Goal: Task Accomplishment & Management: Manage account settings

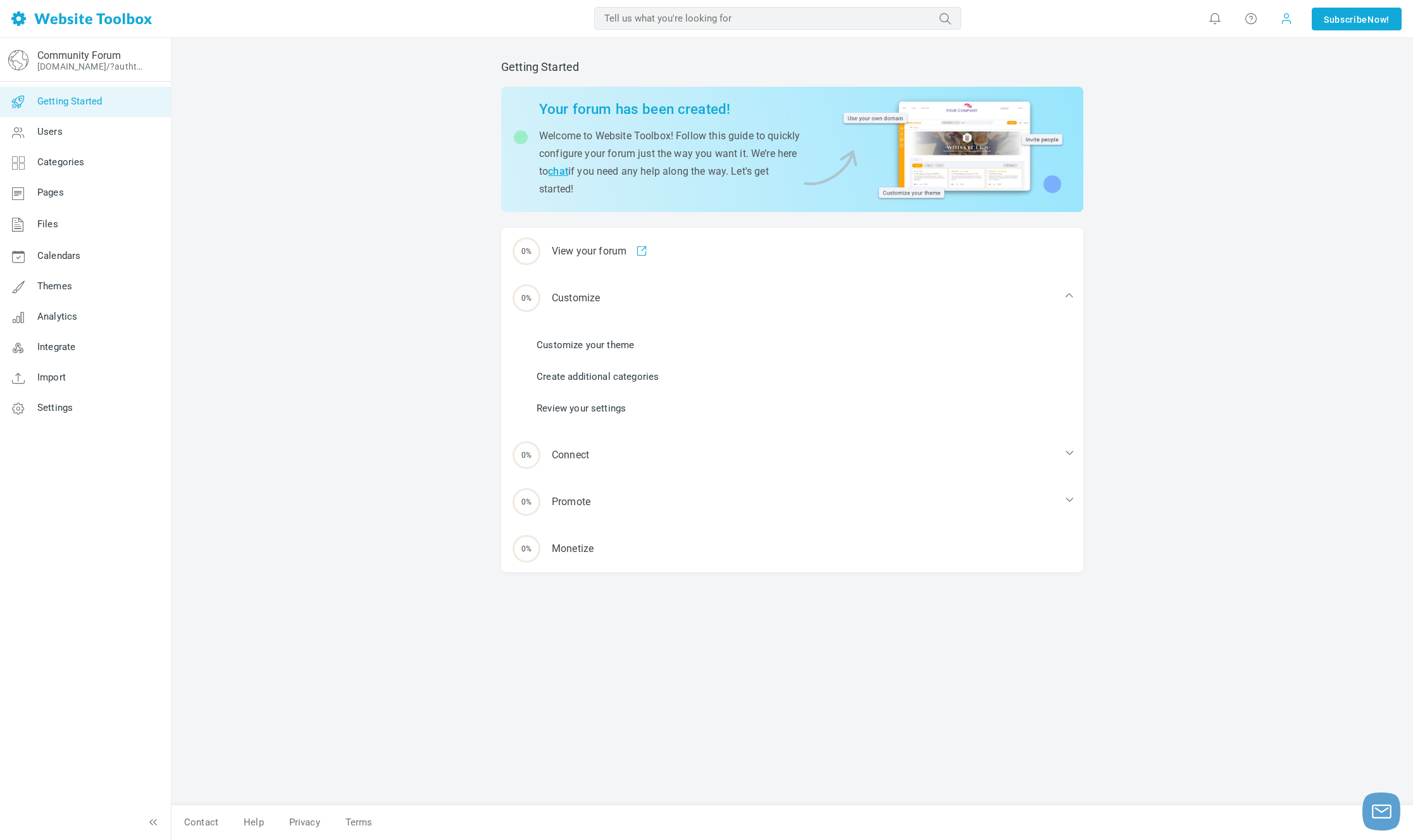
drag, startPoint x: 1301, startPoint y: 25, endPoint x: 1289, endPoint y: 25, distance: 12.0
click at [1298, 26] on span "maxjancar Account Billing Switch Account Add Linked Account Log Out" at bounding box center [1286, 19] width 35 height 38
click at [1289, 25] on span at bounding box center [1286, 18] width 13 height 13
click at [1021, 43] on div "Getting Started Your forum has been created! Welcome to Website Toolbox! Follow…" at bounding box center [792, 439] width 1241 height 802
click at [154, 68] on icon at bounding box center [157, 67] width 20 height 10
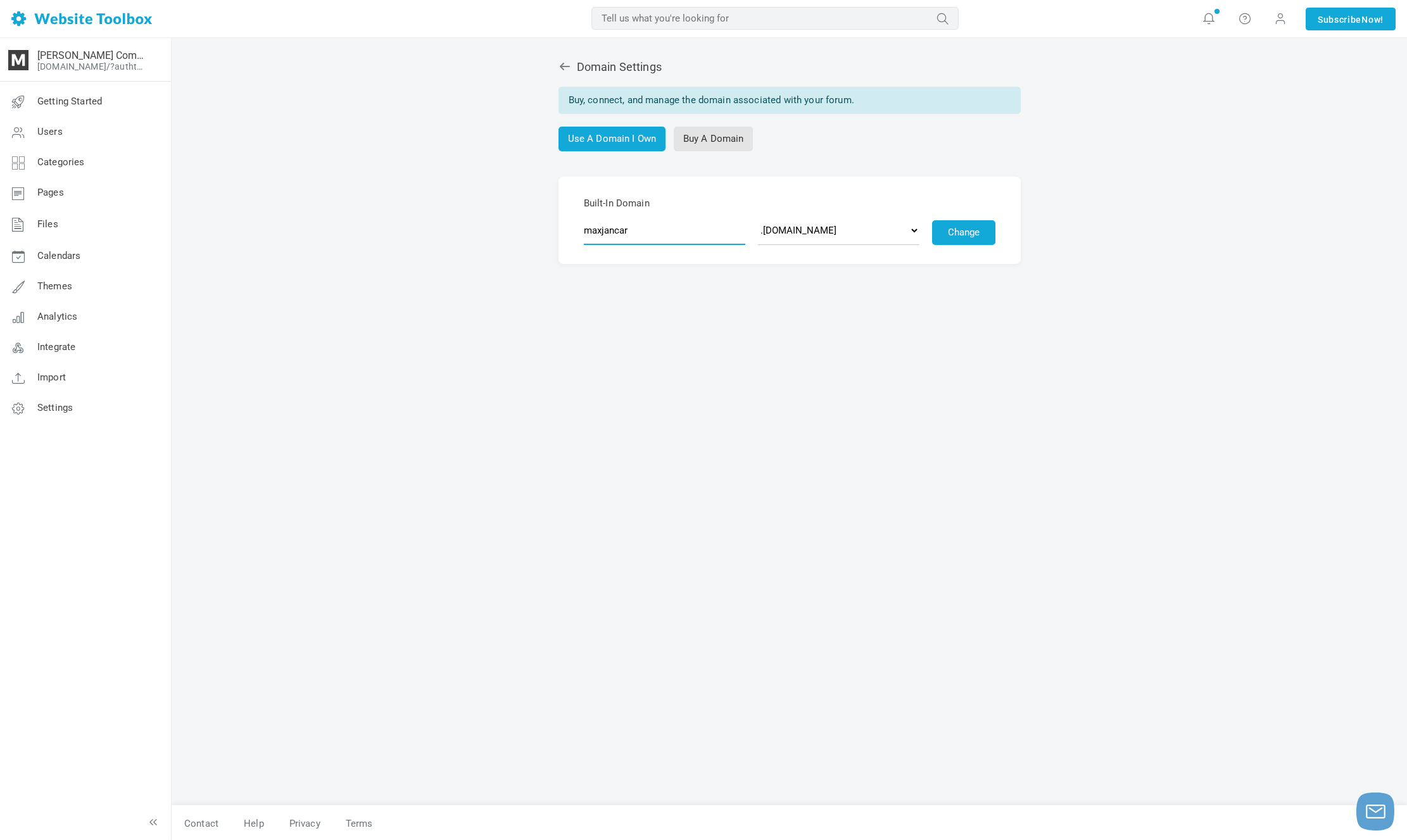
drag, startPoint x: 665, startPoint y: 224, endPoint x: 841, endPoint y: 231, distance: 176.1
click at [689, 226] on input "maxjancar" at bounding box center [664, 230] width 162 height 29
click at [638, 139] on link "Use A Domain I Own" at bounding box center [611, 139] width 107 height 25
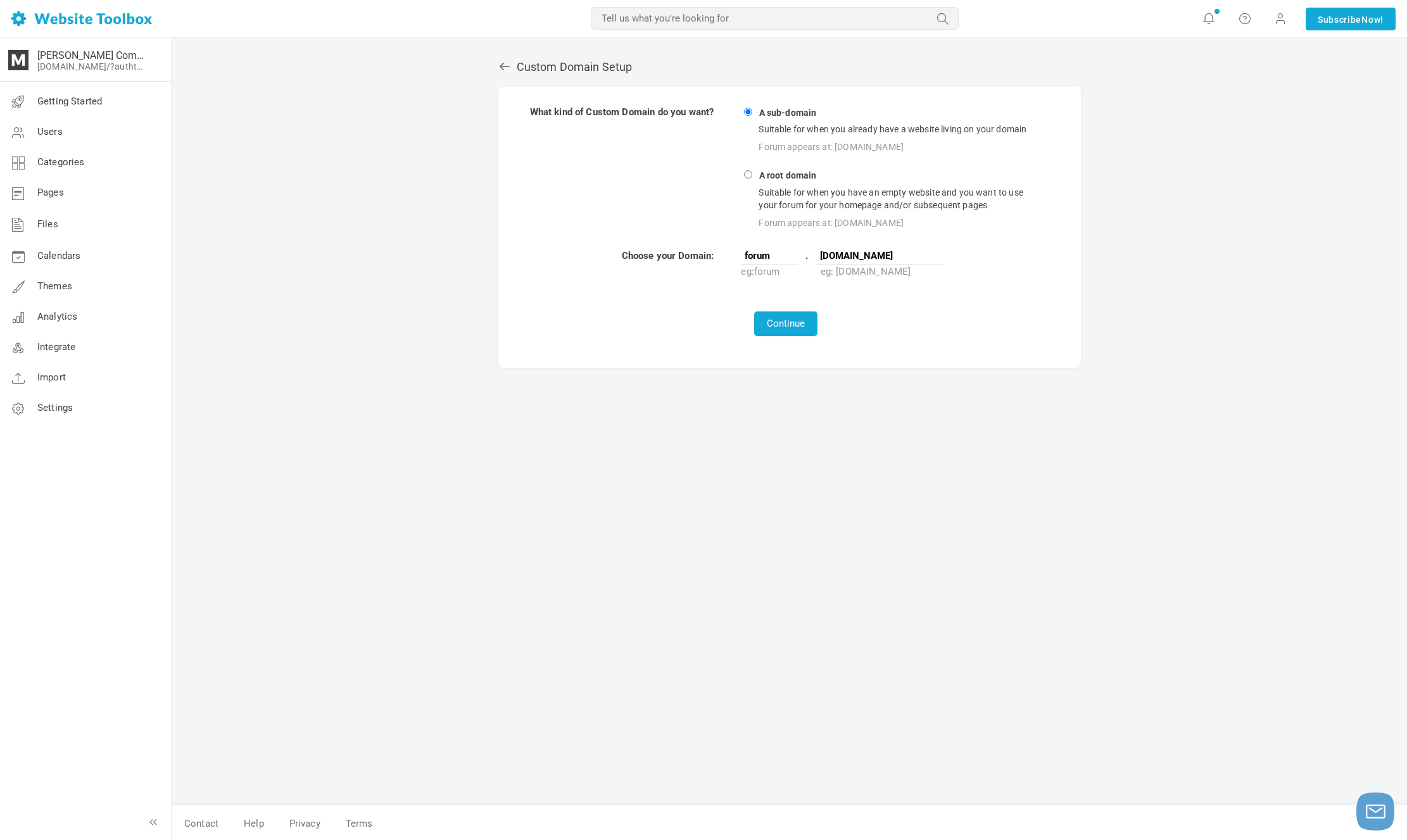
click at [893, 258] on input "maxjancar.com" at bounding box center [879, 255] width 127 height 19
click at [859, 111] on td "A sub-domain Suitable for when you already have a website living on your domain…" at bounding box center [890, 168] width 302 height 127
click at [904, 256] on input "maxjancar.com" at bounding box center [879, 255] width 127 height 19
click at [804, 317] on button "Continue" at bounding box center [786, 323] width 63 height 25
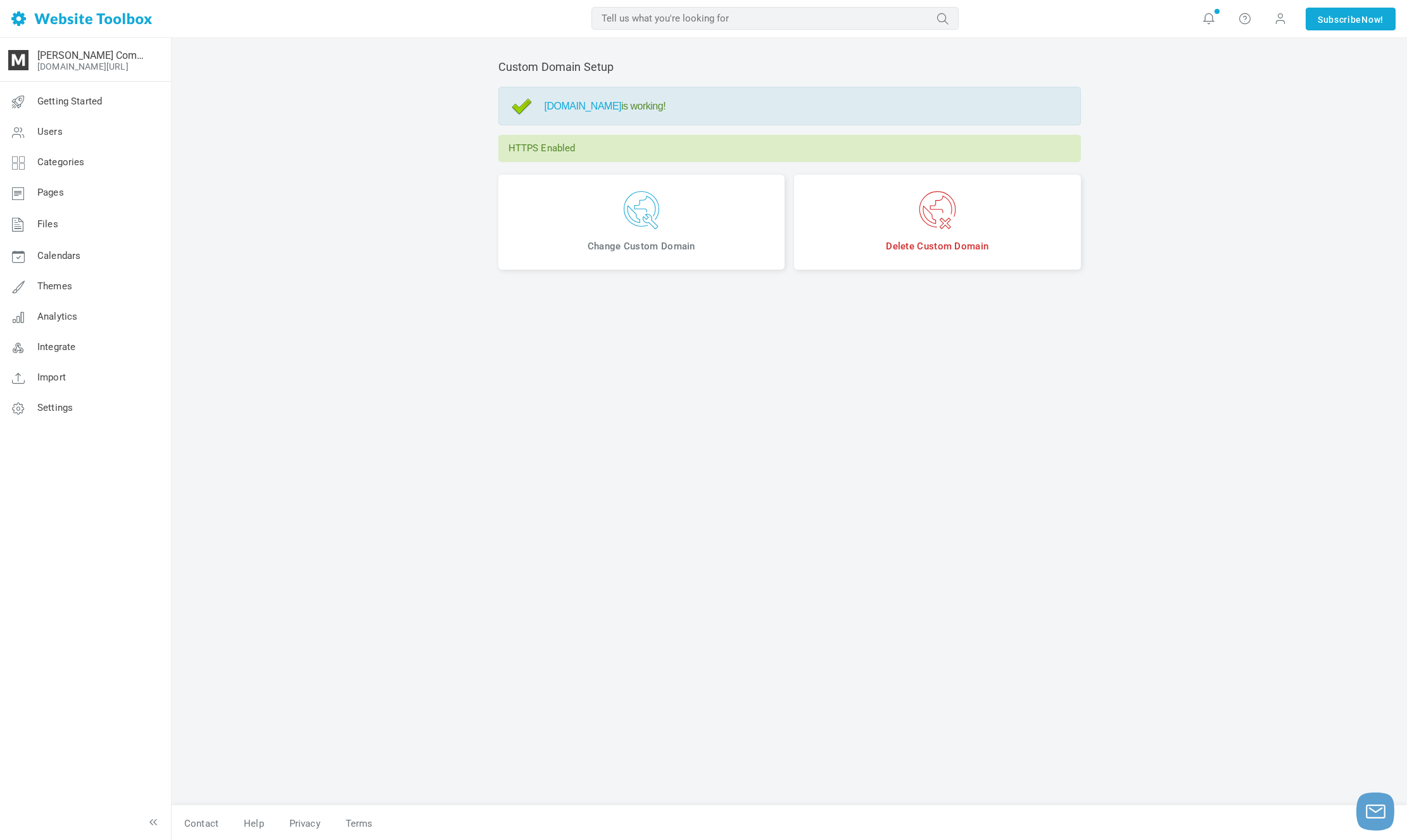
click at [680, 216] on img at bounding box center [642, 210] width 268 height 38
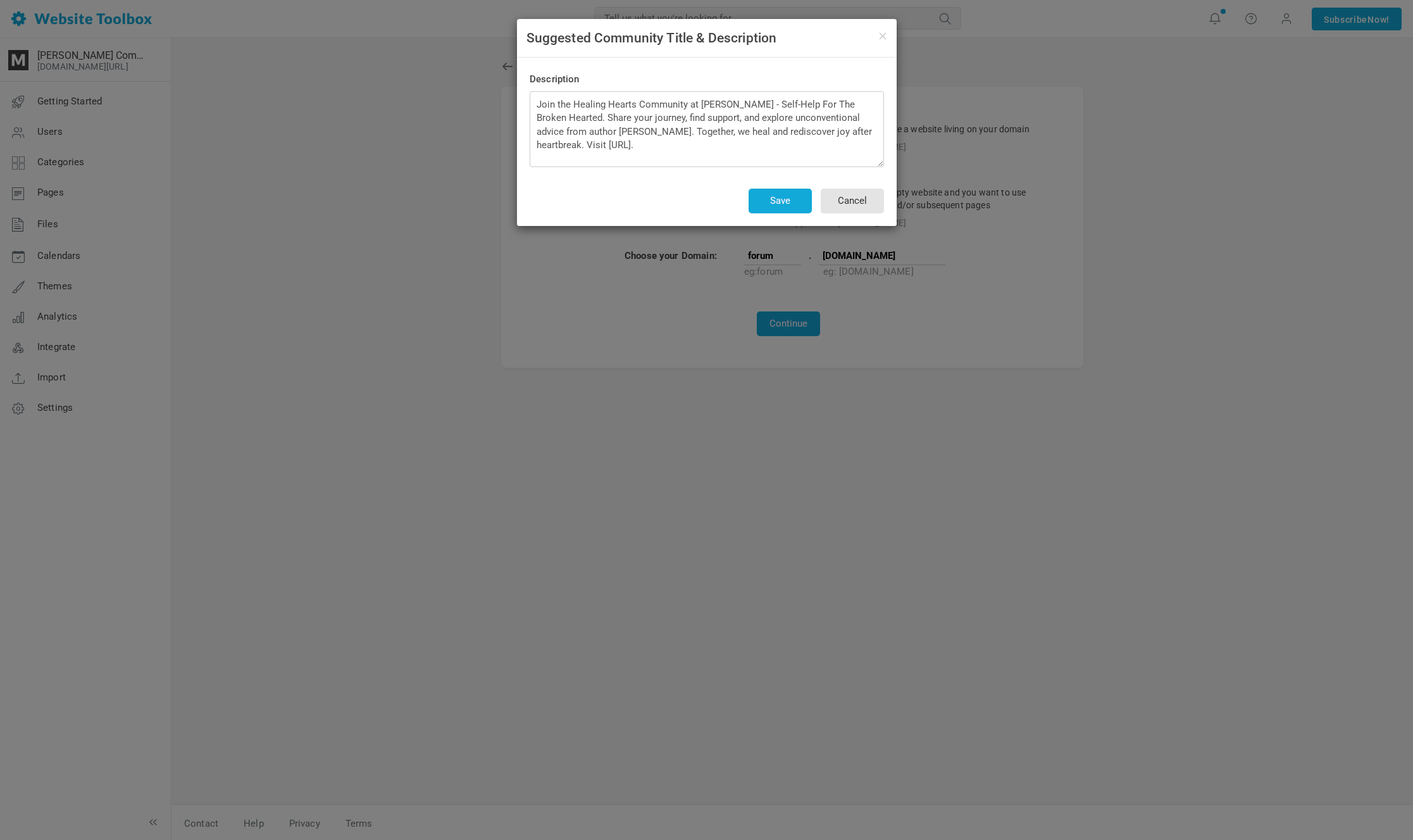
click at [739, 167] on div "Description Join the Healing Hearts Community at Max Jancar - Self-Help For The…" at bounding box center [706, 141] width 354 height 143
click at [770, 145] on textarea "Join the Healing Hearts Community at Max Jancar - Self-Help For The Broken Hear…" at bounding box center [706, 129] width 354 height 76
drag, startPoint x: 770, startPoint y: 145, endPoint x: 793, endPoint y: 149, distance: 23.3
click at [770, 145] on textarea "Join the Healing Hearts Community at Max Jancar - Self-Help For The Broken Hear…" at bounding box center [706, 129] width 354 height 76
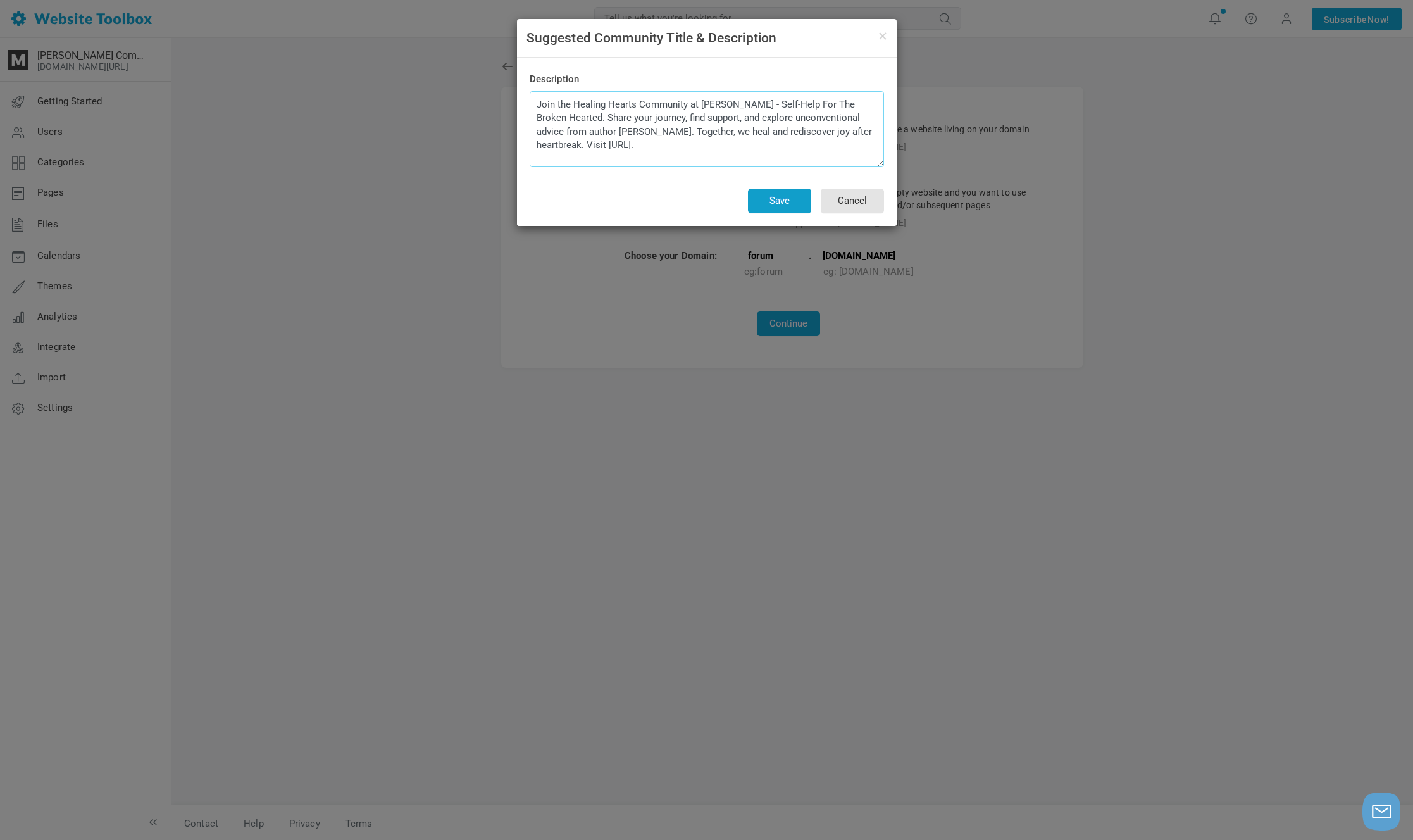
drag, startPoint x: 795, startPoint y: 143, endPoint x: 807, endPoint y: 203, distance: 61.2
click at [795, 145] on textarea "Join the Healing Hearts Community at Max Jancar - Self-Help For The Broken Hear…" at bounding box center [706, 129] width 354 height 76
click at [805, 202] on button "Save" at bounding box center [779, 200] width 63 height 25
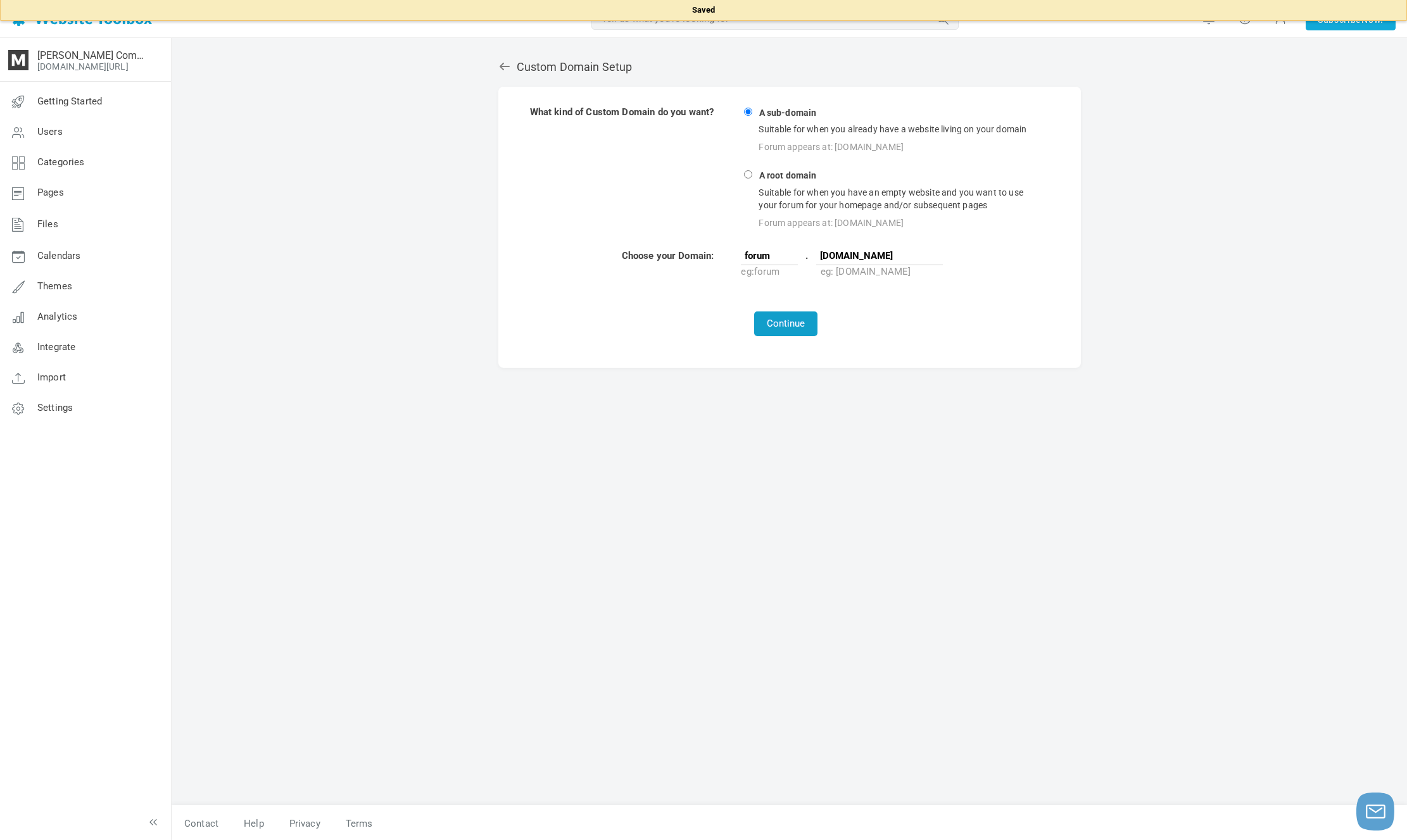
click at [805, 317] on button "Continue" at bounding box center [786, 323] width 63 height 25
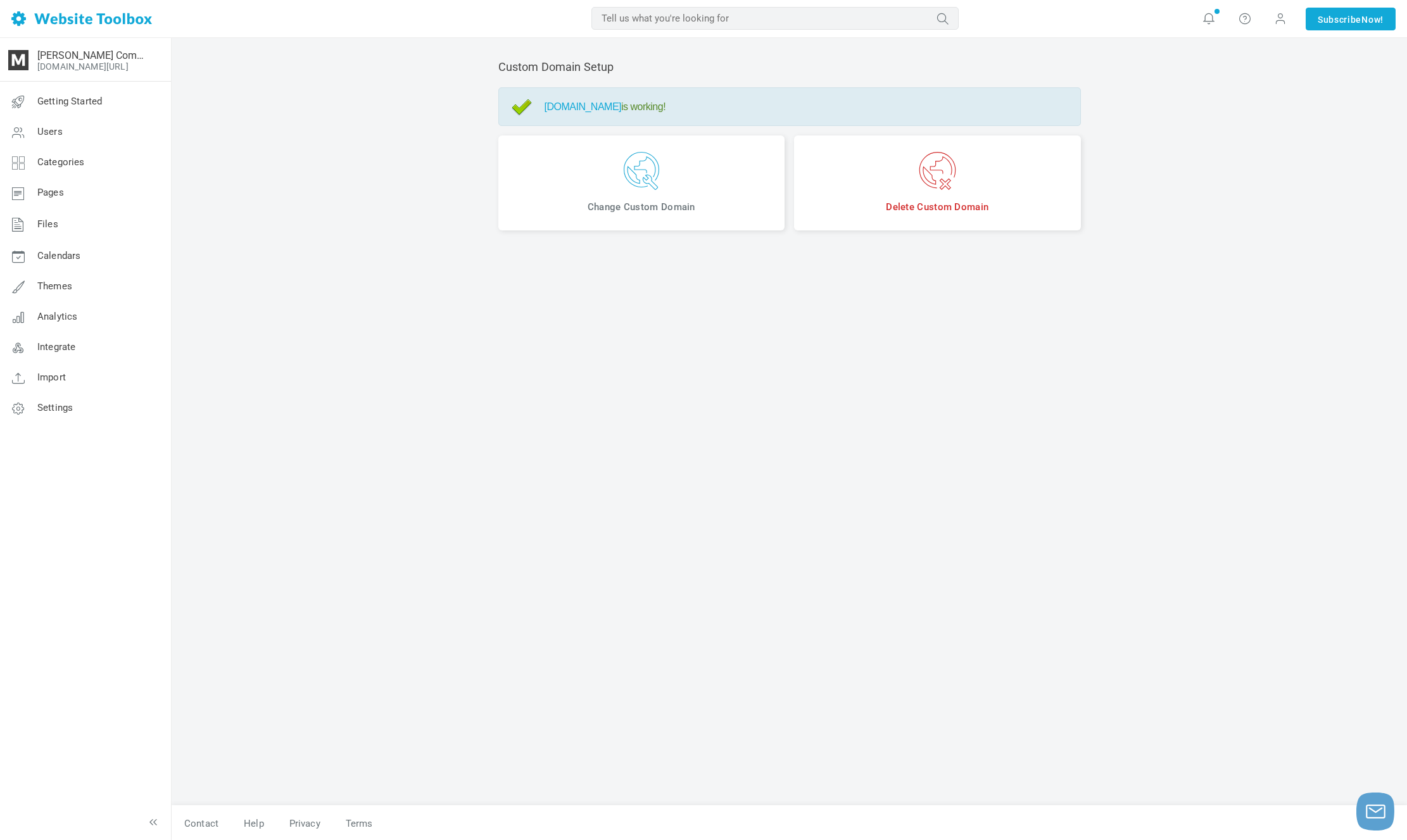
click at [680, 108] on h4 "forum.maxjancar.com is working!" at bounding box center [806, 106] width 523 height 12
click at [621, 103] on link "[DOMAIN_NAME]" at bounding box center [583, 106] width 77 height 11
click at [123, 118] on link "Users" at bounding box center [85, 133] width 172 height 30
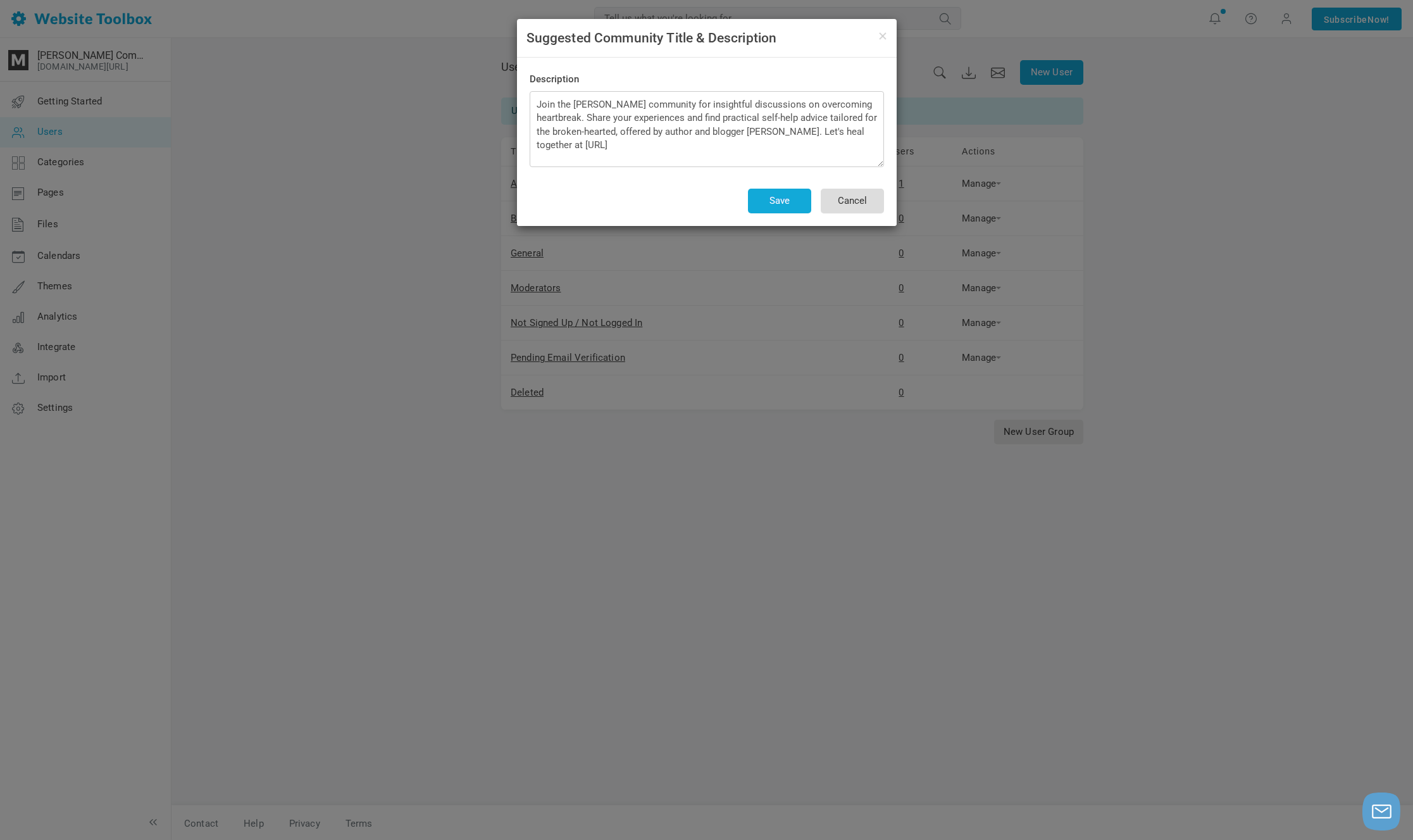
click at [854, 203] on button "Cancel" at bounding box center [852, 200] width 63 height 25
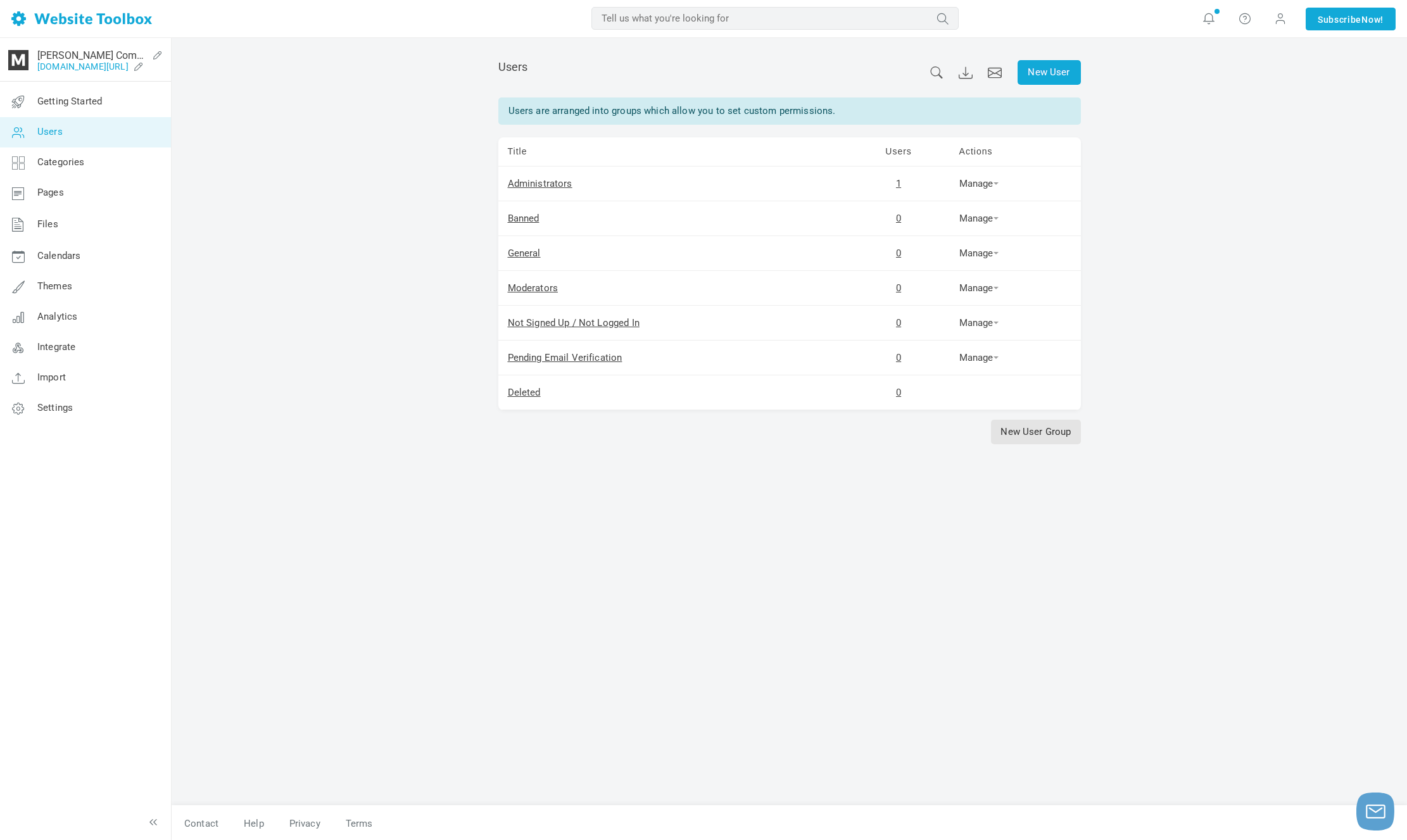
click at [116, 66] on link "[DOMAIN_NAME][URL]" at bounding box center [83, 67] width 91 height 10
click at [149, 67] on icon at bounding box center [139, 67] width 20 height 10
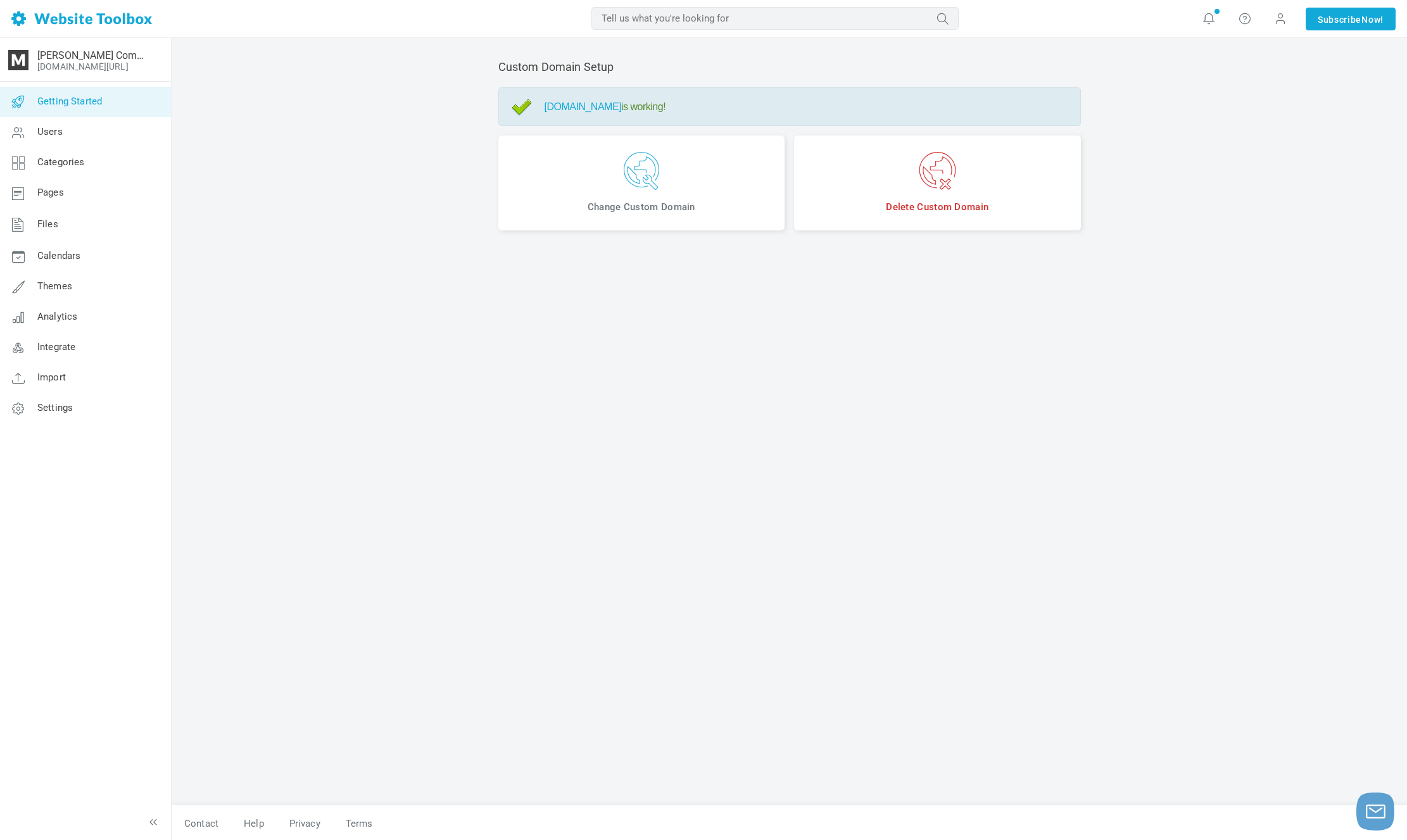
click at [90, 104] on span "Getting Started" at bounding box center [69, 101] width 64 height 11
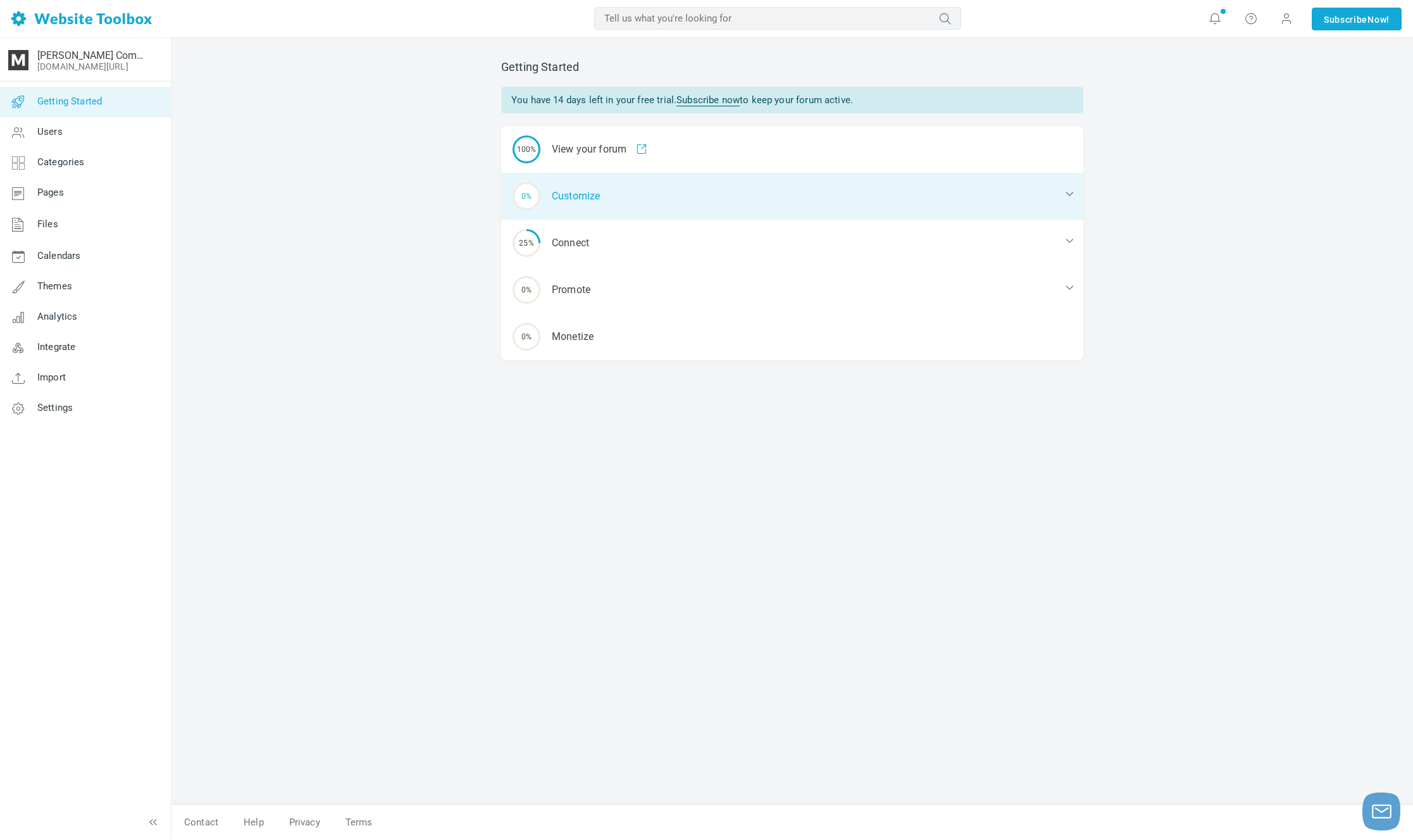
click at [597, 188] on div "0% Customize" at bounding box center [792, 195] width 582 height 46
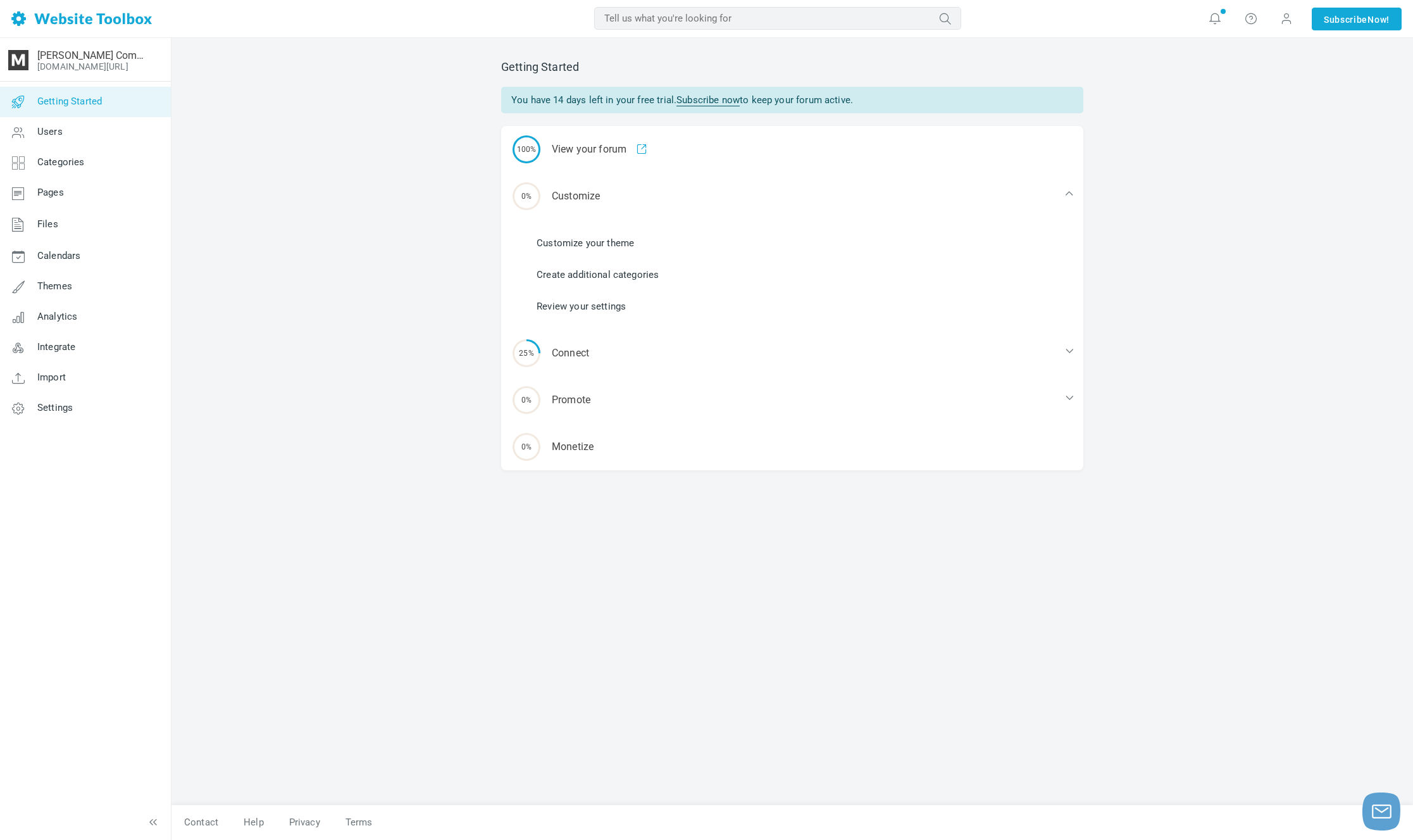
click at [616, 237] on link "Customize your theme" at bounding box center [585, 243] width 97 height 14
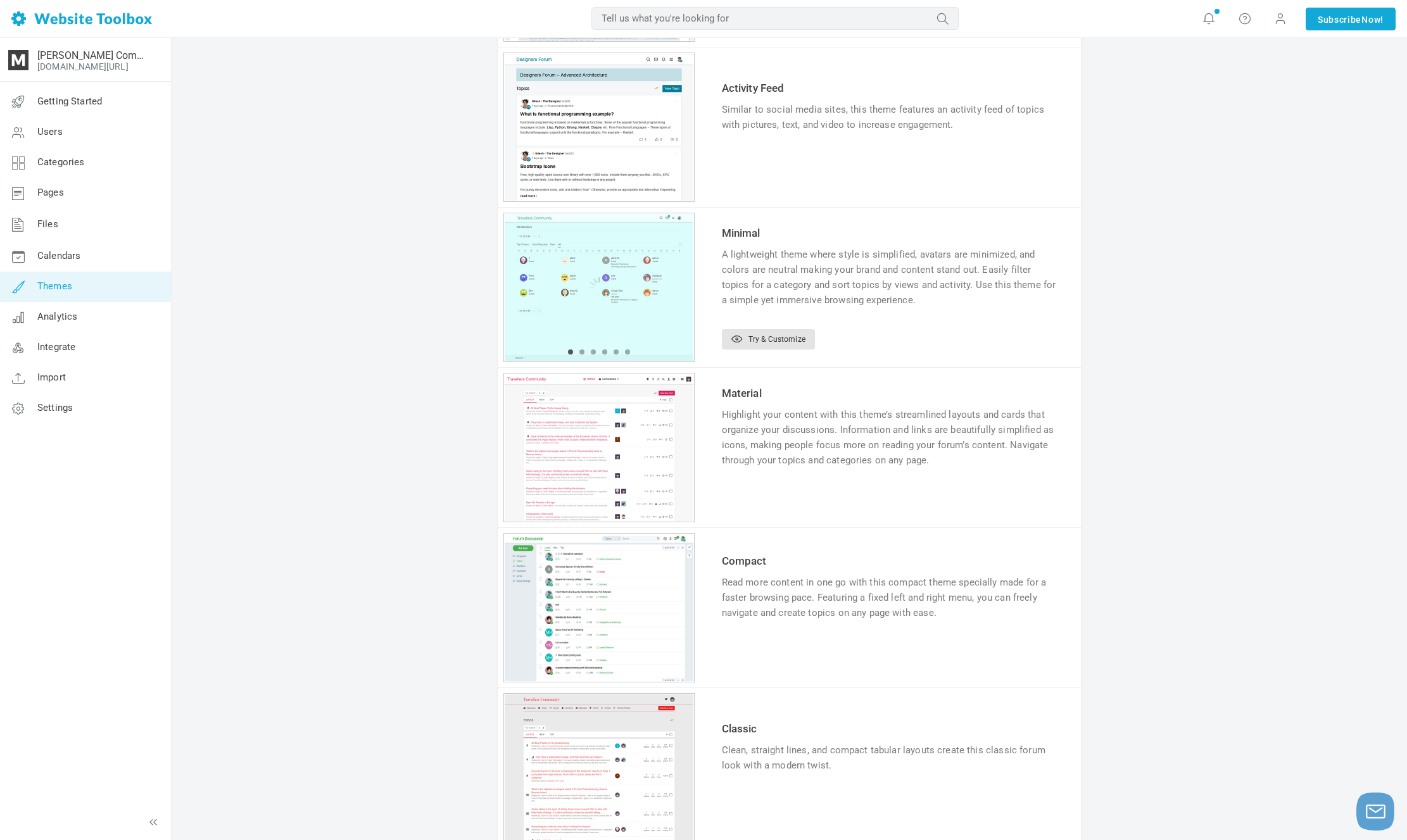
scroll to position [795, 0]
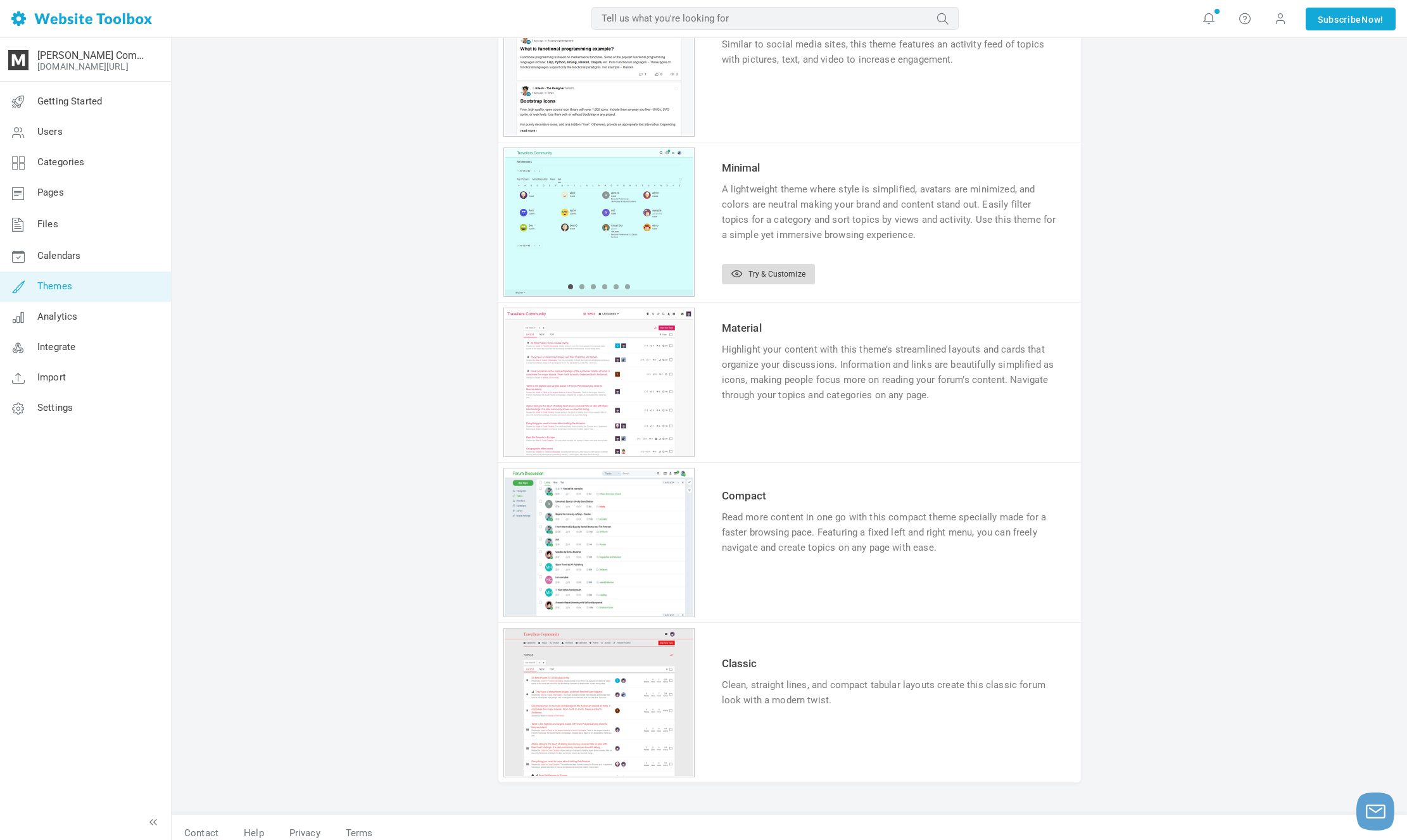
click at [761, 268] on link "Try & Customize" at bounding box center [769, 274] width 93 height 20
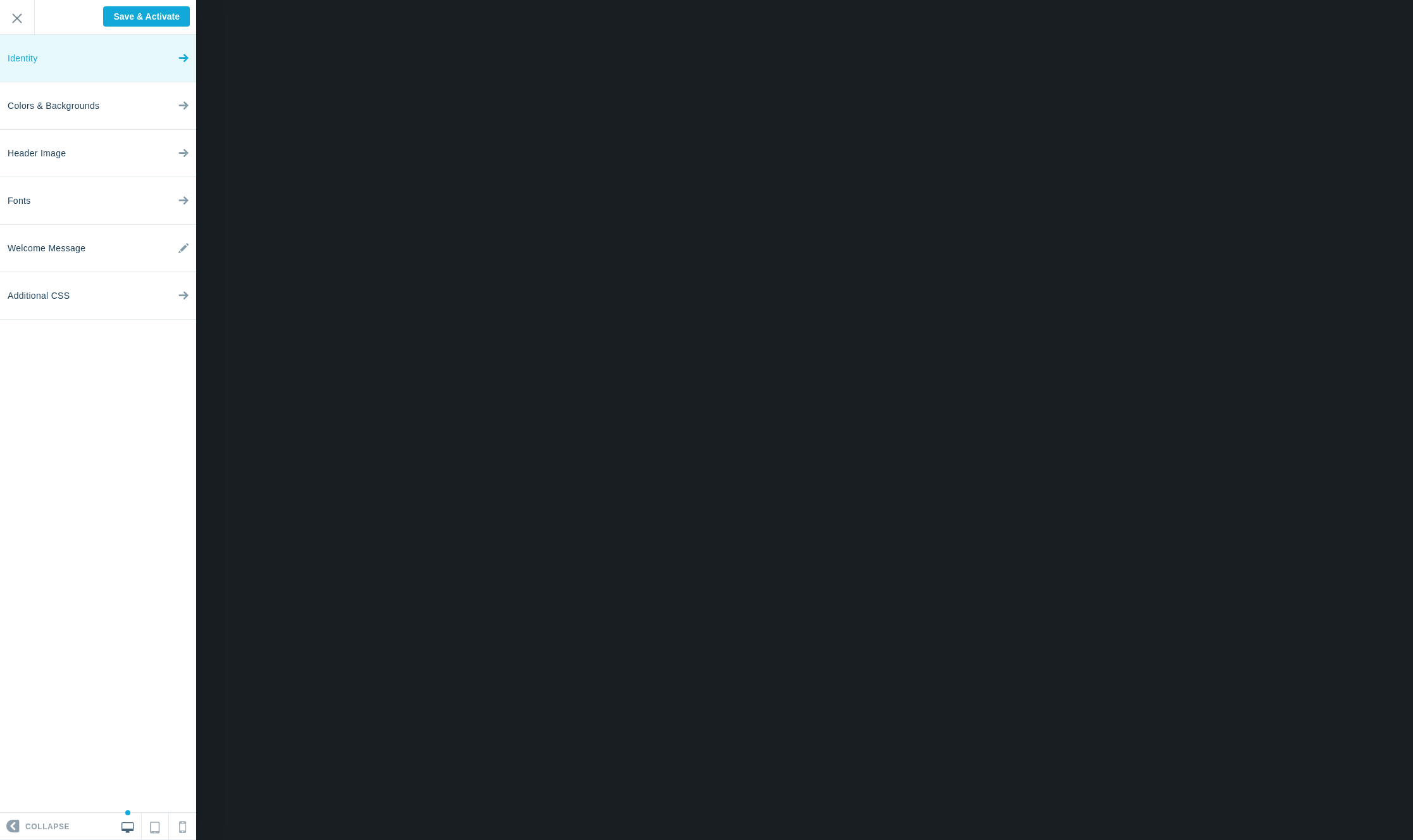
click at [155, 73] on link "Identity" at bounding box center [98, 58] width 196 height 47
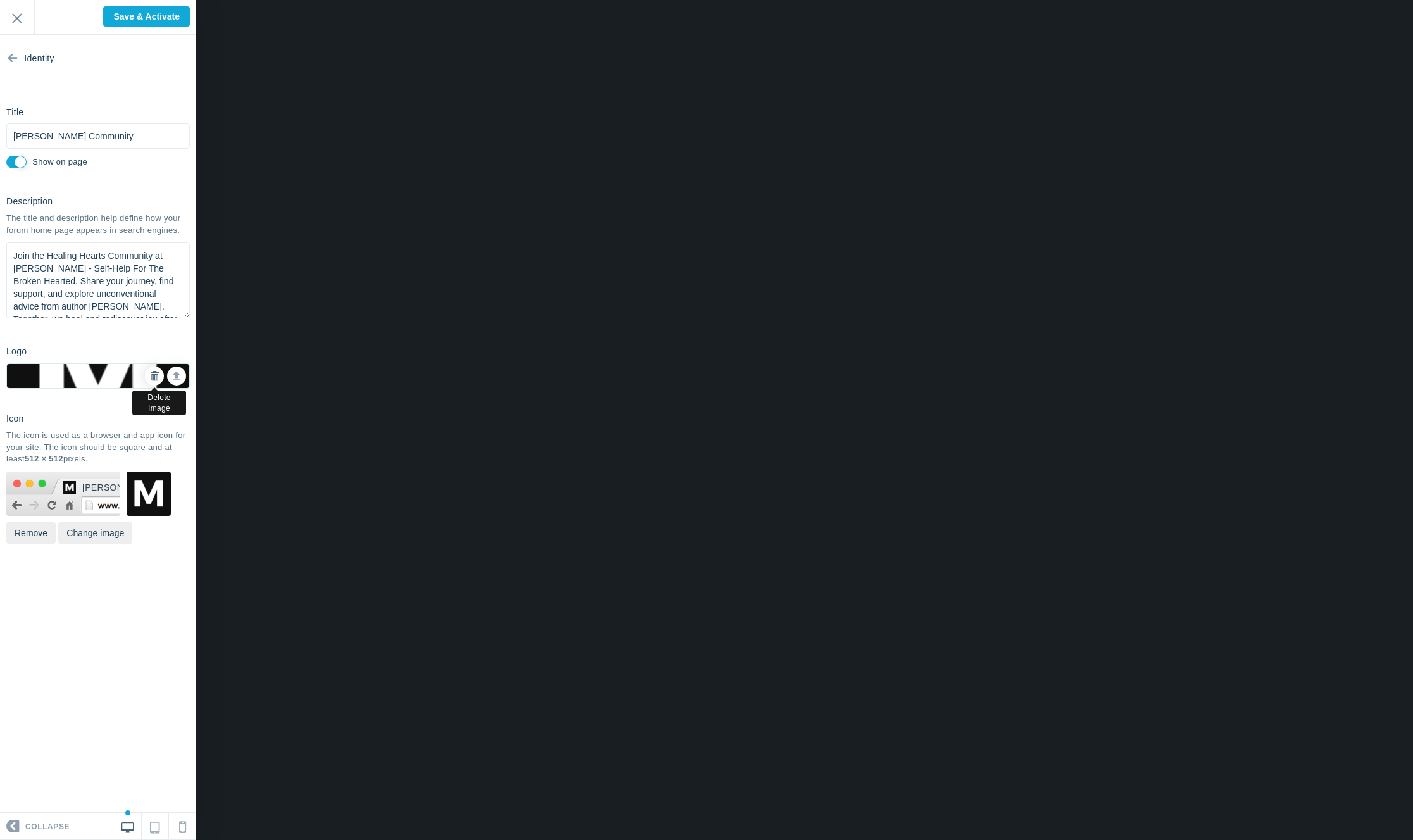
click at [154, 372] on icon at bounding box center [154, 376] width 8 height 8
click at [21, 163] on input "Show on page" at bounding box center [16, 161] width 20 height 13
checkbox input "false"
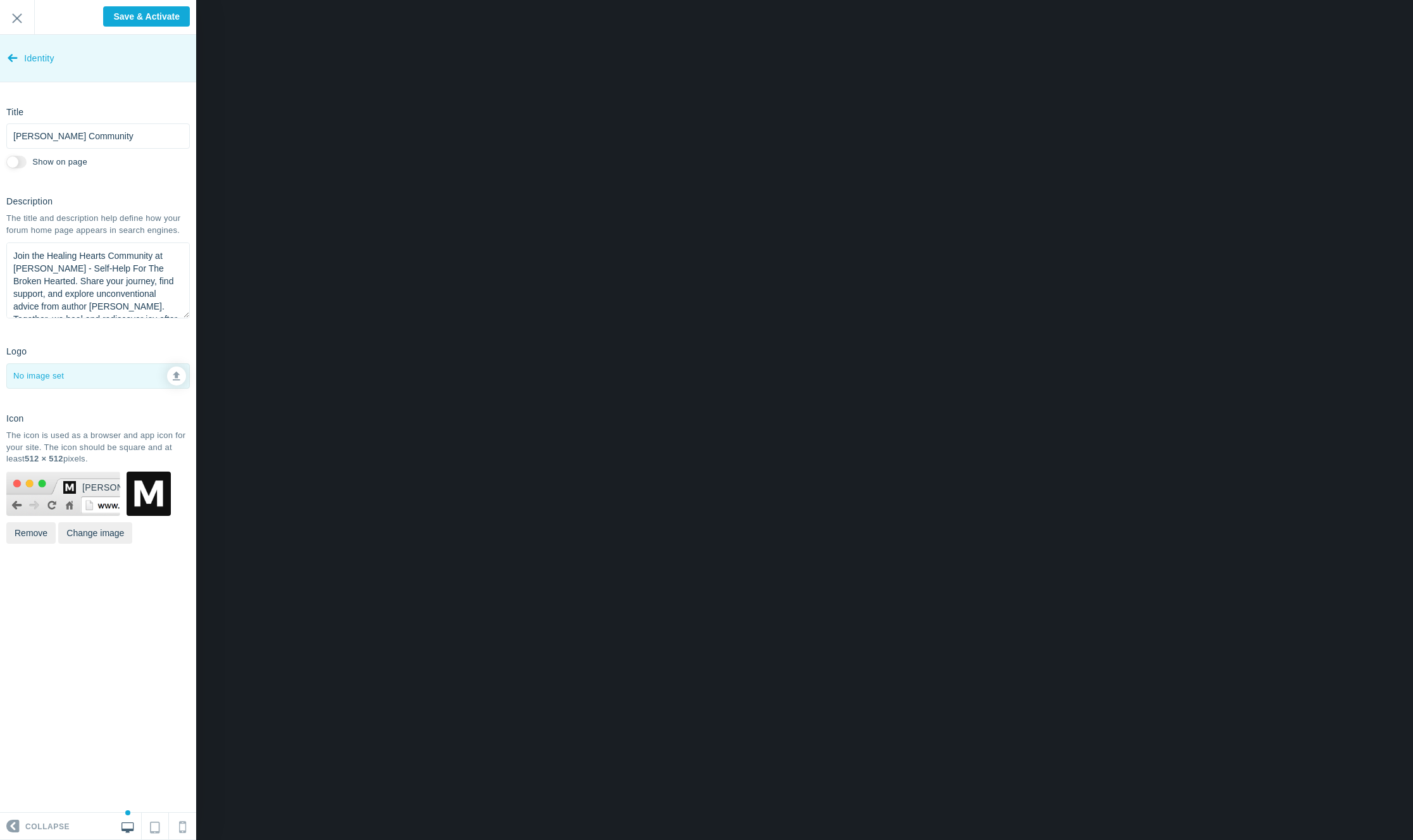
click at [16, 53] on icon at bounding box center [13, 55] width 10 height 47
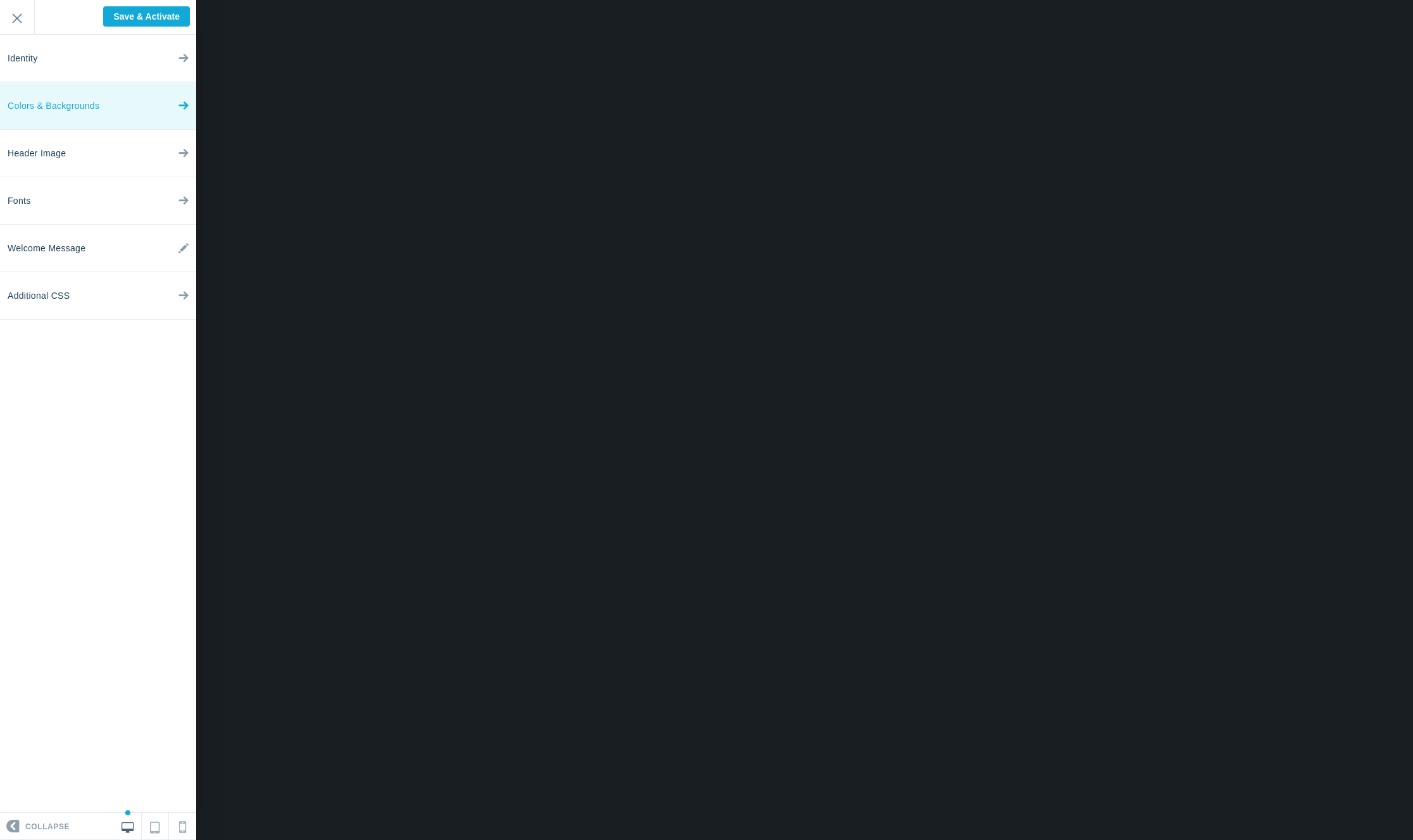
click at [95, 120] on span "Colors & Backgrounds" at bounding box center [53, 106] width 92 height 47
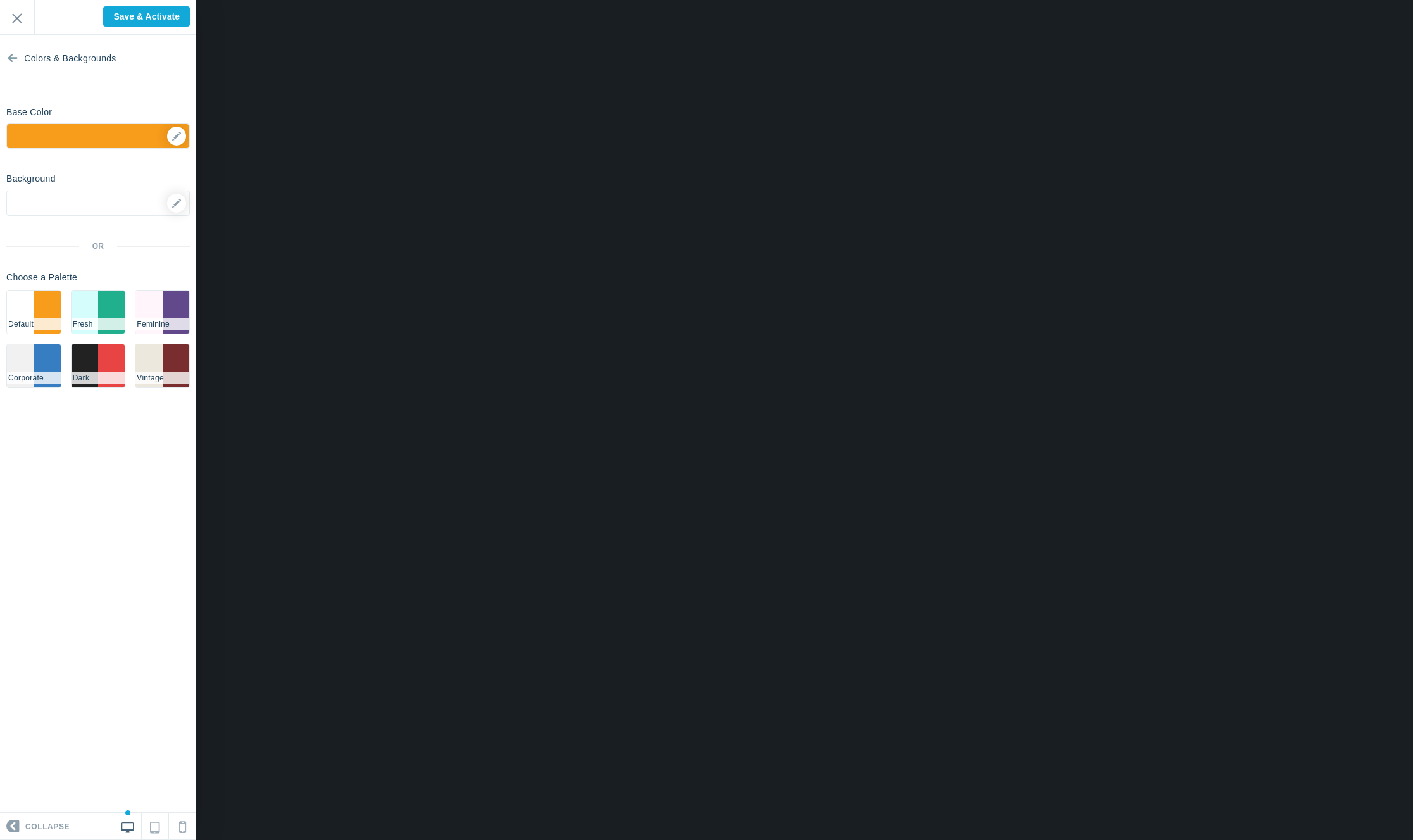
click at [101, 142] on div "▼" at bounding box center [97, 136] width 183 height 25
click at [128, 130] on div "▼" at bounding box center [97, 136] width 183 height 25
click at [187, 133] on div "▼" at bounding box center [97, 136] width 183 height 25
click at [181, 134] on div "▼" at bounding box center [98, 139] width 183 height 31
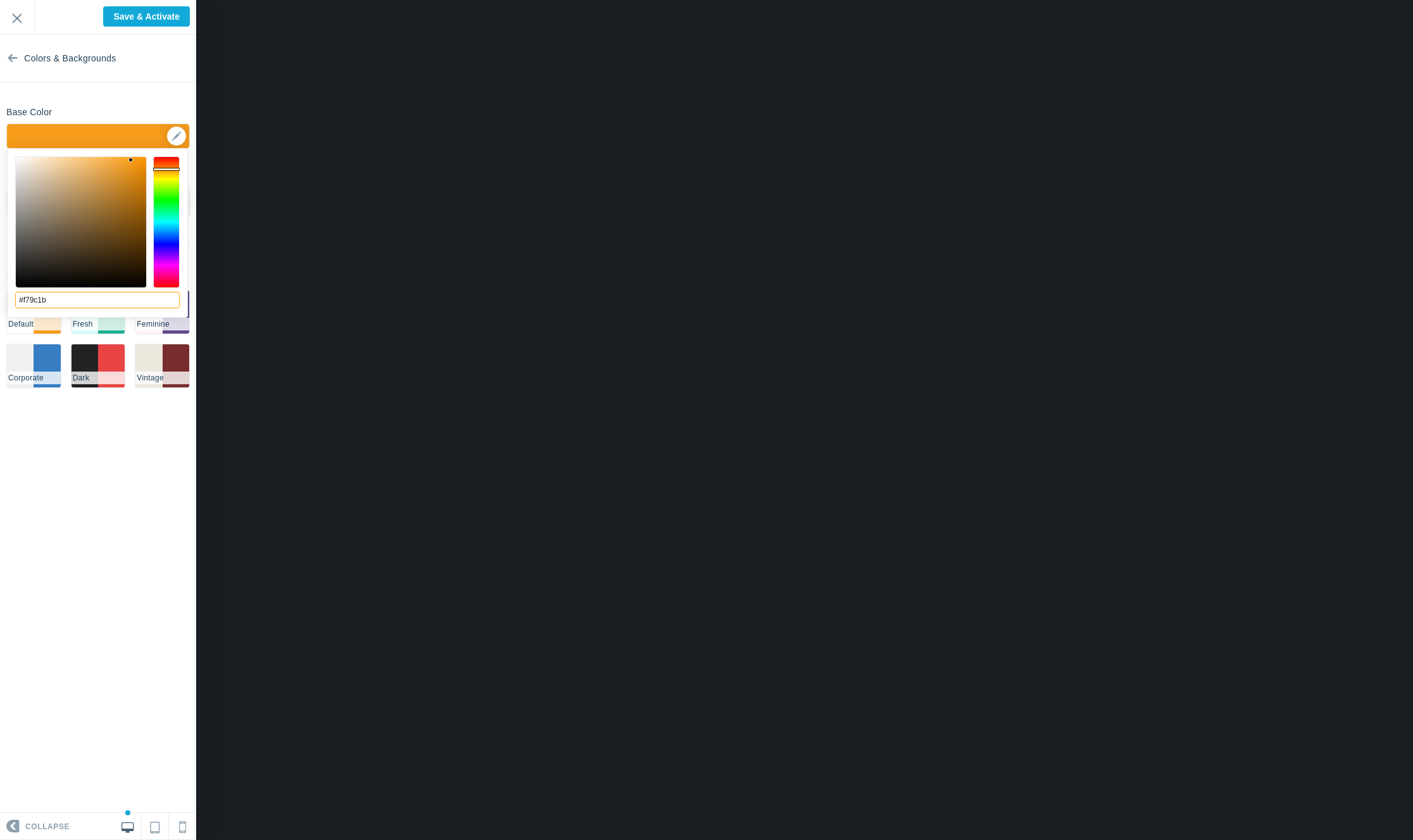
click at [93, 303] on input "#f79c1b" at bounding box center [97, 299] width 165 height 16
paste input "d41929"
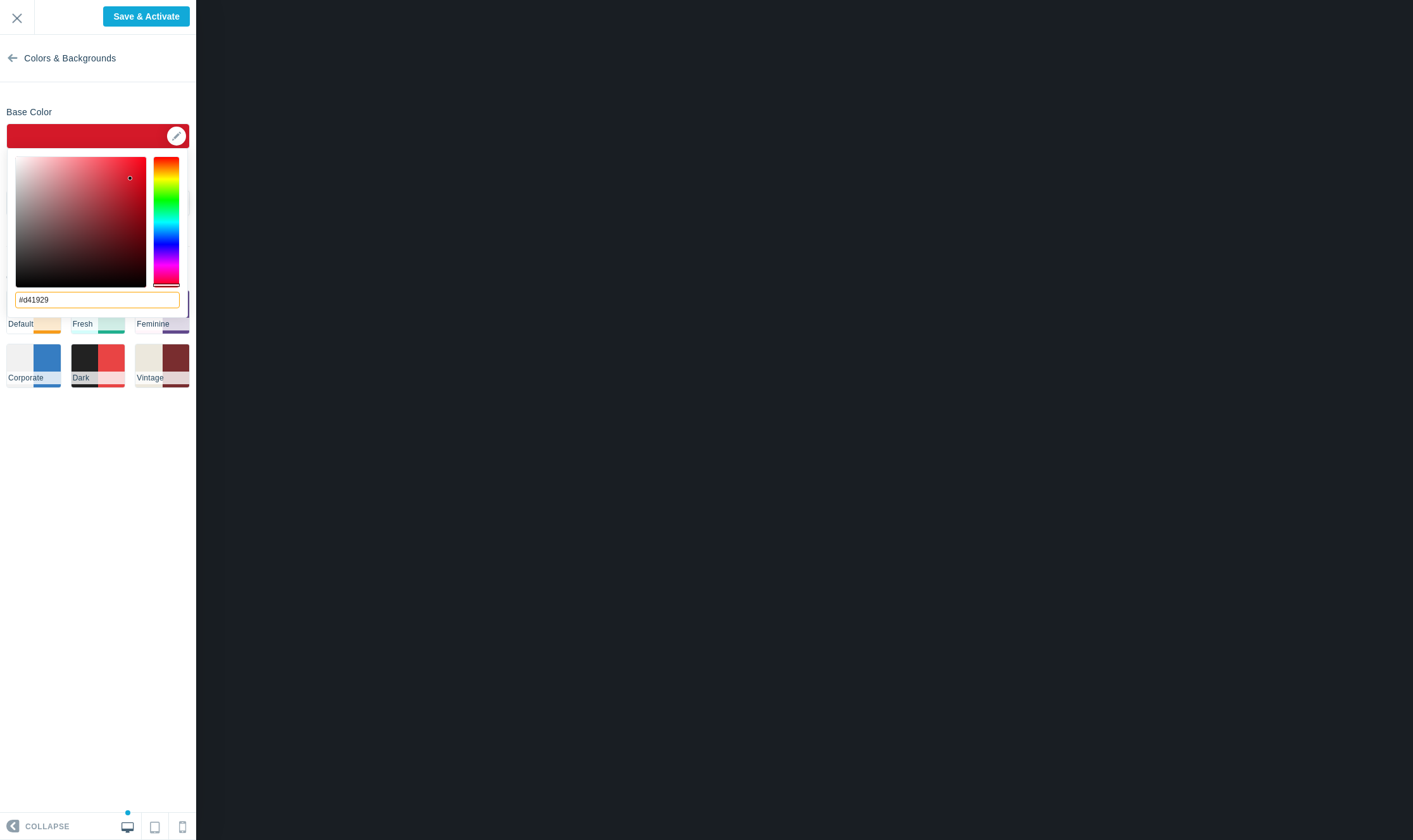
type input "#d41929"
click at [163, 95] on section "Colors & Backgrounds Base Color #d41929 ▼ Background Options Select Image ▼ Pos…" at bounding box center [98, 423] width 196 height 777
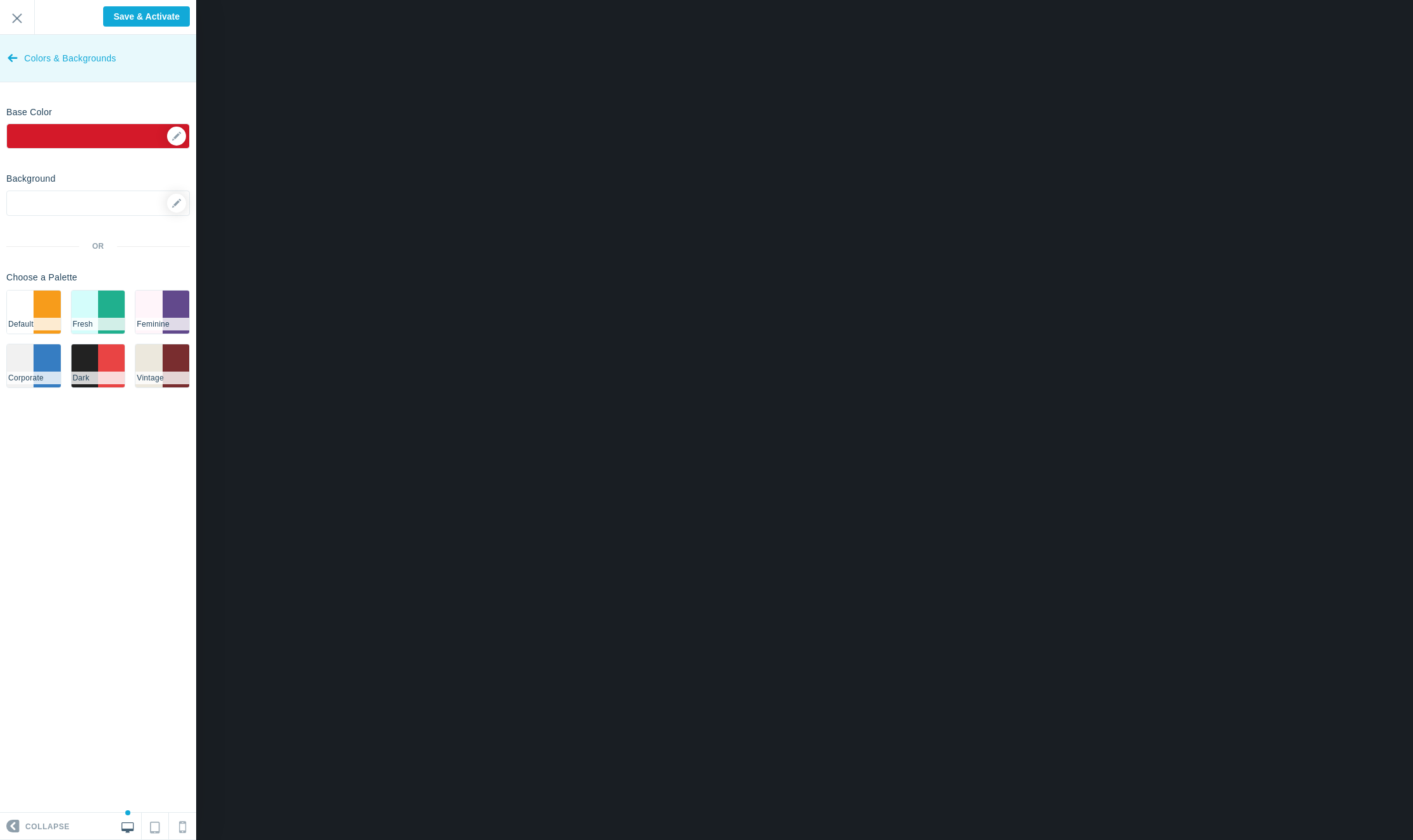
click at [17, 63] on icon at bounding box center [13, 55] width 10 height 47
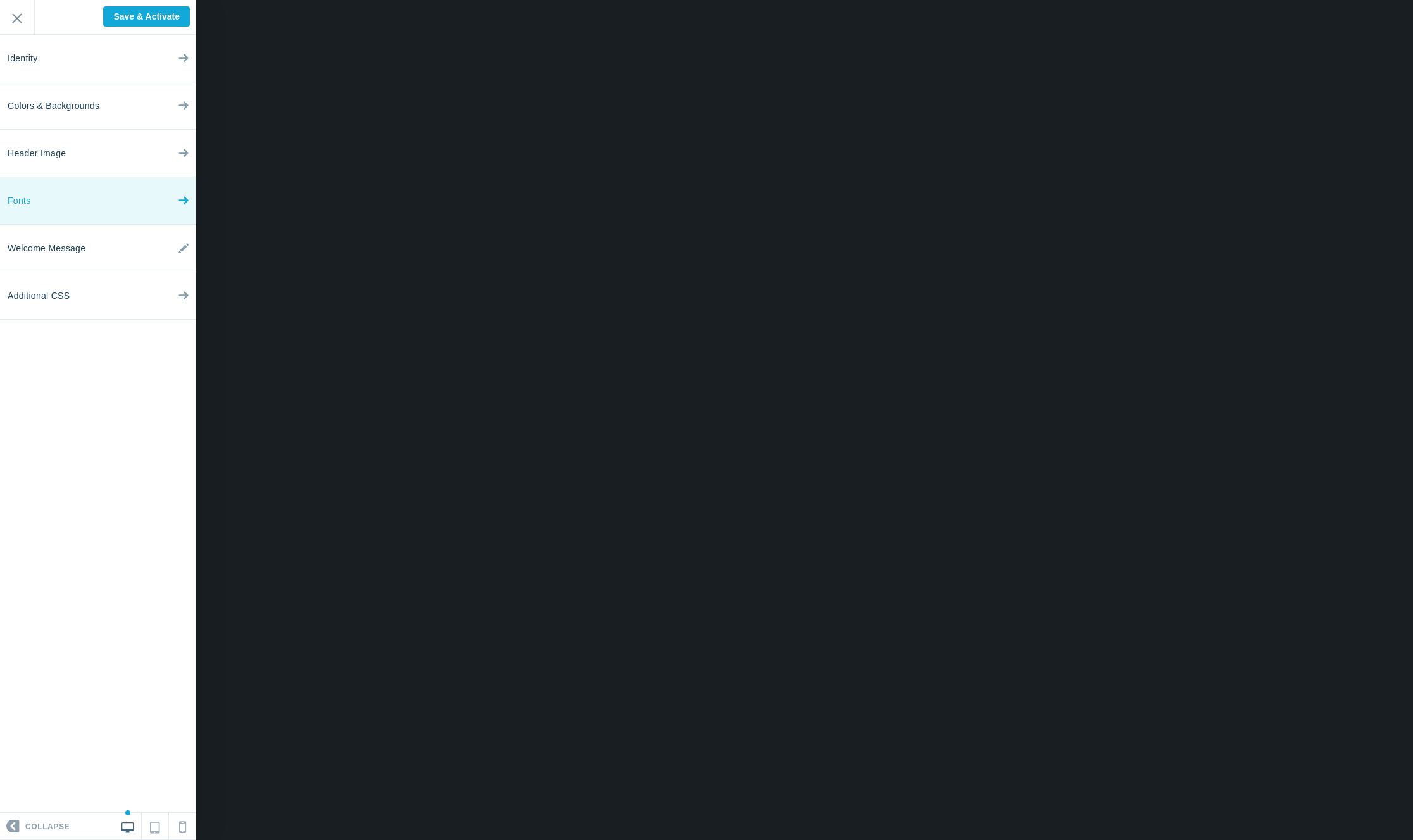
click at [91, 193] on link "Fonts" at bounding box center [98, 201] width 196 height 47
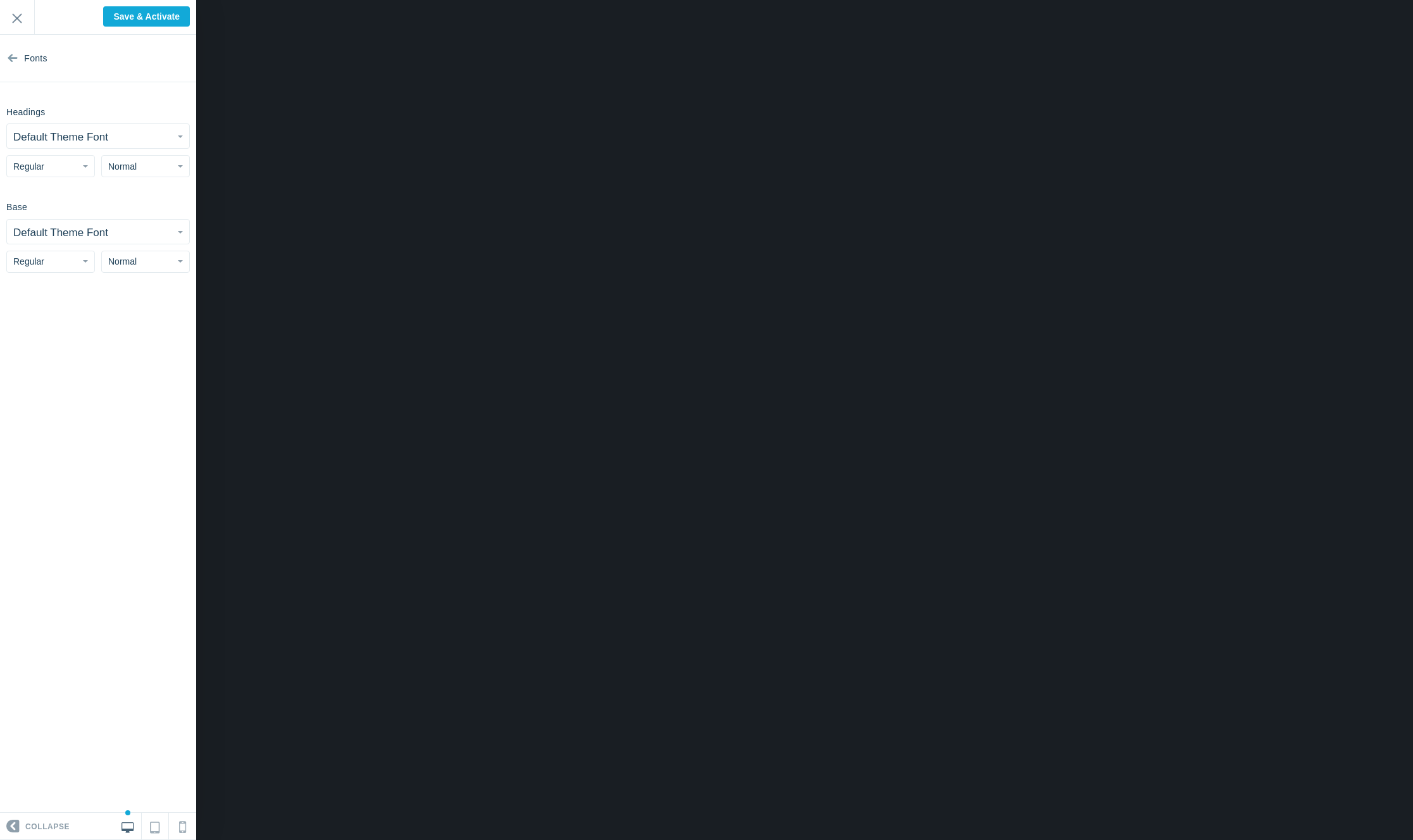
click at [125, 127] on button "Default Theme Font" at bounding box center [98, 136] width 183 height 24
click at [139, 259] on link "Montserrat" at bounding box center [98, 256] width 181 height 23
click at [77, 177] on section "Fonts Headings Montserrat Abel Abhaya Libre Aboreto Abril Fatface Aclonica Acme…" at bounding box center [98, 423] width 196 height 777
click at [74, 171] on button "Regular" at bounding box center [50, 166] width 89 height 22
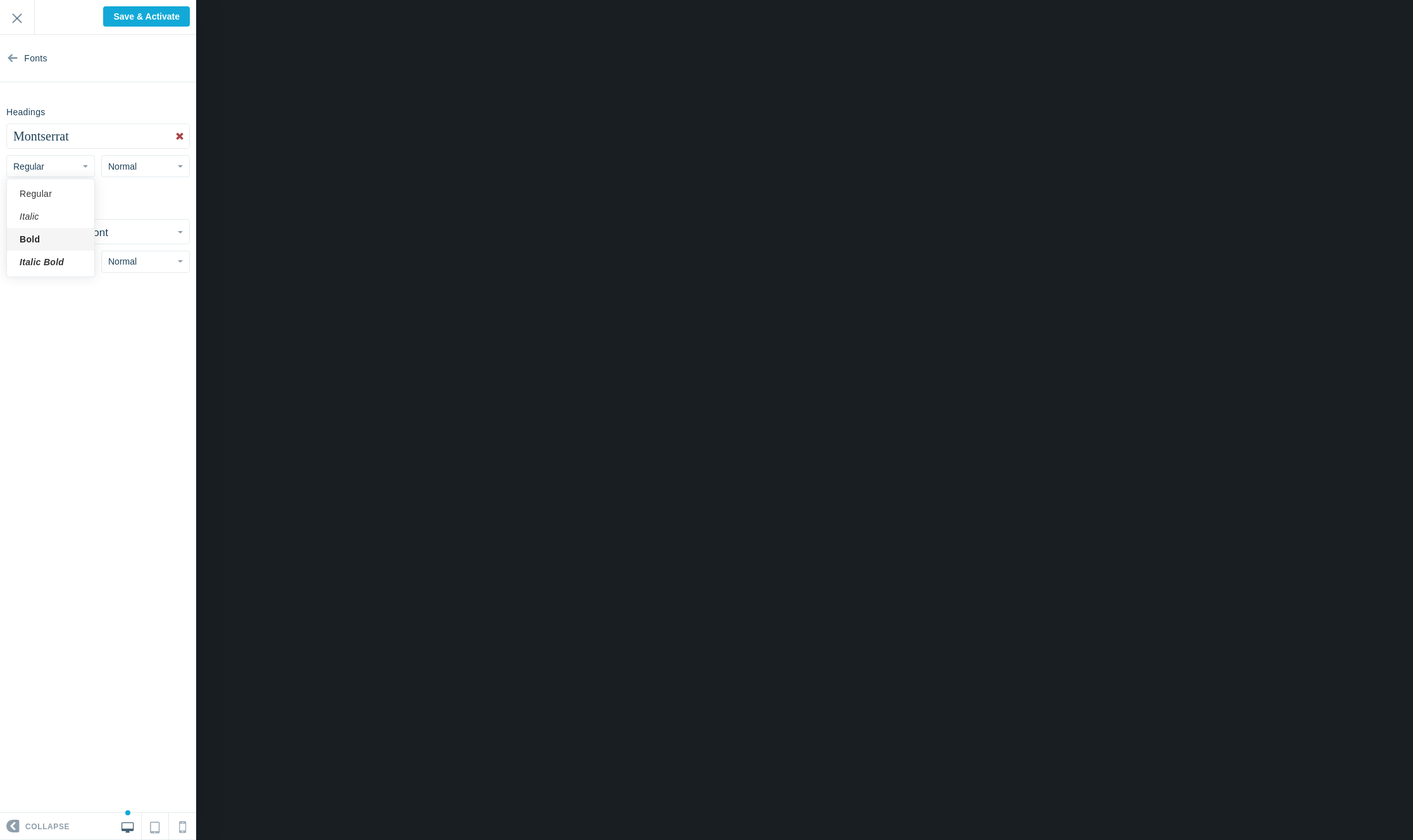
click at [69, 238] on link "Bold" at bounding box center [50, 239] width 87 height 23
click at [124, 171] on span "Normal" at bounding box center [123, 166] width 29 height 10
click at [142, 167] on button "Normal" at bounding box center [145, 166] width 89 height 22
click at [52, 229] on small "Default Theme Font" at bounding box center [61, 232] width 95 height 12
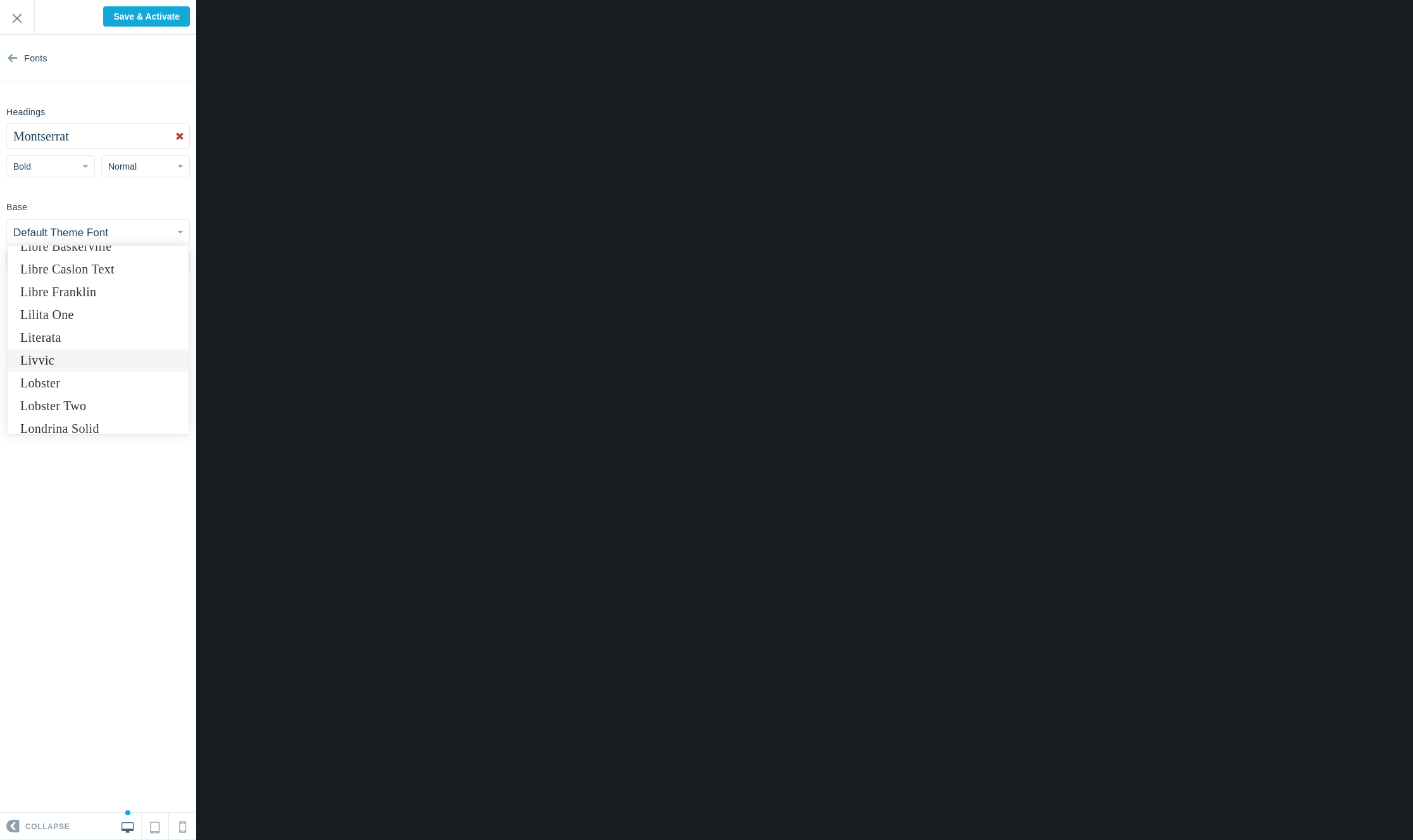
scroll to position [5415, 0]
click at [112, 335] on link "Lora" at bounding box center [98, 335] width 181 height 23
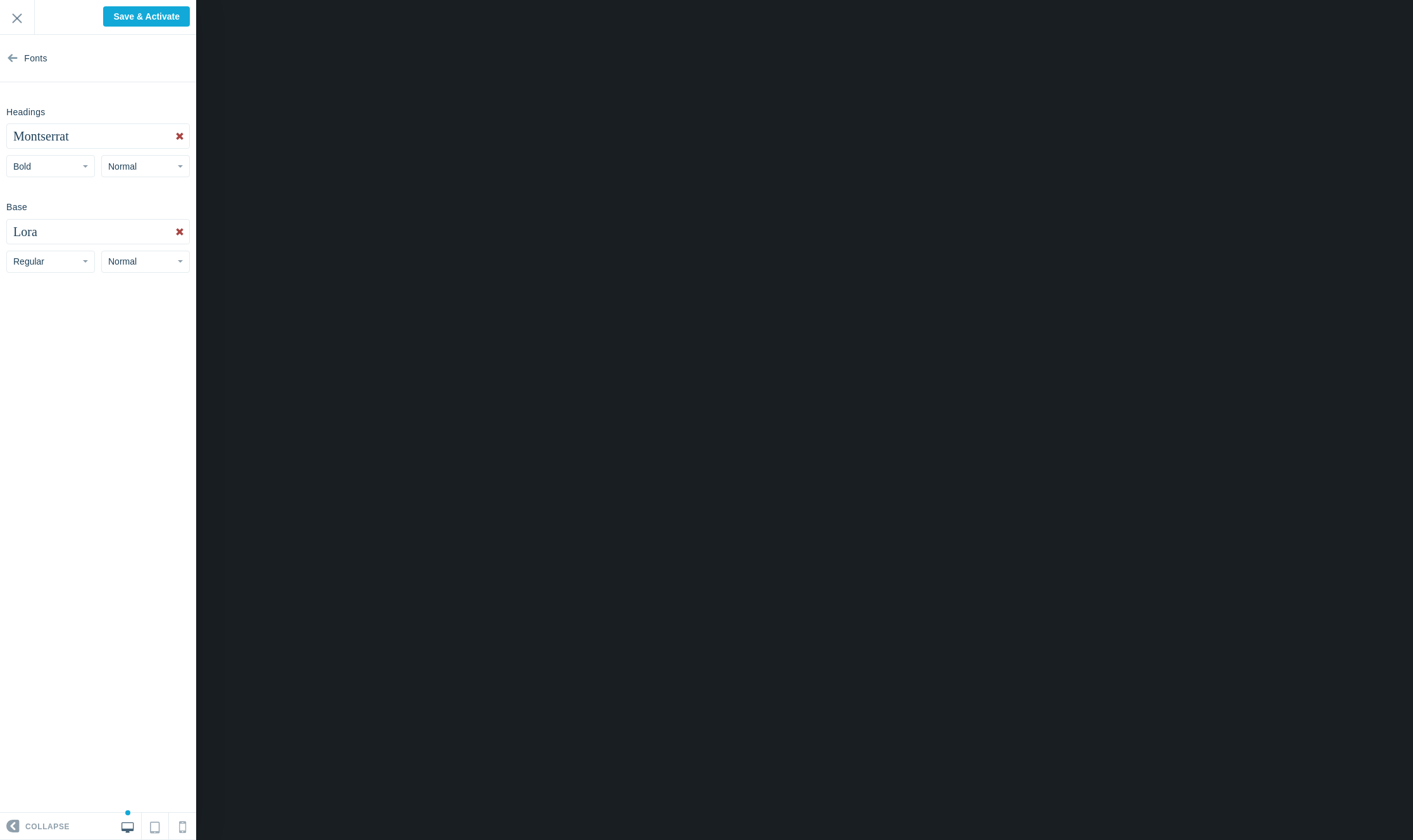
click at [112, 231] on button "Lora" at bounding box center [98, 232] width 183 height 24
click at [139, 356] on link "Tinos" at bounding box center [98, 348] width 181 height 23
click at [125, 263] on span "Normal" at bounding box center [123, 261] width 29 height 10
click at [47, 321] on section "Fonts Headings Montserrat Abel Abhaya Libre Aboreto Abril Fatface Aclonica Acme…" at bounding box center [98, 423] width 196 height 777
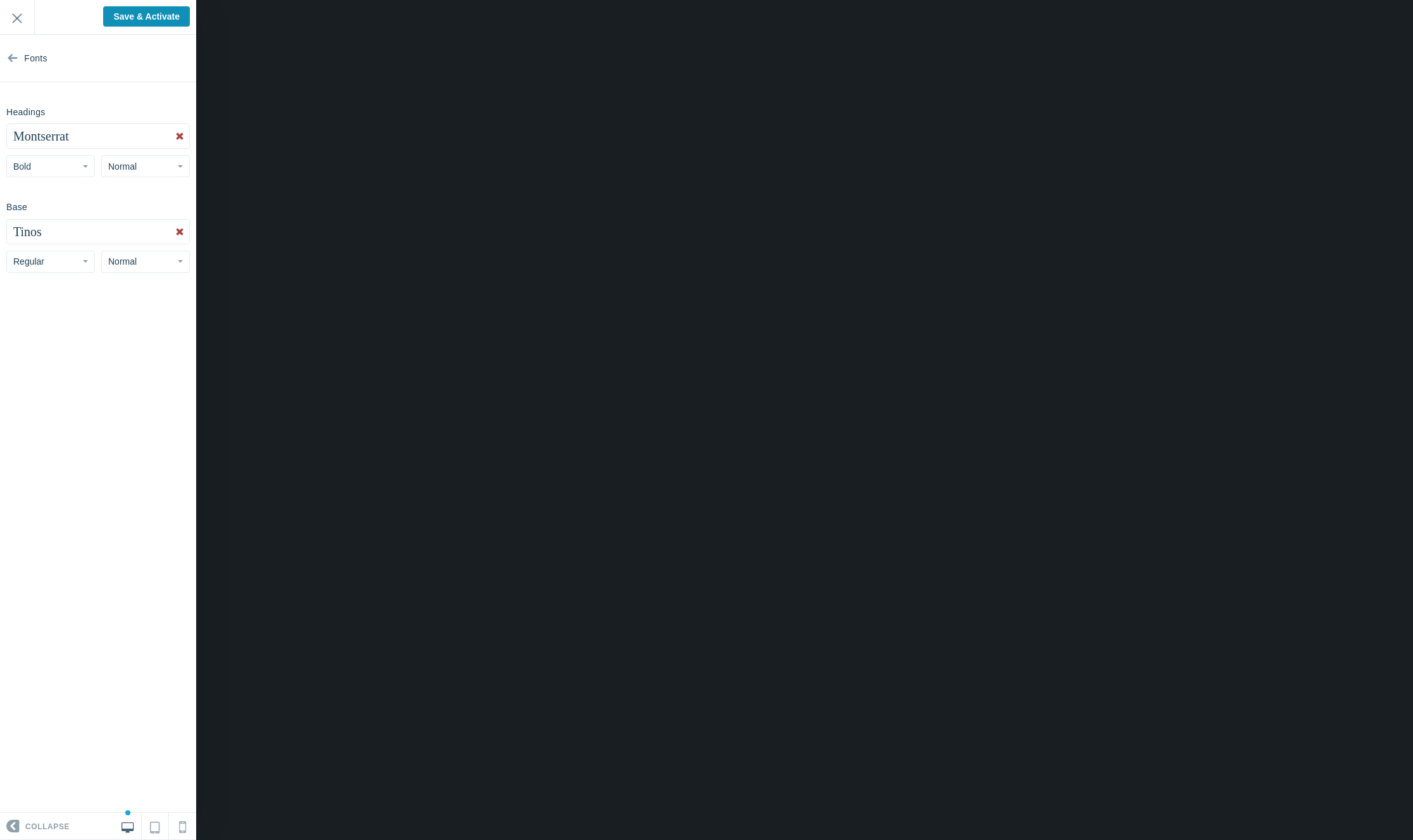
click at [116, 18] on input "Save & Activate" at bounding box center [146, 16] width 87 height 20
type input "Saving..."
click at [25, 58] on span "Fonts" at bounding box center [35, 58] width 24 height 47
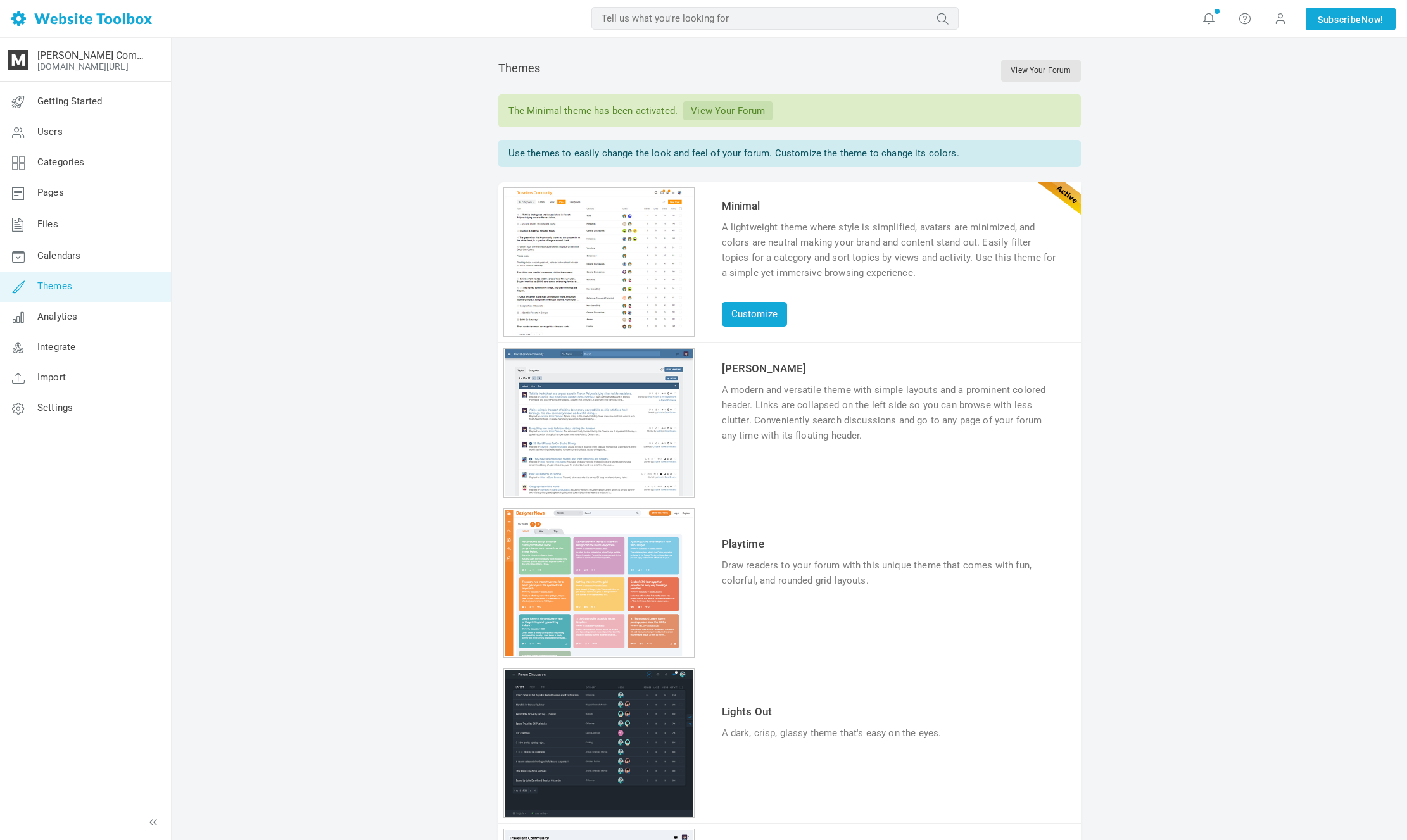
click at [717, 112] on link "View Your Forum" at bounding box center [728, 111] width 90 height 19
click at [99, 322] on link "Analytics" at bounding box center [85, 317] width 172 height 30
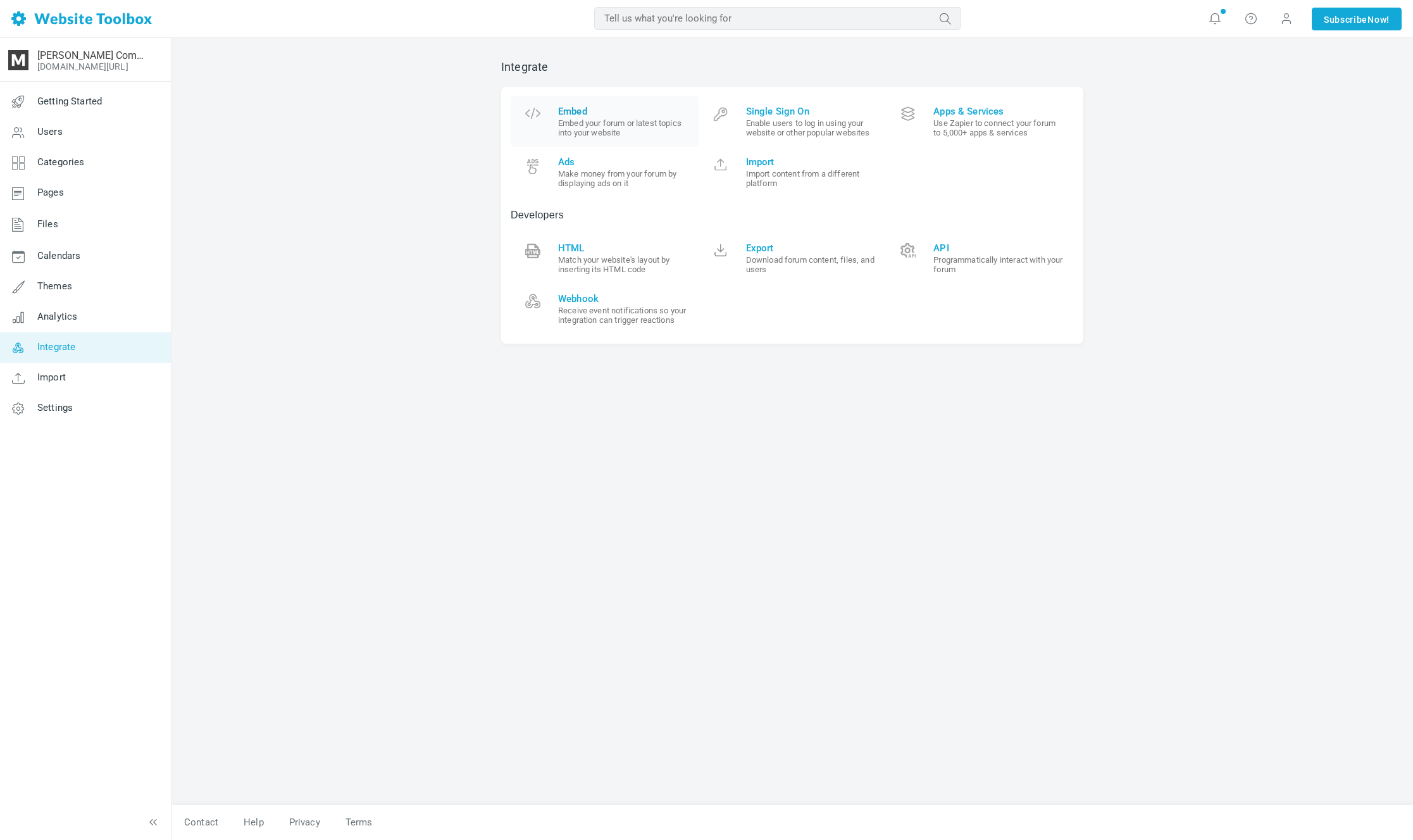
click at [592, 104] on link "Embed Embed your forum or latest topics into your website" at bounding box center [604, 122] width 188 height 51
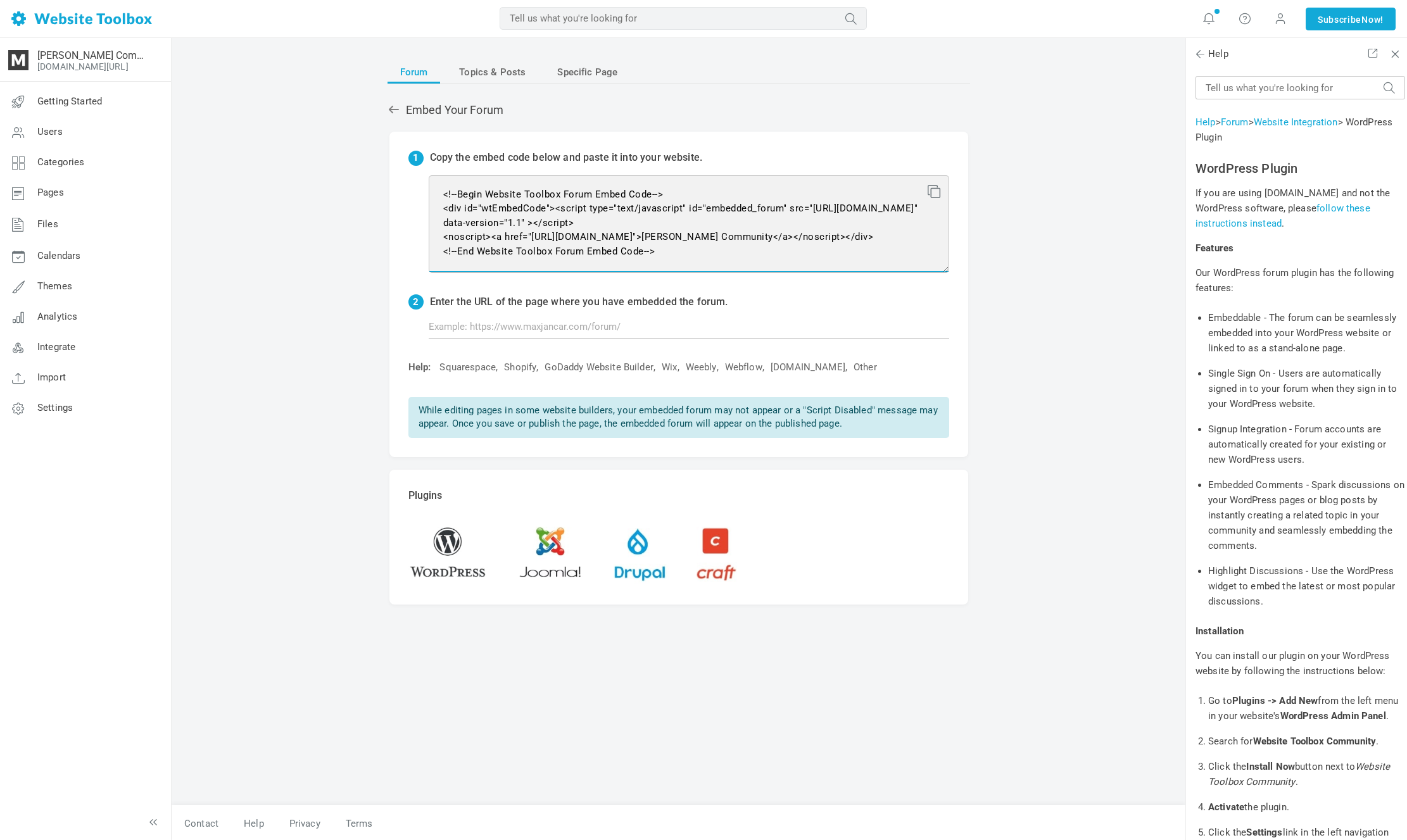
click at [673, 249] on textarea "<!--Begin Website Toolbox Forum Embed Code--> <div id="wtEmbedCode"><script typ…" at bounding box center [689, 223] width 521 height 97
click at [941, 190] on textarea "<!--Begin Website Toolbox Forum Embed Code--> <div id="wtEmbedCode"><script typ…" at bounding box center [689, 223] width 521 height 97
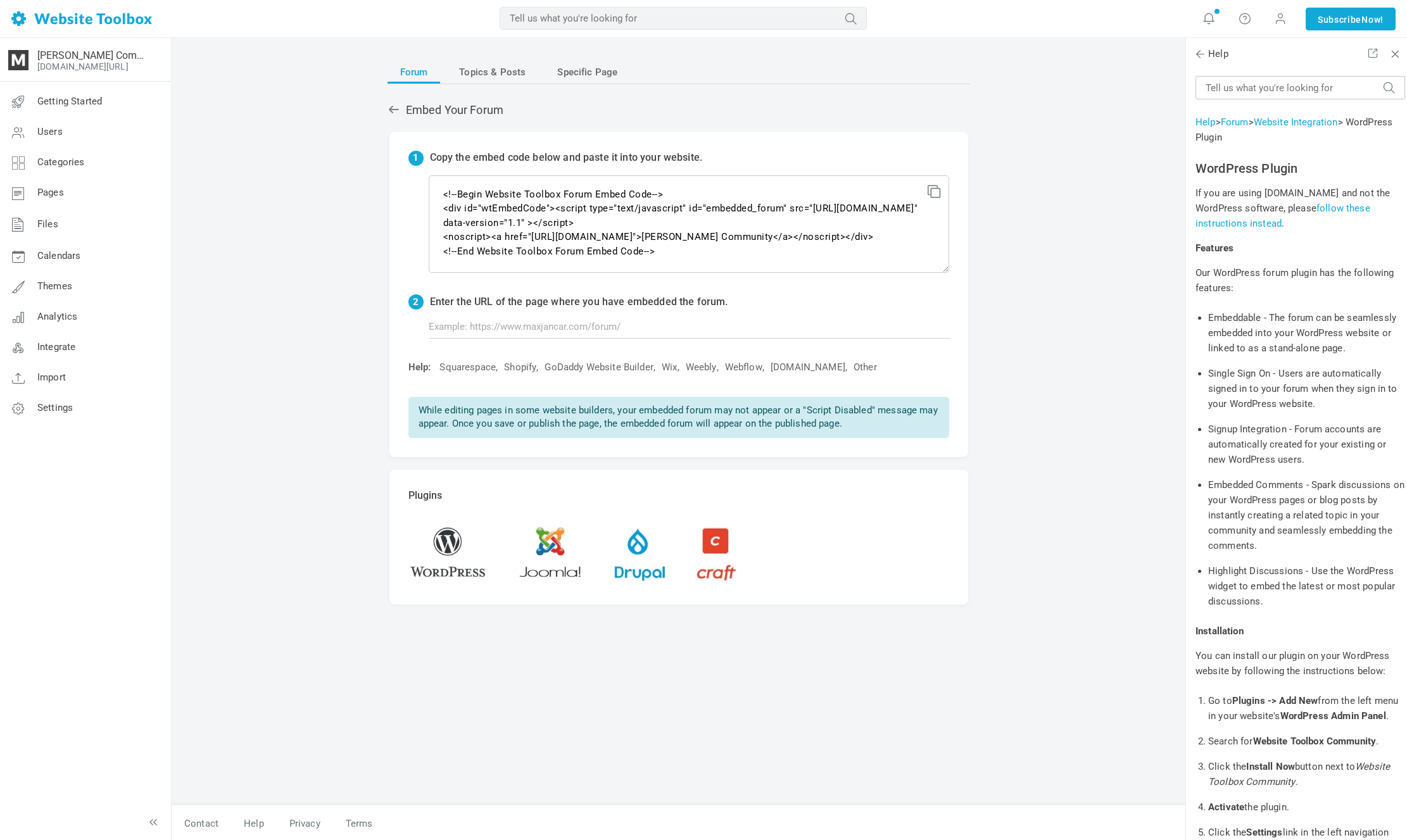
click at [932, 191] on icon at bounding box center [932, 189] width 8 height 8
click at [152, 57] on icon at bounding box center [157, 55] width 20 height 10
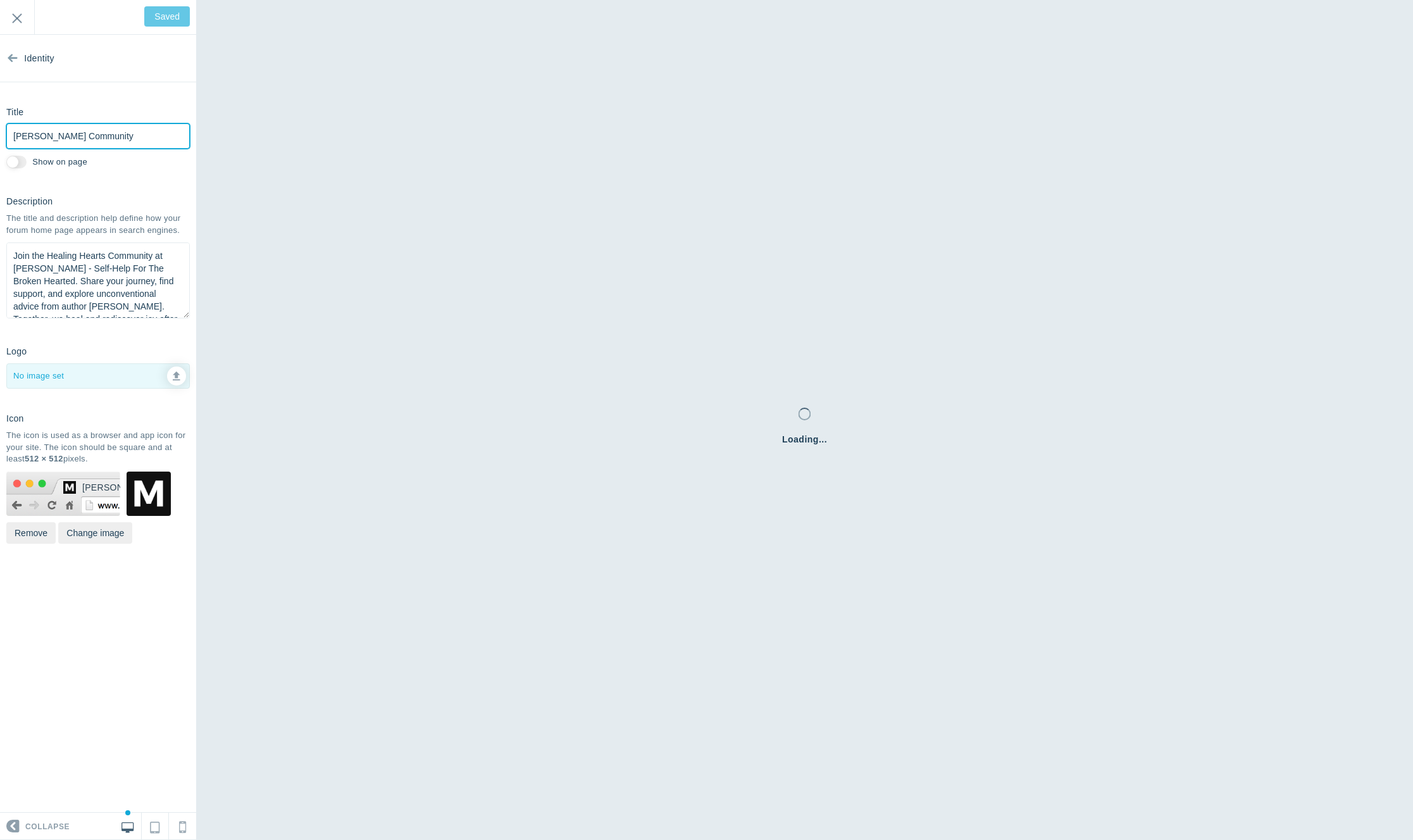
click at [102, 131] on input "Max Jancar Community" at bounding box center [97, 136] width 183 height 25
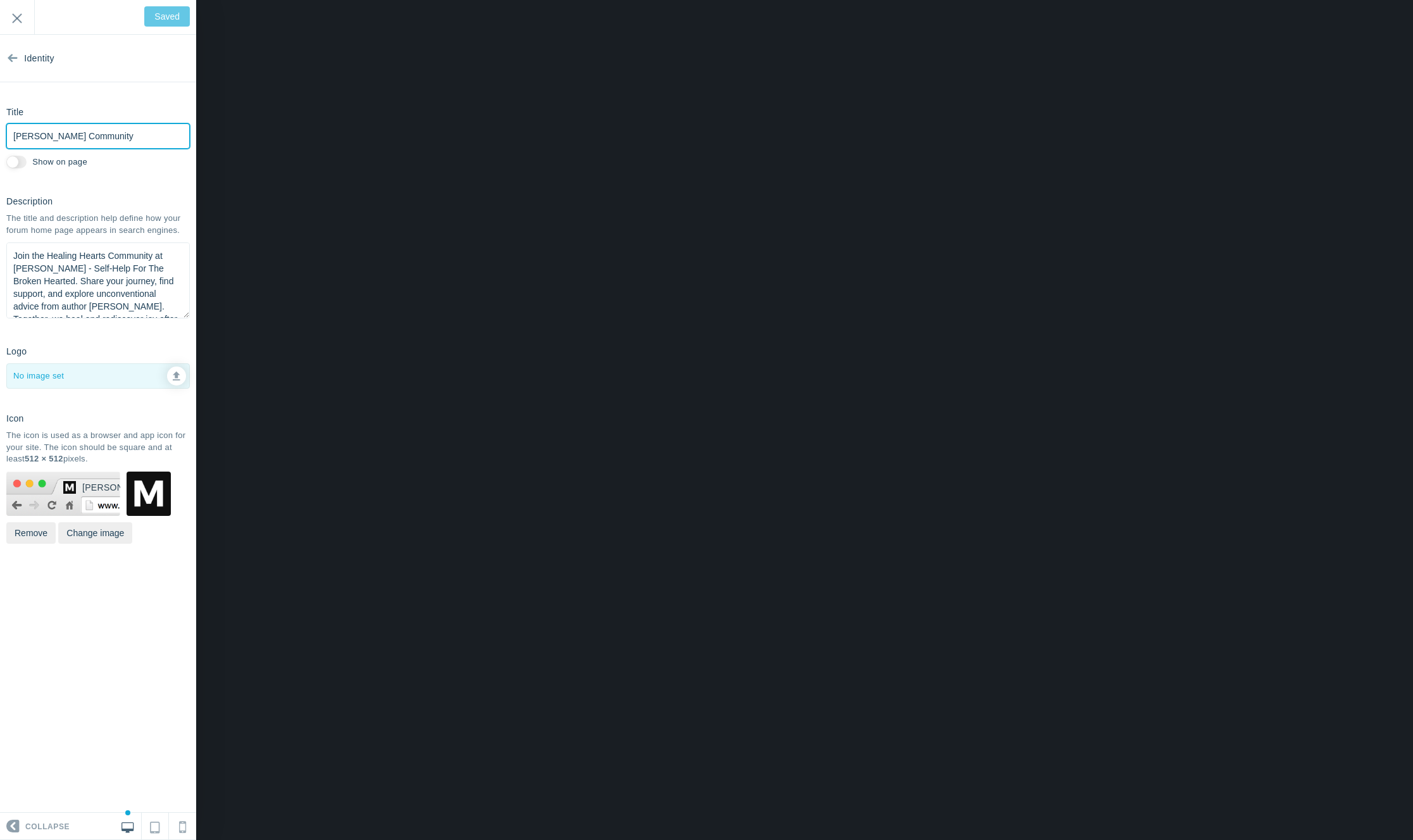
click at [95, 136] on input "Max Jancar Community" at bounding box center [97, 136] width 183 height 25
type input "Max Jancar"
type input "Save"
type input "[PERSON_NAME] Forum"
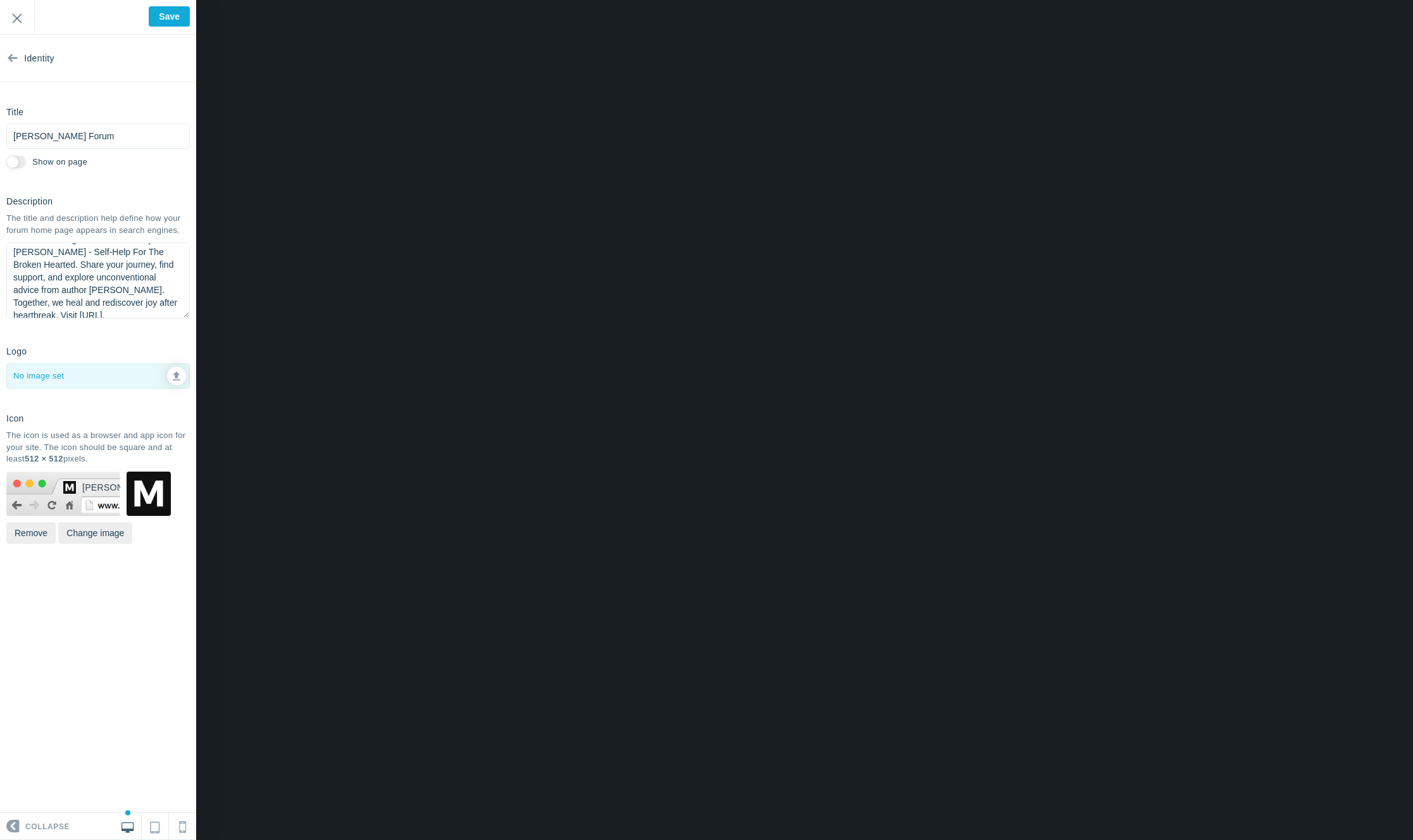
click at [150, 261] on textarea "Join the Healing Hearts Community at Max Jancar - Self-Help For The Broken Hear…" at bounding box center [97, 281] width 183 height 76
click at [152, 266] on textarea "Join the Healing Hearts Community at Max Jancar - Self-Help For The Broken Hear…" at bounding box center [97, 281] width 183 height 76
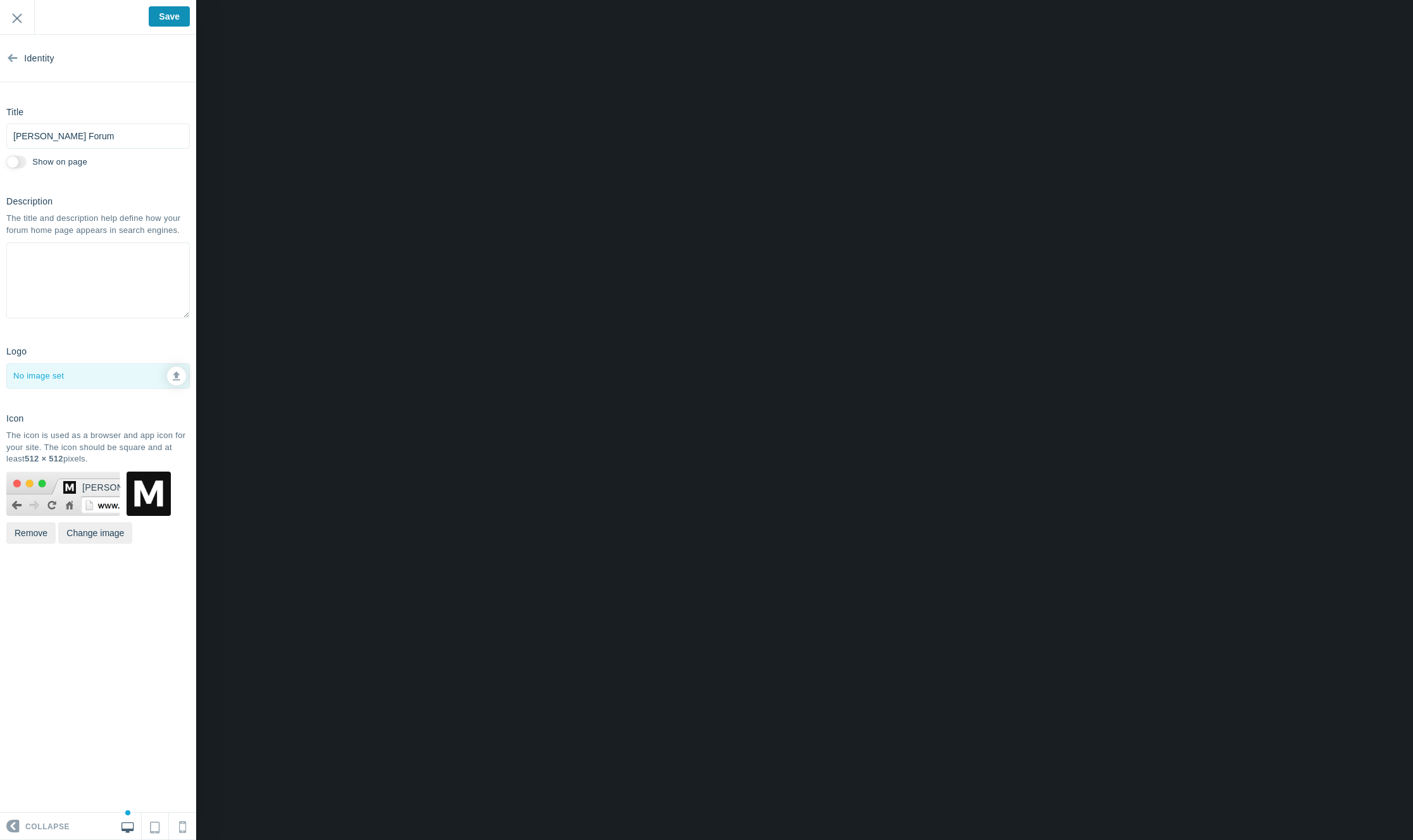
click at [167, 24] on input "Save" at bounding box center [169, 16] width 41 height 20
type input "Saved"
click at [19, 61] on link "Identity" at bounding box center [98, 58] width 196 height 47
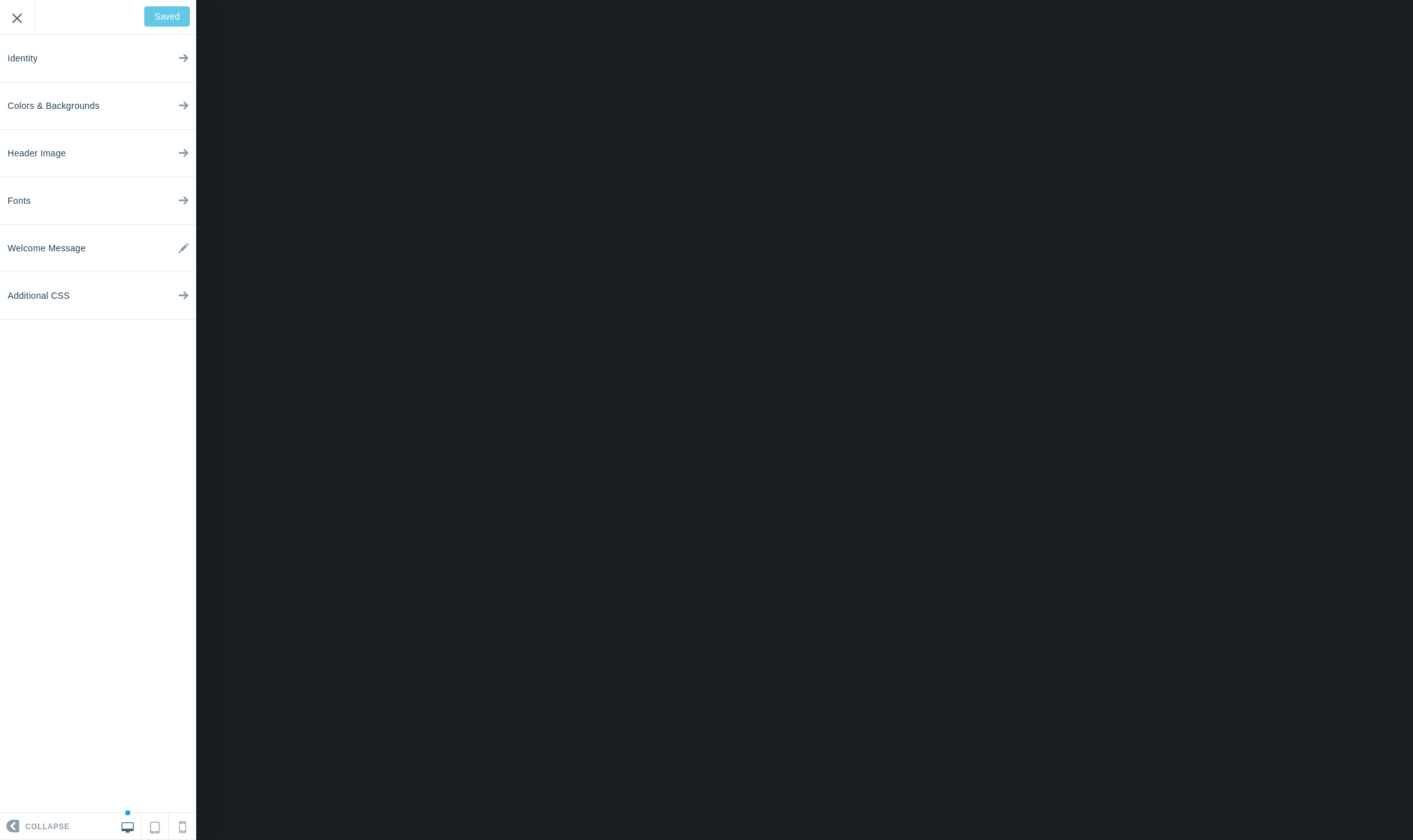
click at [13, 8] on input "Exit" at bounding box center [17, 17] width 34 height 35
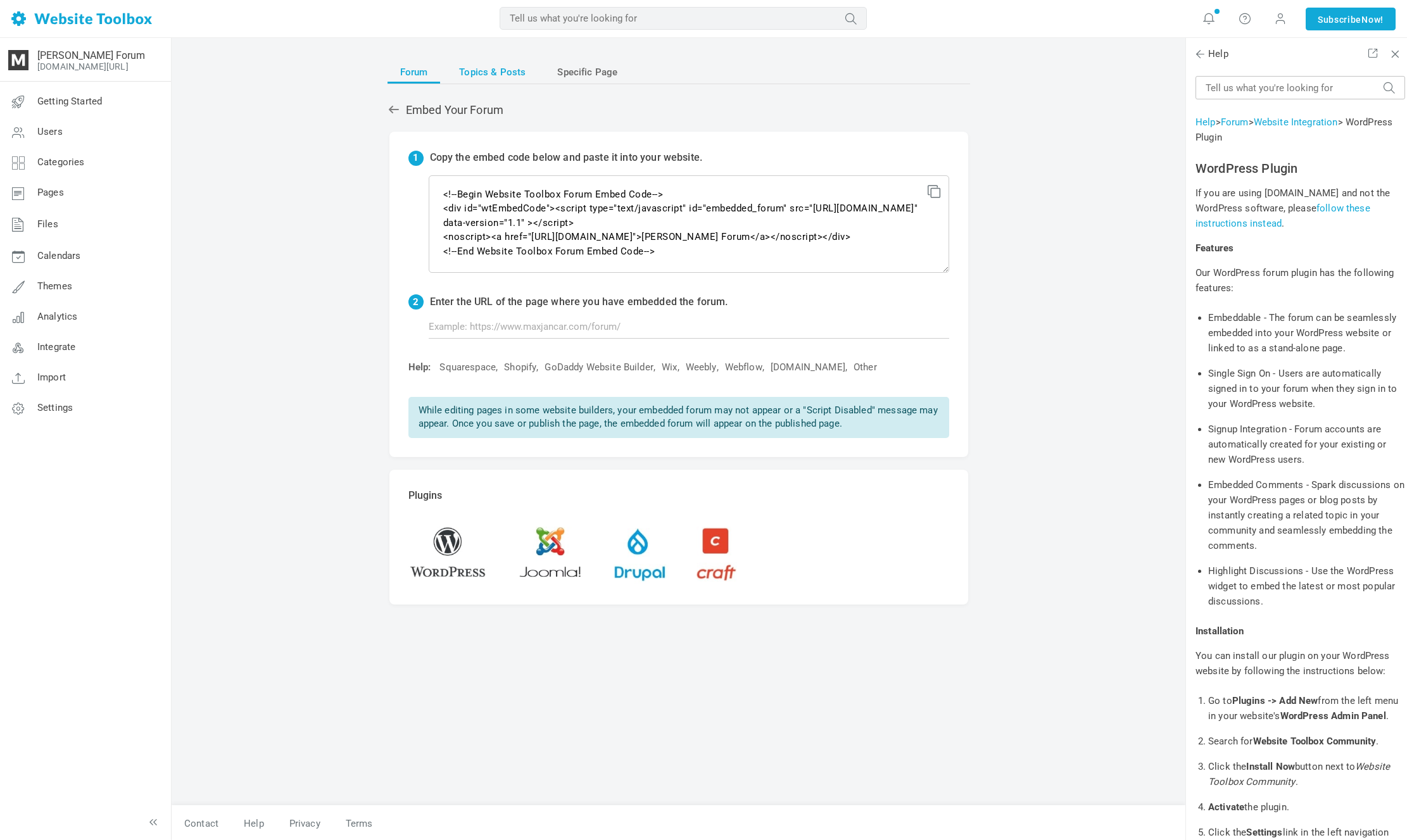
click at [524, 80] on link "Topics & Posts" at bounding box center [492, 72] width 92 height 23
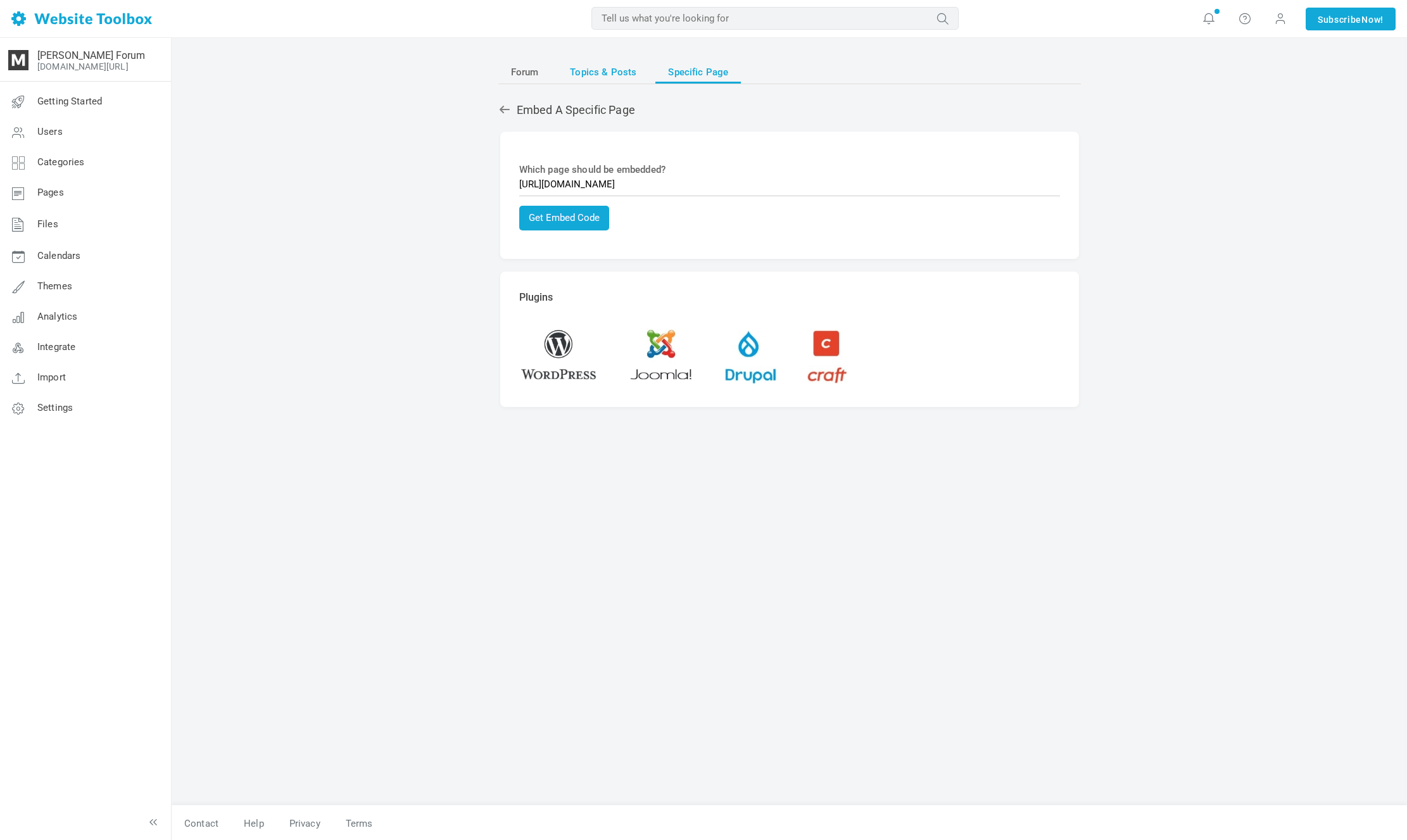
click at [601, 76] on span "Topics & Posts" at bounding box center [603, 72] width 67 height 23
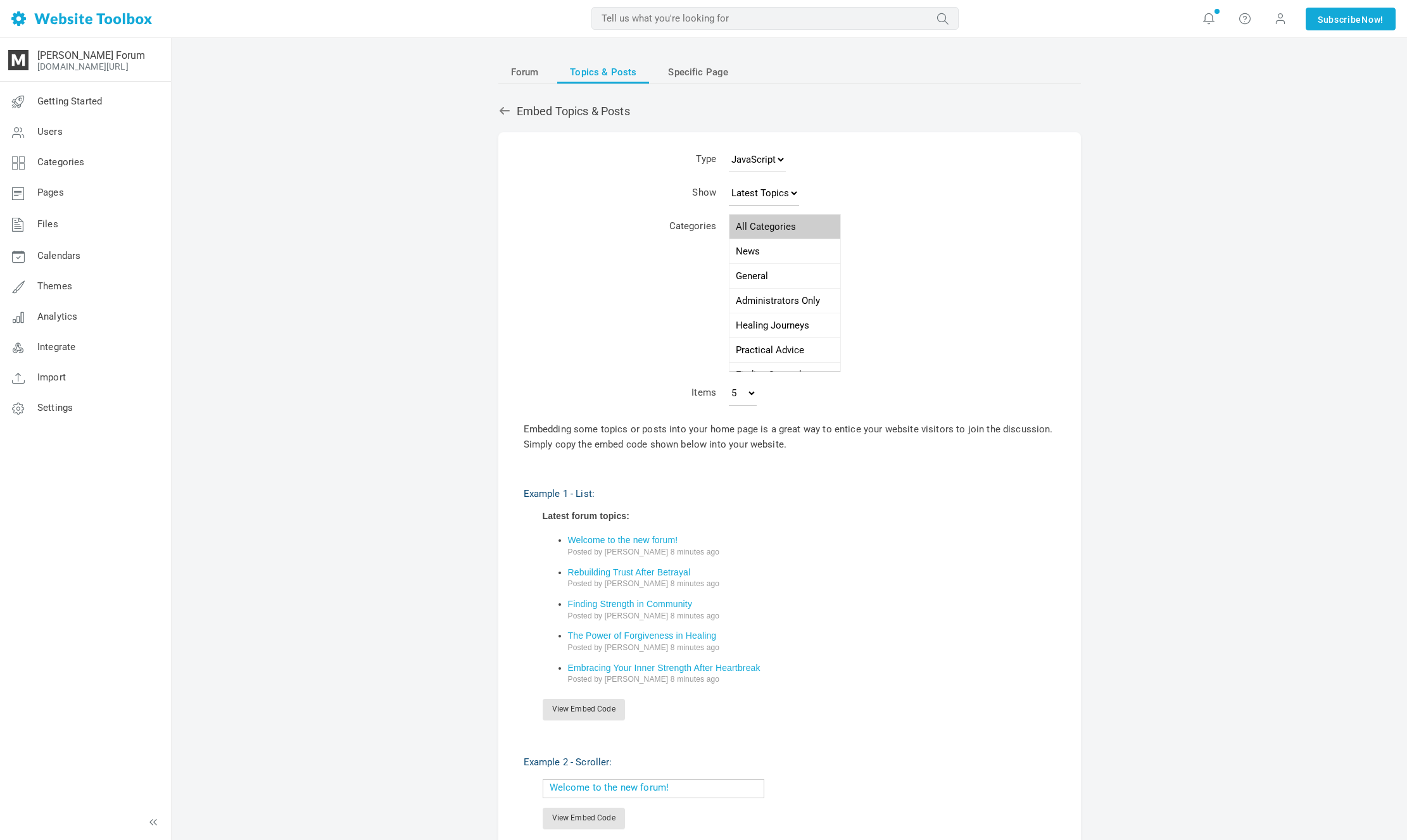
click at [736, 190] on td "Latest Topics Top Topics New Topics New Posts" at bounding box center [851, 195] width 257 height 34
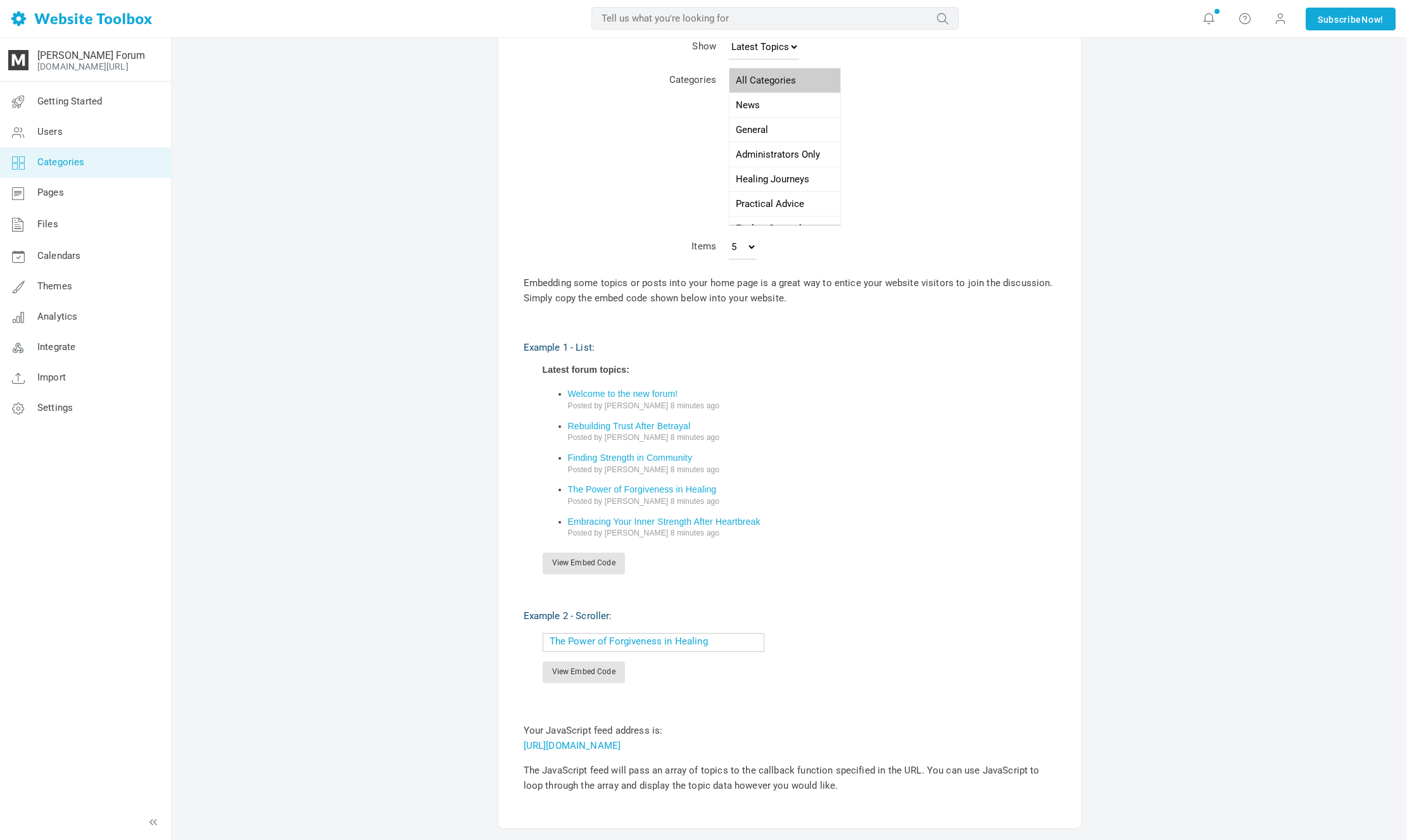
click at [120, 160] on link "Categories" at bounding box center [85, 162] width 172 height 30
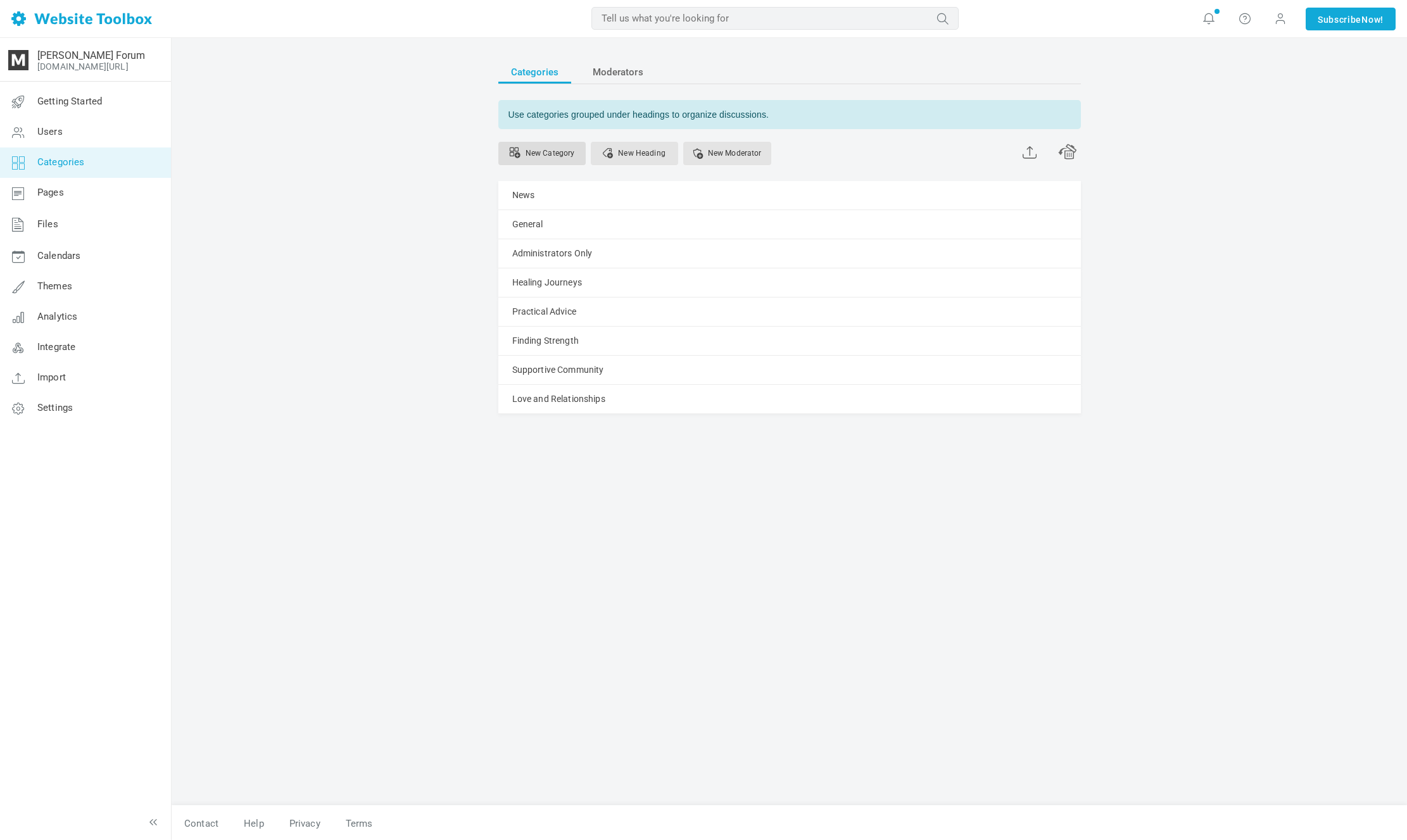
click at [564, 158] on link "New Category" at bounding box center [541, 154] width 87 height 24
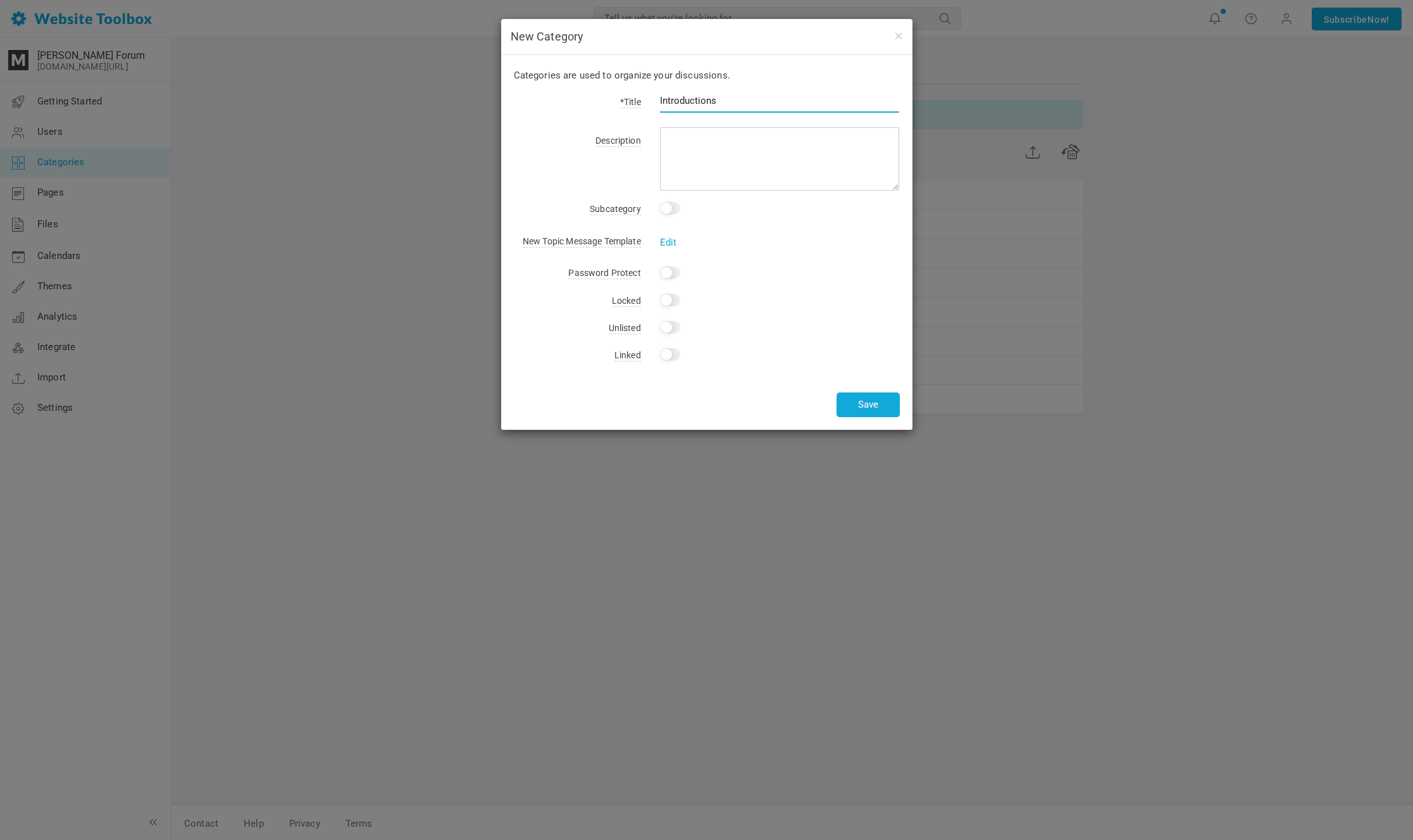
type input "Introductions"
click at [734, 194] on div "Categories are used to organize your discussions. *Title Introductions Descript…" at bounding box center [706, 242] width 412 height 374
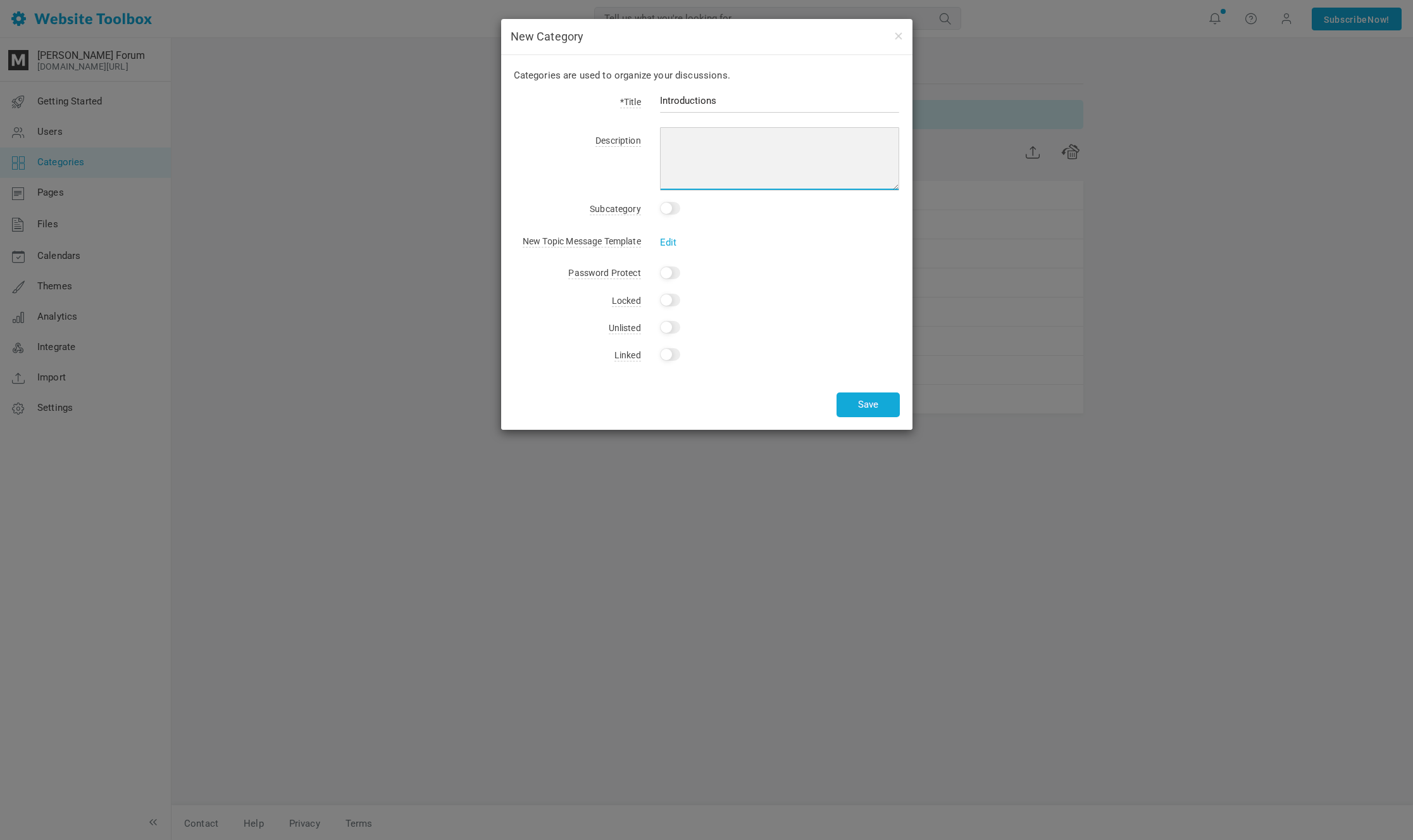
click at [744, 164] on textarea at bounding box center [780, 159] width 240 height 63
paste textarea "A place where you can briefly introduce yourself — who you are, where you're fr…"
type textarea "A place where you can briefly introduce yourself — who you are, where you're fr…"
click at [742, 100] on input "Introductions" at bounding box center [780, 101] width 240 height 24
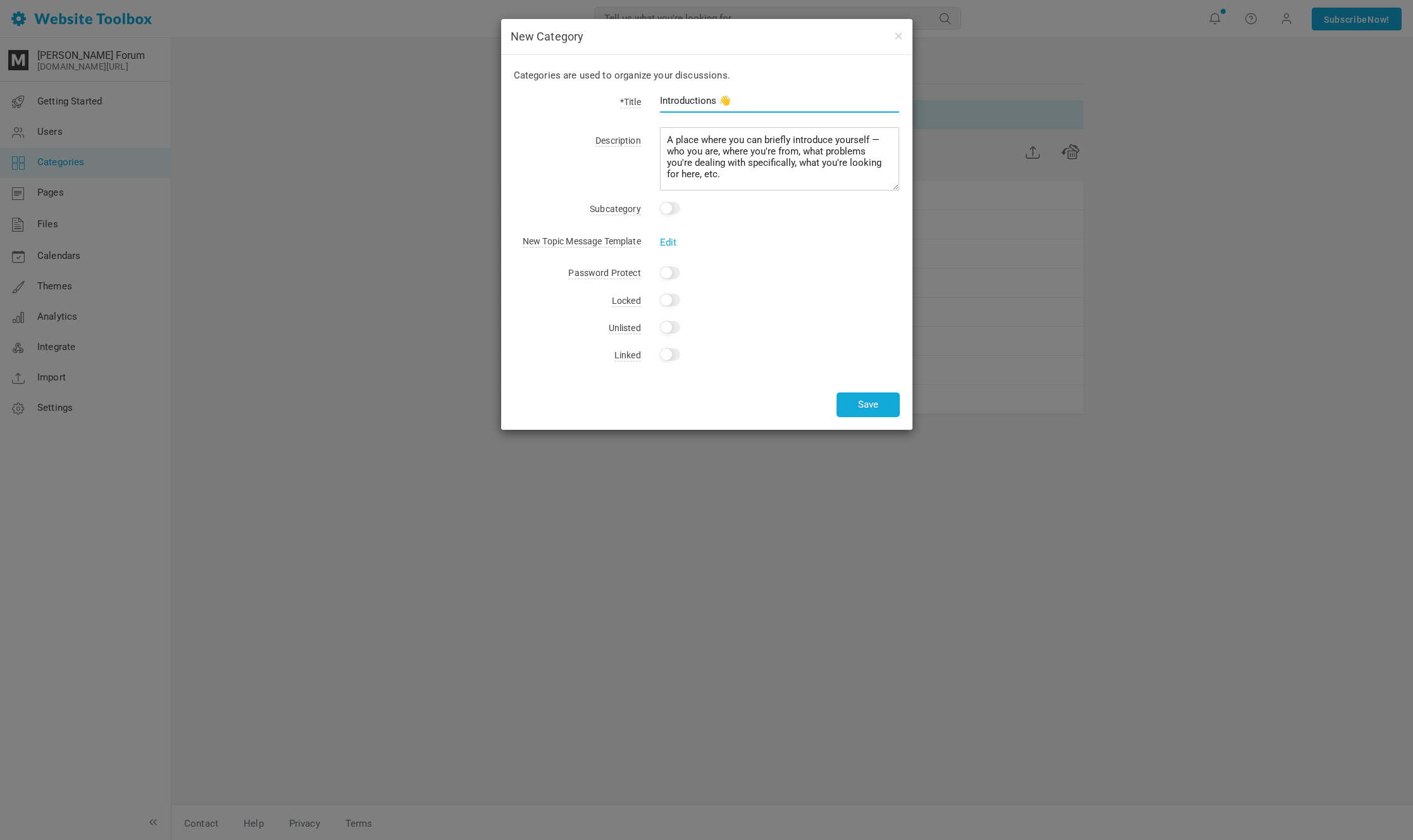
click at [727, 101] on input "Introductions 👋" at bounding box center [780, 101] width 240 height 24
click at [723, 101] on input "Introductions 👋" at bounding box center [780, 101] width 240 height 24
click at [719, 102] on input "Introductions 👋" at bounding box center [780, 101] width 240 height 24
click at [706, 101] on input "Introductions 👋" at bounding box center [780, 101] width 240 height 24
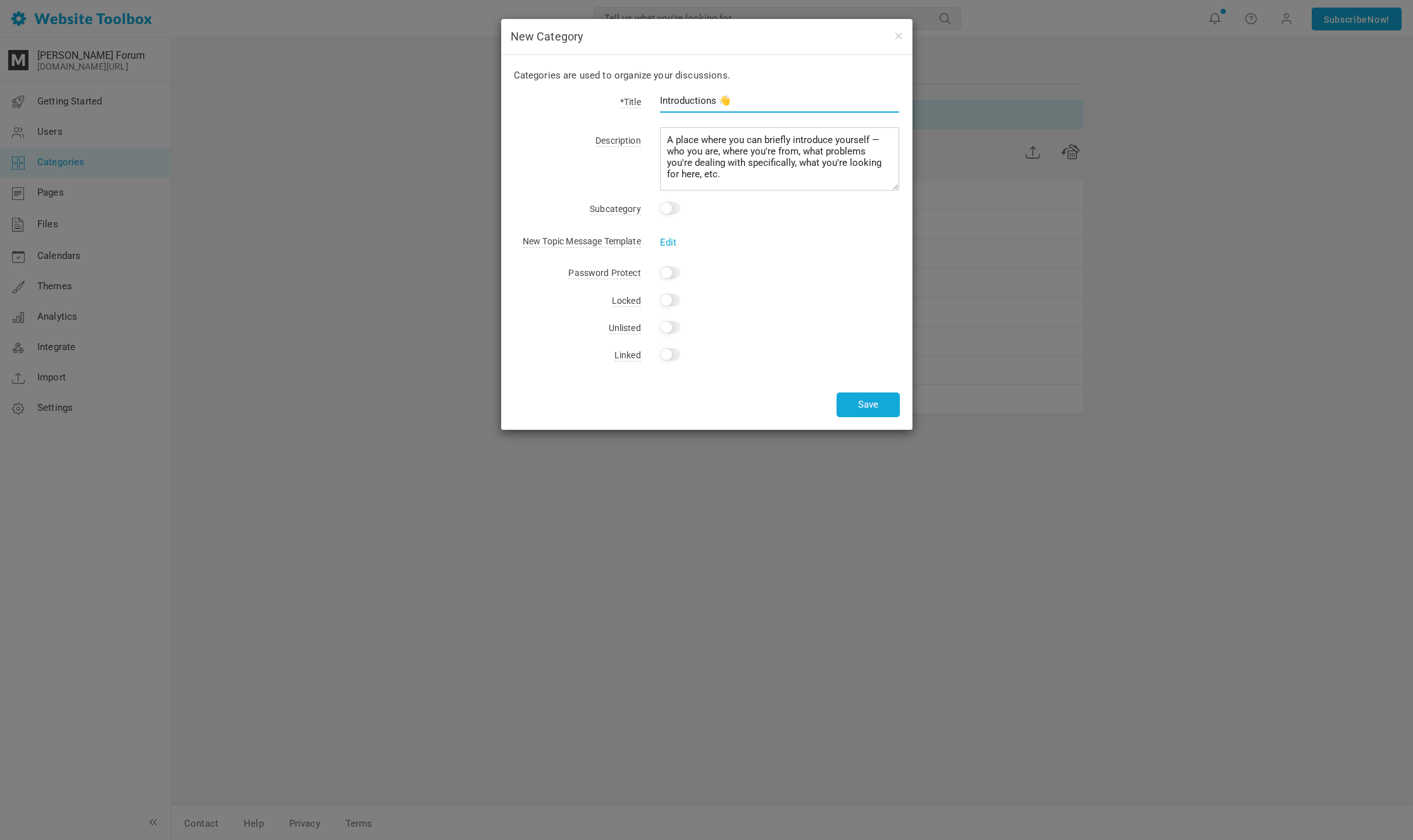
type input "Introductions 👋"
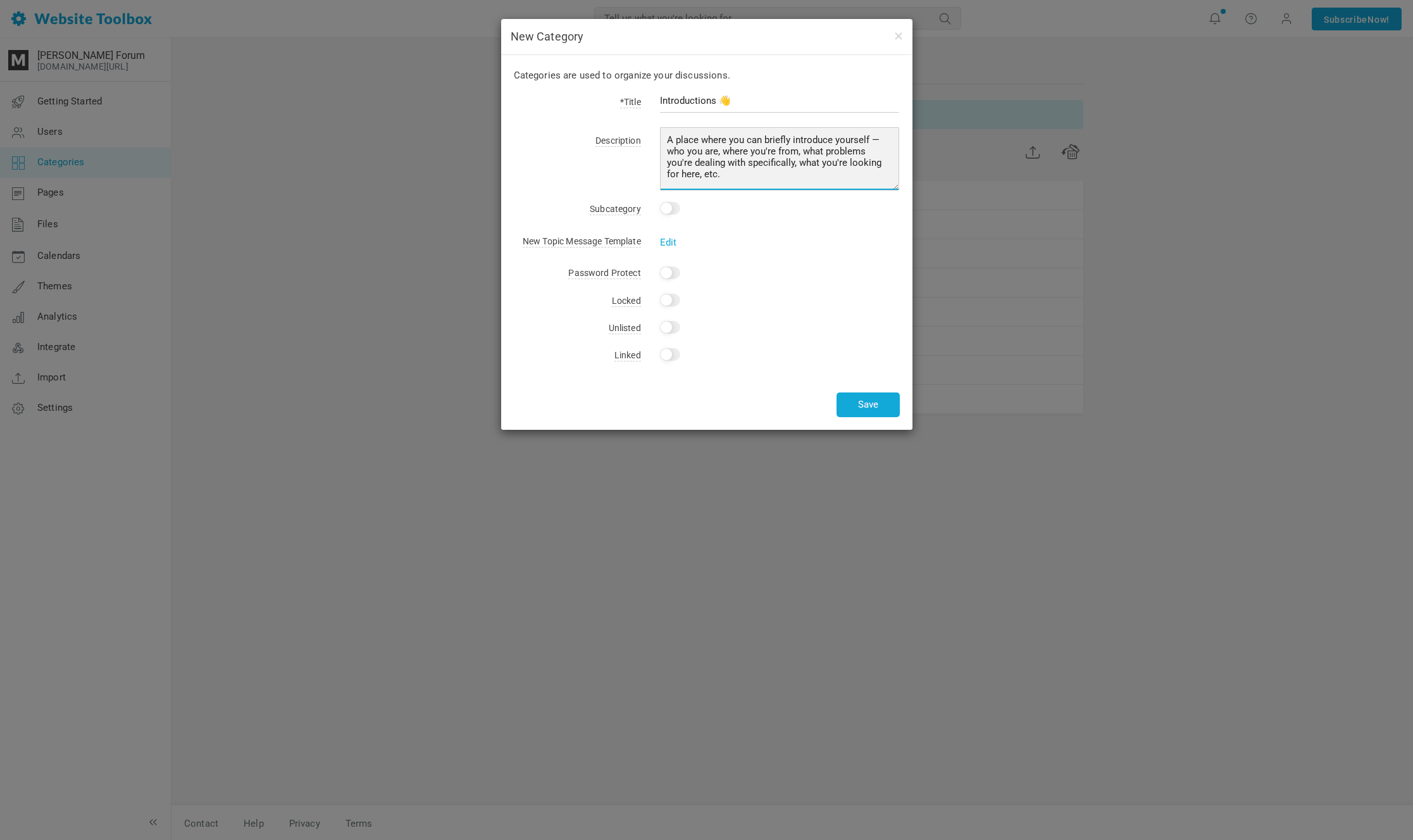
click at [799, 152] on textarea "A place where you can briefly introduce yourself — who you are, where you're fr…" at bounding box center [780, 159] width 240 height 63
click at [795, 168] on textarea "A place where you can briefly introduce yourself — who you are, where you're fr…" at bounding box center [780, 159] width 240 height 63
click at [810, 170] on textarea "A place where you can briefly introduce yourself — who you are, where you're fr…" at bounding box center [780, 159] width 240 height 63
click at [810, 171] on textarea "A place where you can briefly introduce yourself — who you are, where you're fr…" at bounding box center [780, 159] width 240 height 63
drag, startPoint x: 810, startPoint y: 171, endPoint x: 843, endPoint y: 177, distance: 33.5
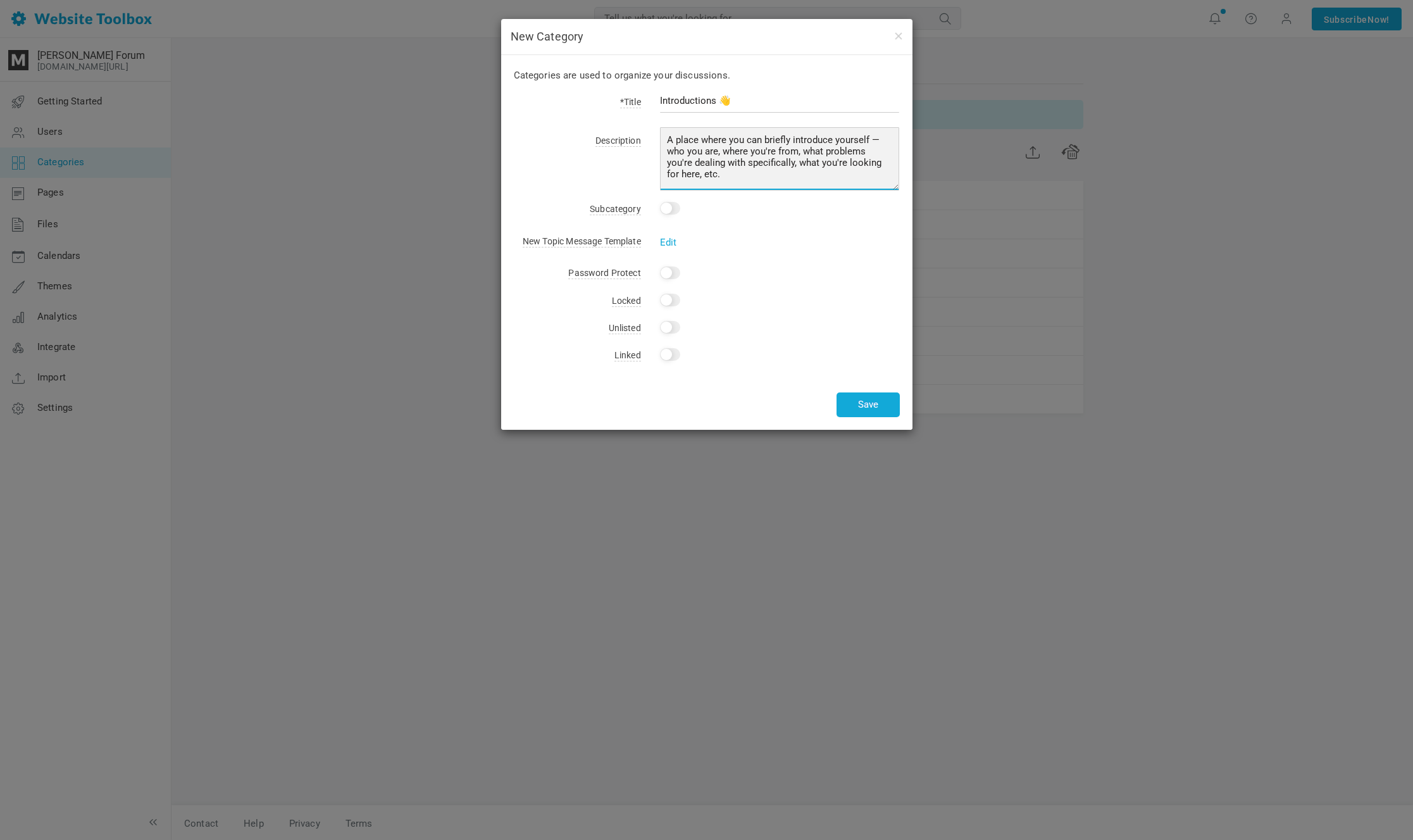
click at [828, 175] on textarea "A place where you can briefly introduce yourself — who you are, where you're fr…" at bounding box center [780, 159] width 240 height 63
click at [843, 177] on textarea "A place where you can briefly introduce yourself — who you are, where you're fr…" at bounding box center [780, 159] width 240 height 63
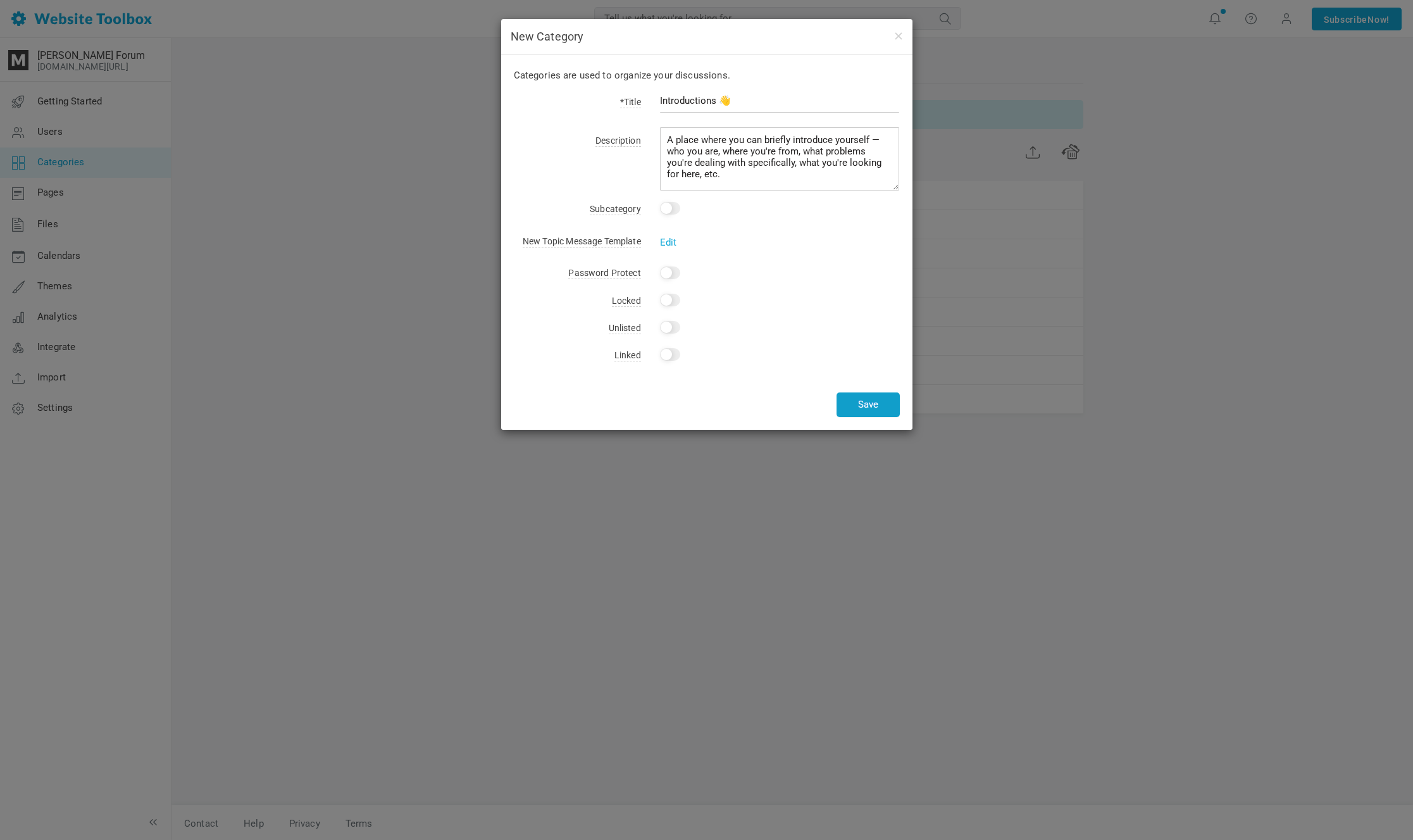
click at [855, 410] on button "Save" at bounding box center [868, 404] width 63 height 25
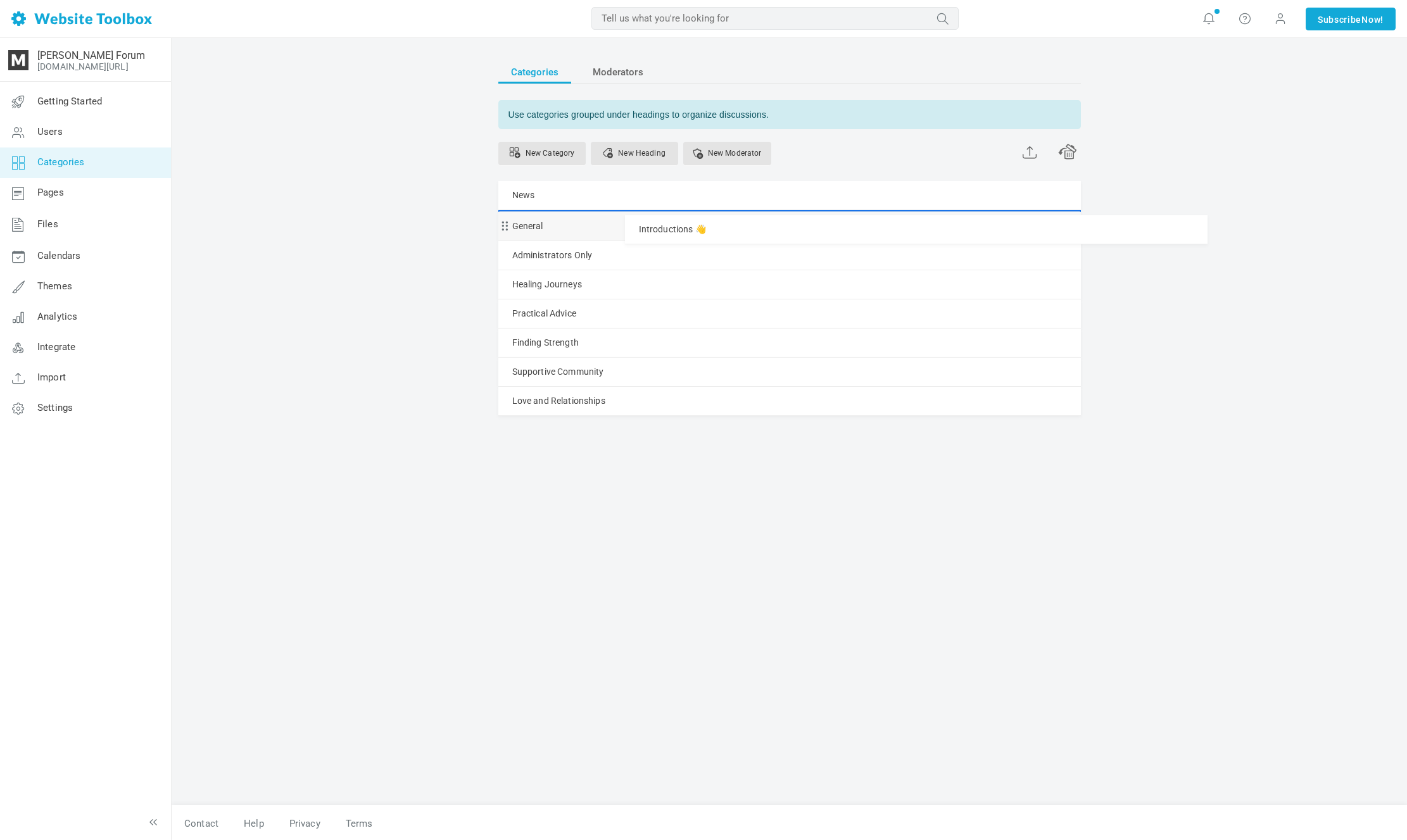
drag, startPoint x: 506, startPoint y: 428, endPoint x: 544, endPoint y: 215, distance: 216.4
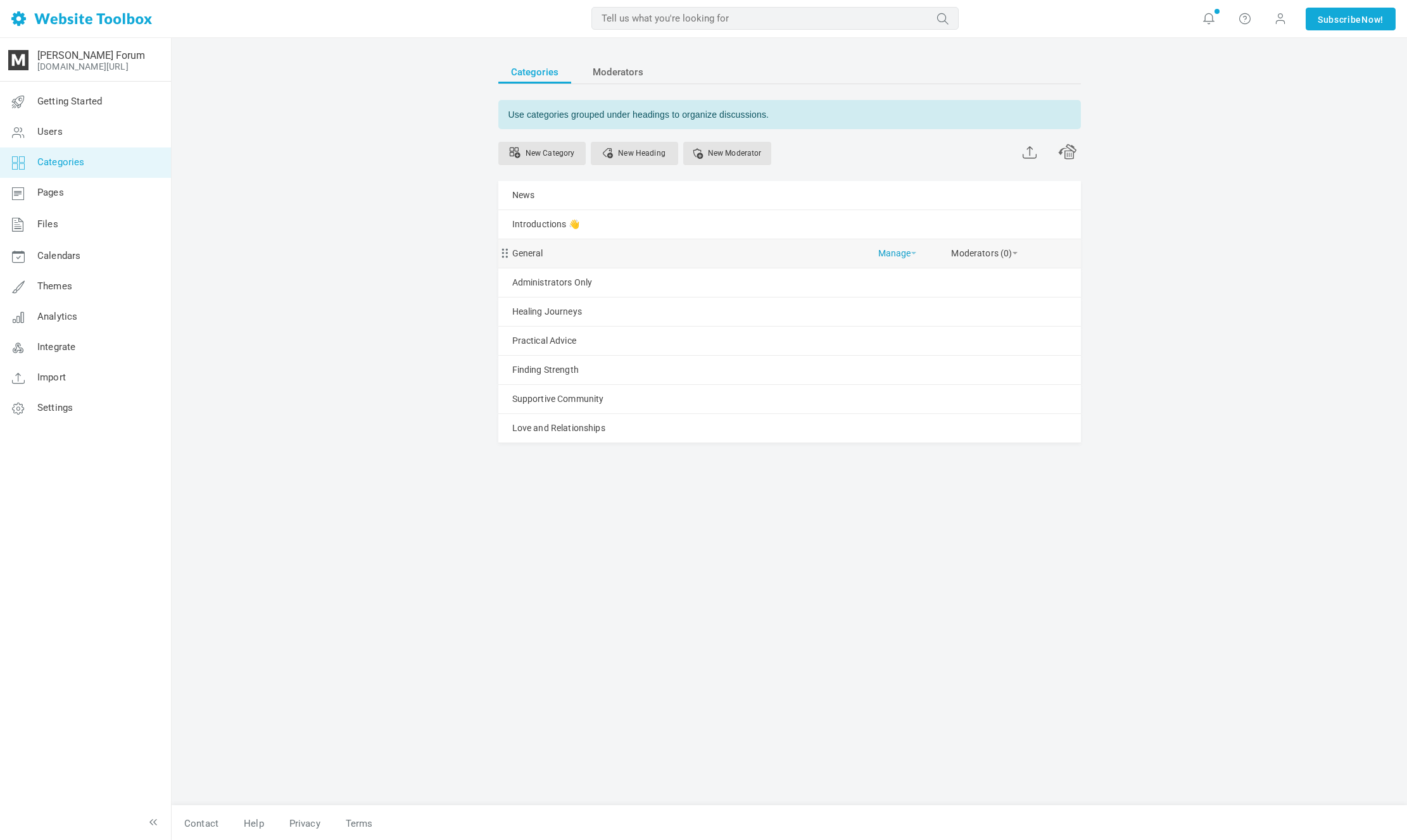
click at [900, 252] on link "Manage" at bounding box center [897, 250] width 38 height 22
click at [889, 268] on link "Edit" at bounding box center [928, 281] width 114 height 27
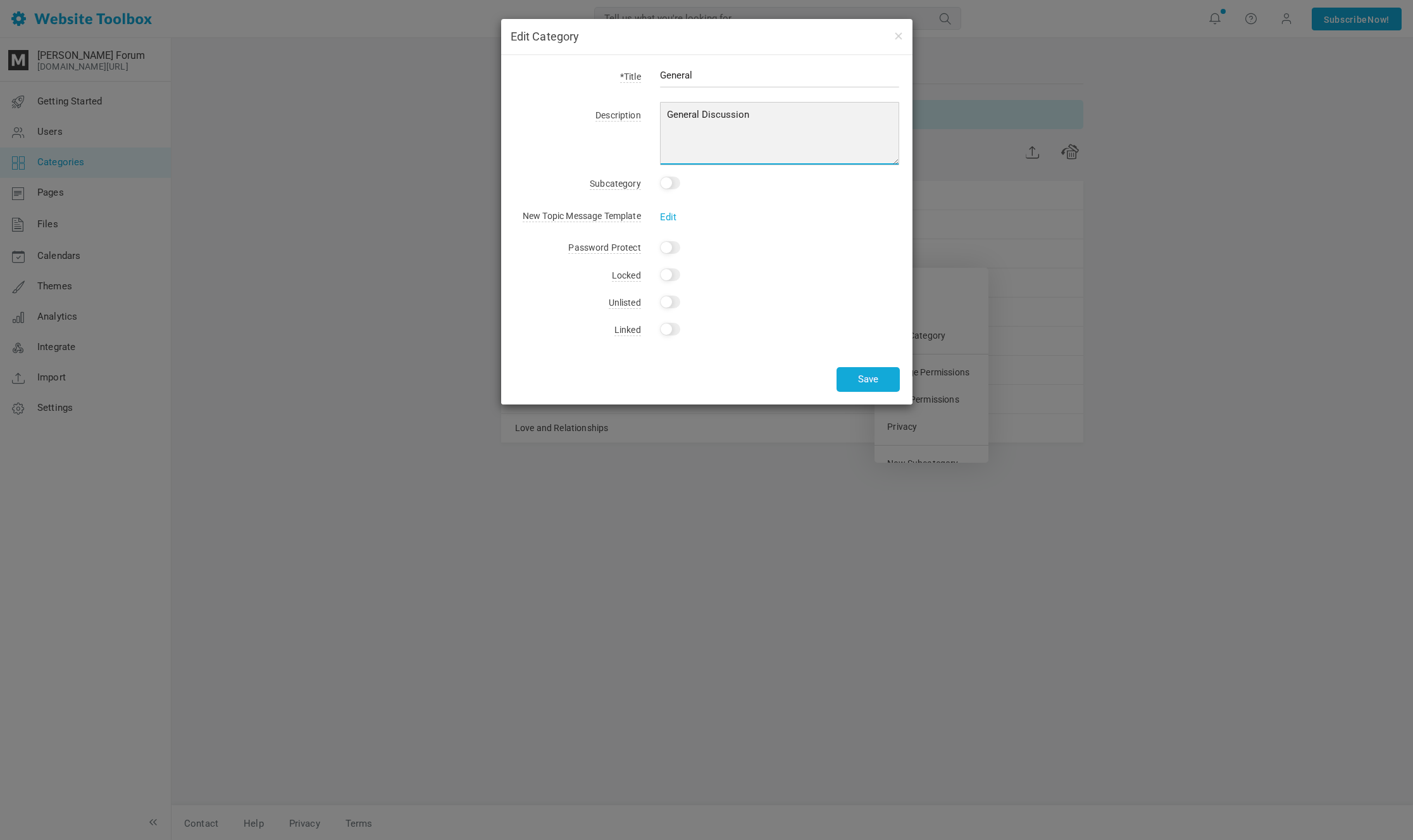
click at [701, 119] on textarea "General Discussion" at bounding box center [780, 134] width 240 height 63
paste textarea "Discussions about anything and everything, including topics and themes unrelate…"
type textarea "Discussions about anything and everything, including topics and themes unrelate…"
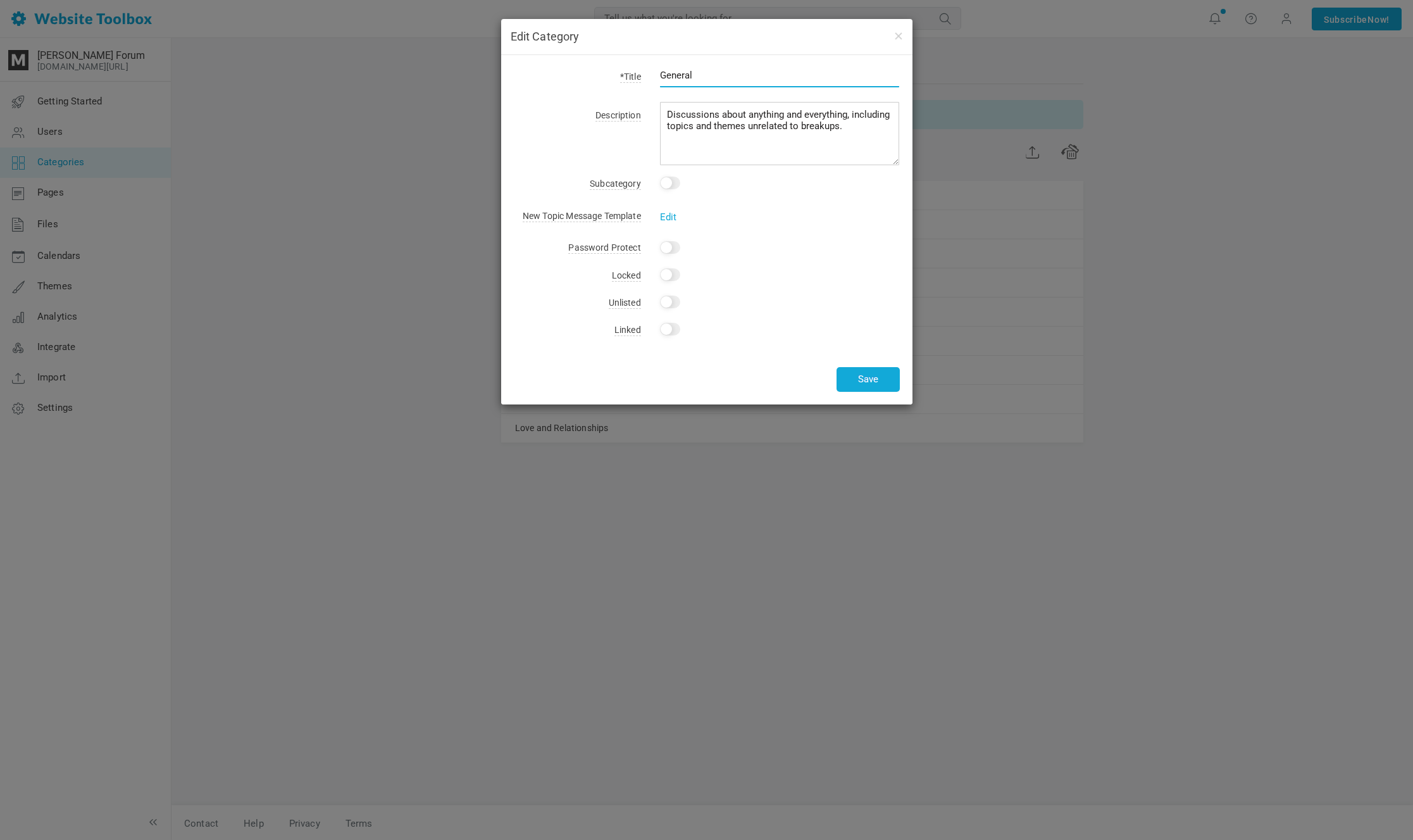
click at [718, 79] on input "General" at bounding box center [780, 75] width 240 height 24
click at [750, 75] on input "General" at bounding box center [780, 75] width 240 height 24
click at [734, 90] on div "General" at bounding box center [771, 82] width 259 height 29
click at [734, 85] on input "General" at bounding box center [780, 75] width 240 height 24
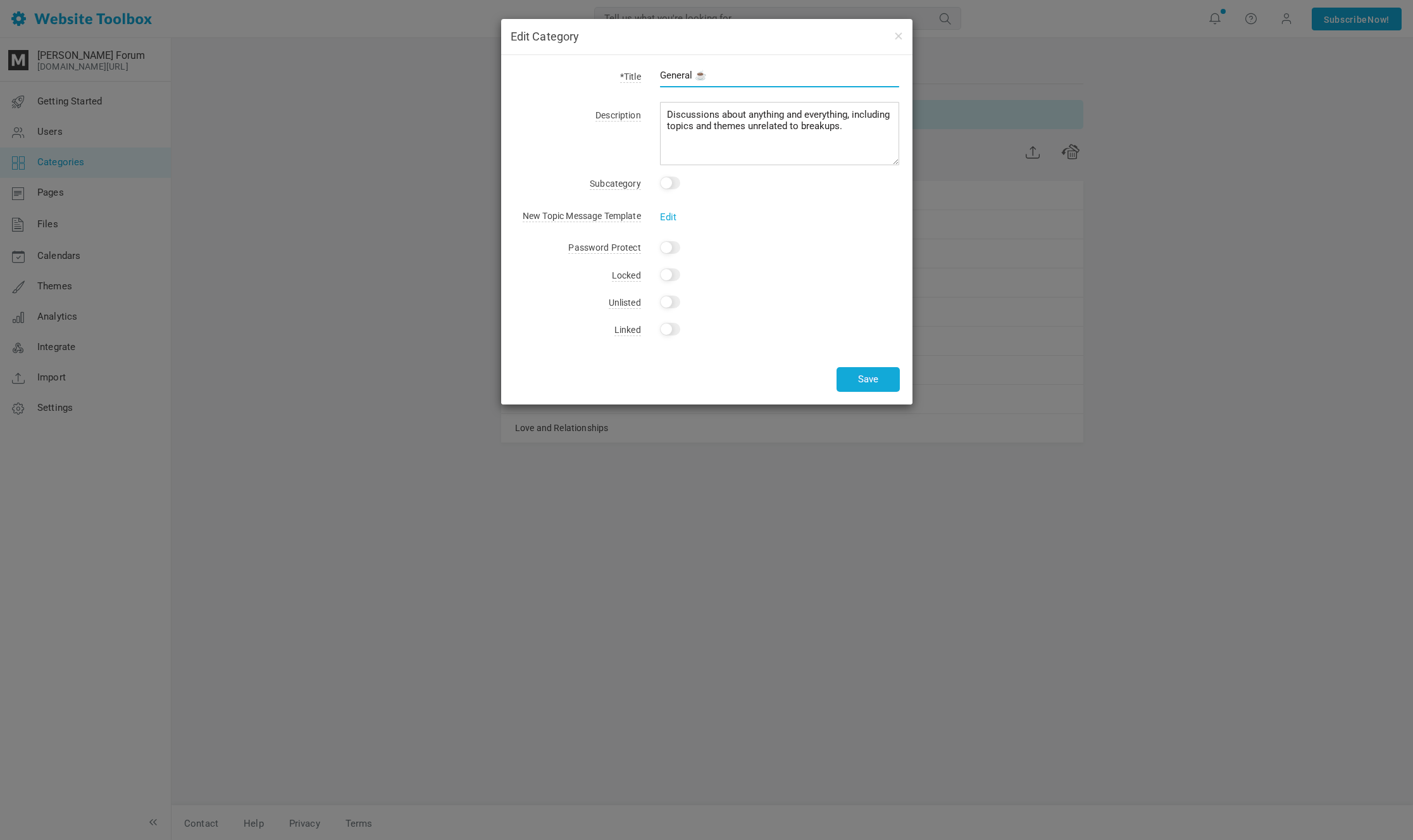
click at [697, 77] on input "General ☕️" at bounding box center [780, 75] width 240 height 24
type input "General ☕️"
click at [883, 387] on button "Save" at bounding box center [868, 379] width 63 height 25
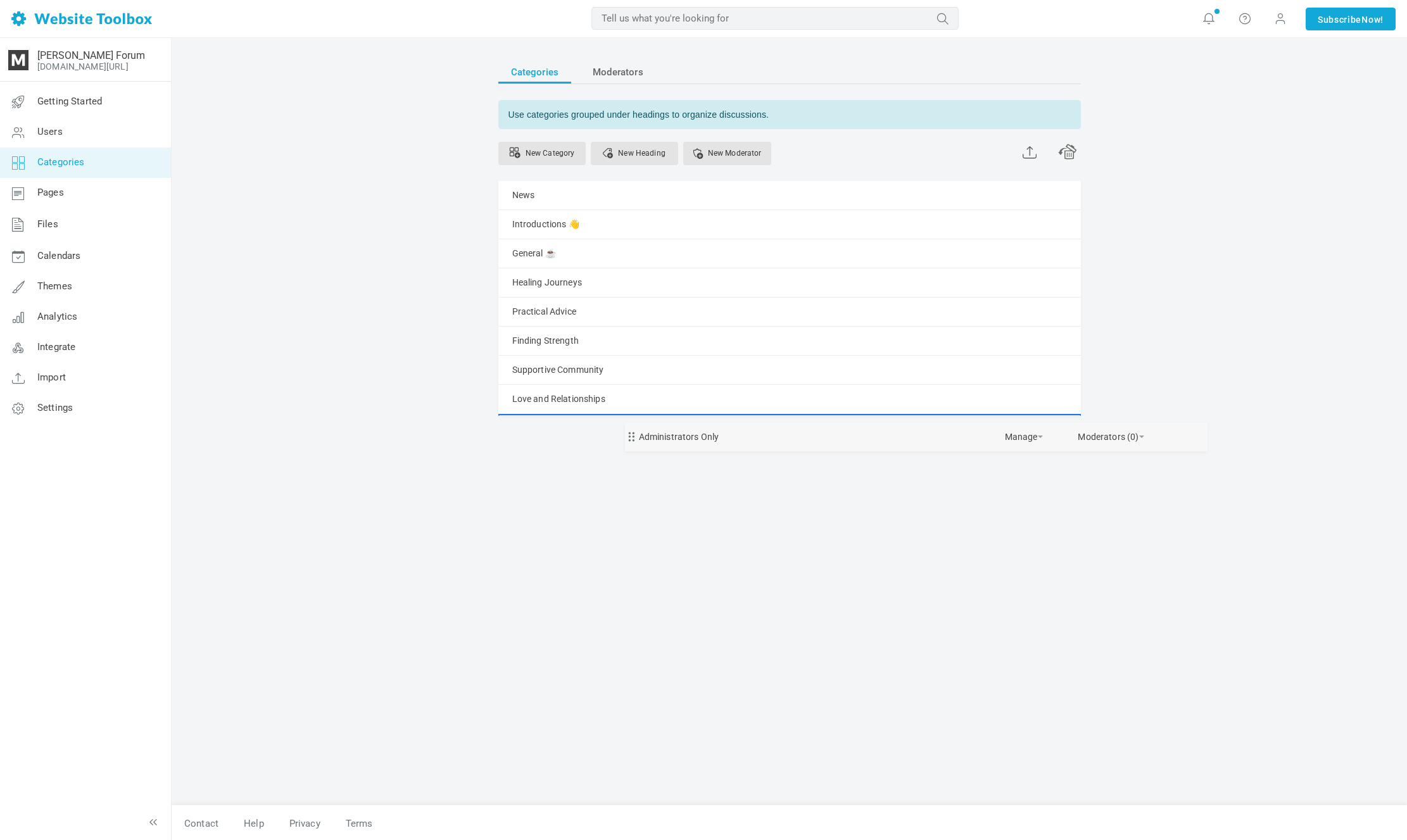
drag, startPoint x: 745, startPoint y: 278, endPoint x: 707, endPoint y: 420, distance: 147.0
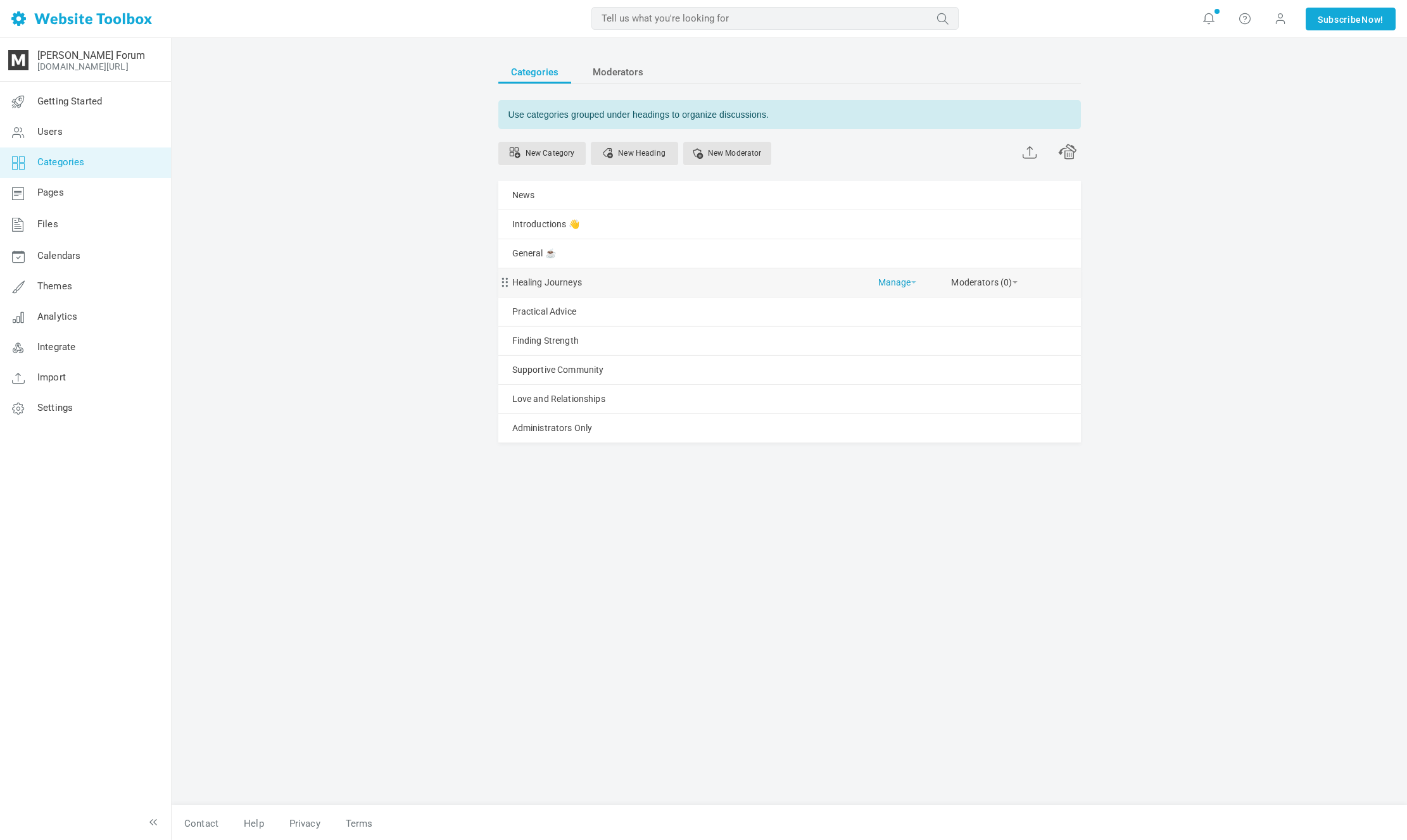
click at [894, 279] on link "Manage" at bounding box center [897, 280] width 38 height 22
click at [915, 332] on link "Delete" at bounding box center [928, 337] width 114 height 27
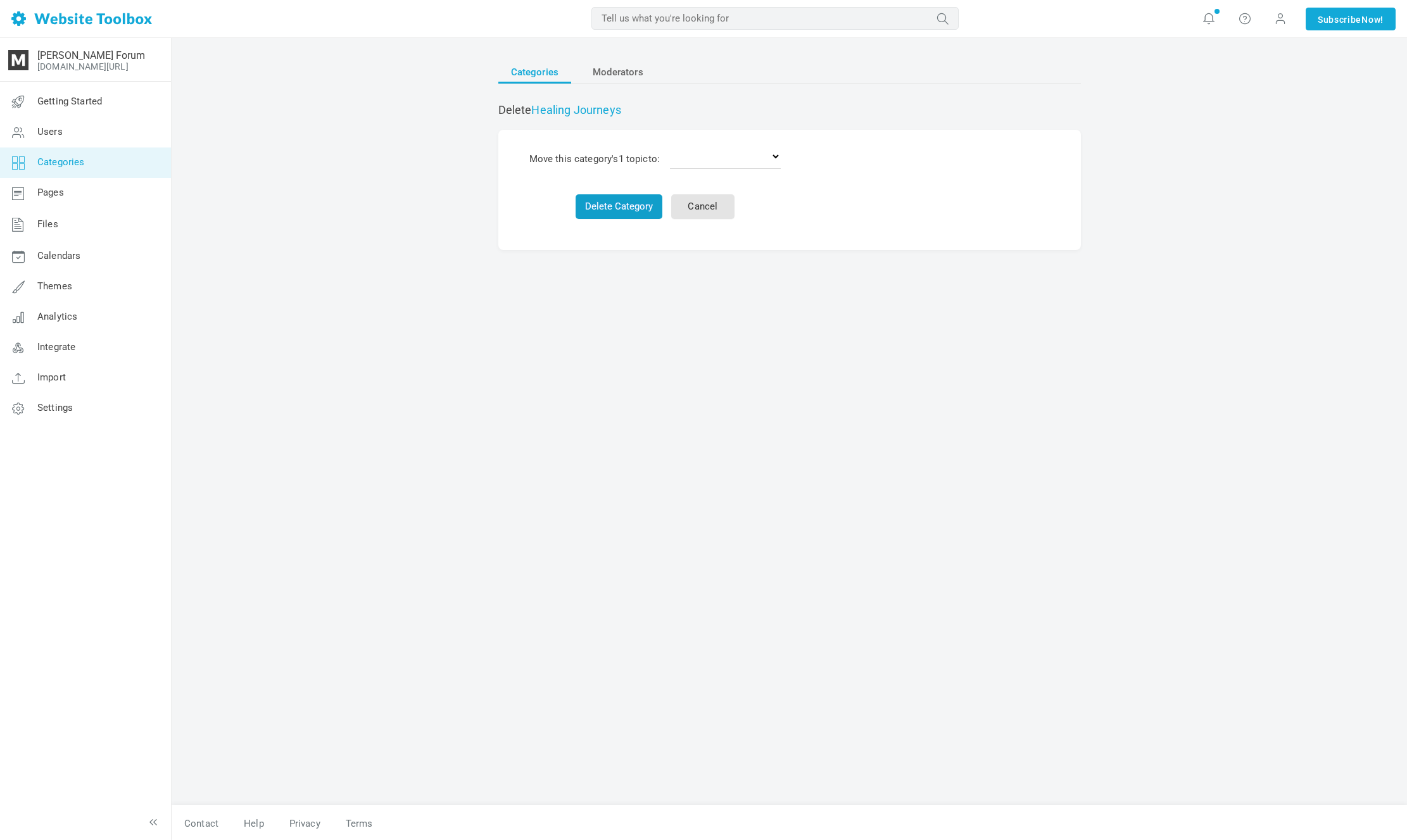
click at [635, 200] on button "Delete Category" at bounding box center [619, 206] width 87 height 25
select select "0"
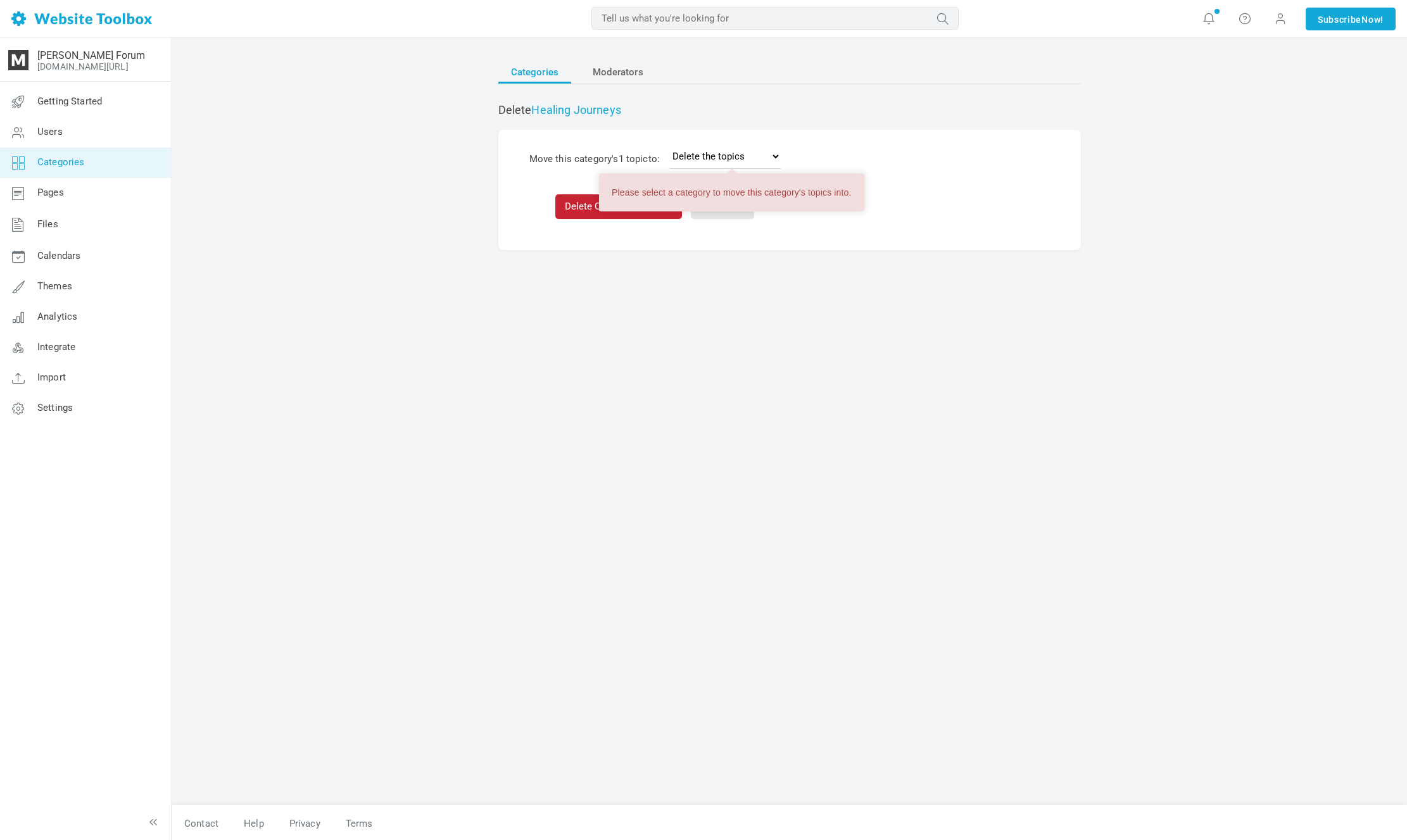
click at [596, 205] on button "Delete Category & 1 topic" at bounding box center [619, 206] width 127 height 25
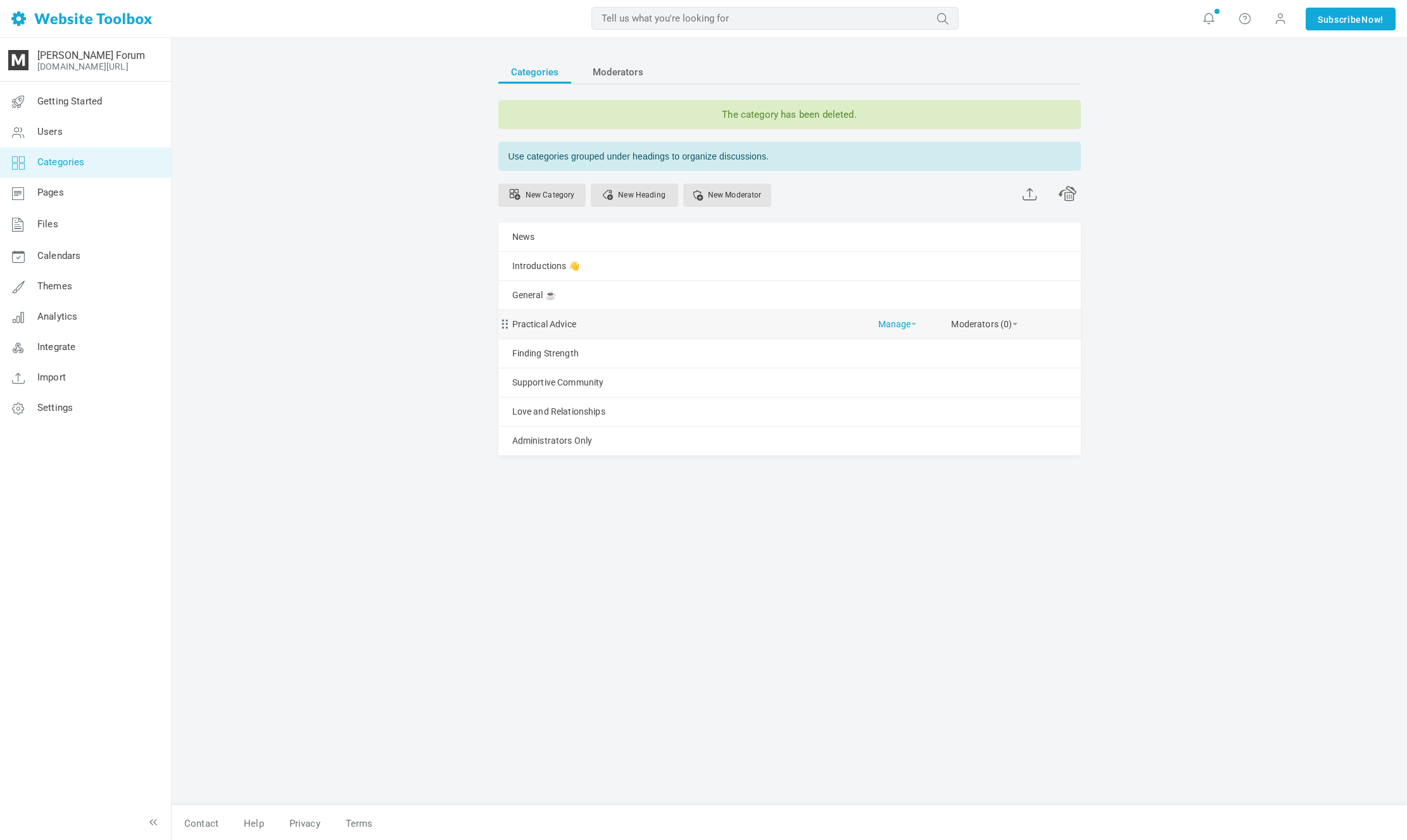
click at [901, 326] on link "Manage" at bounding box center [897, 321] width 38 height 22
click at [912, 377] on link "Delete" at bounding box center [928, 379] width 114 height 27
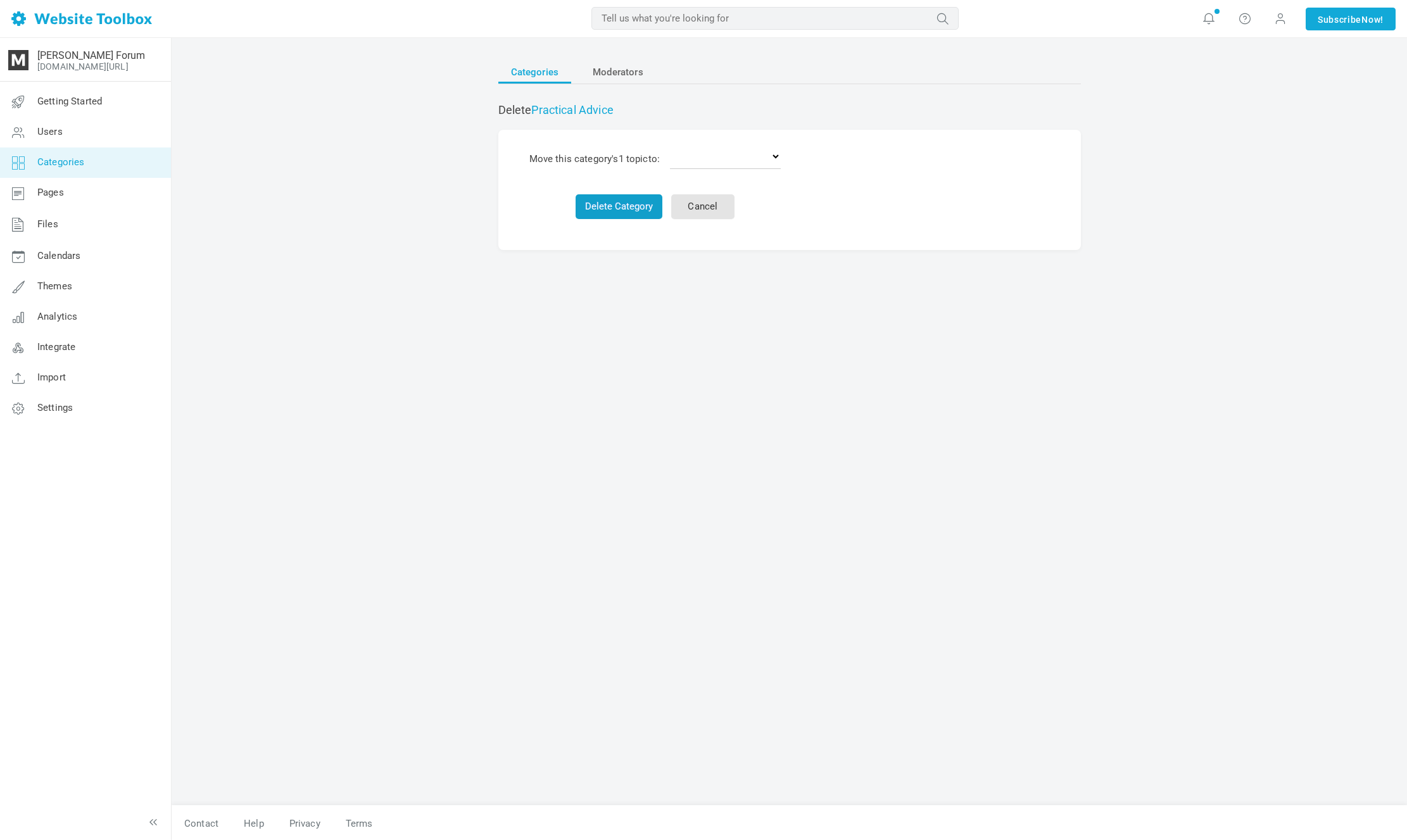
click at [654, 194] on button "Delete Category" at bounding box center [619, 206] width 87 height 25
select select "0"
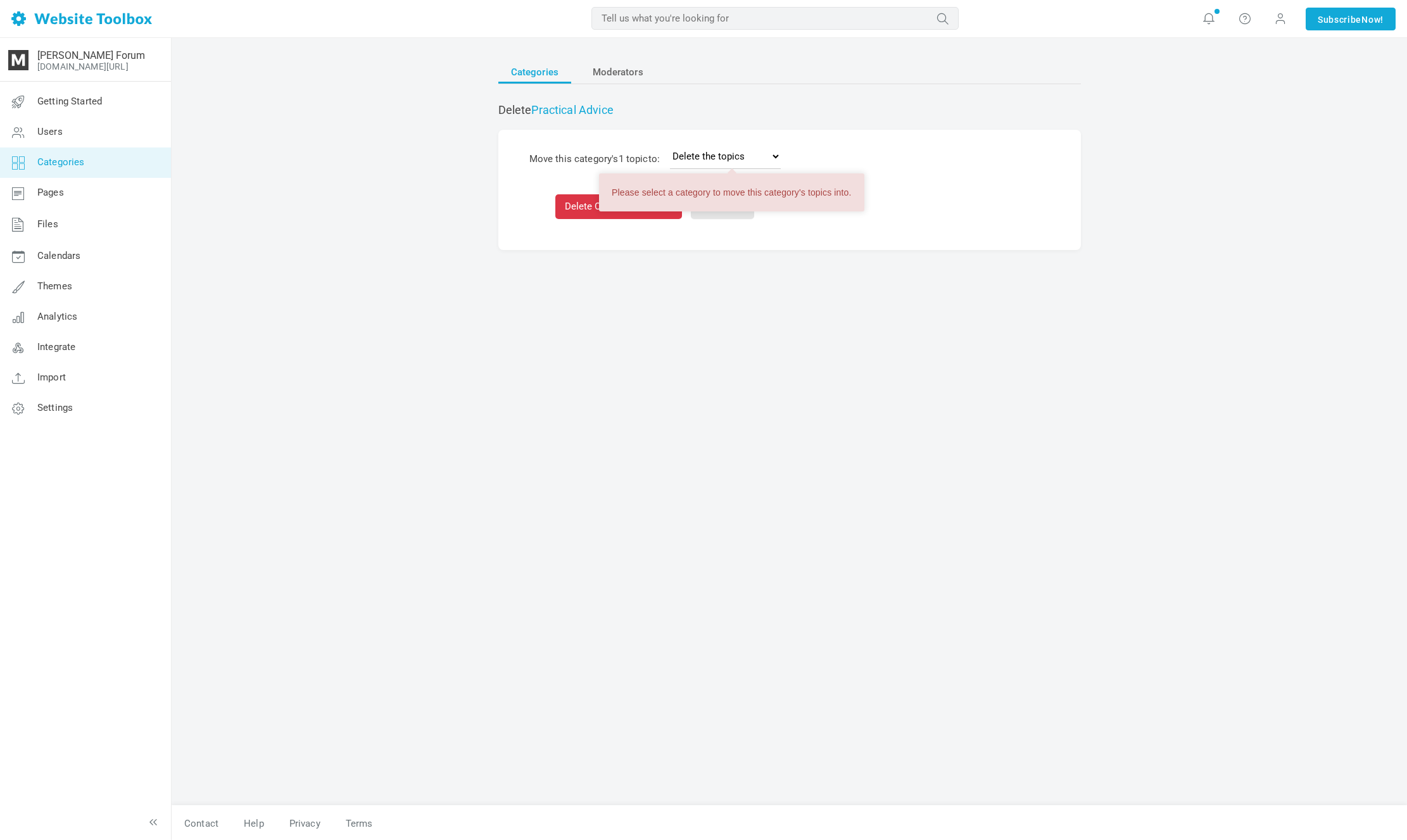
click at [612, 203] on div "Please select a category to move this category's topics into." at bounding box center [731, 192] width 266 height 38
click at [593, 204] on button "Delete Category & 1 topic" at bounding box center [619, 206] width 127 height 25
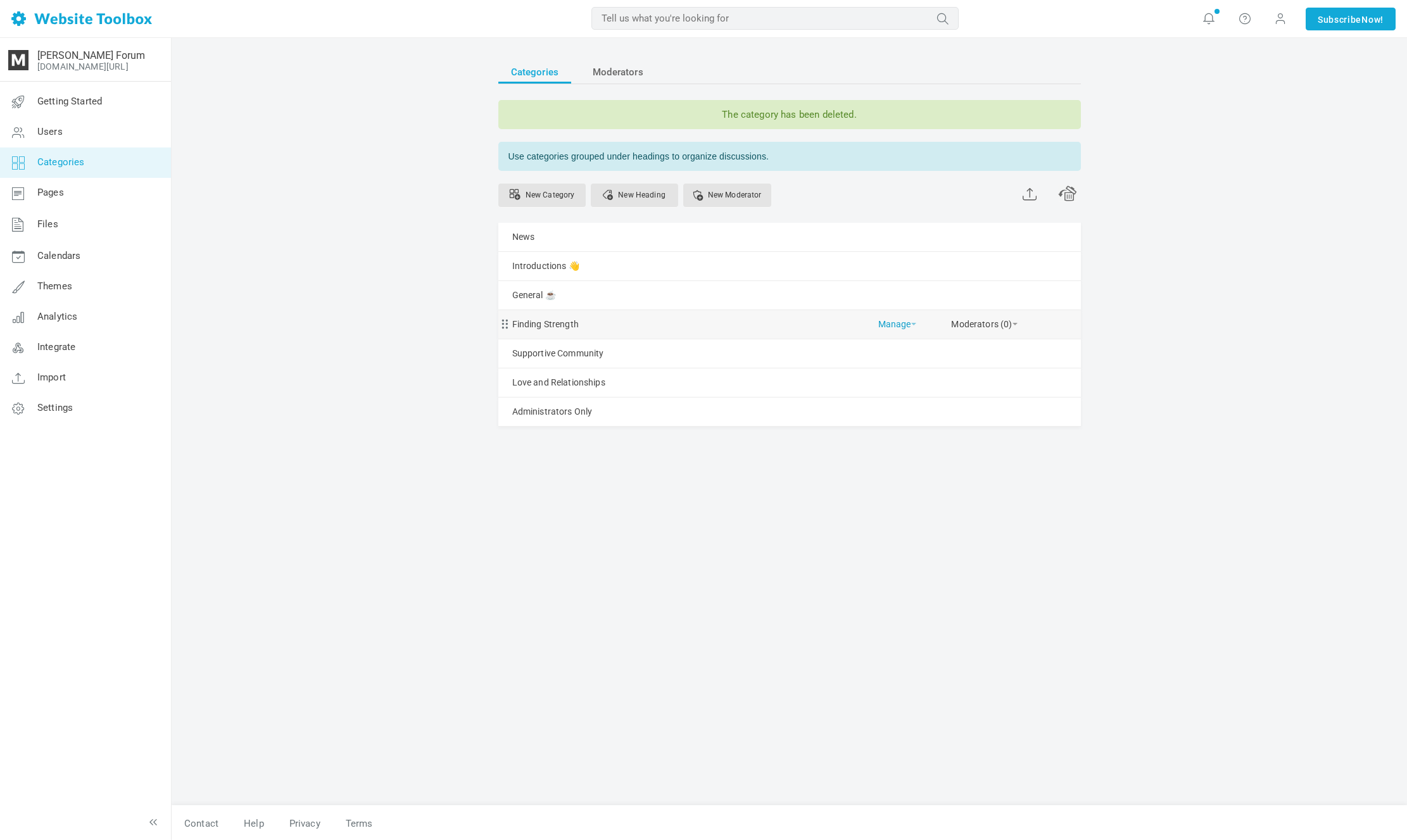
click at [914, 323] on span at bounding box center [914, 324] width 5 height 3
click at [918, 368] on link "Delete" at bounding box center [928, 379] width 114 height 27
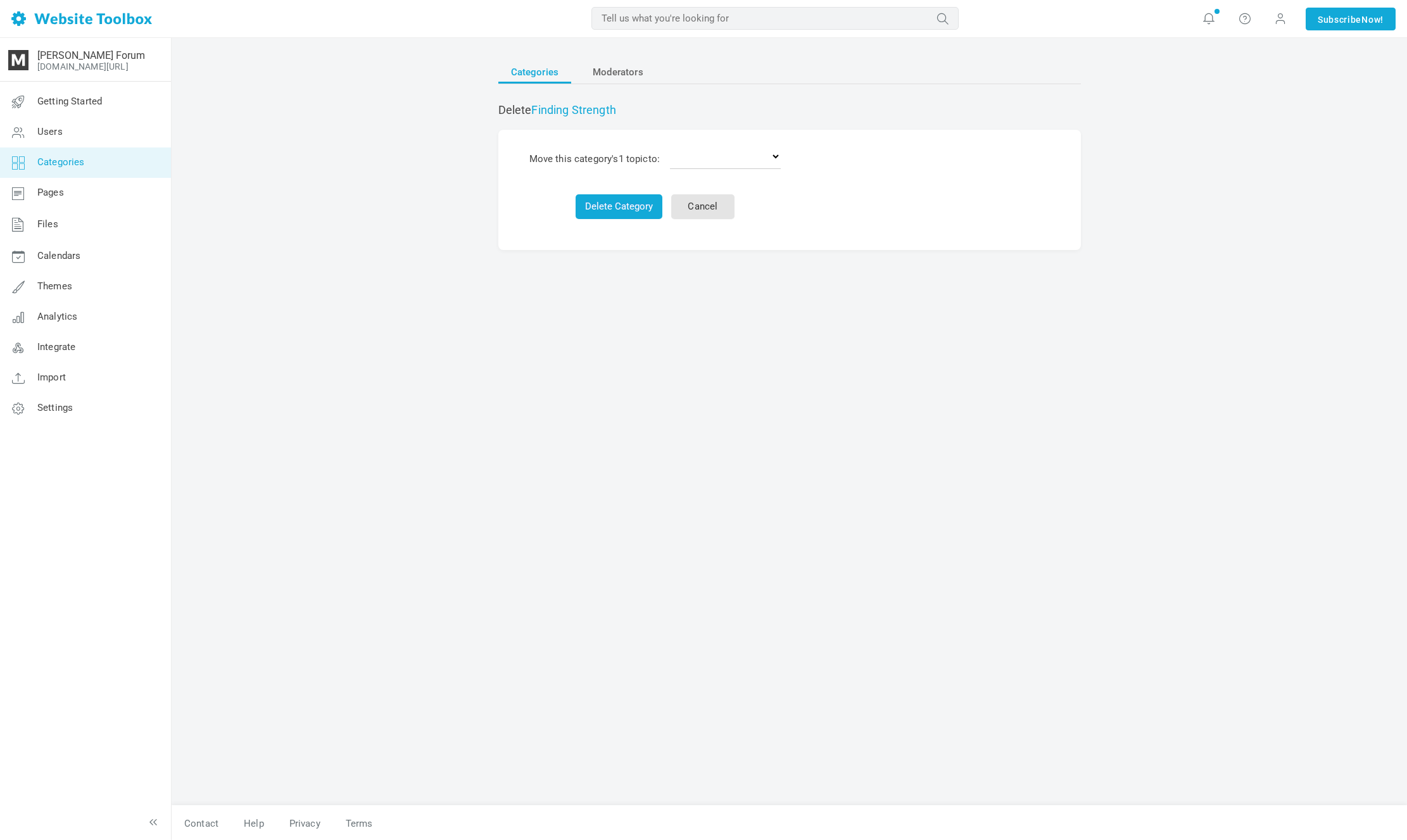
click at [700, 162] on td "Delete the topics News Introductions 👋 General ☕️ Supportive Community Love and…" at bounding box center [725, 158] width 120 height 30
select select "0"
click at [631, 195] on button "Delete Category & 1 topic" at bounding box center [619, 206] width 127 height 25
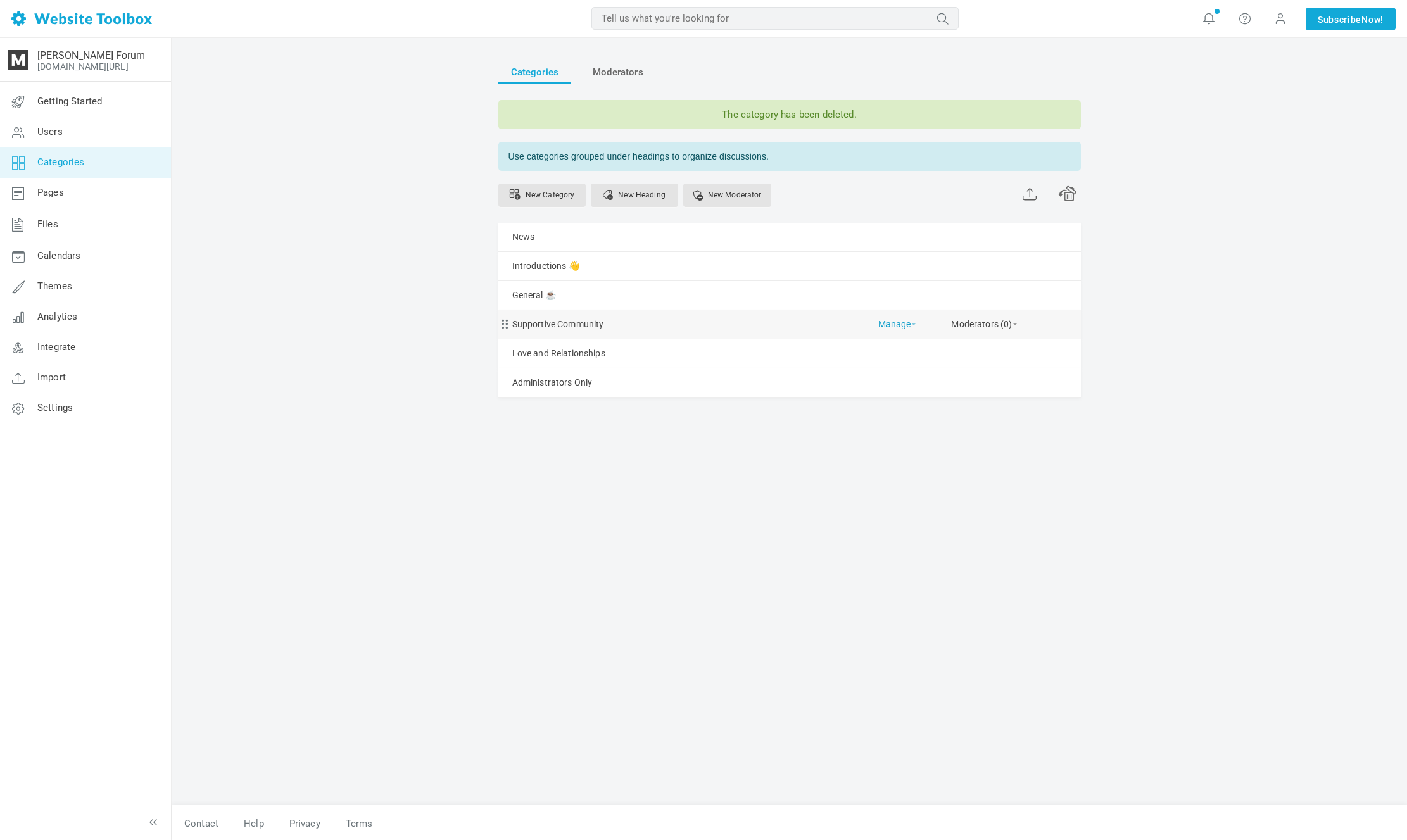
click at [896, 321] on link "Manage" at bounding box center [897, 321] width 38 height 22
click at [932, 383] on link "Delete" at bounding box center [928, 379] width 114 height 27
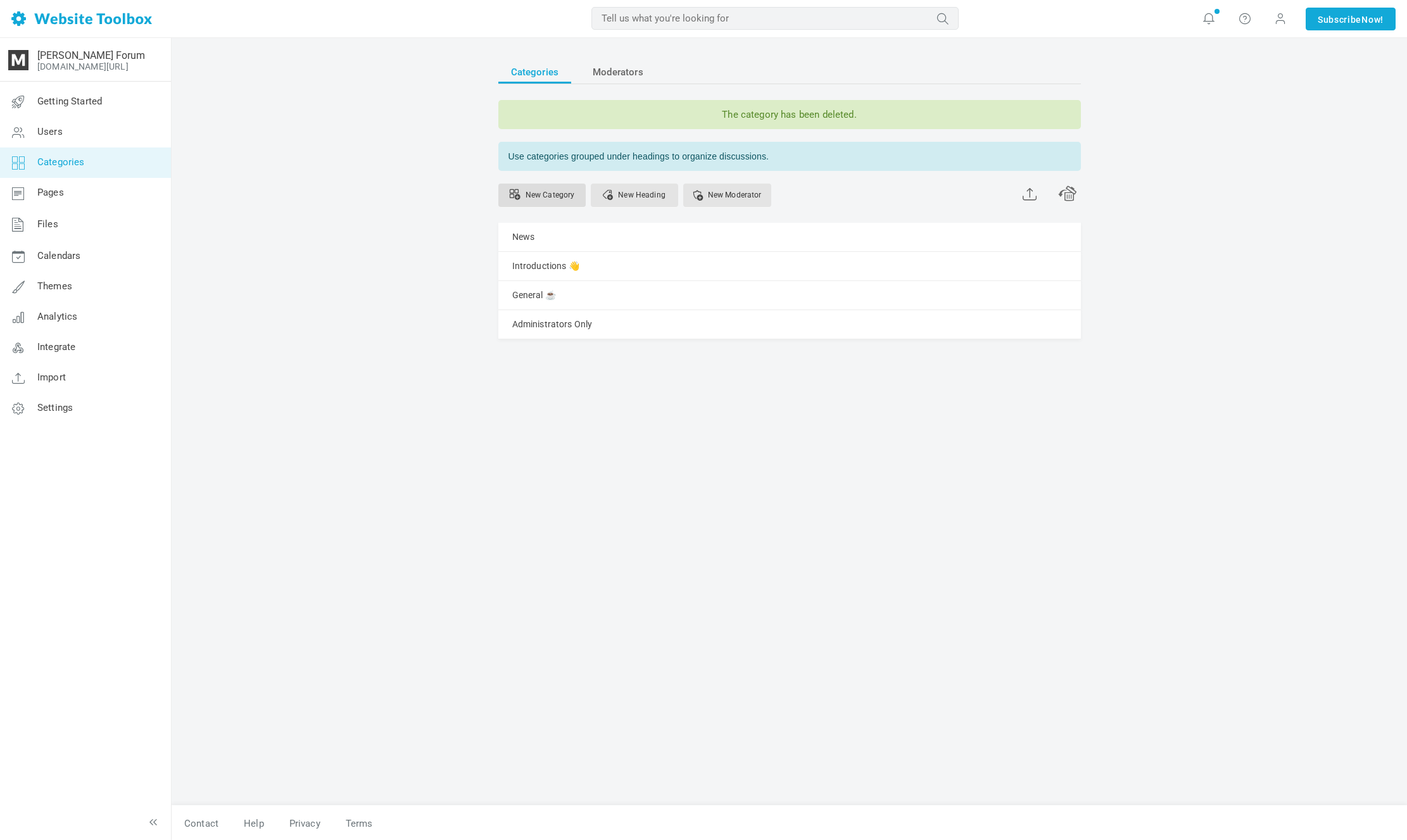
click at [571, 188] on link "New Category" at bounding box center [541, 195] width 87 height 24
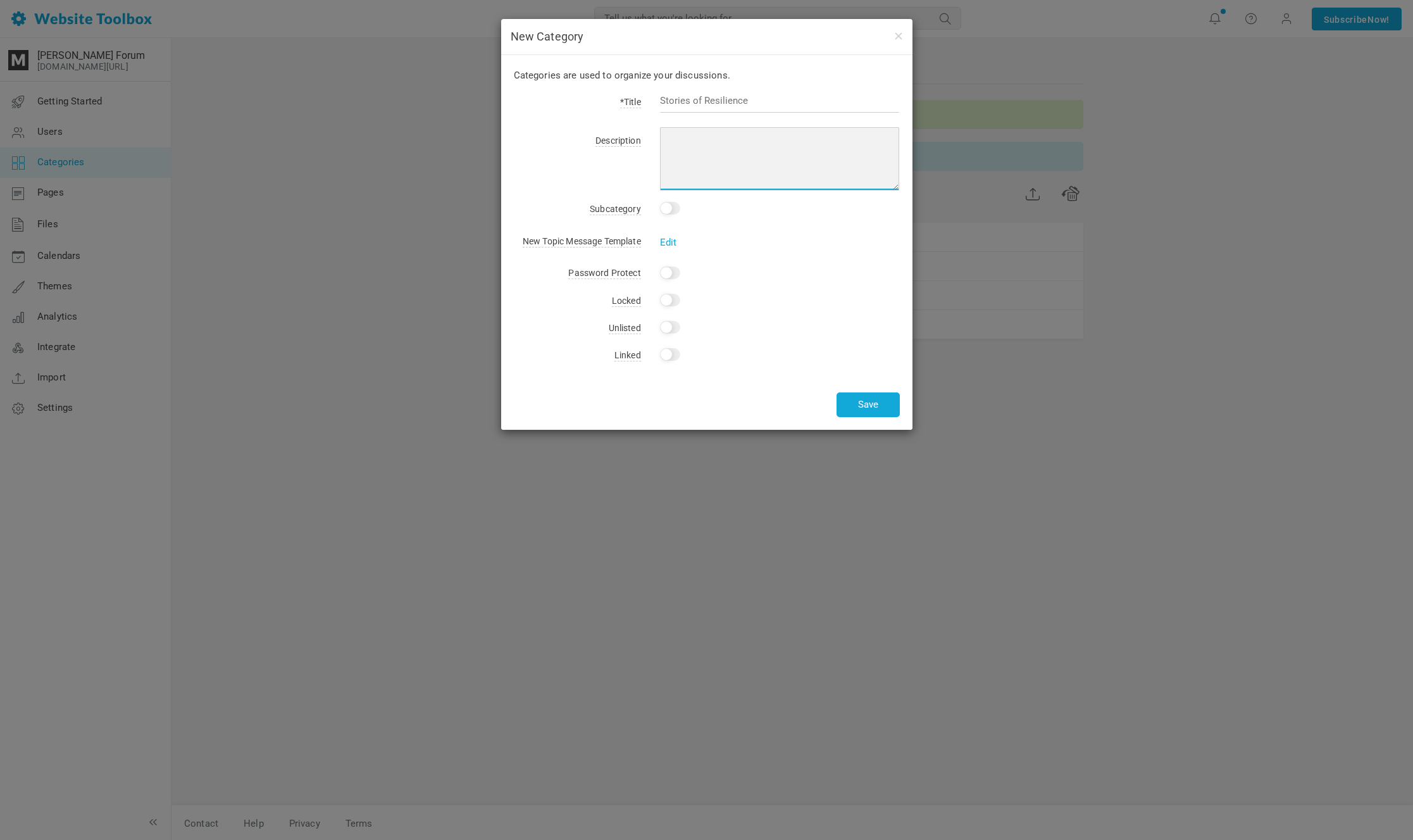
click at [721, 150] on textarea at bounding box center [780, 159] width 240 height 63
paste textarea "Discussions about getting past a breakup: why it happened, how to find peace of…"
type textarea "Discussions about getting past a breakup: why it happened, how to find peace of…"
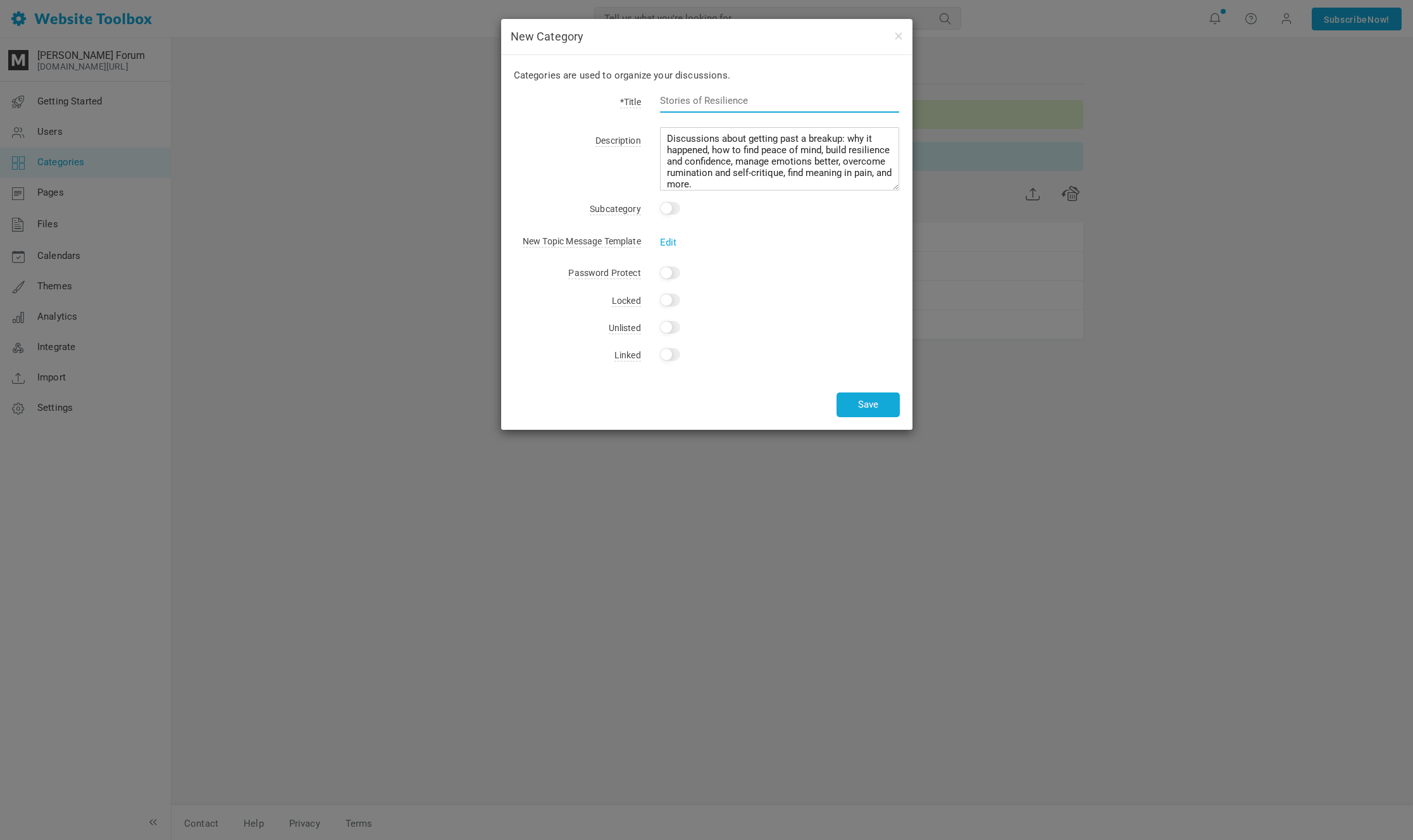
click at [732, 102] on input "text" at bounding box center [780, 101] width 240 height 24
type input "Recovery ❤️‍🩹"
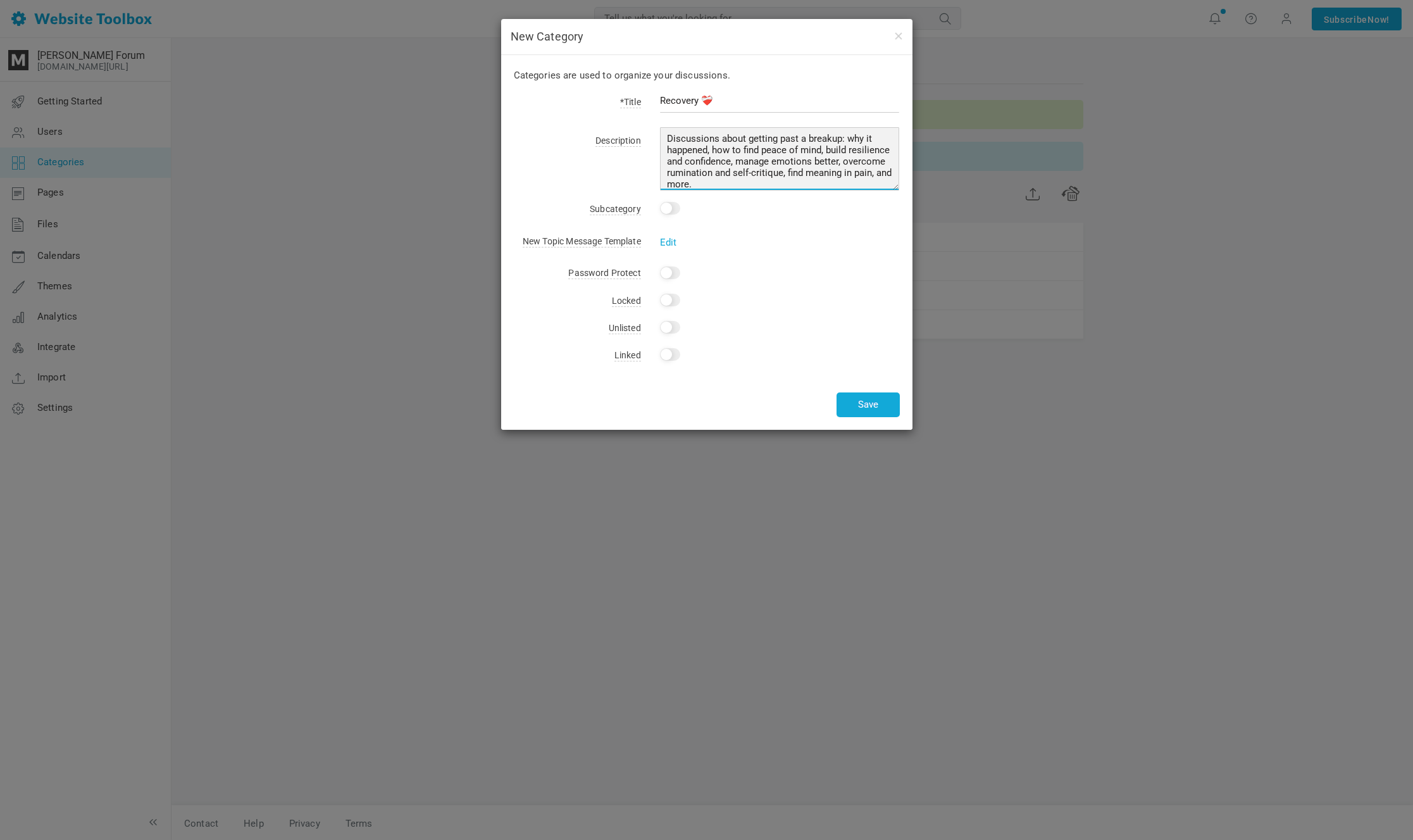
click at [785, 175] on textarea "Discussions about getting past a breakup: why it happened, how to find peace of…" at bounding box center [780, 159] width 240 height 63
click at [792, 183] on textarea "Discussions about getting past a breakup: why it happened, how to find peace of…" at bounding box center [780, 159] width 240 height 63
click at [801, 181] on textarea "Discussions about getting past a breakup: why it happened, how to find peace of…" at bounding box center [780, 159] width 240 height 63
click at [860, 402] on button "Save" at bounding box center [868, 404] width 63 height 25
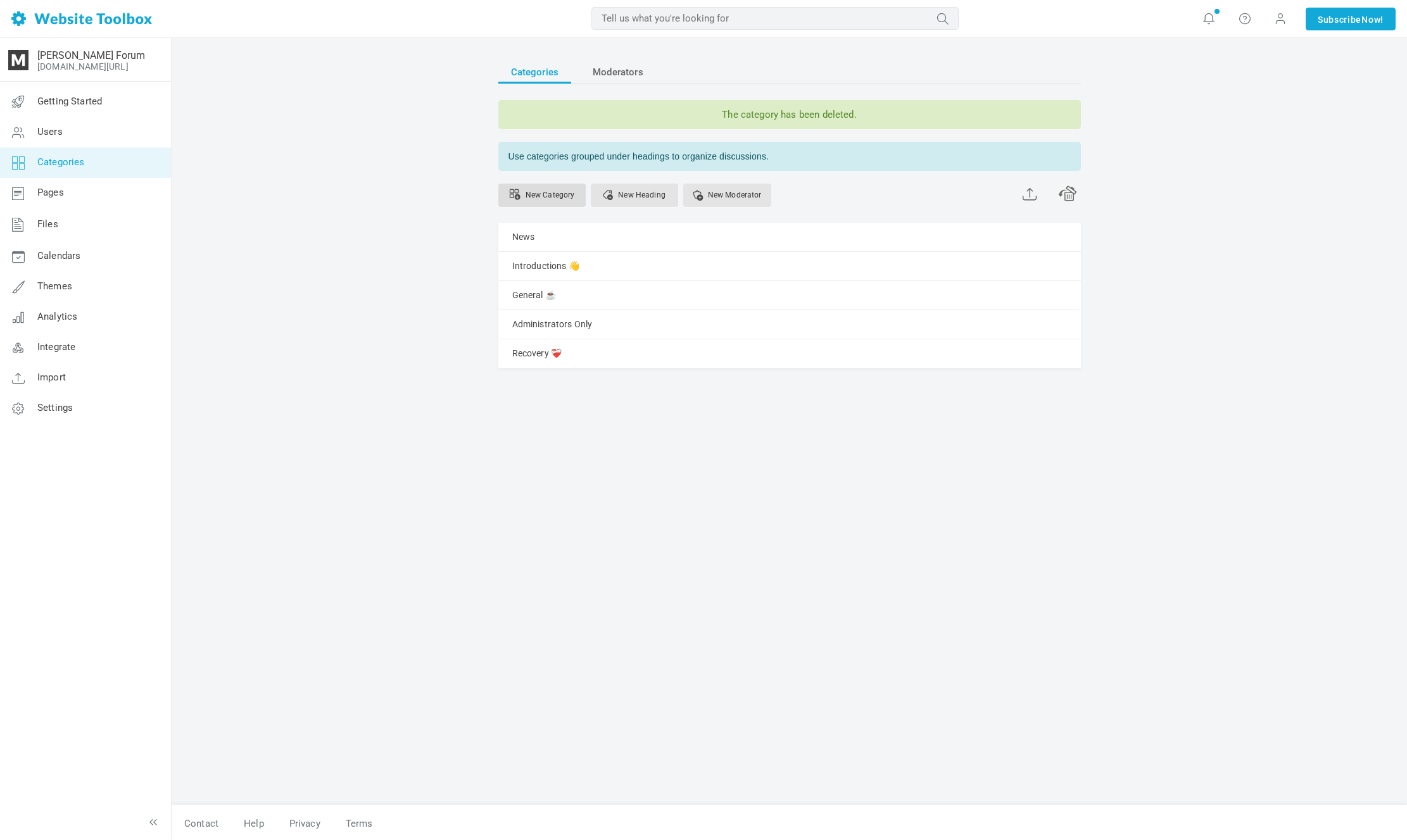
click at [534, 198] on link "New Category" at bounding box center [541, 195] width 87 height 24
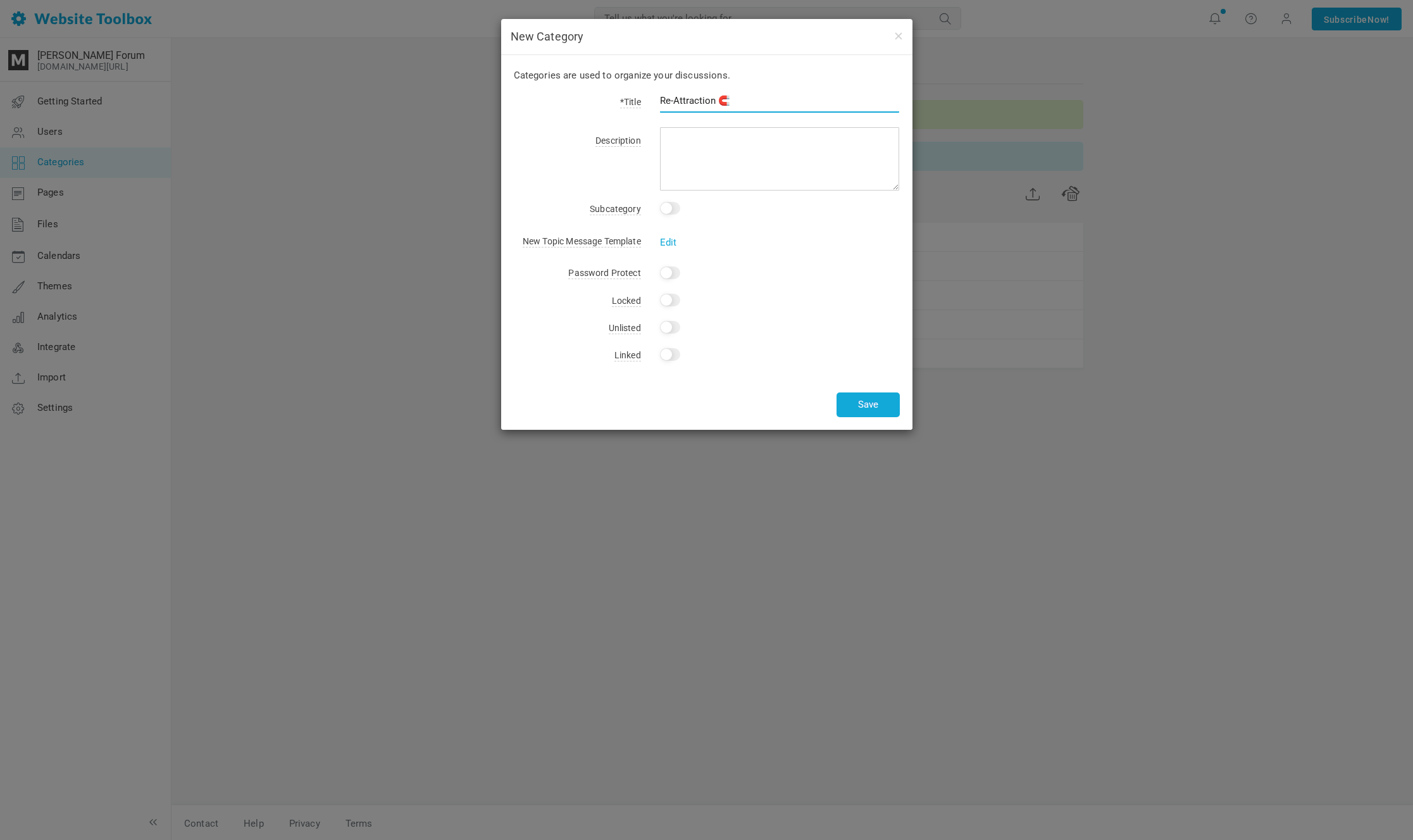
click at [717, 98] on input "Re-Attraction 🧲" at bounding box center [780, 101] width 240 height 24
type input "Re-Attraction 🧲"
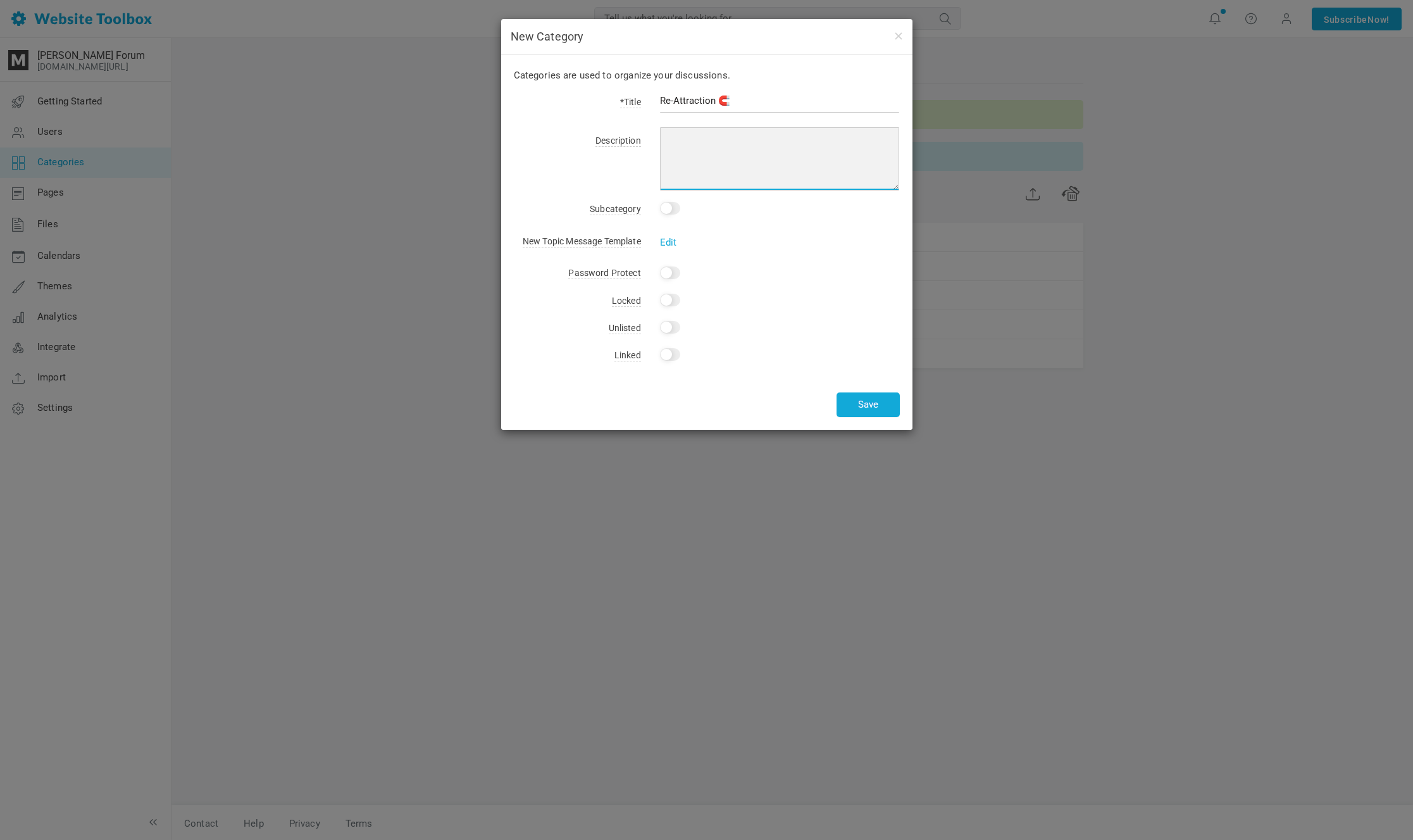
click at [727, 171] on textarea at bounding box center [780, 159] width 240 height 63
paste textarea "Discussions about getting back with an ex: how to build attraction, overcome ne…"
type textarea "Discussions about getting back with an ex: how to build attraction, overcome ne…"
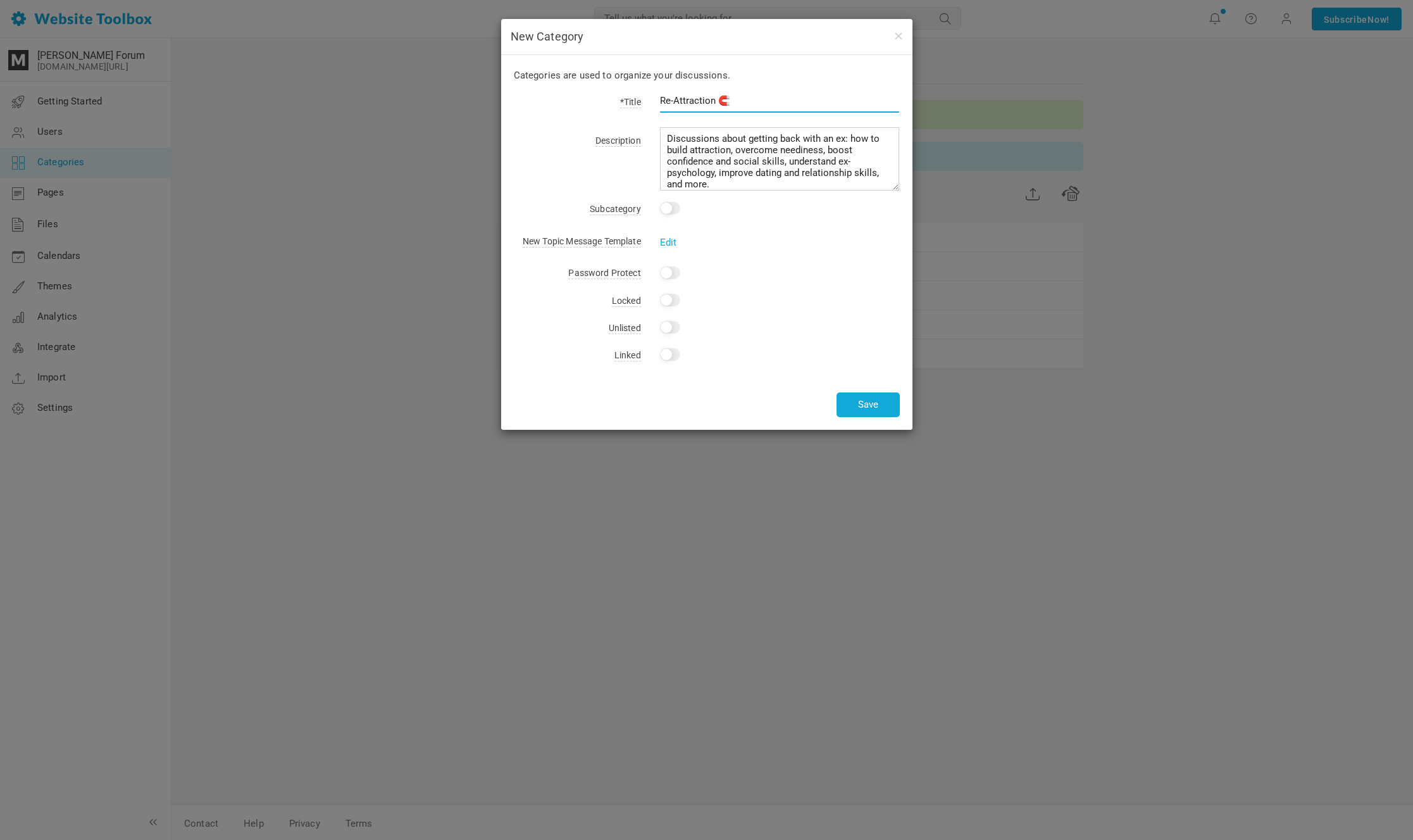
click at [664, 96] on input "Re-Attraction 🧲" at bounding box center [780, 101] width 240 height 24
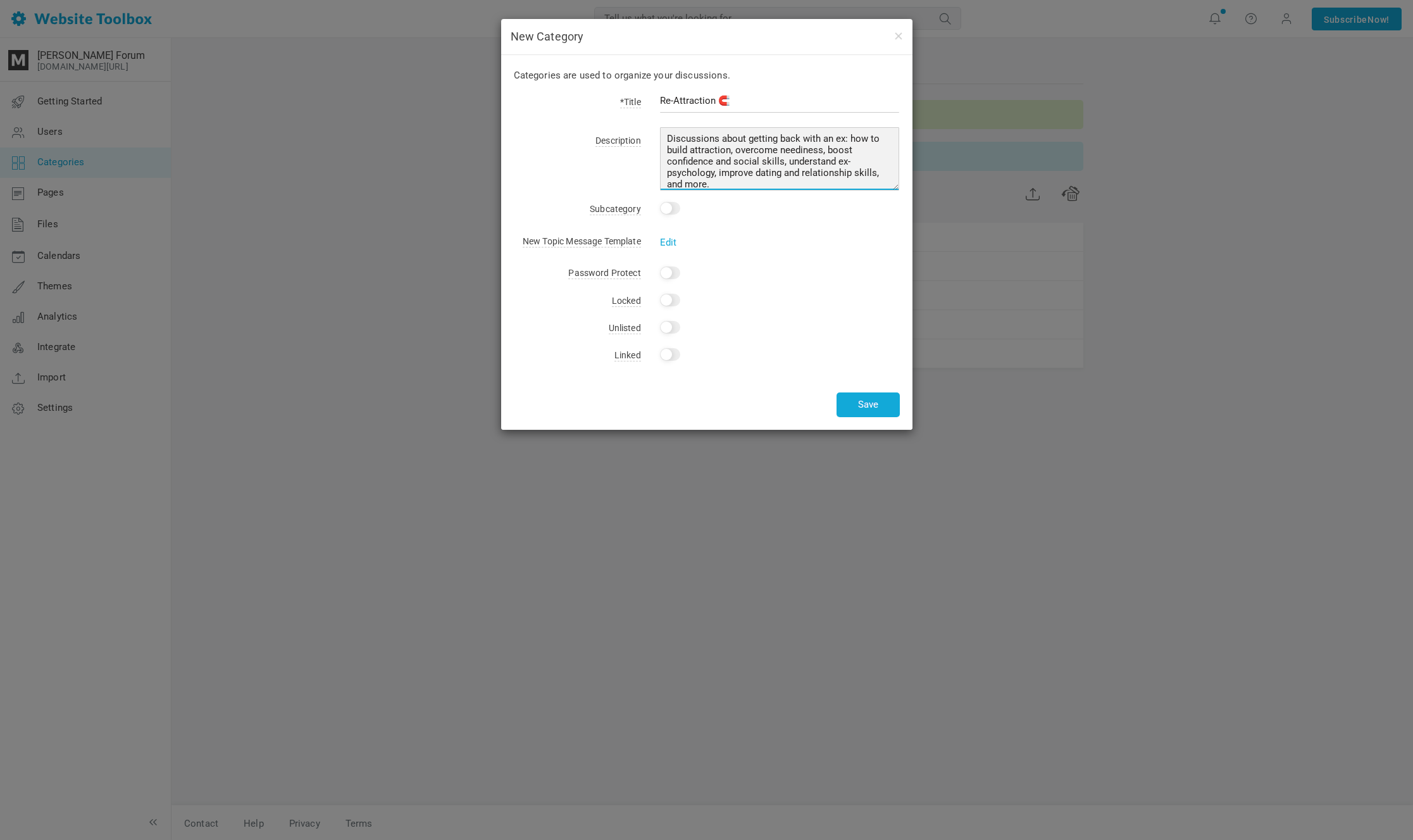
click at [750, 161] on textarea "Discussions about getting back with an ex: how to build attraction, overcome ne…" at bounding box center [780, 159] width 240 height 63
click at [770, 170] on textarea "Discussions about getting back with an ex: how to build attraction, overcome ne…" at bounding box center [780, 159] width 240 height 63
click at [770, 177] on textarea "Discussions about getting back with an ex: how to build attraction, overcome ne…" at bounding box center [780, 159] width 240 height 63
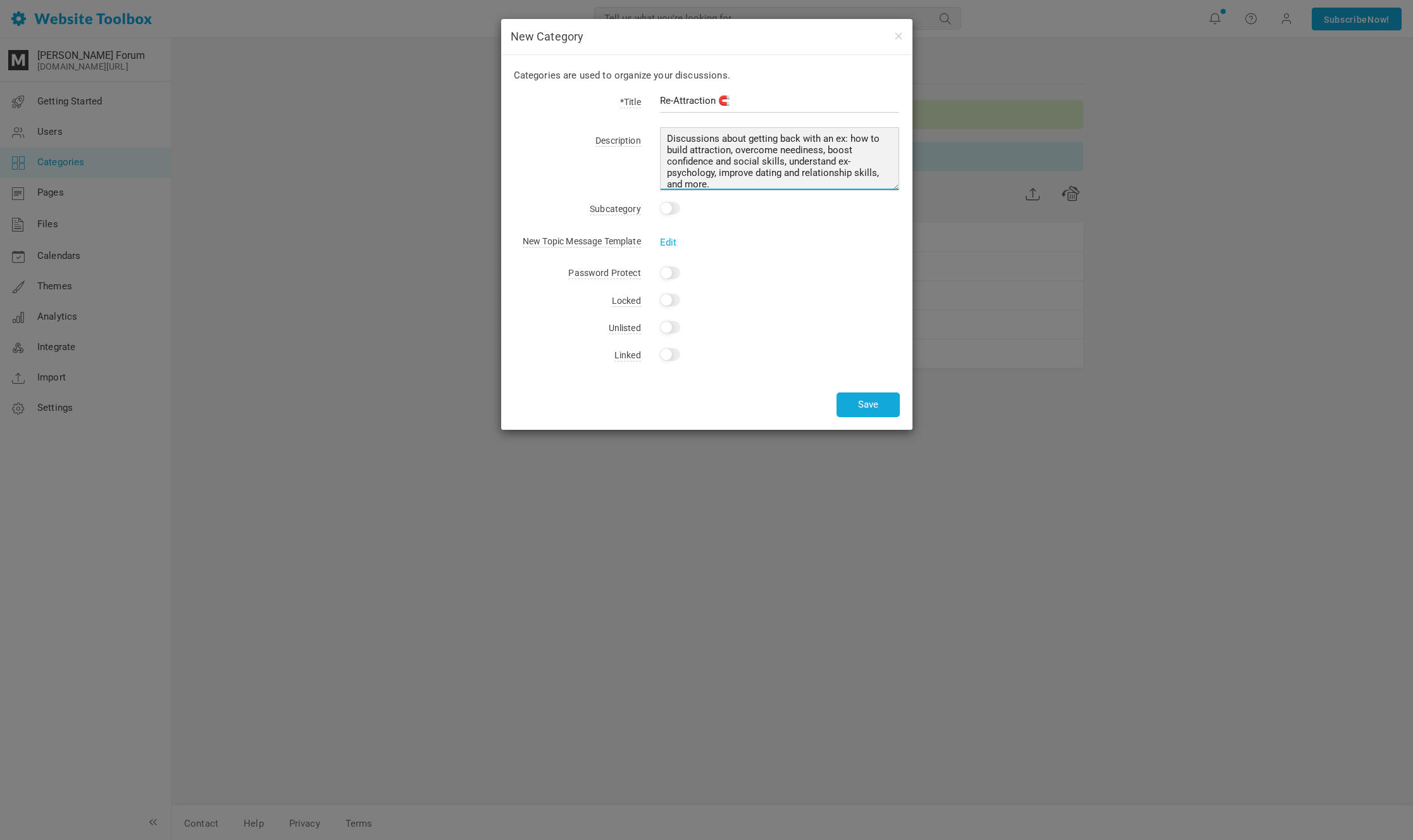
click at [770, 180] on textarea "Discussions about getting back with an ex: how to build attraction, overcome ne…" at bounding box center [780, 159] width 240 height 63
click at [854, 396] on button "Save" at bounding box center [868, 404] width 63 height 25
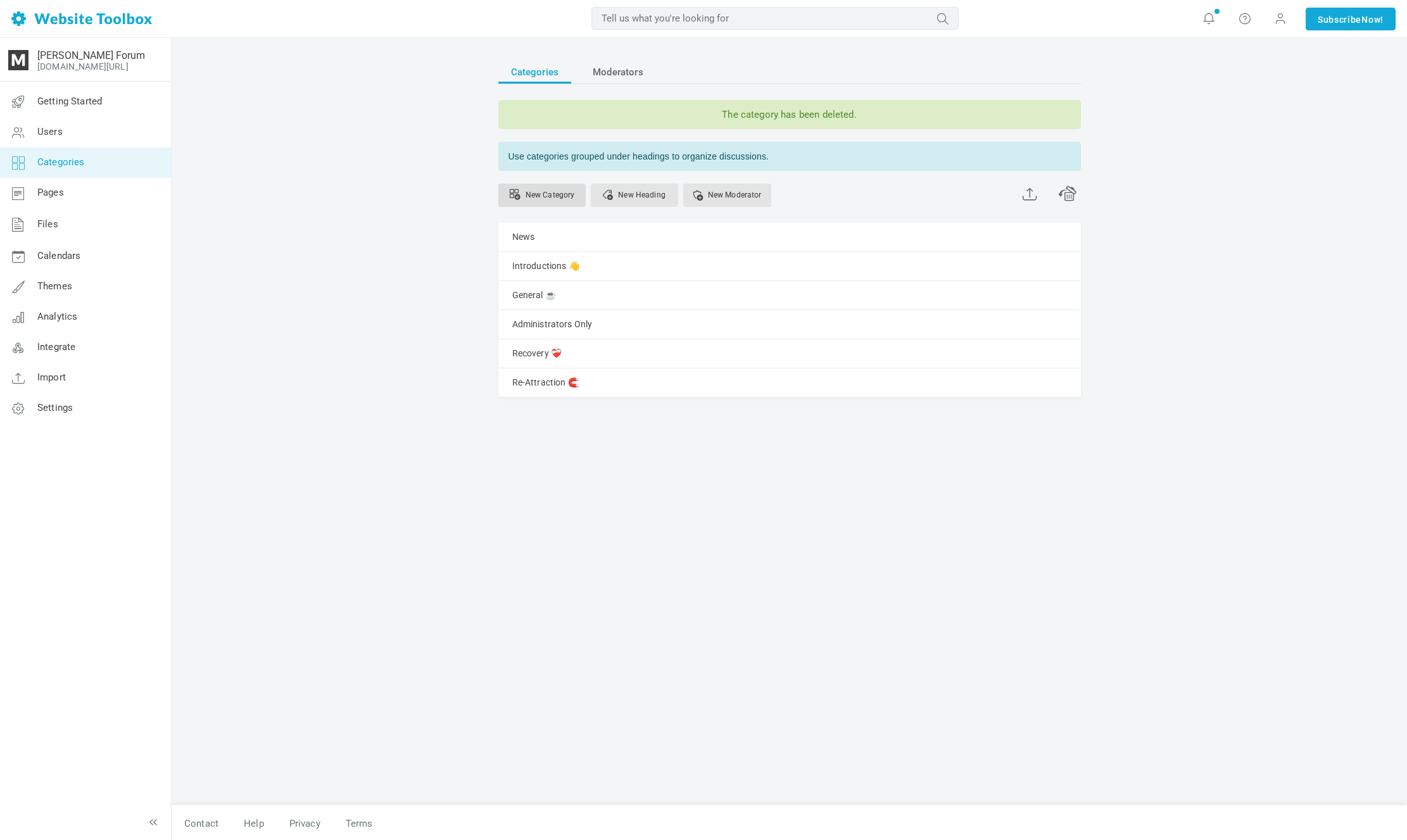
click at [564, 200] on link "New Category" at bounding box center [541, 195] width 87 height 24
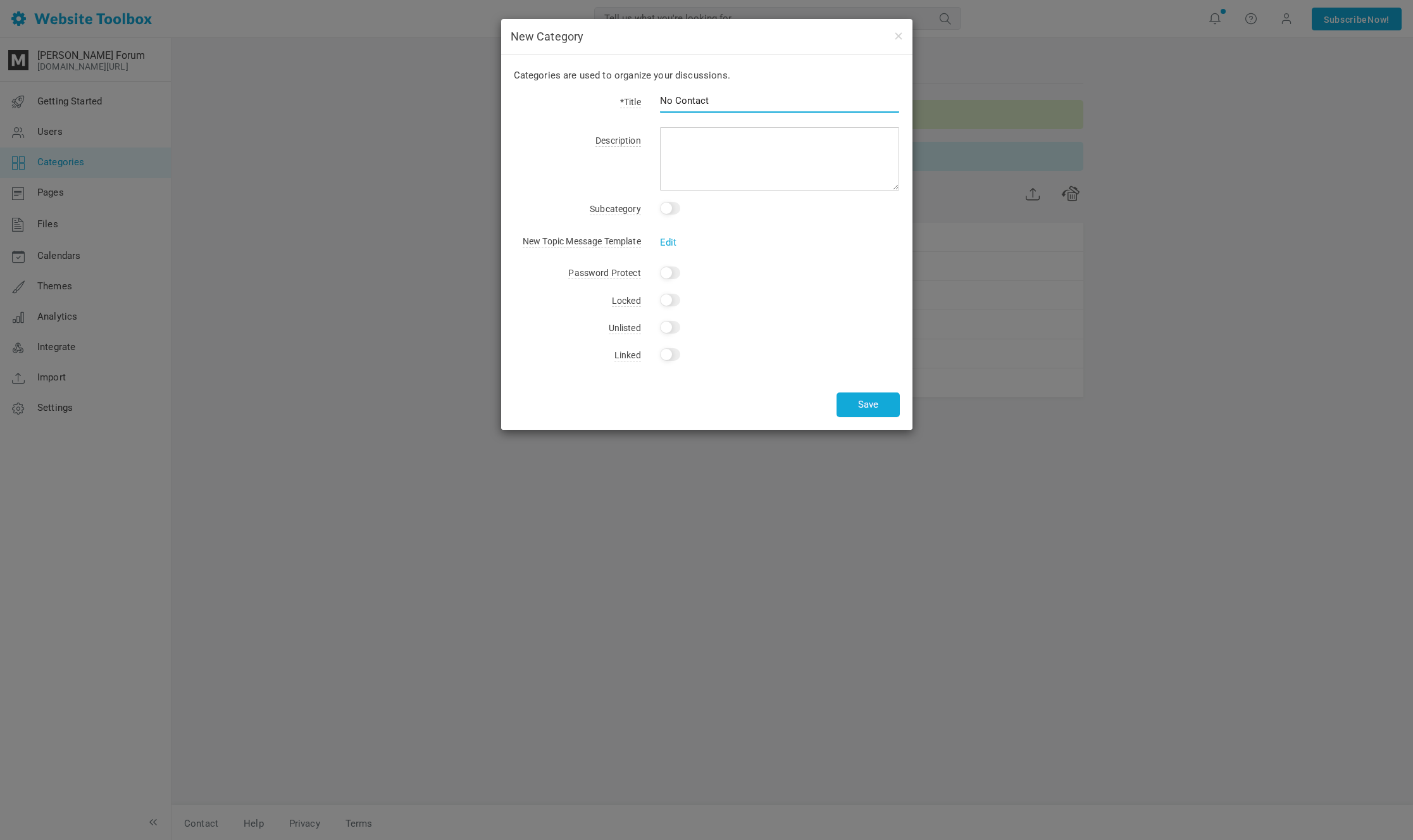
type input "No Contact"
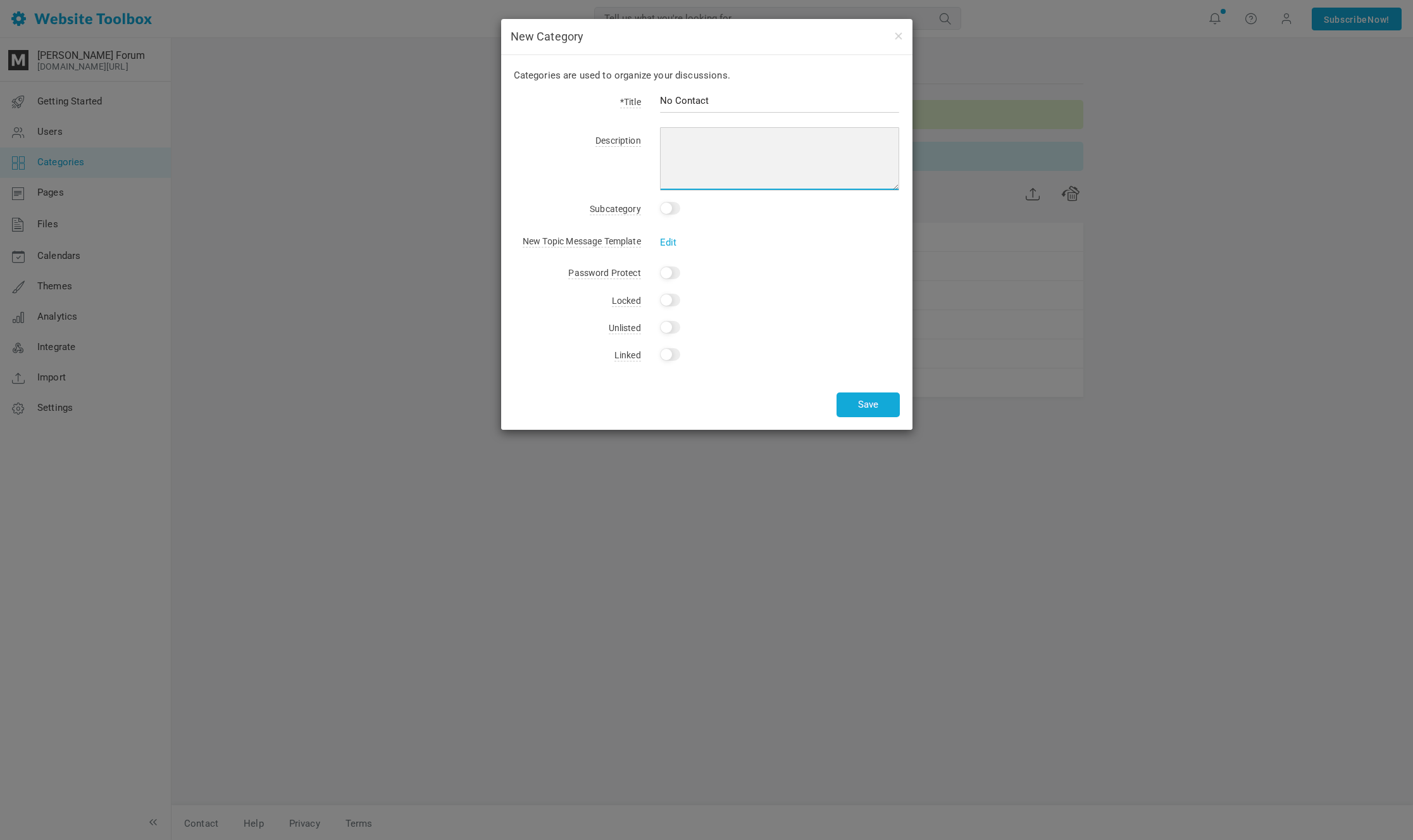
click at [735, 136] on textarea at bounding box center [780, 159] width 240 height 63
paste textarea "Discussions about getting back with an ex: how to build attraction, overcome ne…"
drag, startPoint x: 747, startPoint y: 136, endPoint x: 772, endPoint y: 188, distance: 57.7
click at [769, 188] on textarea "Discussions about getting back with an ex: how to build attraction, overcome ne…" at bounding box center [780, 159] width 240 height 63
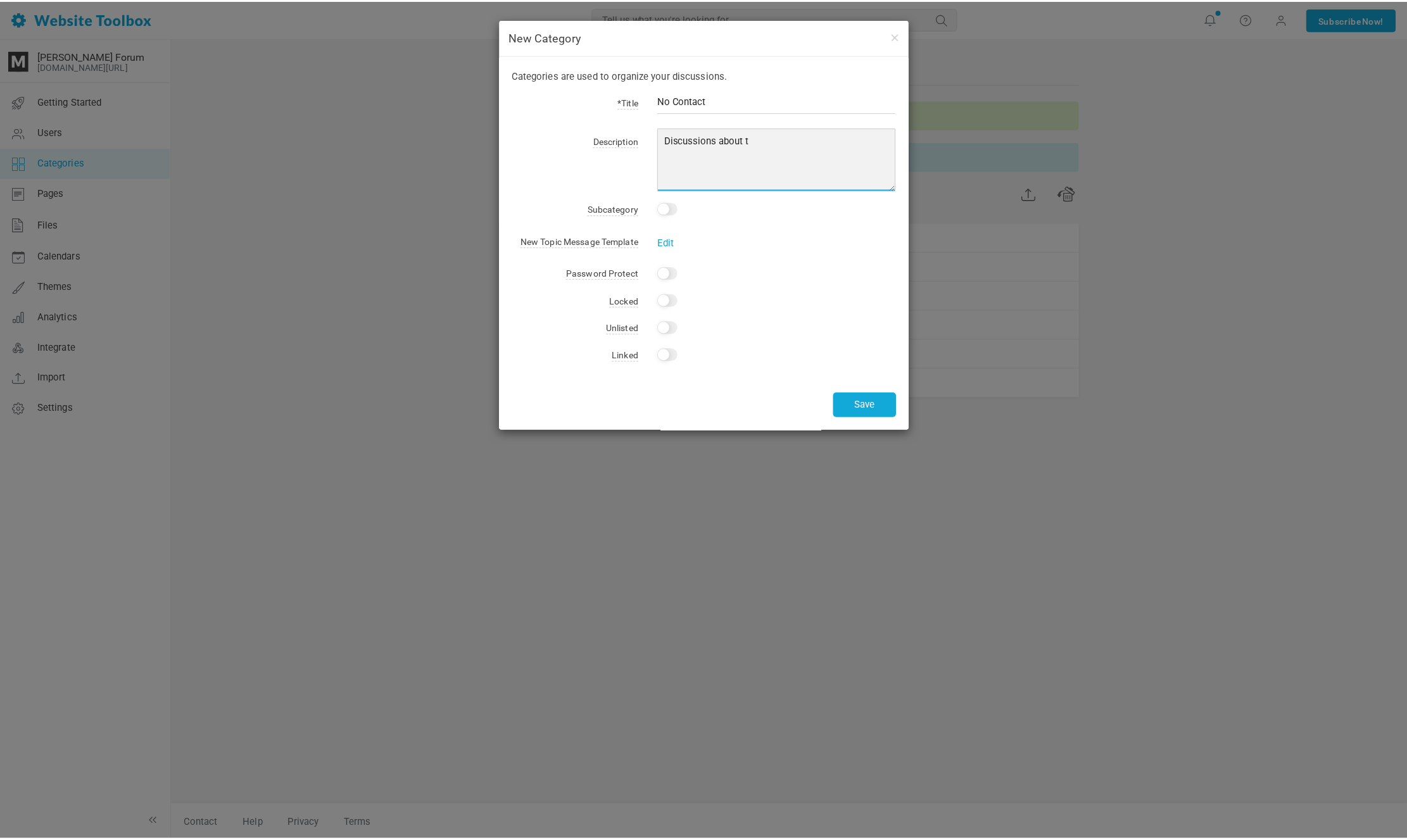
scroll to position [0, 0]
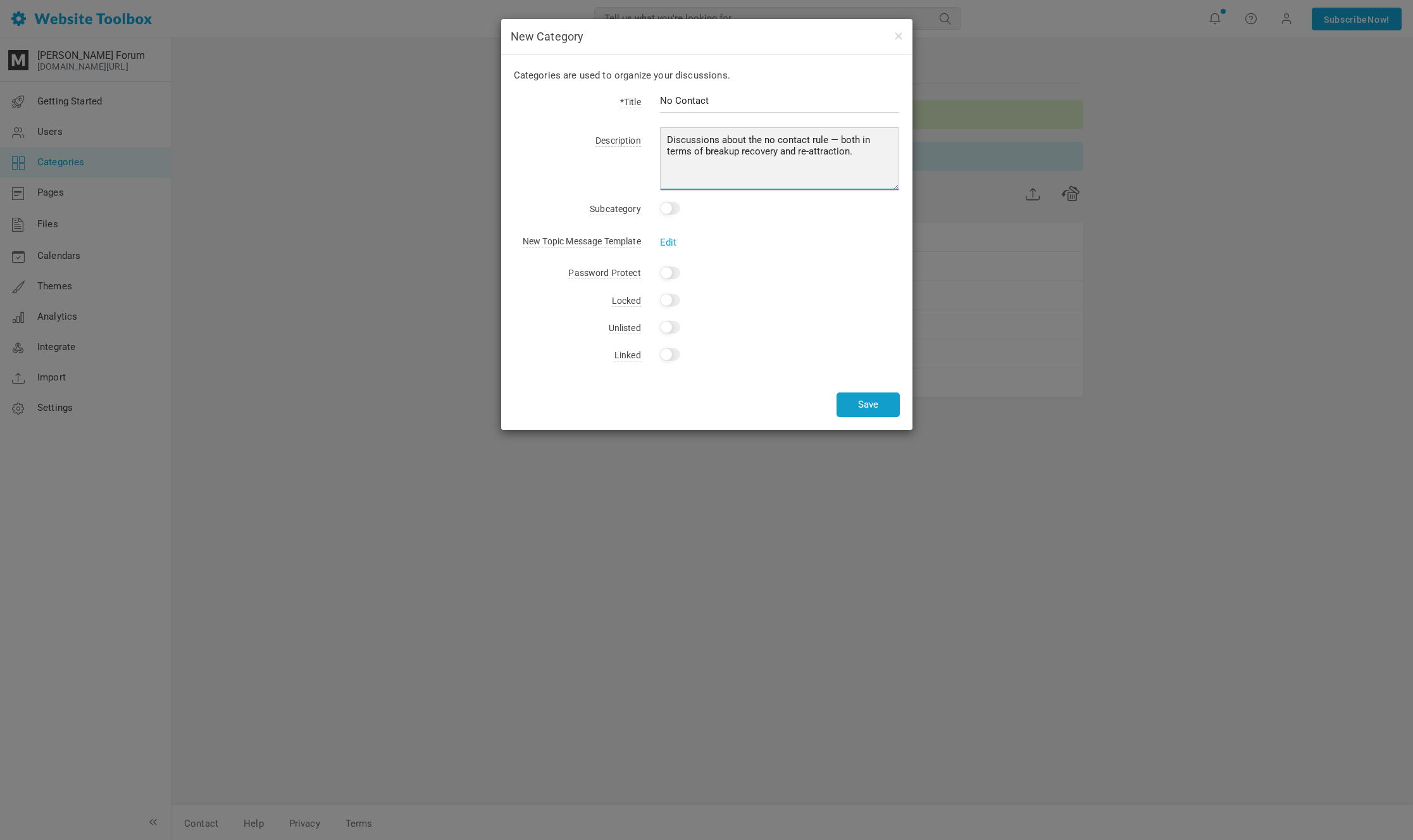
type textarea "Discussions about the no contact rule — both in terms of breakup recovery and r…"
click at [873, 403] on button "Save" at bounding box center [868, 404] width 63 height 25
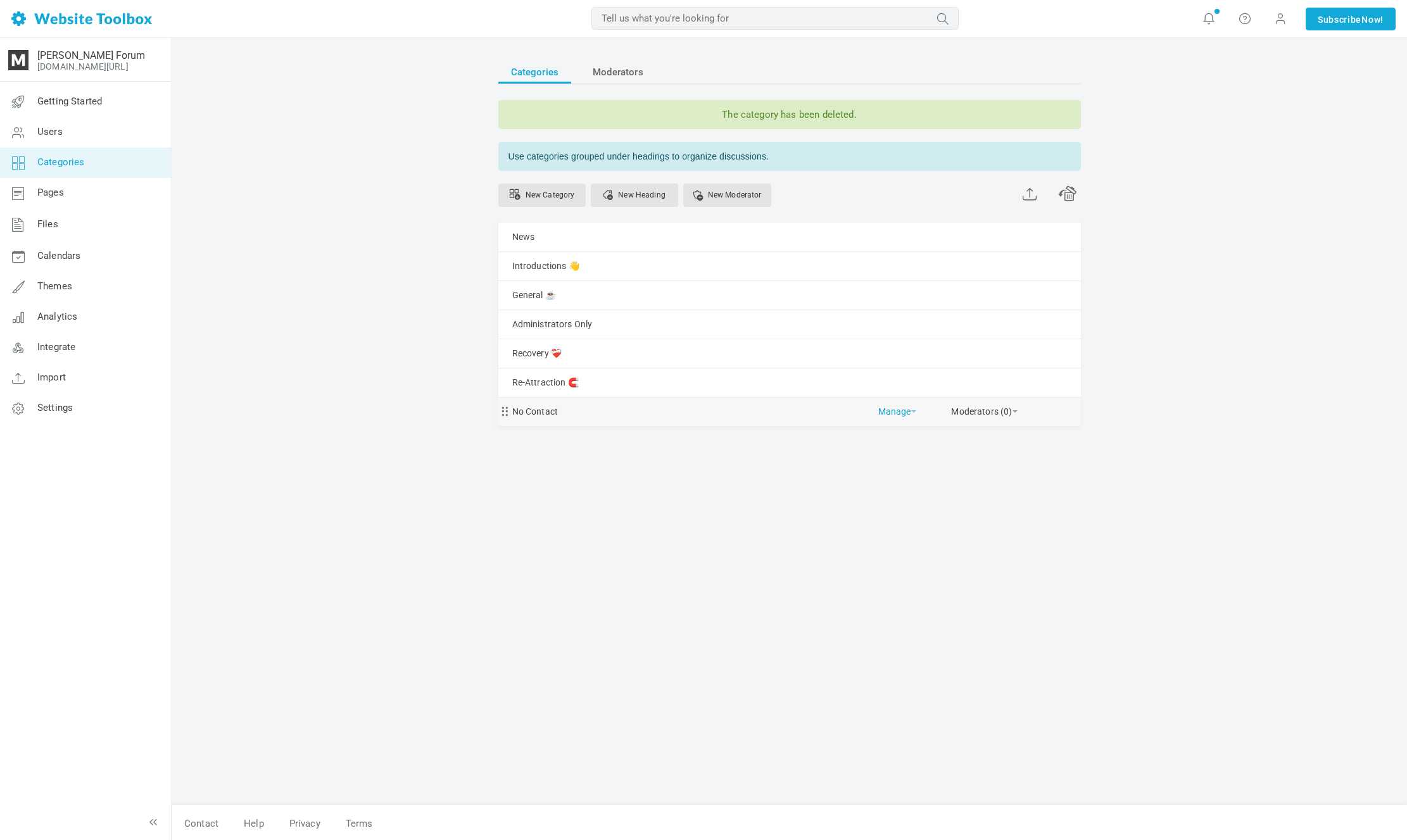
click at [915, 410] on span at bounding box center [914, 411] width 5 height 3
click at [905, 434] on link "Edit" at bounding box center [928, 439] width 114 height 27
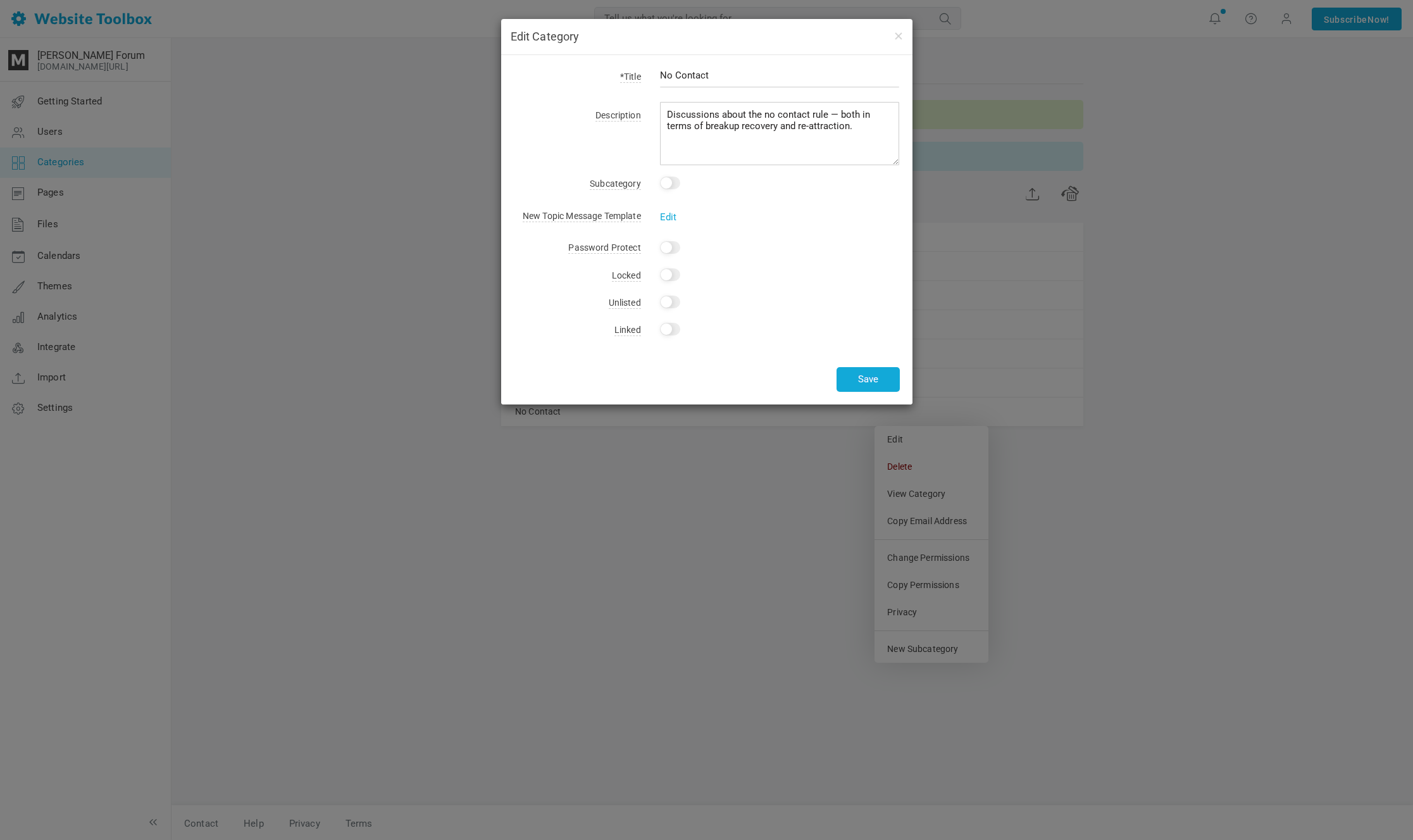
click at [788, 70] on div "*Title No Contact Description Discussions about the no contact rule — both in t…" at bounding box center [706, 229] width 412 height 349
click at [783, 75] on input "No Contact" at bounding box center [780, 75] width 240 height 24
click at [711, 78] on input "No Contact 📵" at bounding box center [780, 75] width 240 height 24
type input "No Contact 📵"
click at [865, 393] on div "*Title No Contact 📵 Description Discussions about the no contact rule — both in…" at bounding box center [706, 229] width 412 height 349
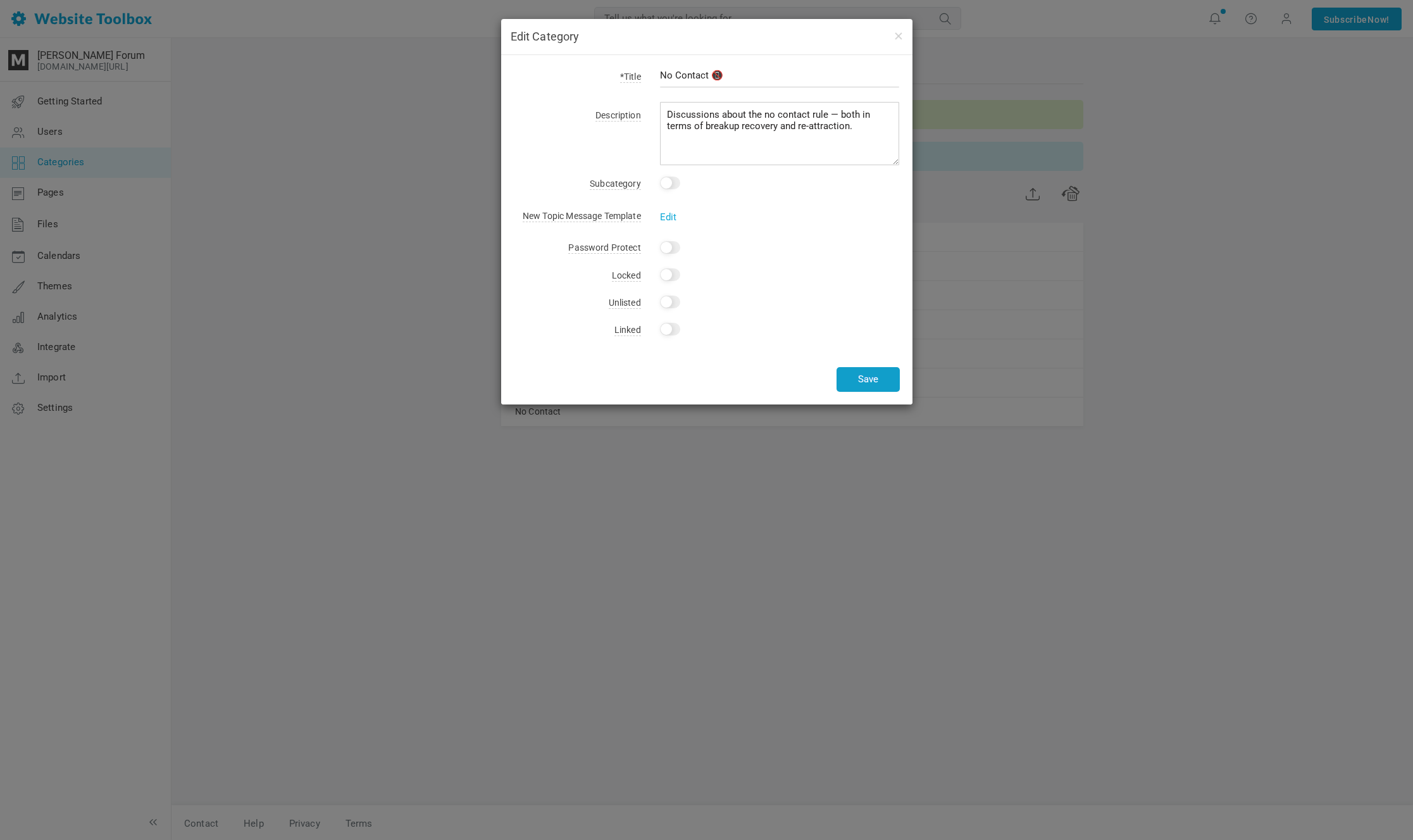
click at [865, 380] on button "Save" at bounding box center [868, 379] width 63 height 25
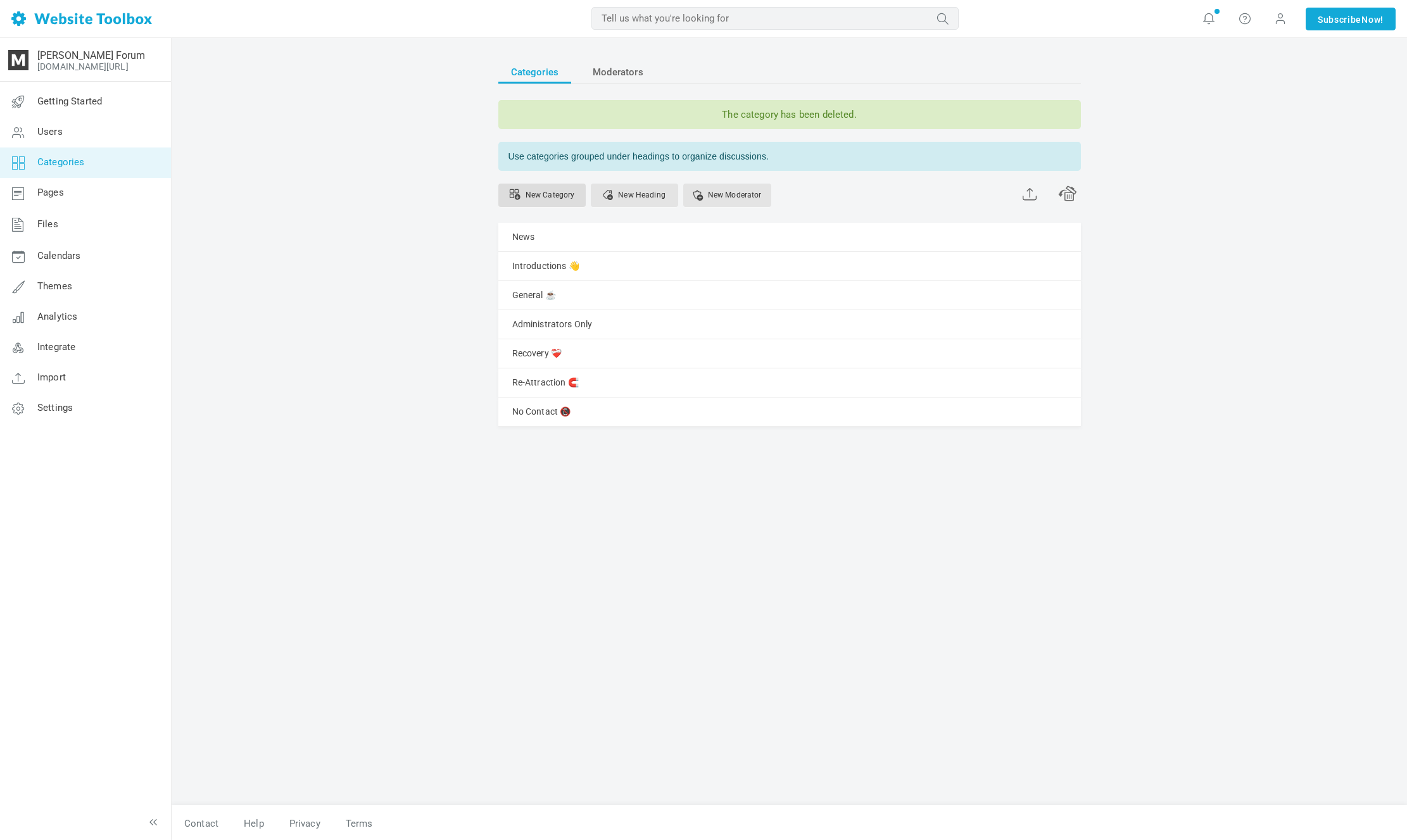
click at [545, 192] on link "New Category" at bounding box center [541, 195] width 87 height 24
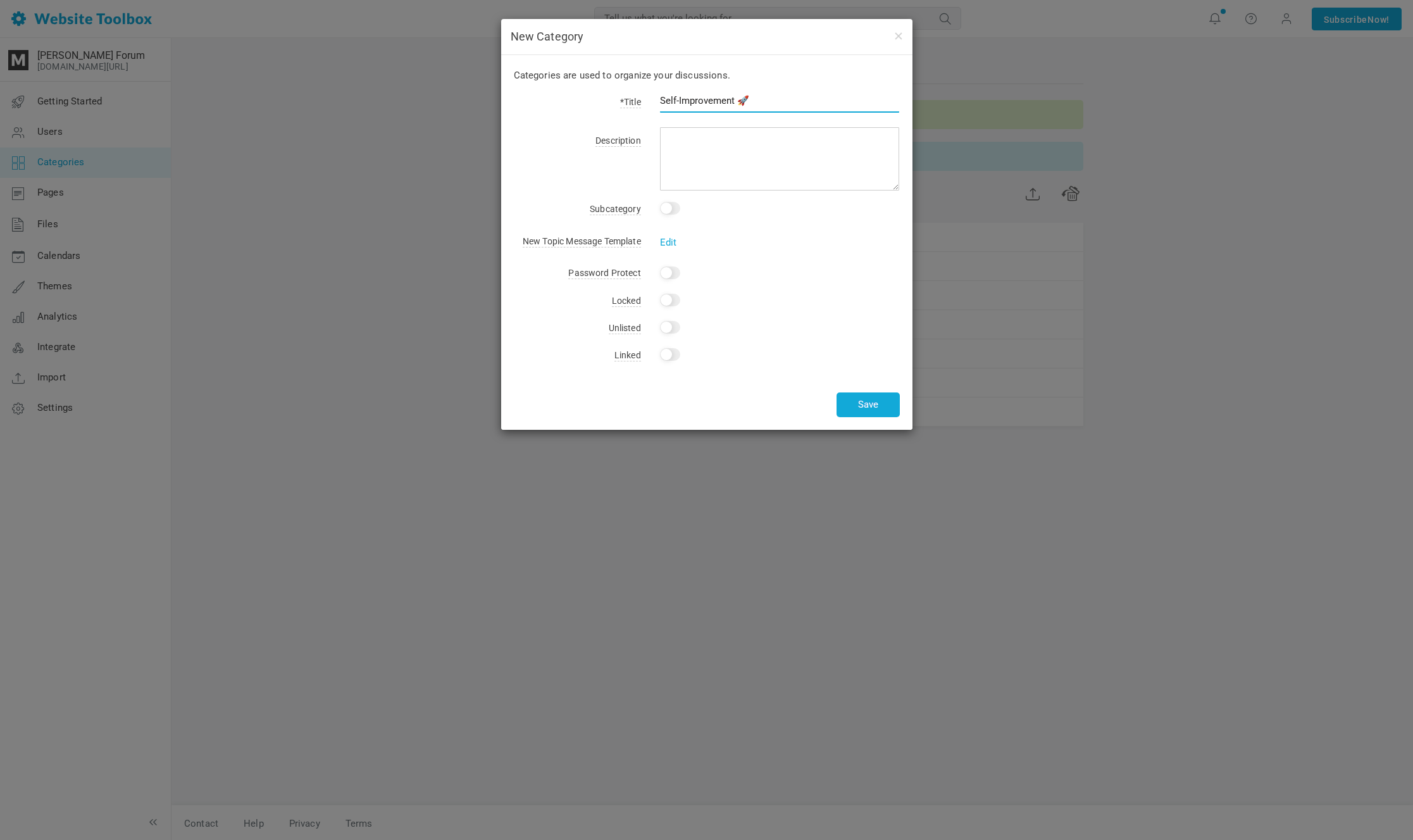
type input "Self-Improvement 🚀"
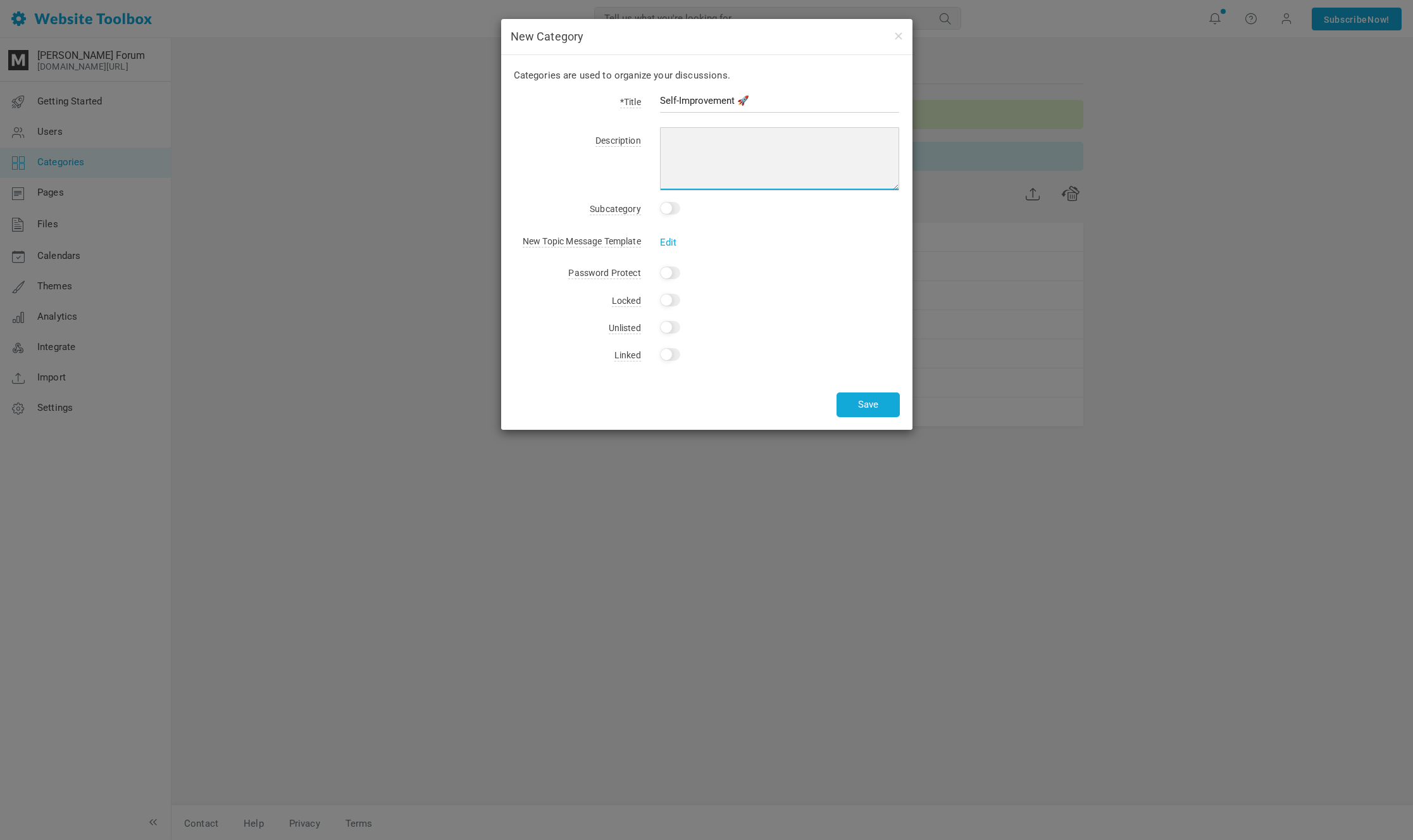
click at [700, 149] on textarea at bounding box center [780, 159] width 240 height 63
paste textarea "Discussions about life goals, mental health, physical health, well-being, self-…"
type textarea "Discussions about life goals, mental health, physical health, well-being, self-…"
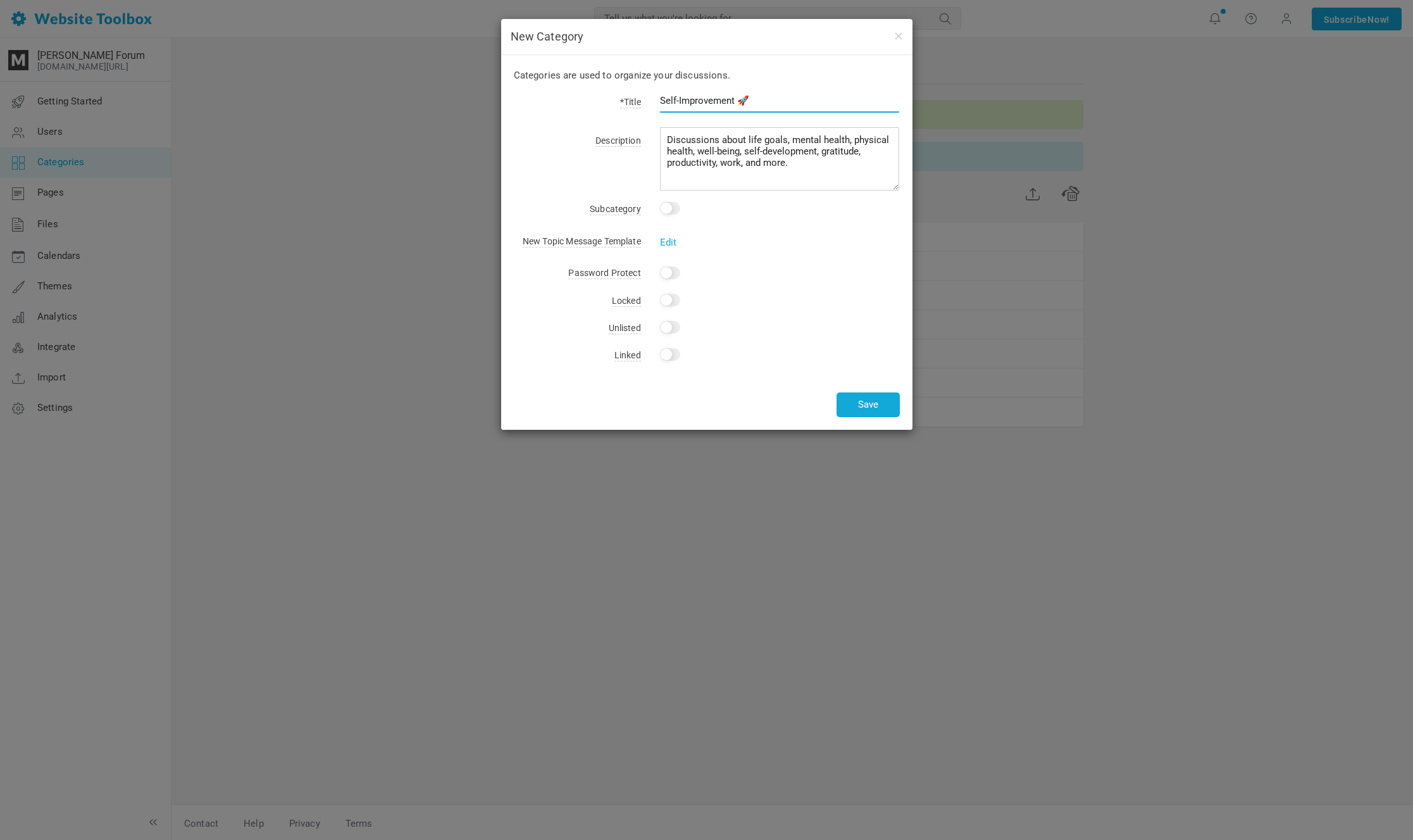
click at [739, 100] on input "Self-Improvement 🚀" at bounding box center [780, 101] width 240 height 24
type input "Self-Improvement 🚀"
click at [881, 408] on button "Save" at bounding box center [868, 404] width 63 height 25
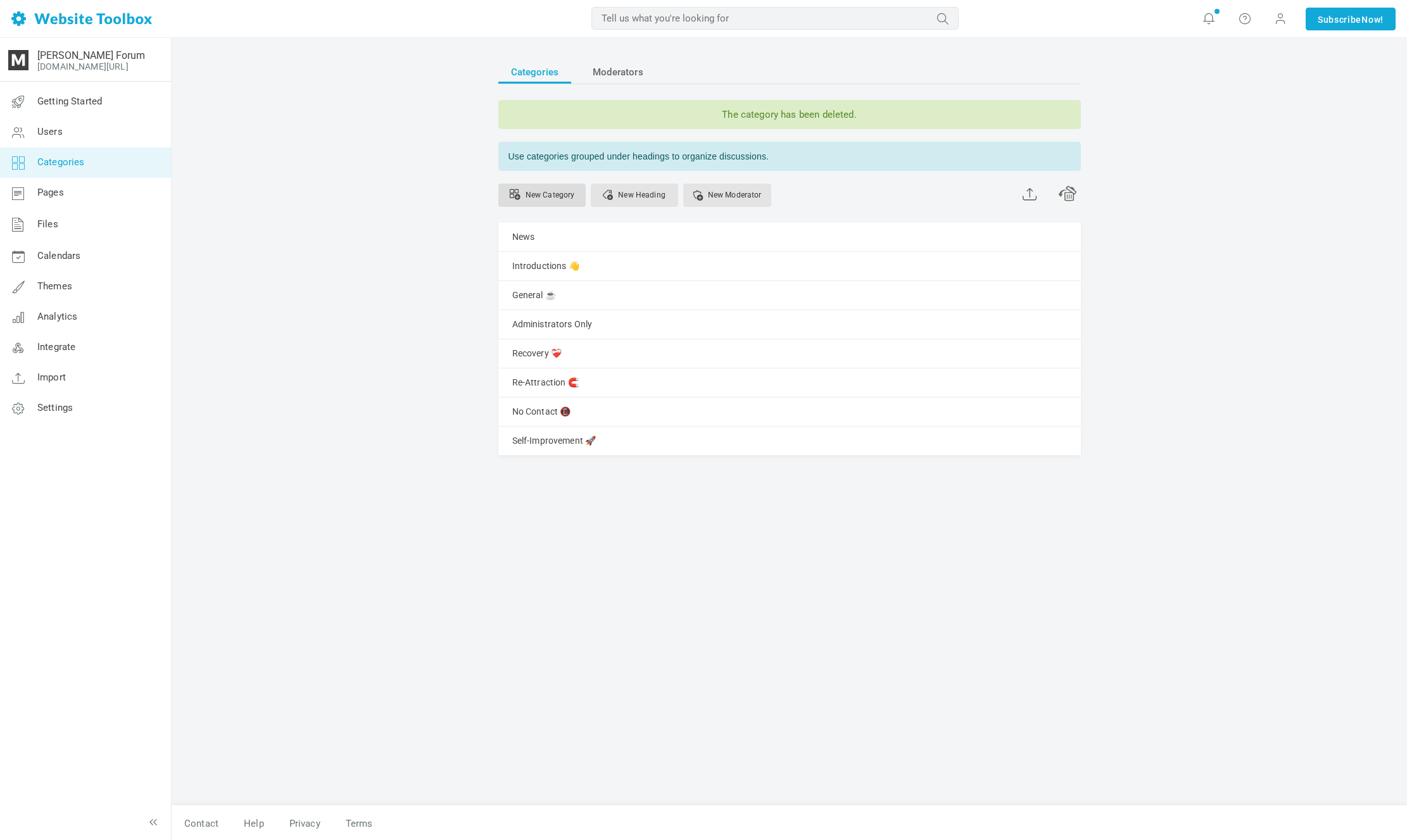
click at [550, 199] on link "New Category" at bounding box center [541, 195] width 87 height 24
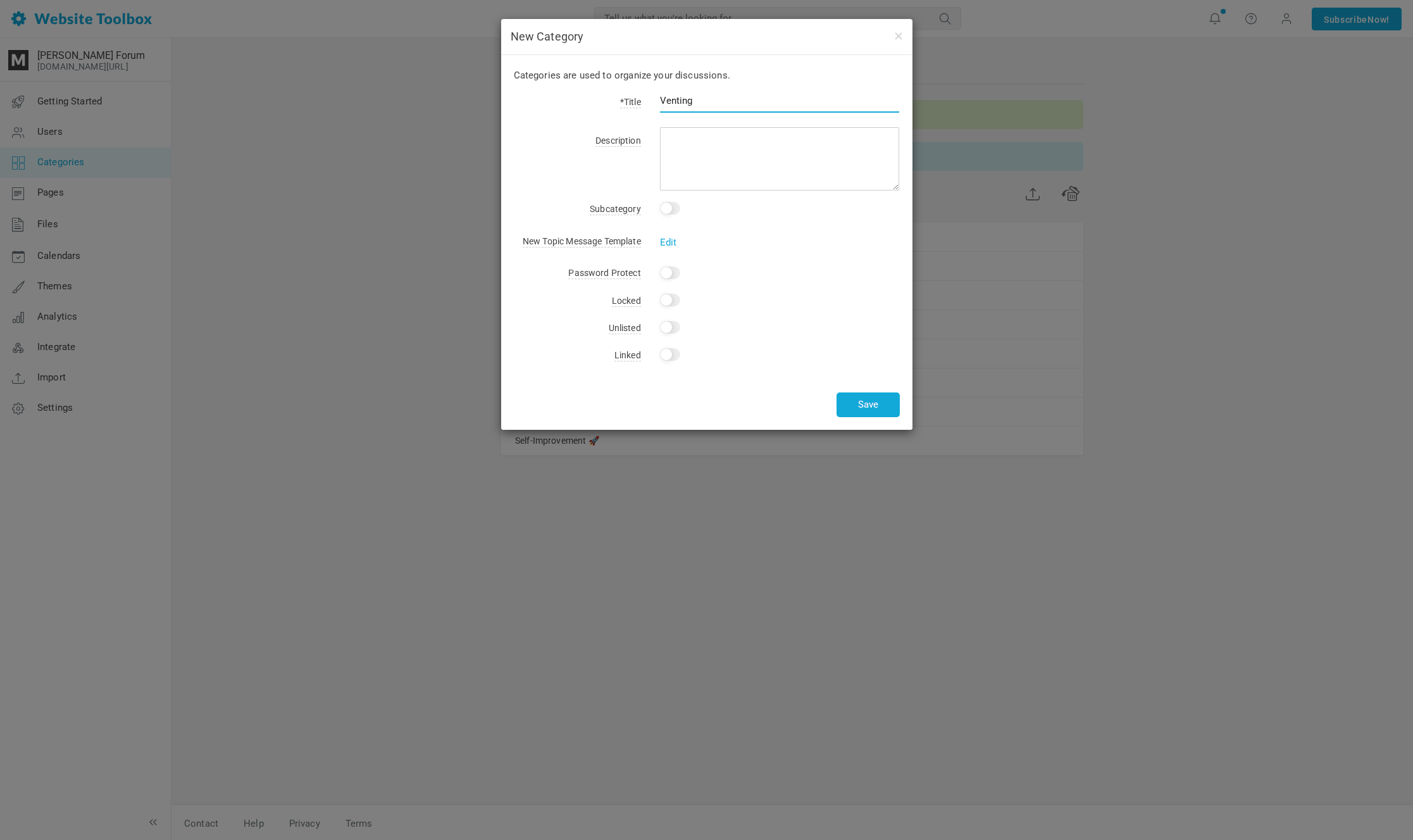
type input "Venting"
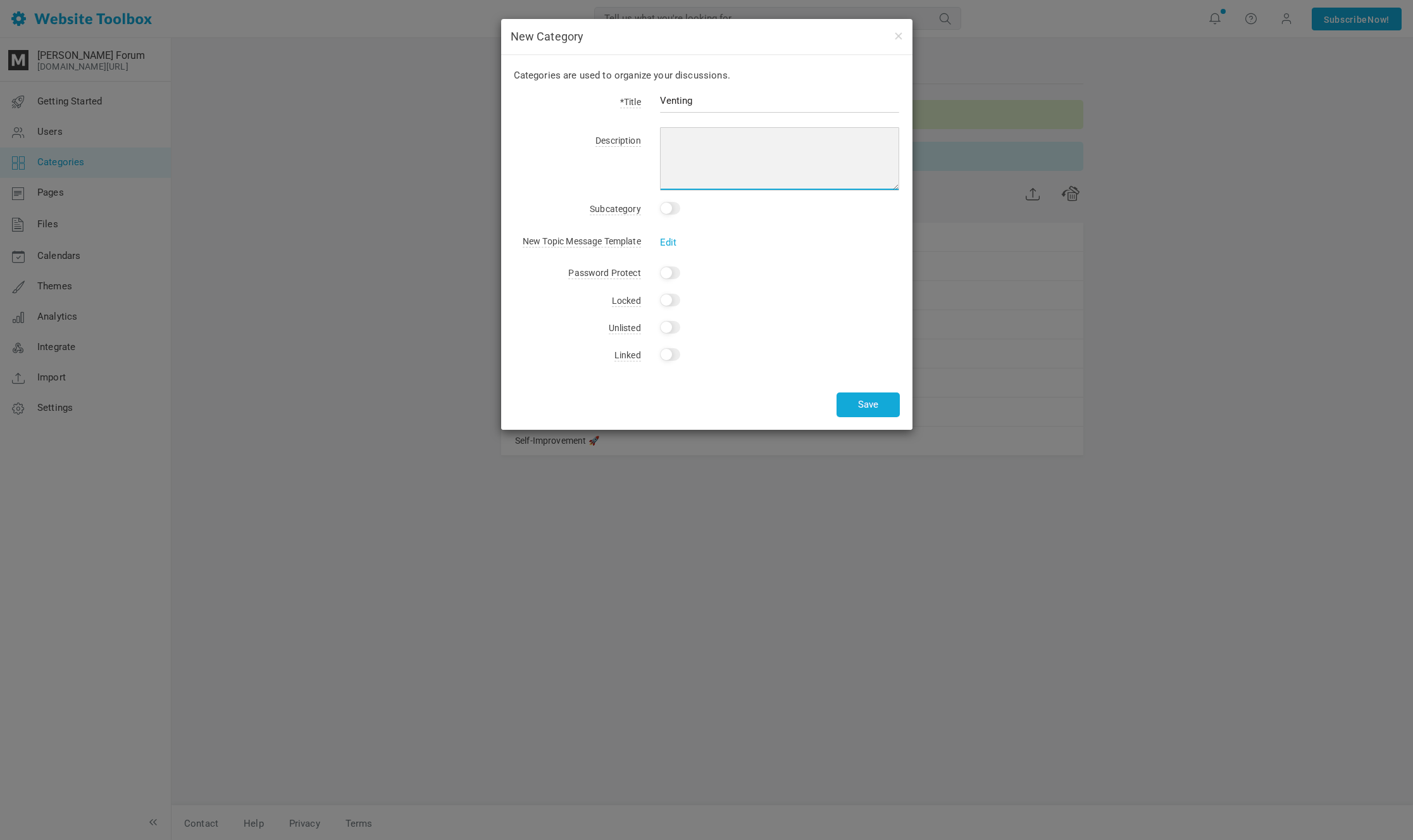
paste textarea "Here you can vent away your problems. Please no discussions, advice, or links."
type textarea "Here you can vent away your problems. Please no discussions, advice, or links."
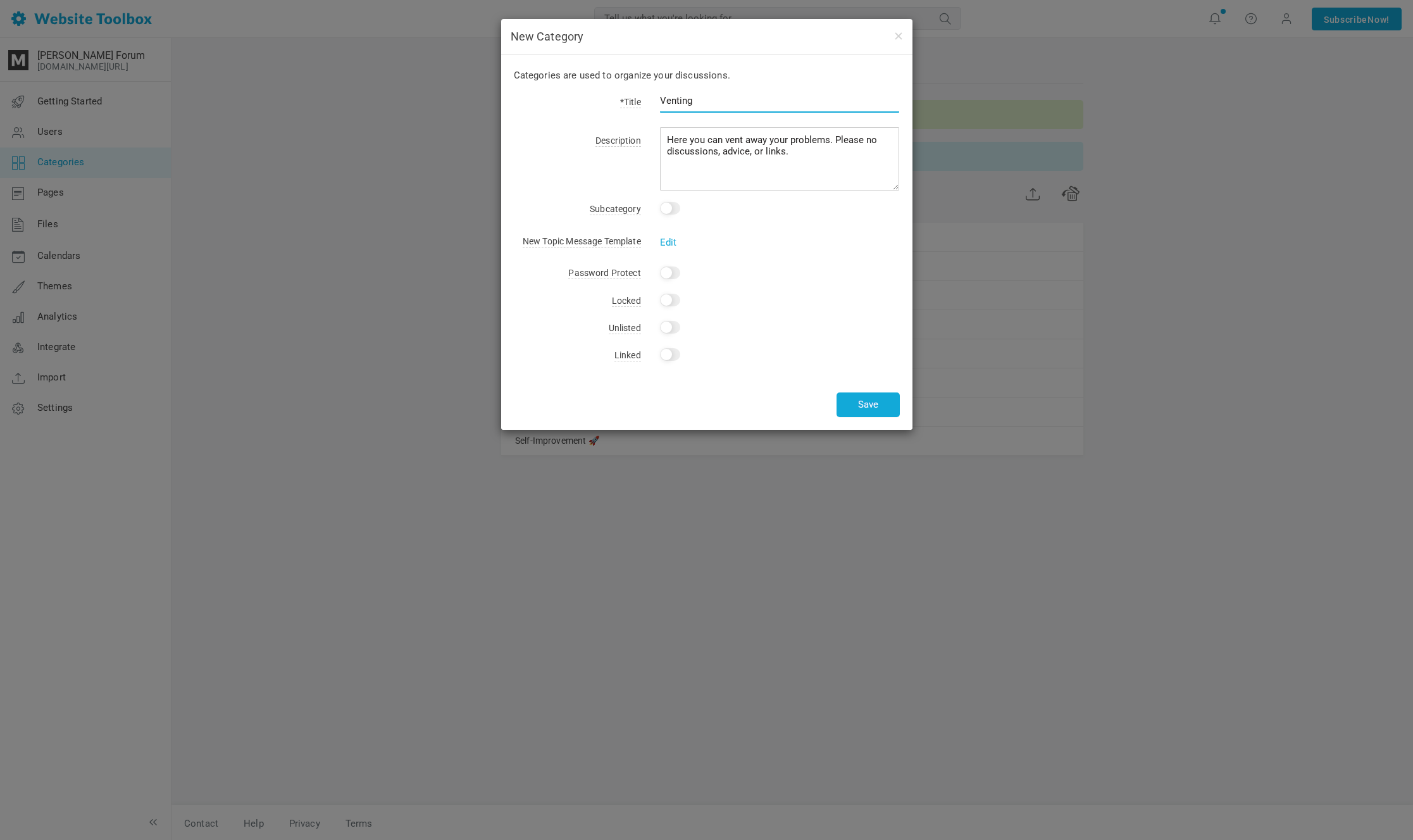
click at [732, 101] on input "Venting" at bounding box center [780, 101] width 240 height 24
click at [700, 101] on input "Venting 😡" at bounding box center [780, 101] width 240 height 24
type input "Venting 😡"
click at [870, 414] on button "Save" at bounding box center [868, 404] width 63 height 25
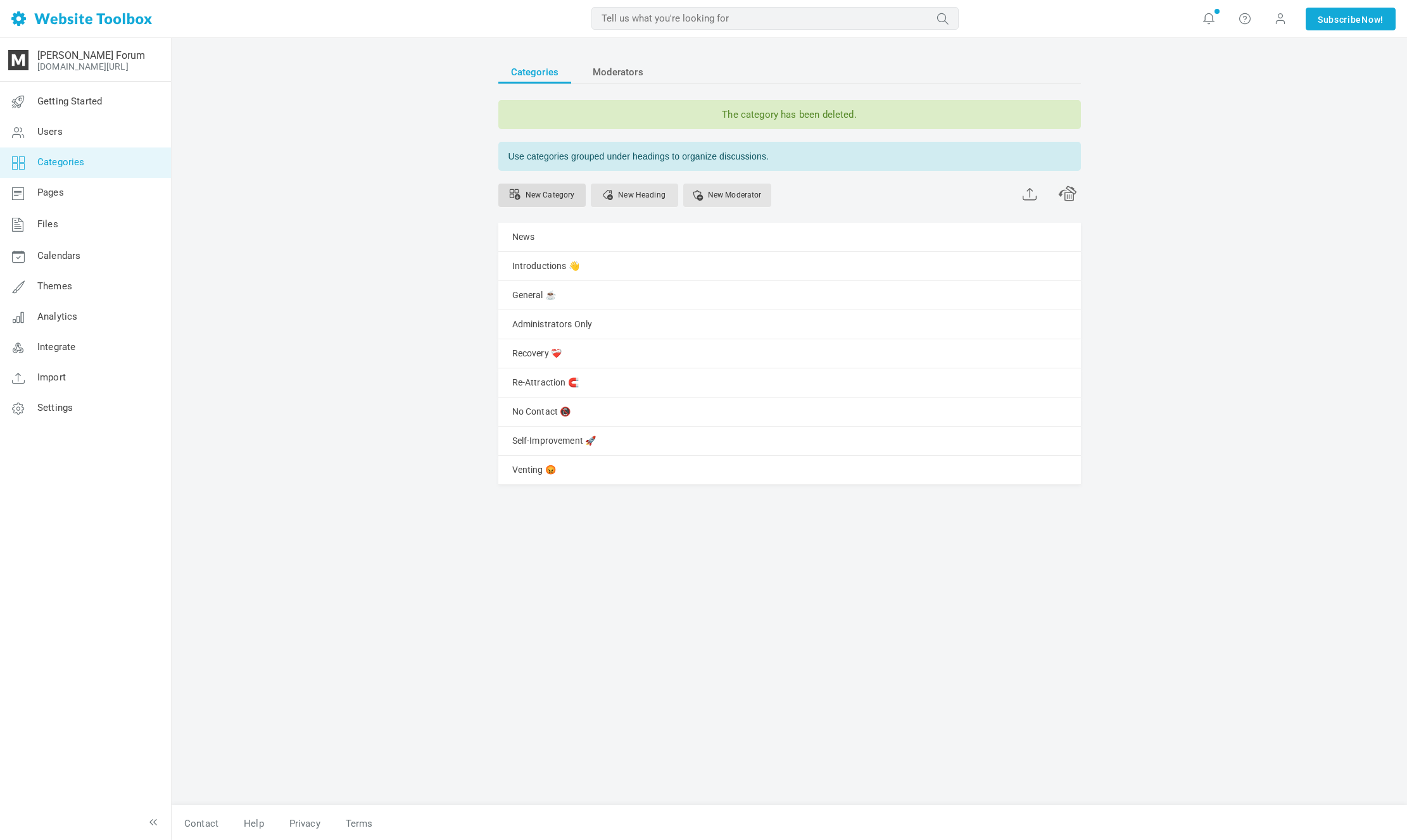
click at [561, 197] on link "New Category" at bounding box center [541, 195] width 87 height 24
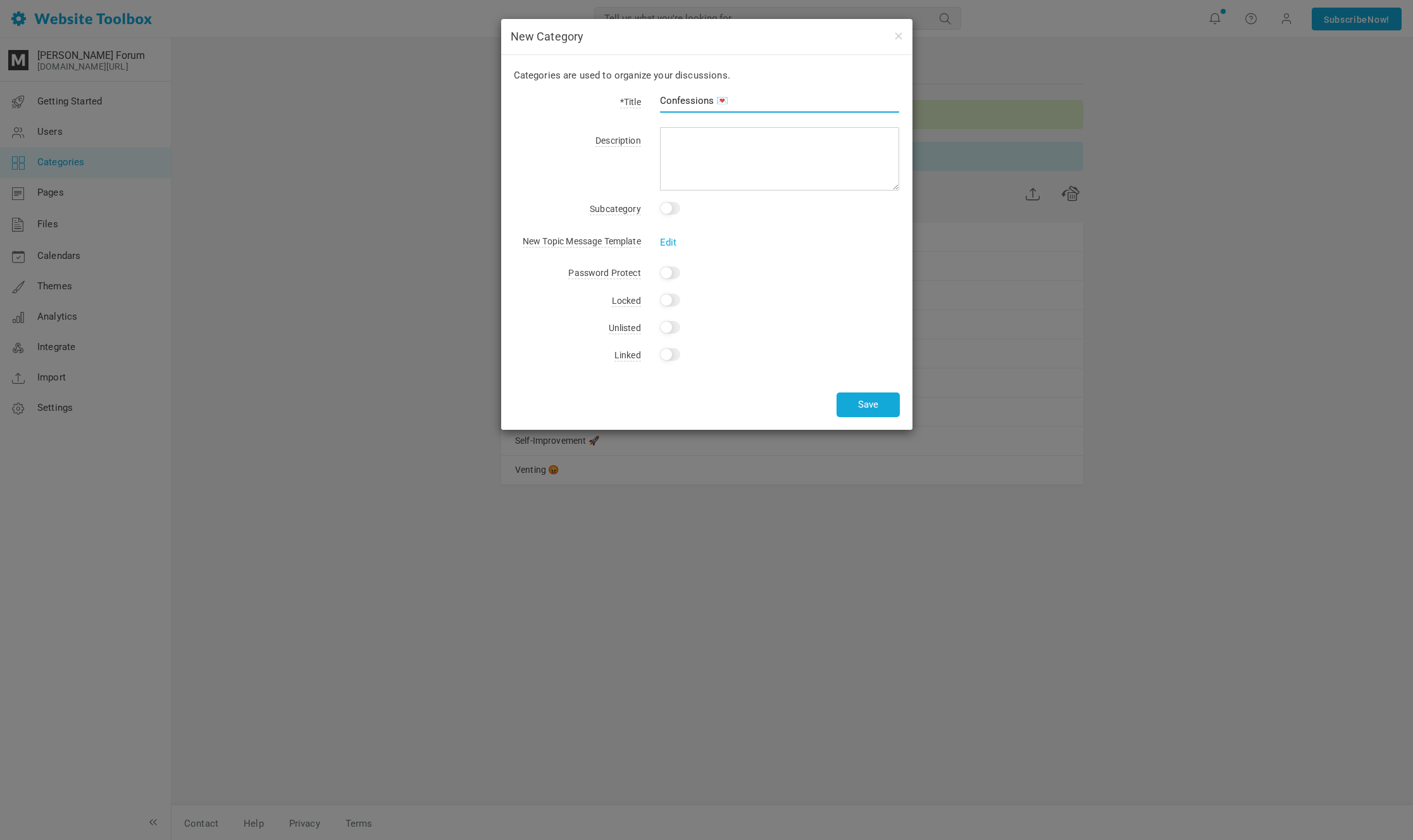
type input "Confessions 💌"
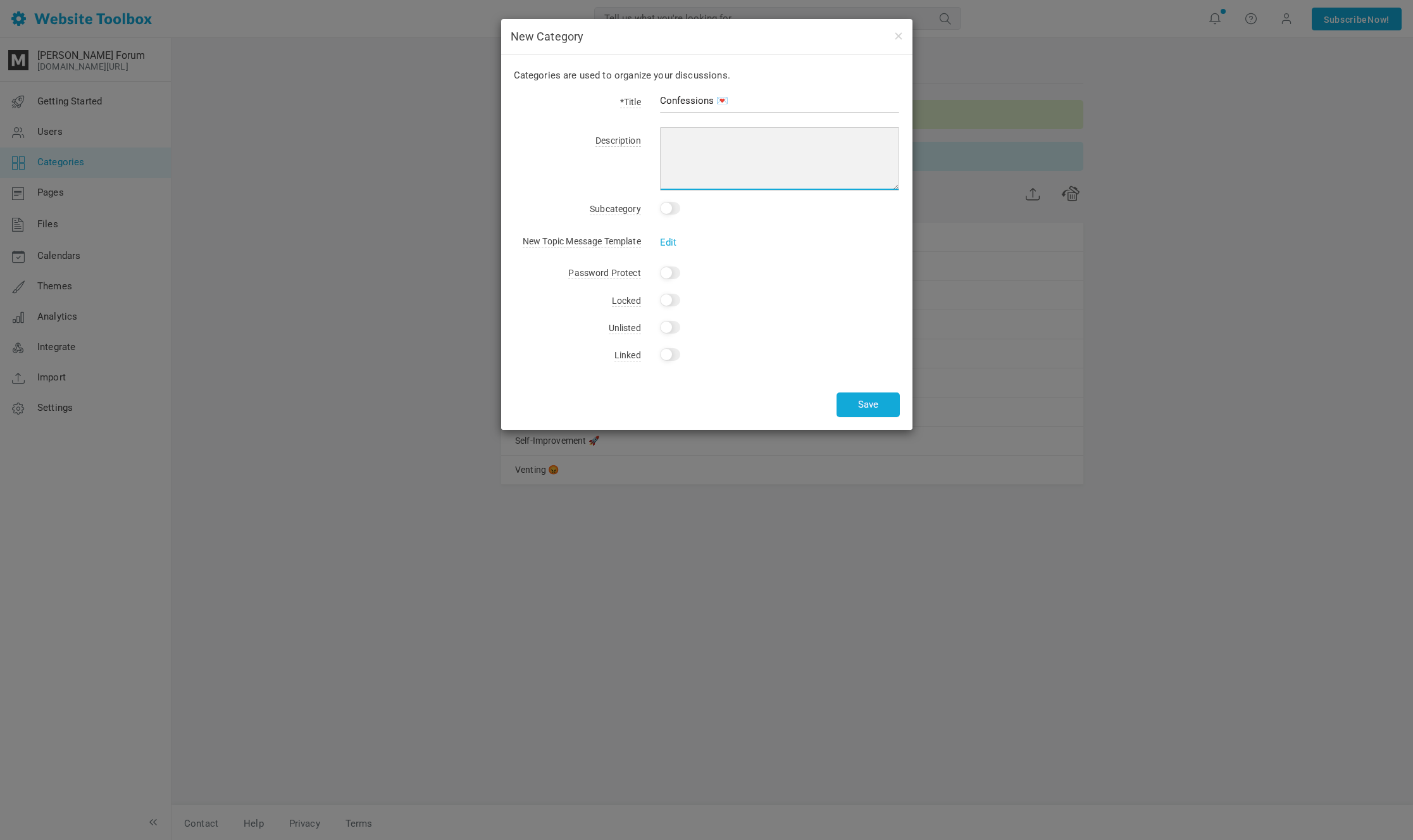
click at [752, 152] on textarea at bounding box center [780, 159] width 240 height 63
paste textarea "Here you can send your unwritten texts/letters to your ex. Get it out here so y…"
type textarea "Here you can send your unwritten texts/letters to your ex. Get it out here so y…"
click at [870, 402] on button "Save" at bounding box center [868, 404] width 63 height 25
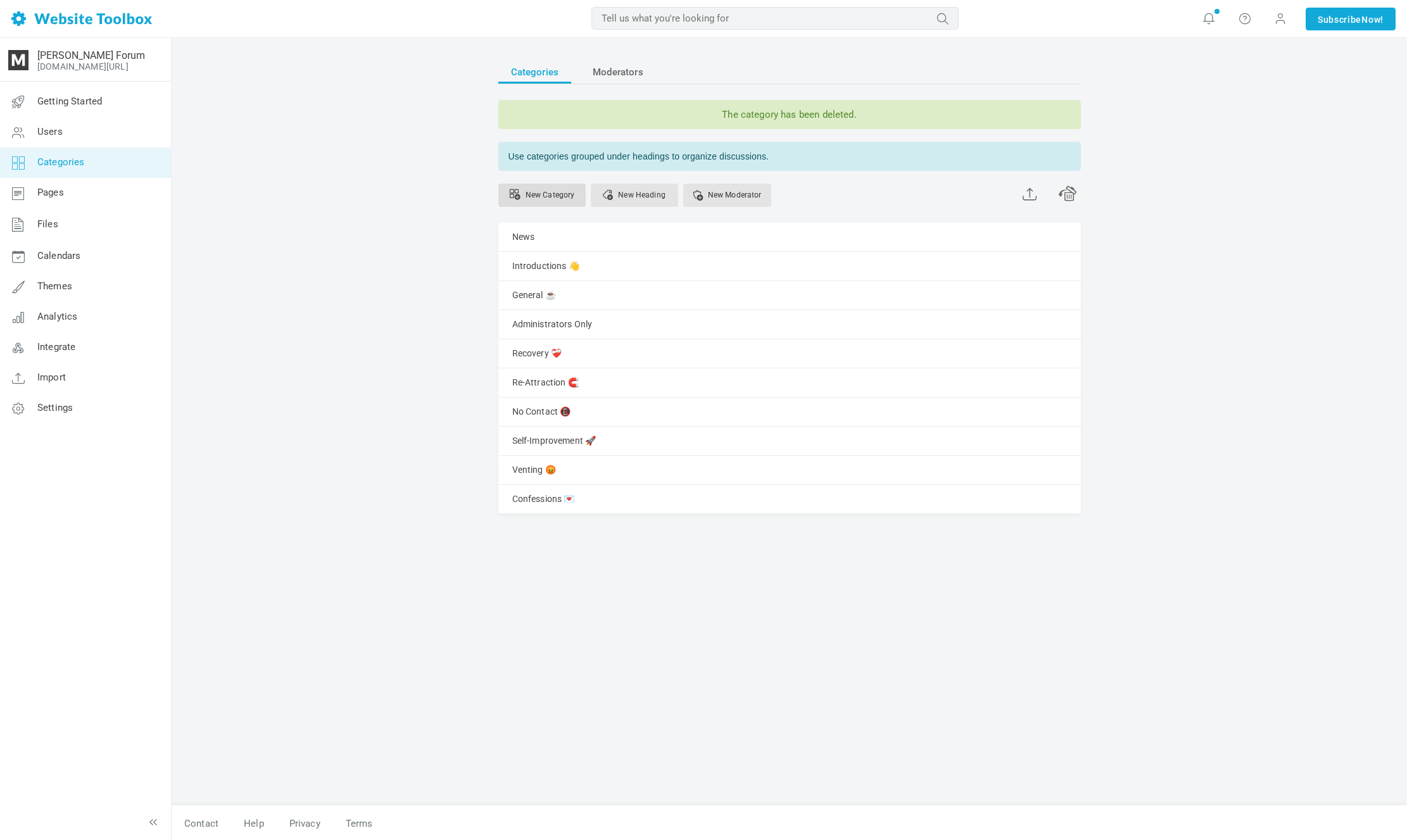
click at [566, 187] on link "New Category" at bounding box center [541, 195] width 87 height 24
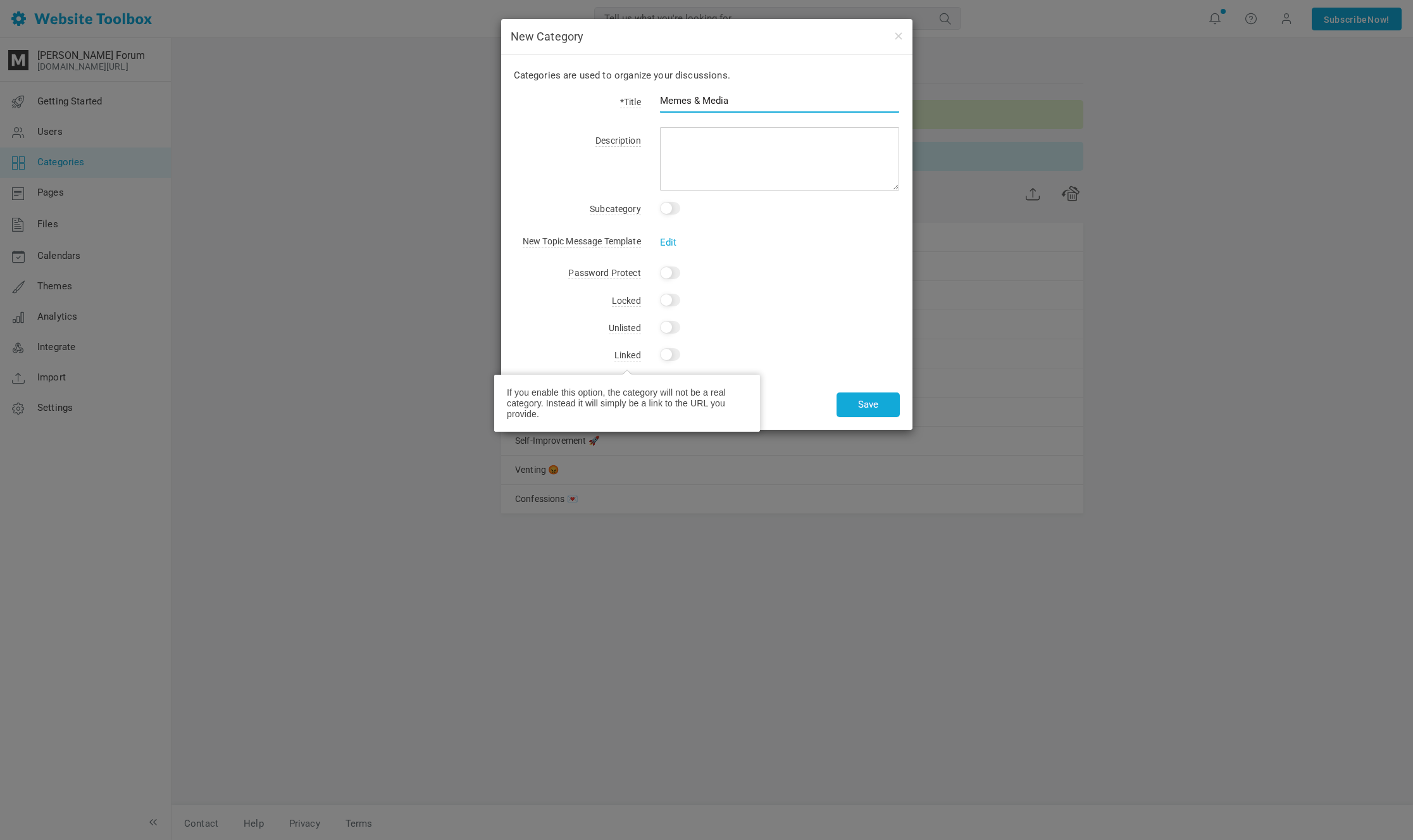
type input "Memes & Media"
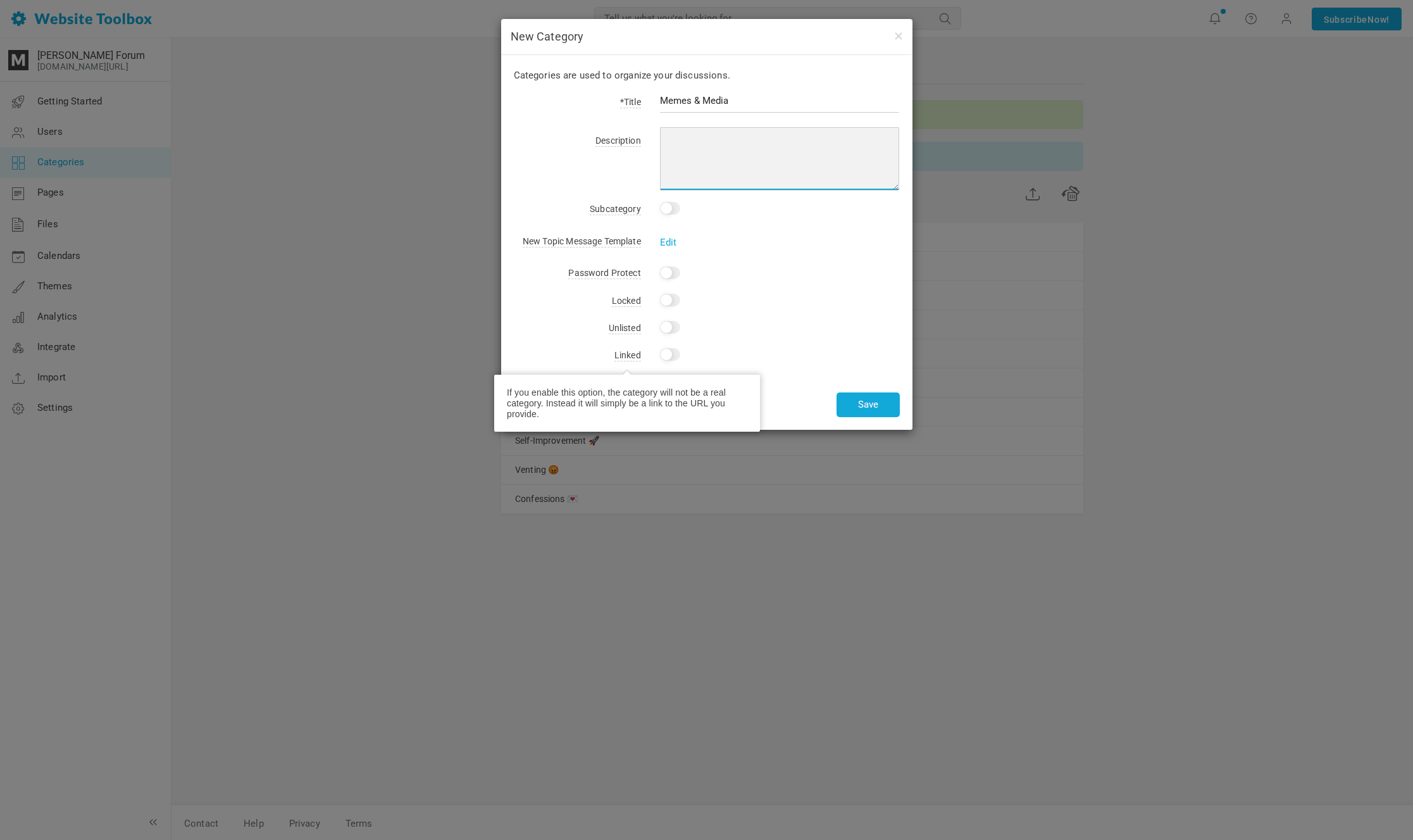
paste textarea "A place to share your memes and media. Self-explanatory. No promotions, spam, o…"
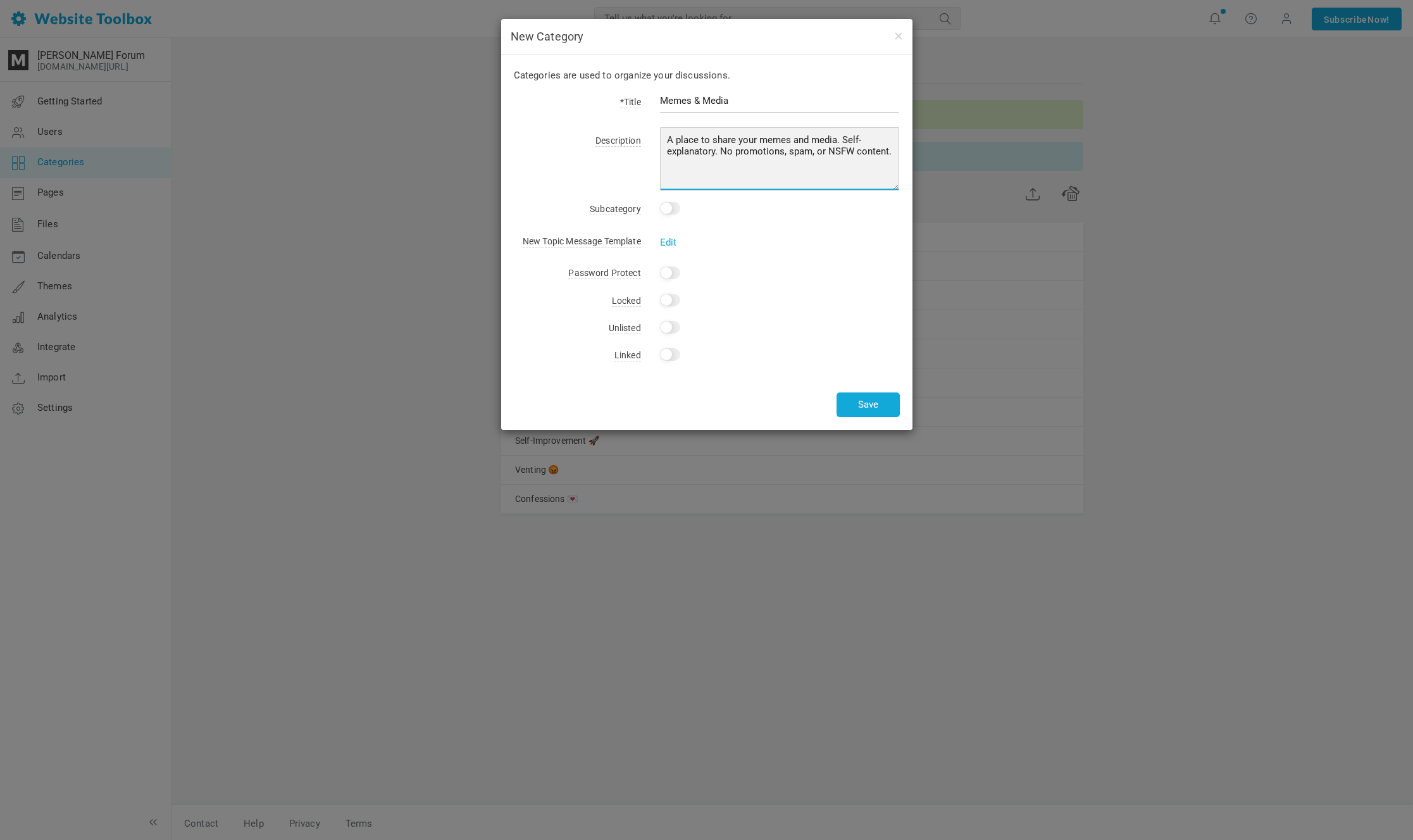
type textarea "A place to share your memes and media. Self-explanatory. No promotions, spam, o…"
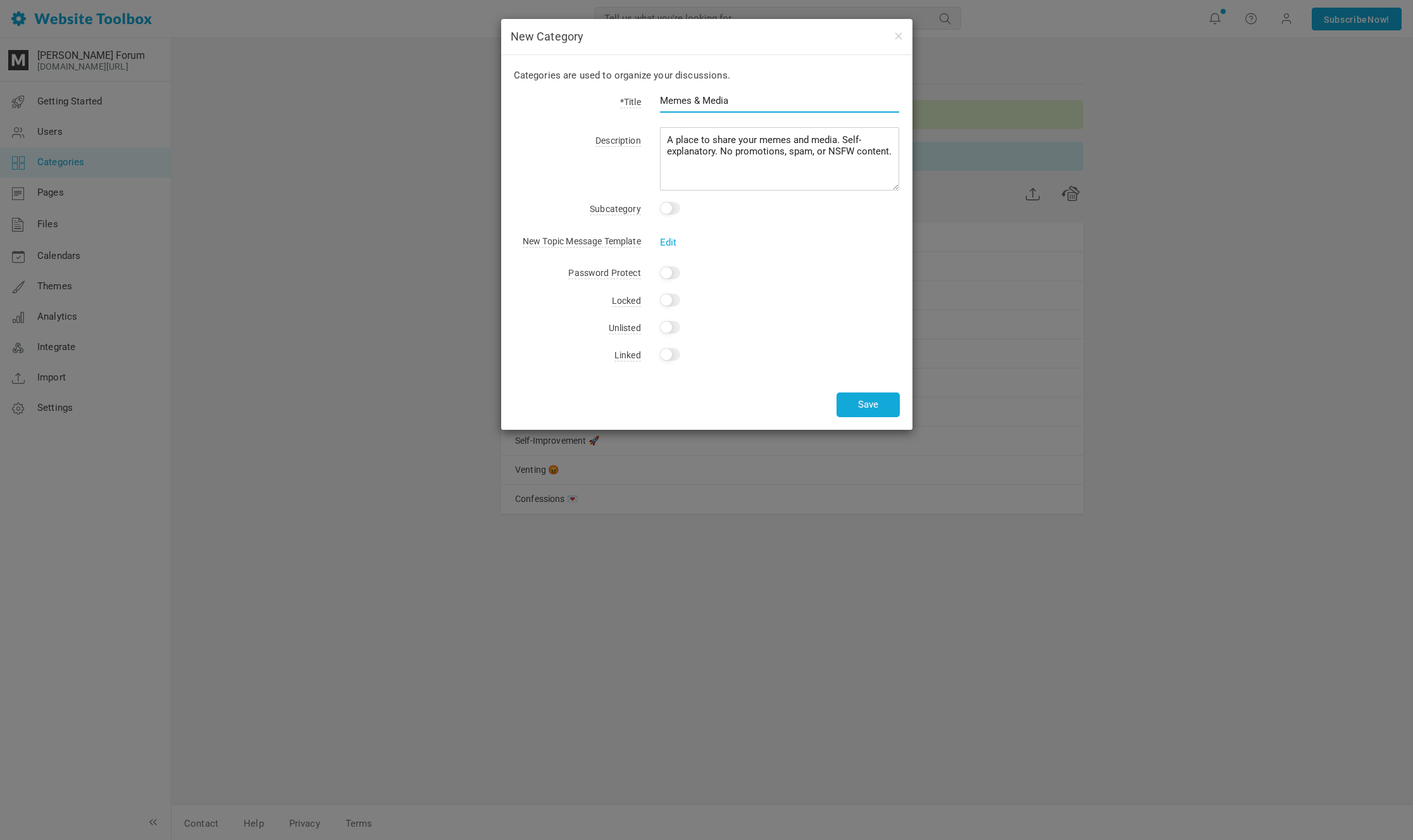
click at [766, 101] on input "Memes & Media" at bounding box center [780, 101] width 240 height 24
click at [745, 101] on input "Memes & Media 🐸🌝" at bounding box center [780, 101] width 240 height 24
type input "Memes & Media 🌝"
click at [874, 408] on button "Save" at bounding box center [868, 404] width 63 height 25
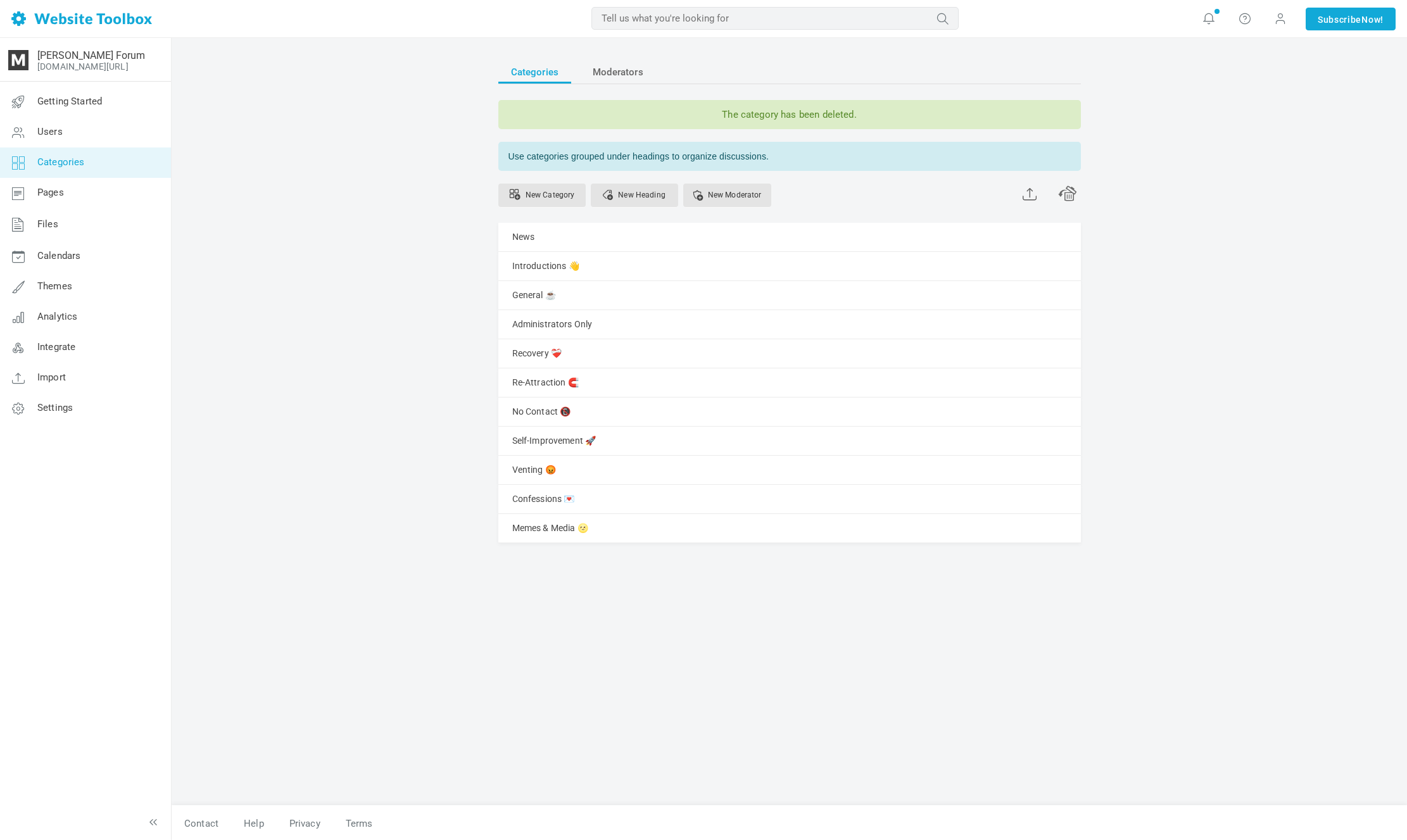
click at [971, 210] on div "New Category New Heading New Moderator" at bounding box center [789, 196] width 583 height 52
click at [1033, 197] on span at bounding box center [1029, 193] width 14 height 16
click at [697, 439] on div "Self-Improvement 🚀 Manage Edit Delete View Category Copy Email Address Change P…" at bounding box center [789, 441] width 583 height 29
click at [550, 264] on link "Introductions 👋" at bounding box center [545, 266] width 67 height 16
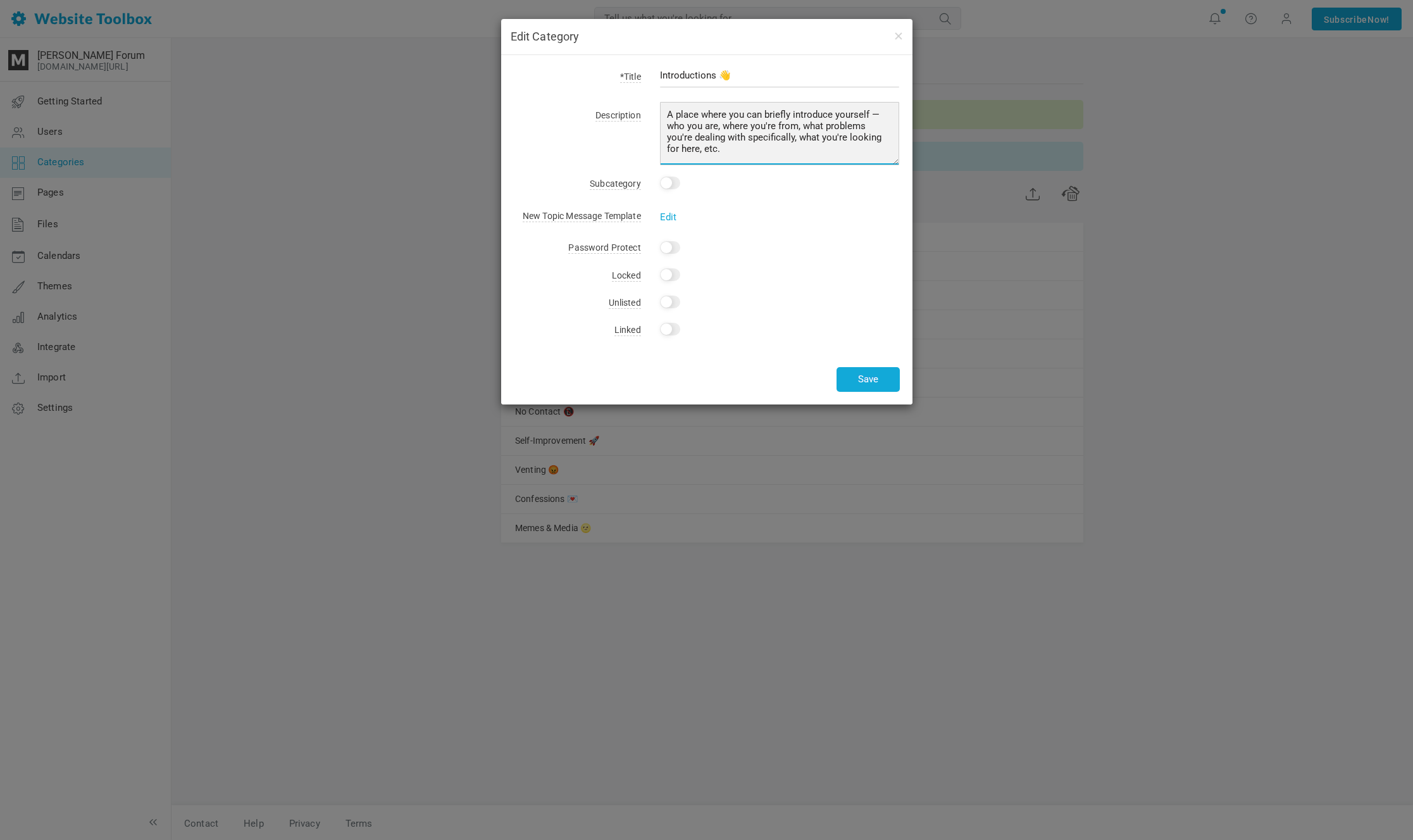
click at [706, 145] on textarea "A place where you can briefly introduce yourself — who you are, where you're fr…" at bounding box center [780, 134] width 240 height 63
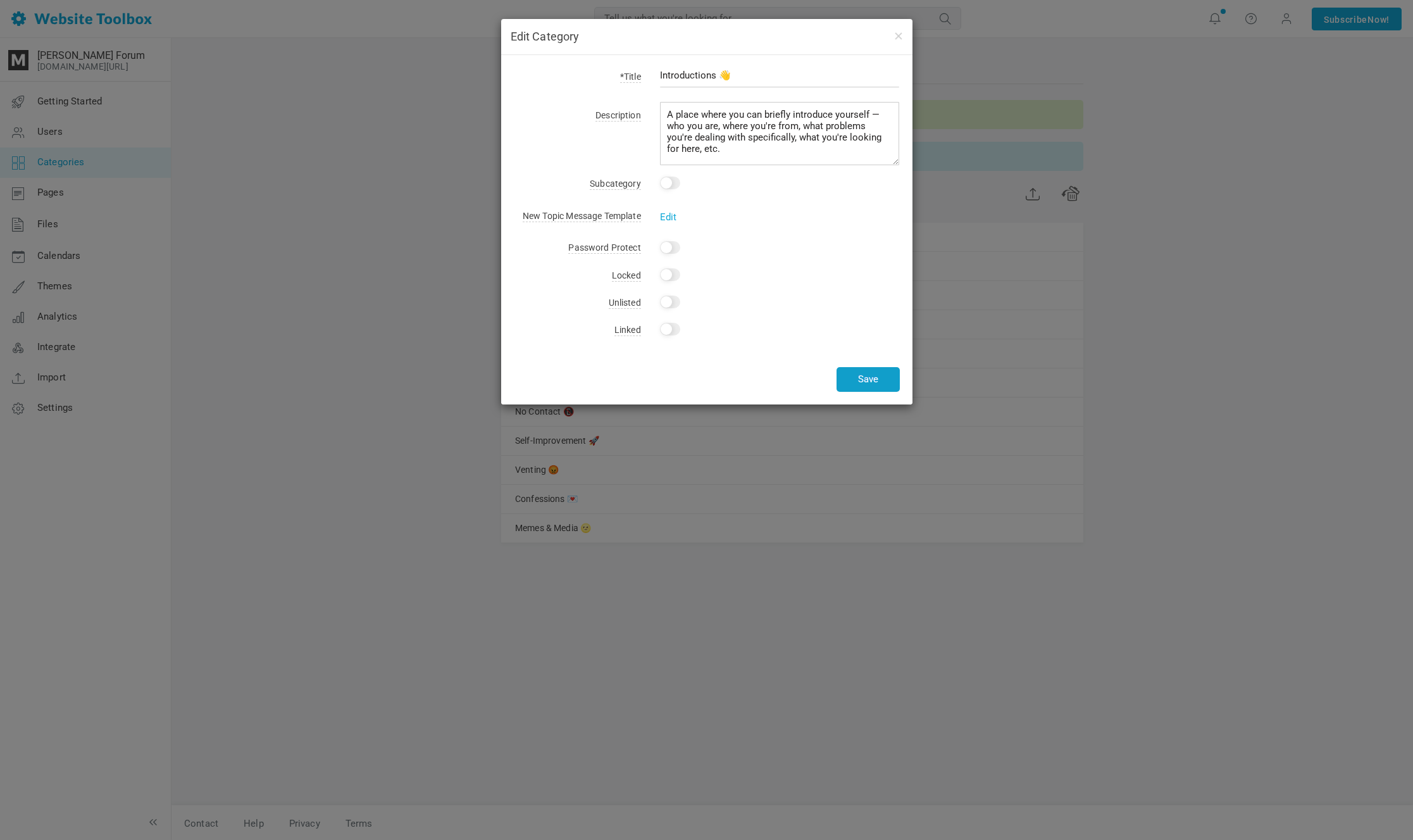
click at [858, 372] on button "Save" at bounding box center [868, 379] width 63 height 25
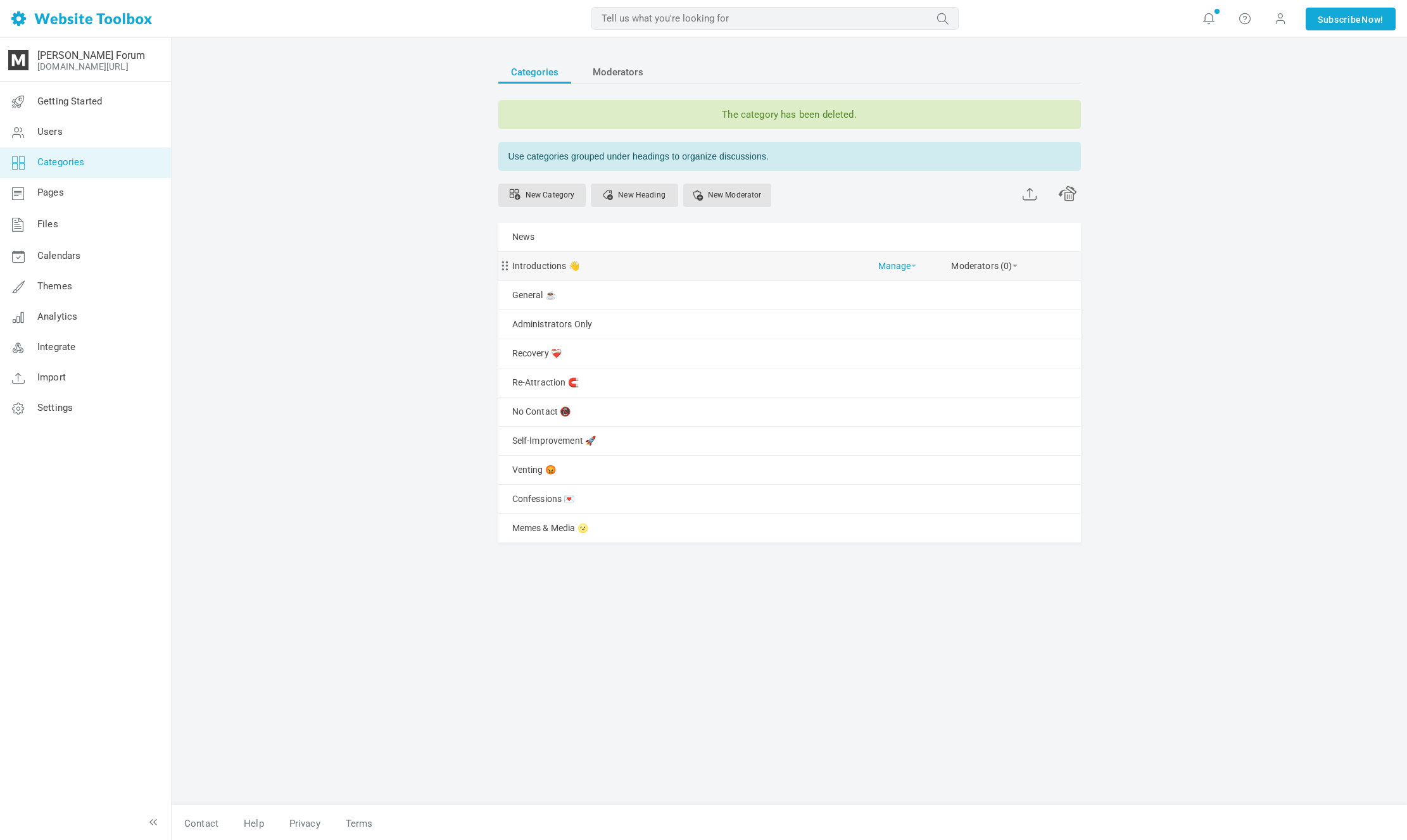
click at [903, 268] on link "Manage" at bounding box center [897, 263] width 38 height 22
drag, startPoint x: 954, startPoint y: 325, endPoint x: 937, endPoint y: 351, distance: 31.1
click at [950, 350] on div "Edit Delete View Category Copy Email Address Change Permissions Copy Permission…" at bounding box center [928, 399] width 114 height 237
click at [928, 341] on link "View Category" at bounding box center [928, 348] width 114 height 27
click at [69, 90] on link "Getting Started" at bounding box center [85, 102] width 172 height 30
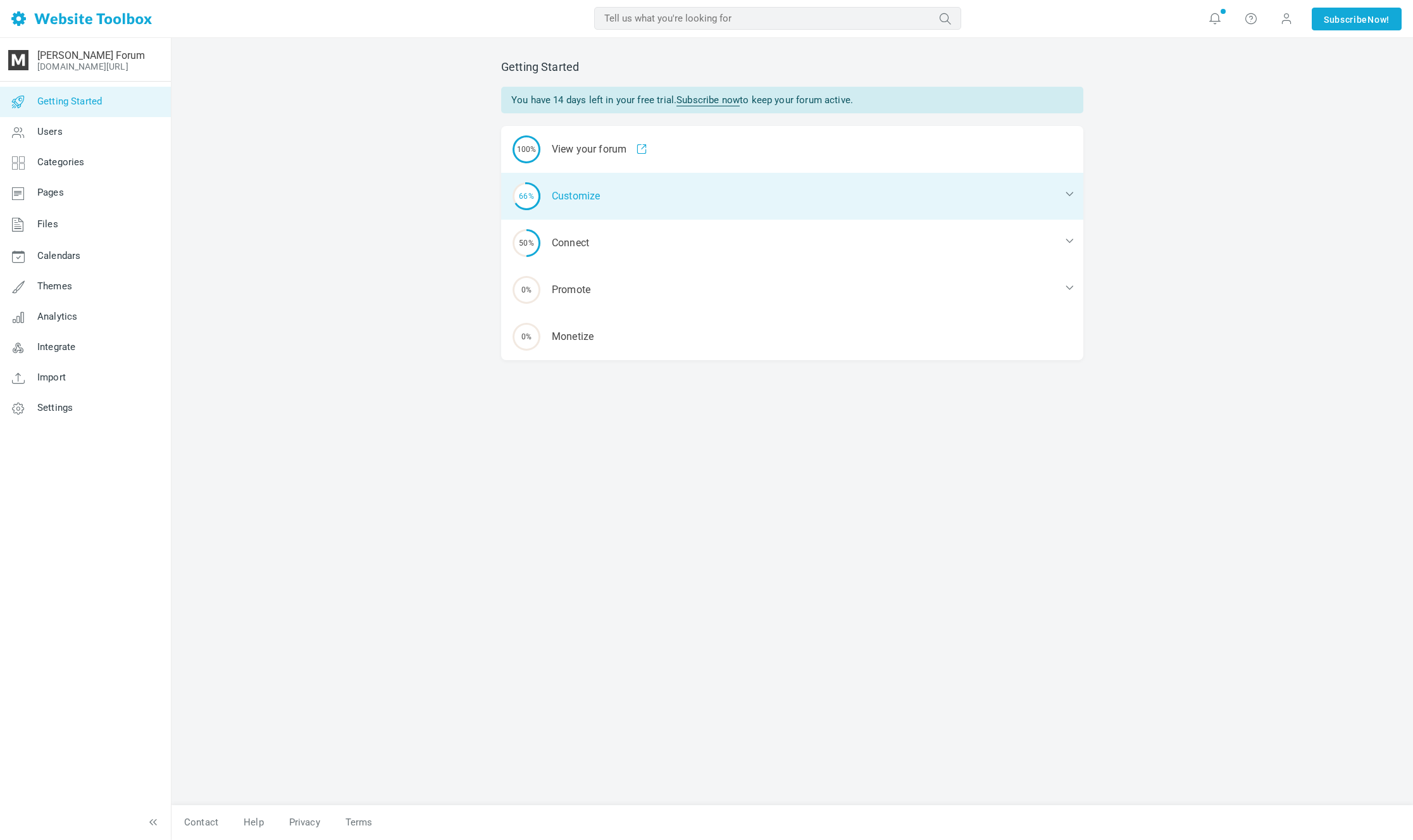
click at [603, 213] on div "66% Customize" at bounding box center [792, 195] width 582 height 46
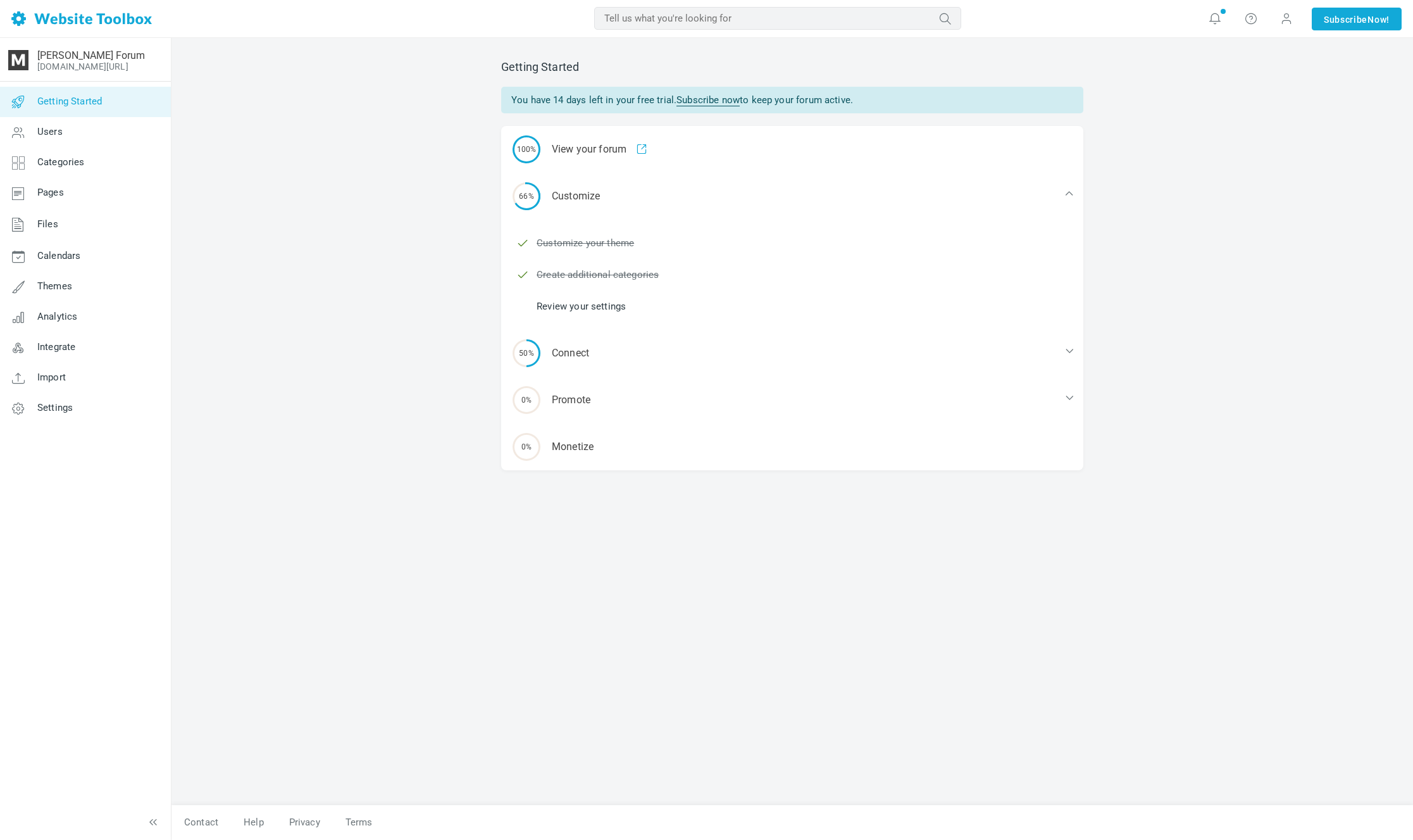
click at [600, 293] on ul "Customize your theme Create additional categories Review your settings" at bounding box center [799, 275] width 567 height 95
click at [594, 301] on link "Review your settings" at bounding box center [581, 306] width 90 height 14
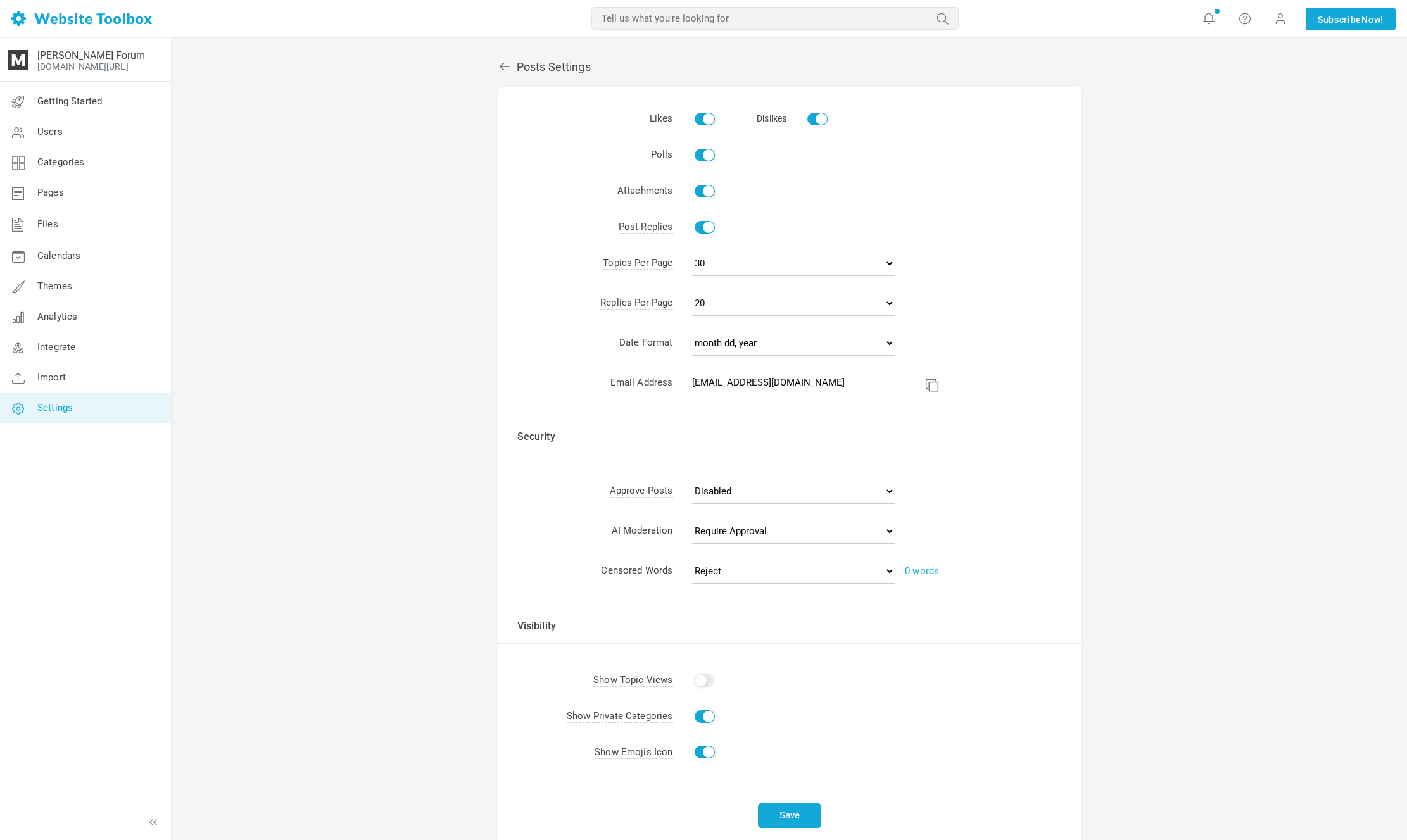
click at [522, 70] on h2 "Posts Settings" at bounding box center [789, 67] width 583 height 14
click at [508, 72] on icon at bounding box center [504, 66] width 13 height 13
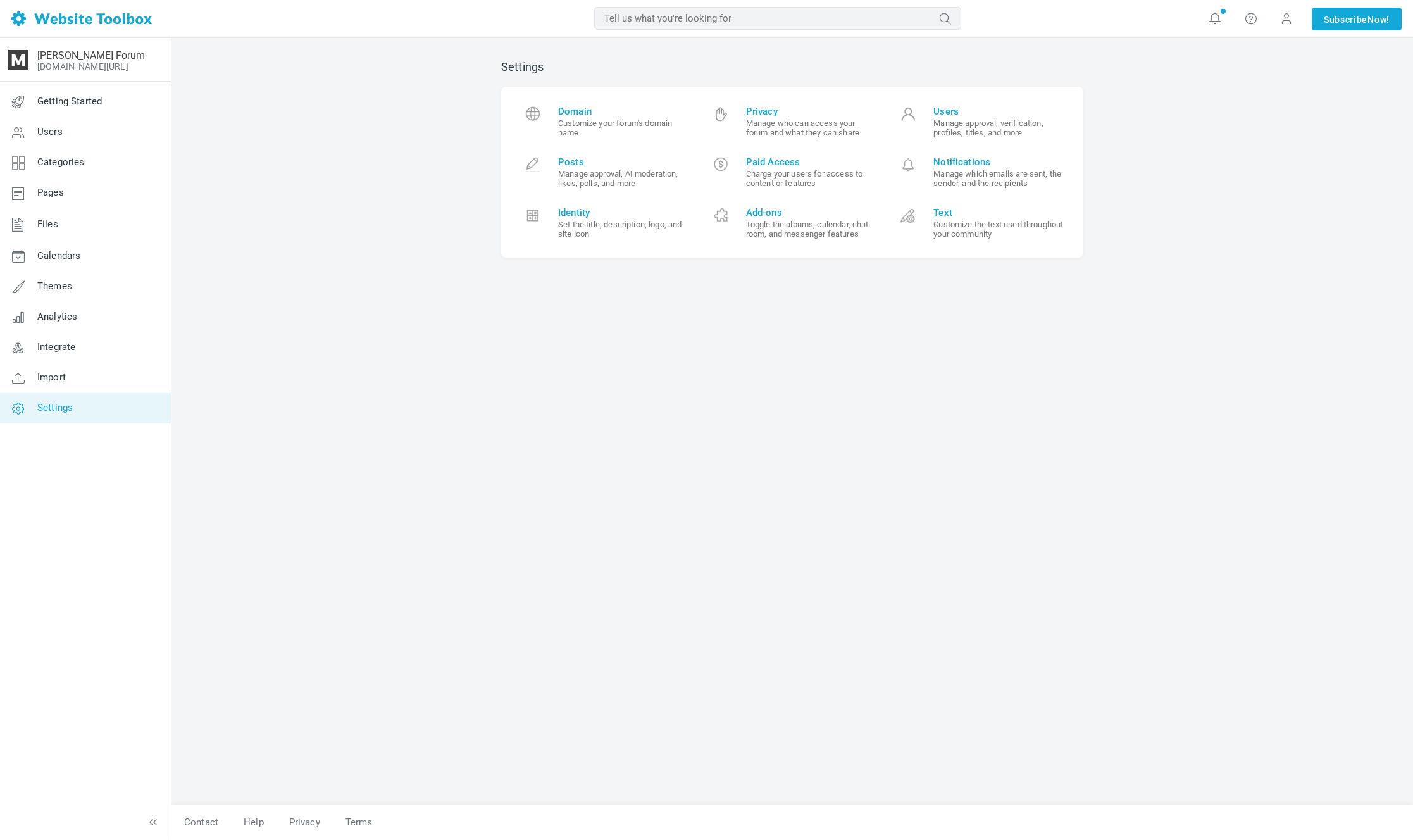
click at [1379, 55] on div "Settings Domain Customize your forum's domain name Privacy Manage who can acces…" at bounding box center [792, 439] width 1241 height 802
click at [1056, 110] on span "Users" at bounding box center [999, 111] width 131 height 11
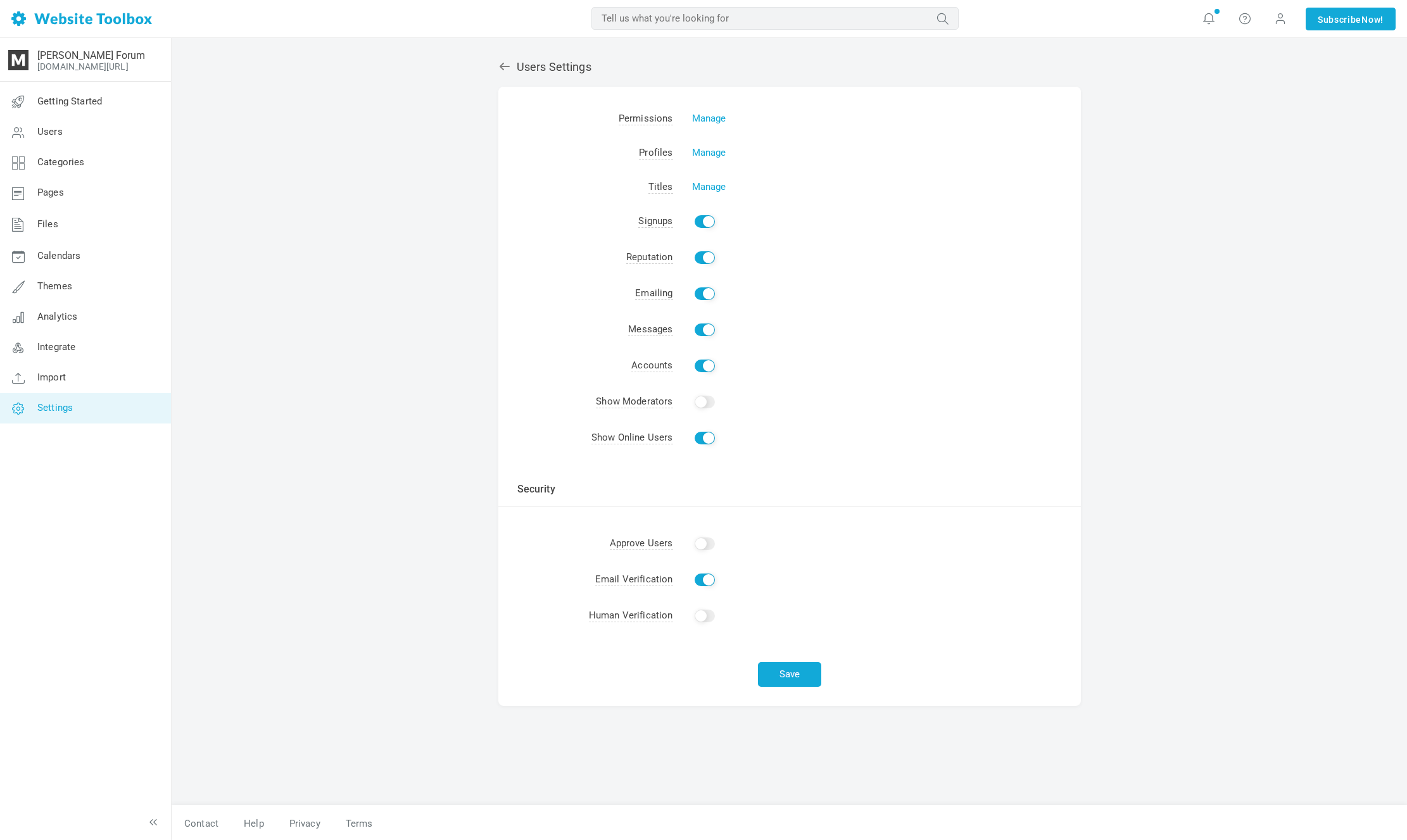
scroll to position [1, 0]
click at [500, 63] on icon at bounding box center [504, 65] width 13 height 13
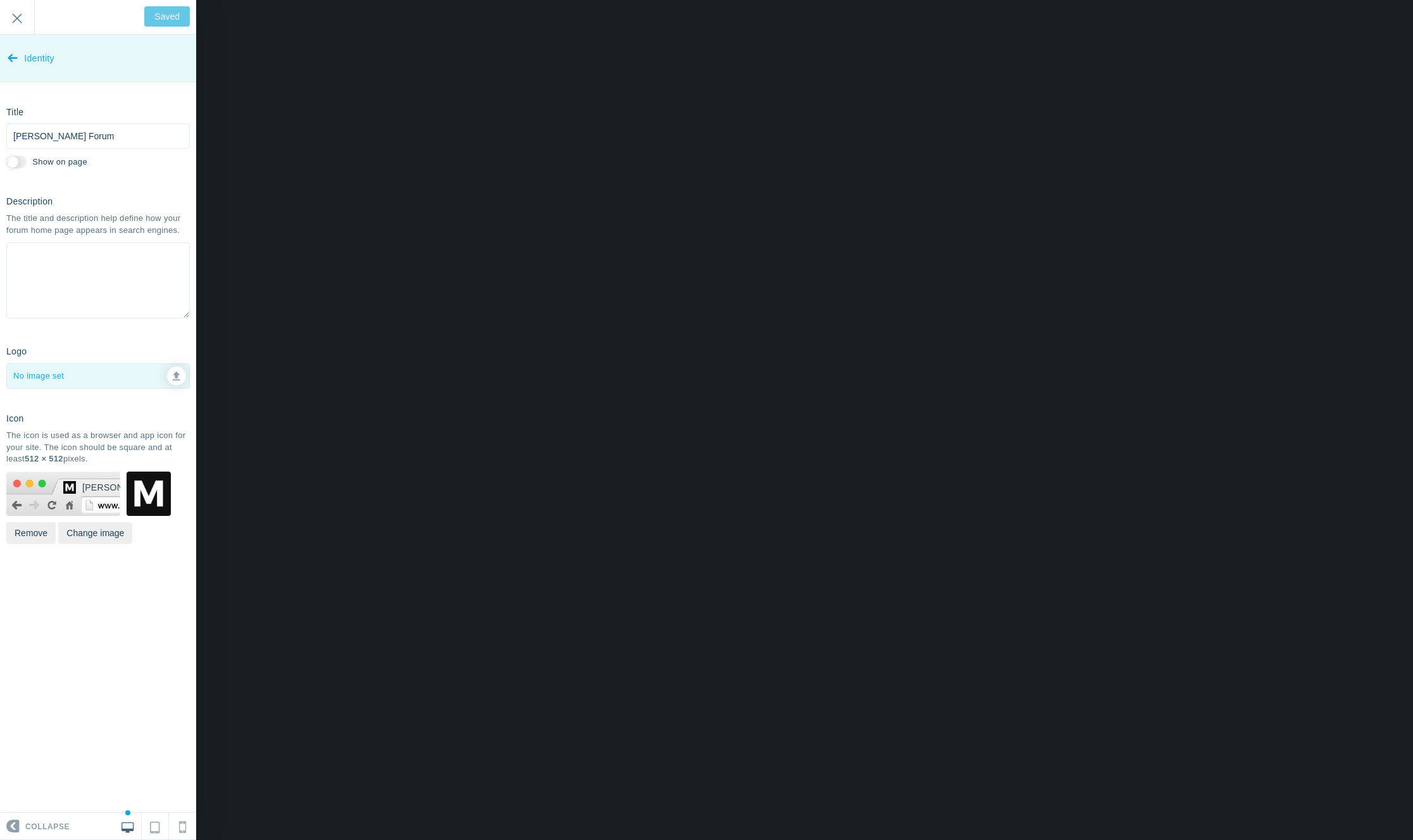
click at [16, 55] on icon at bounding box center [13, 55] width 10 height 47
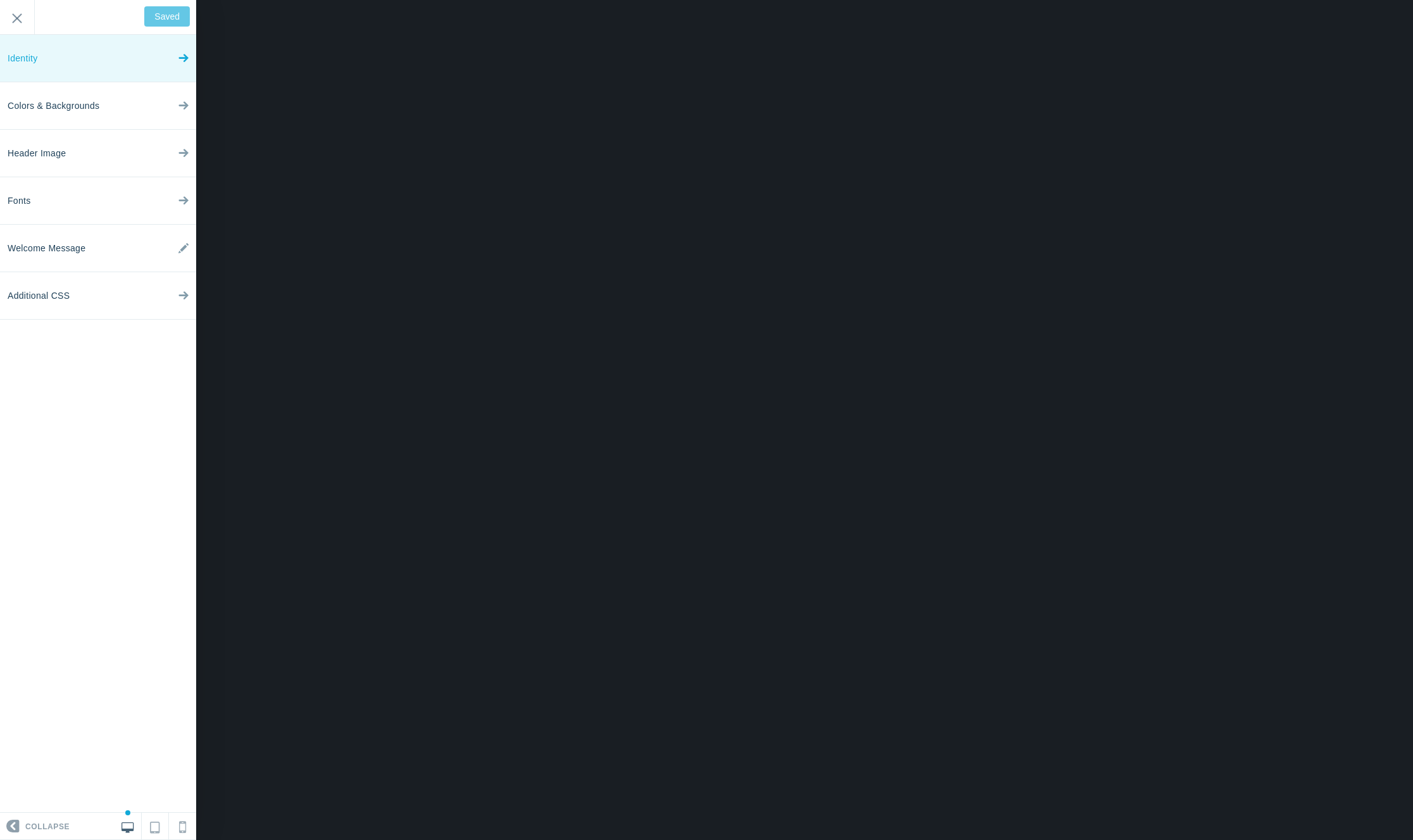
click at [16, 37] on span "Identity" at bounding box center [23, 58] width 30 height 47
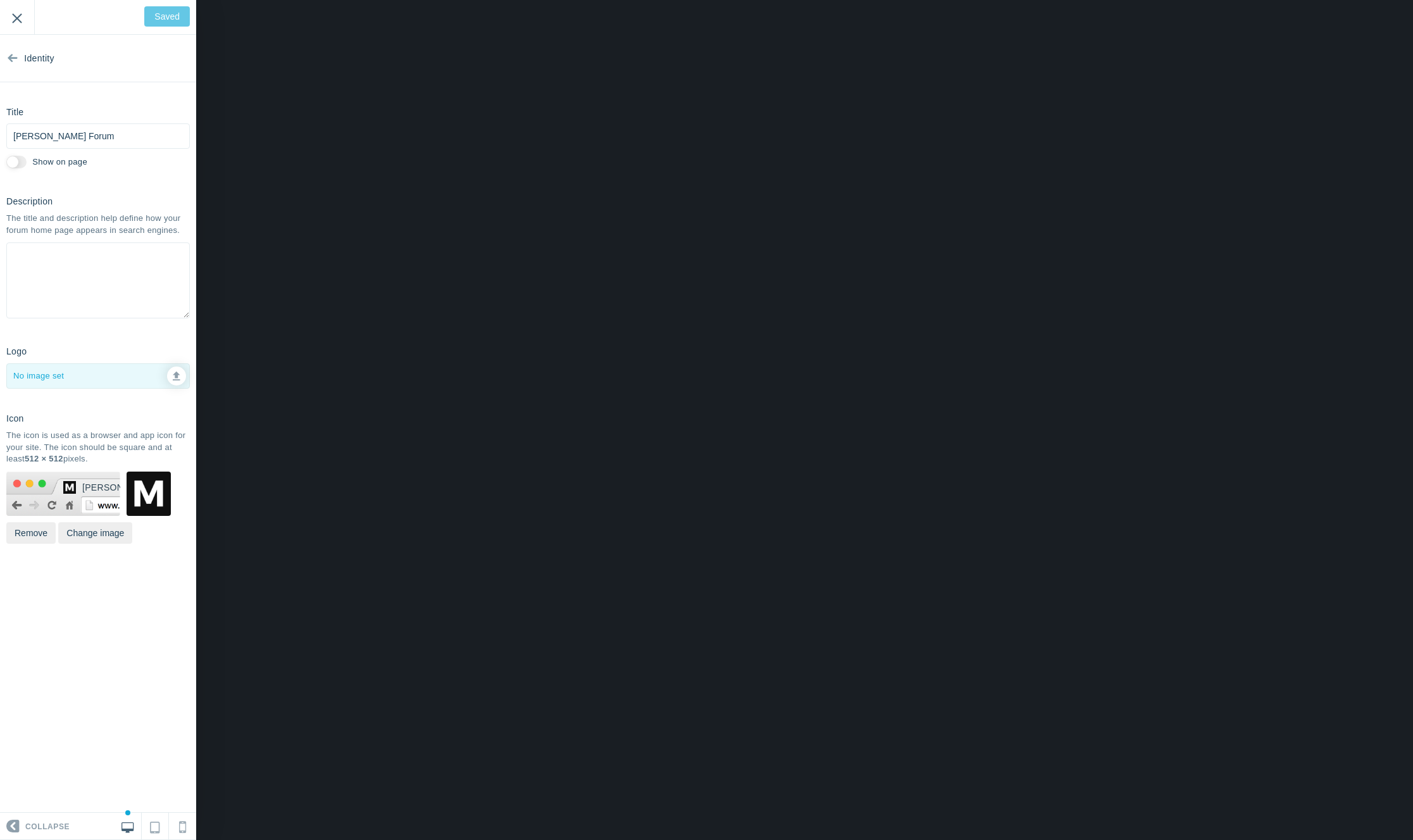
click at [18, 28] on input "Exit" at bounding box center [17, 17] width 34 height 35
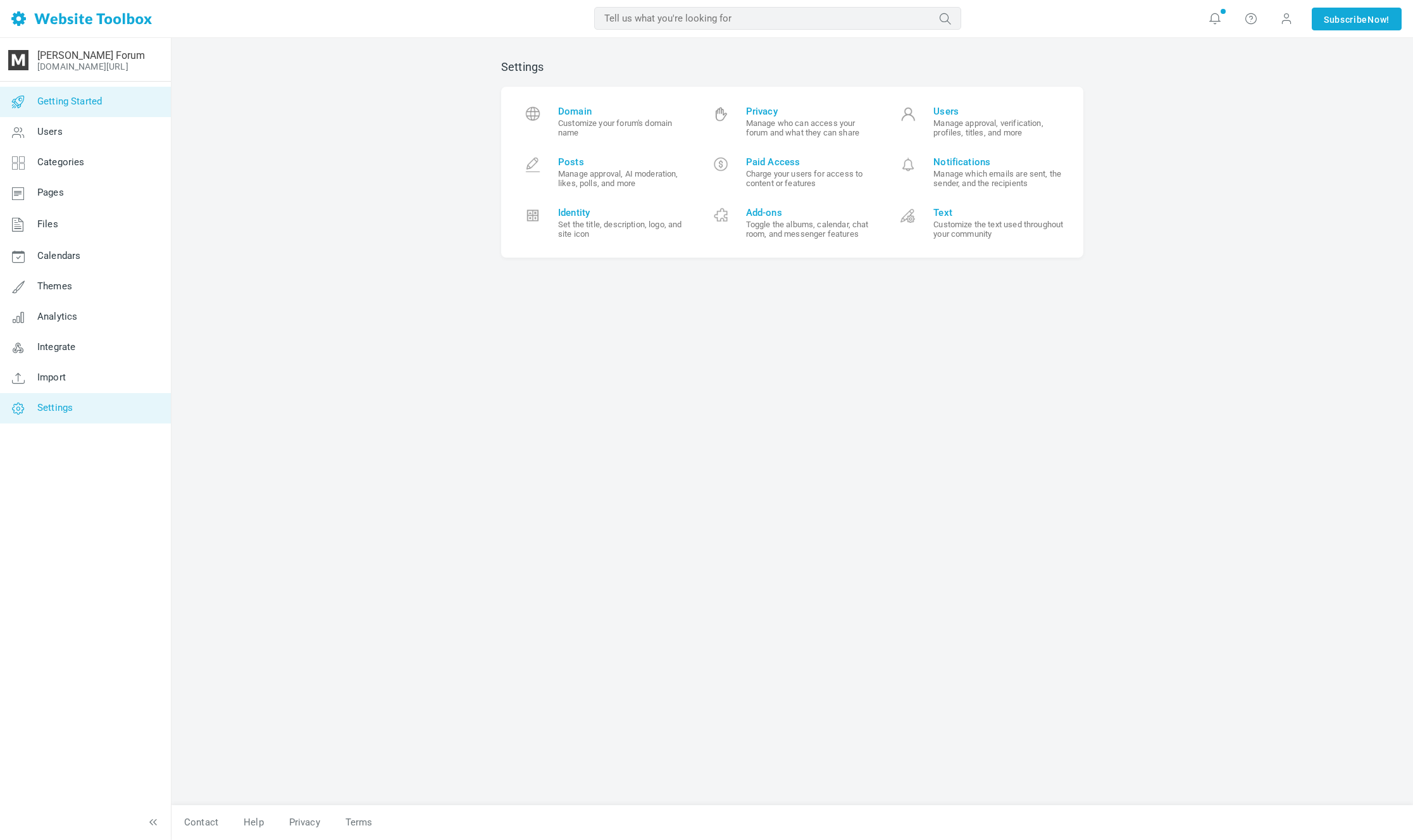
click at [87, 101] on span "Getting Started" at bounding box center [69, 101] width 64 height 11
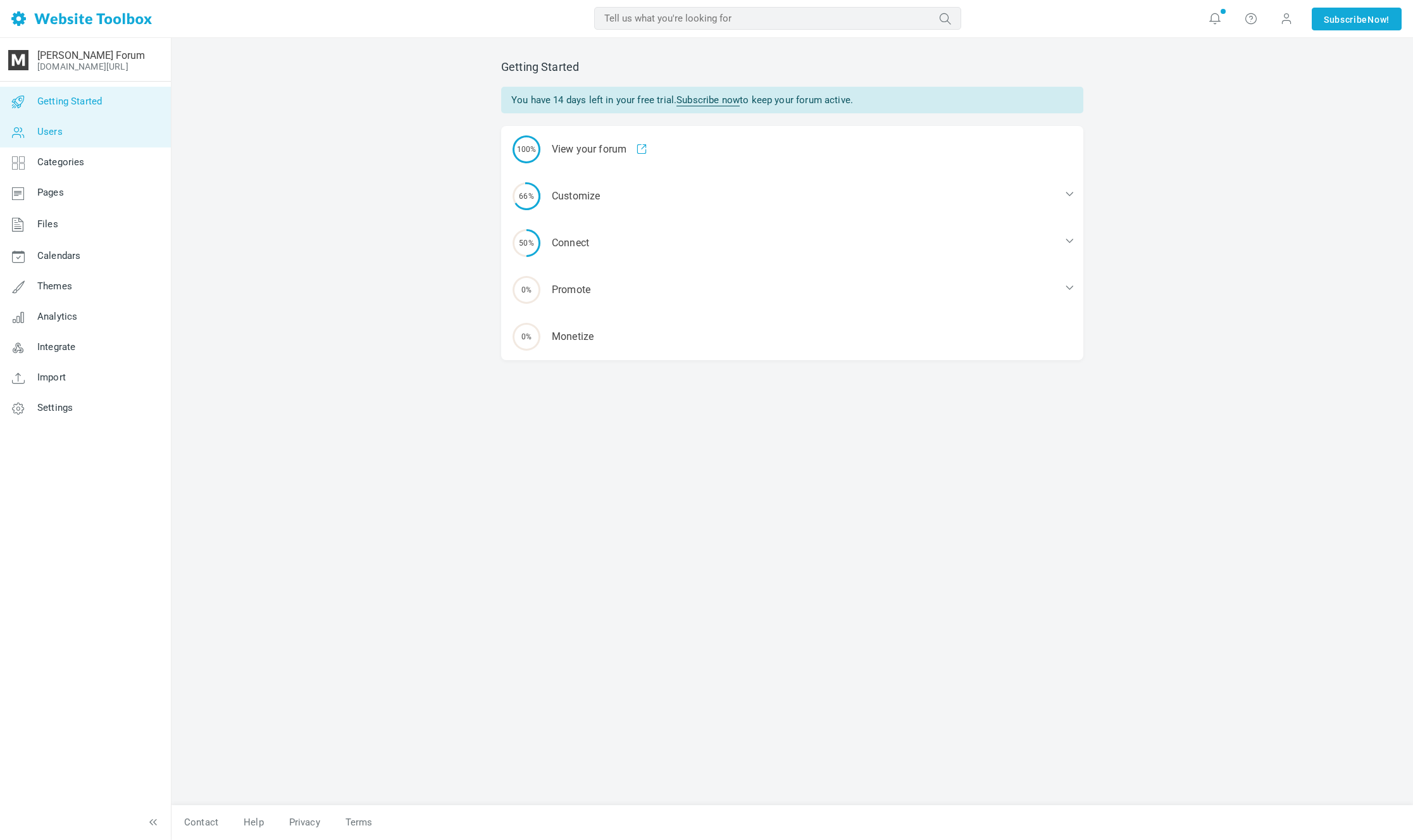
click at [72, 144] on link "Users" at bounding box center [85, 133] width 172 height 30
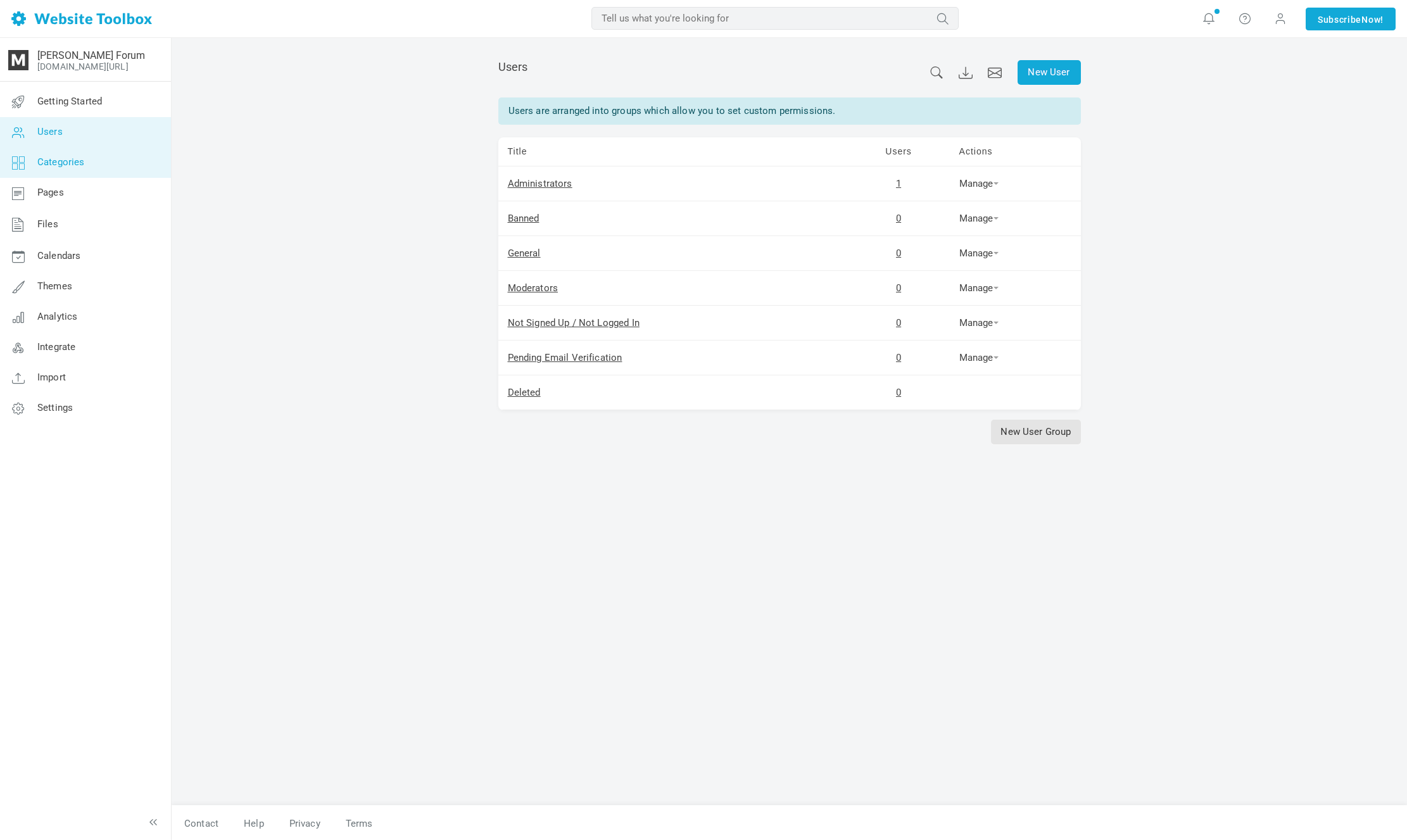
click at [84, 160] on span "Categories" at bounding box center [61, 161] width 47 height 11
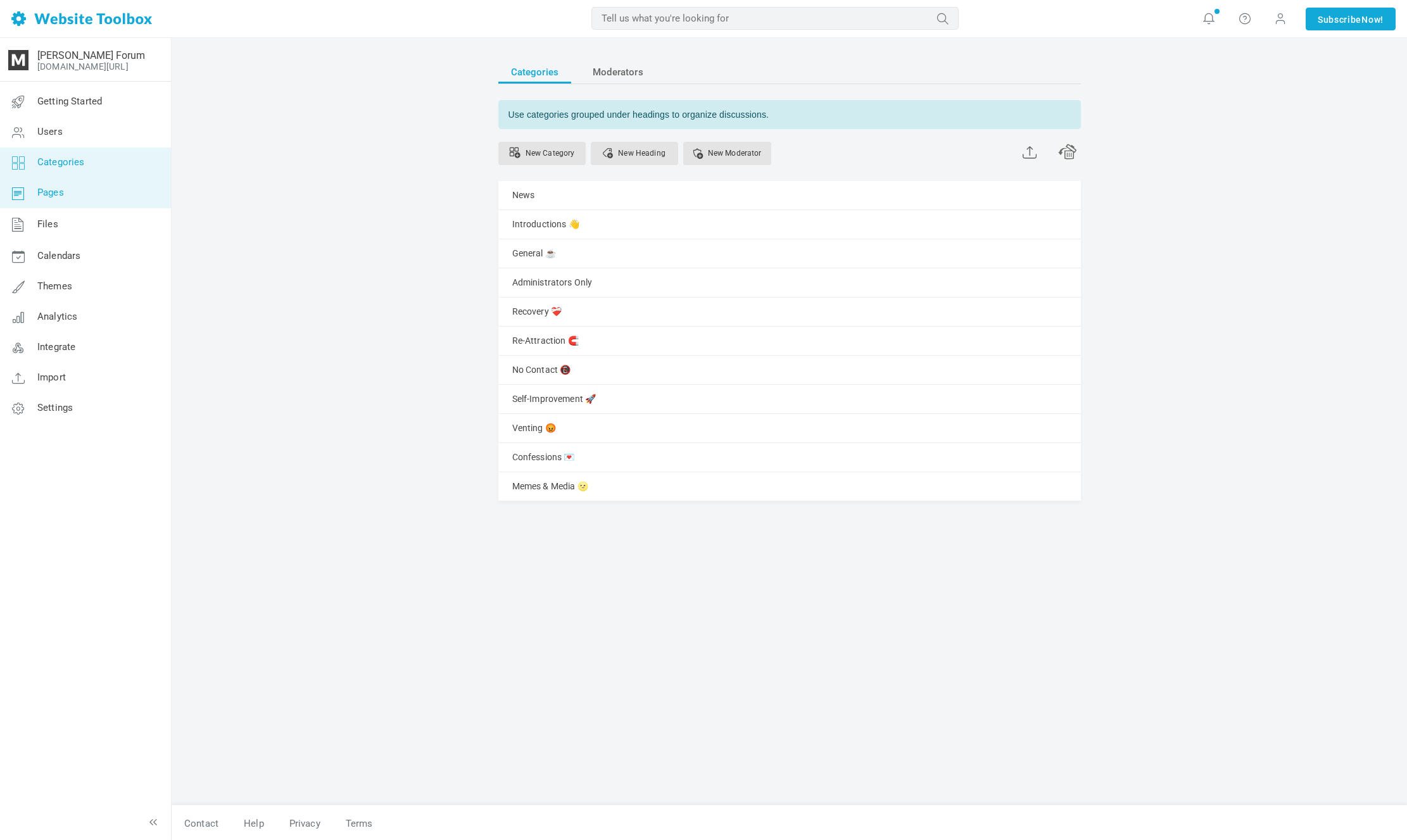
click at [52, 192] on span "Pages" at bounding box center [50, 192] width 26 height 11
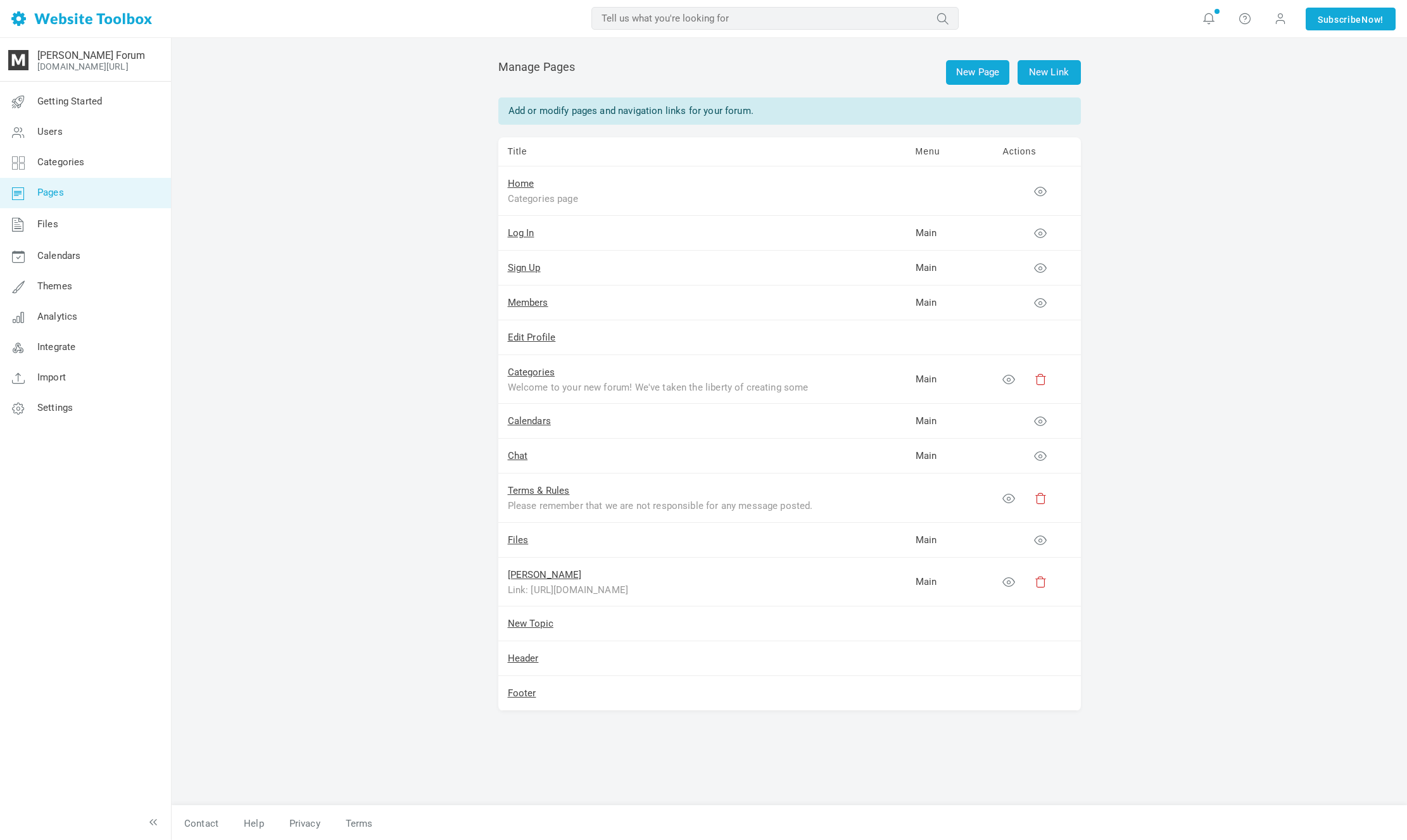
click at [553, 198] on div "Categories page" at bounding box center [666, 198] width 316 height 14
drag, startPoint x: 585, startPoint y: 200, endPoint x: 1025, endPoint y: 199, distance: 440.0
click at [587, 200] on div "Categories page" at bounding box center [666, 198] width 316 height 14
click at [609, 503] on div "Please remember that we are not responsible for any message posted. We do not v…" at bounding box center [666, 505] width 316 height 14
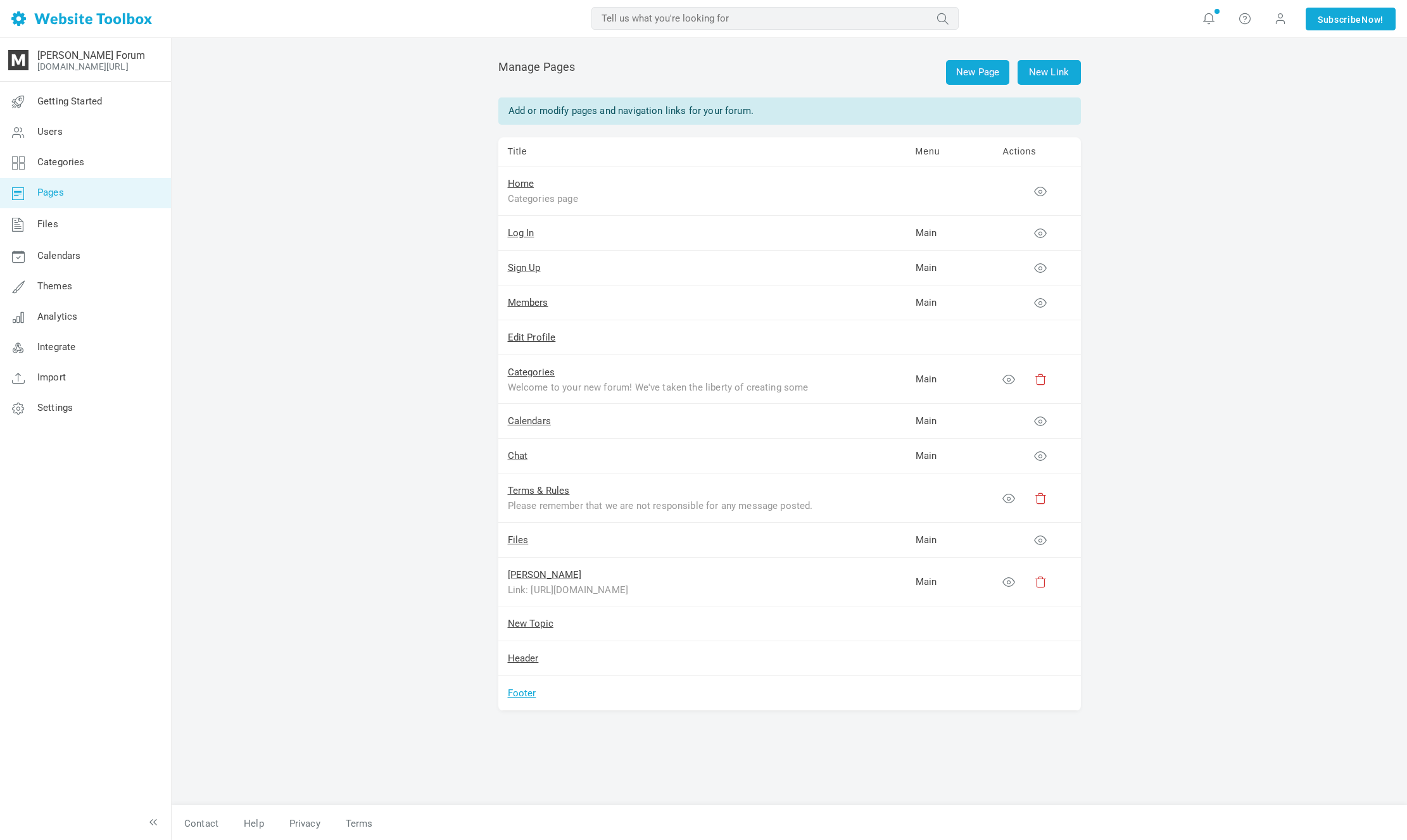
click at [523, 695] on link "Footer" at bounding box center [523, 692] width 29 height 11
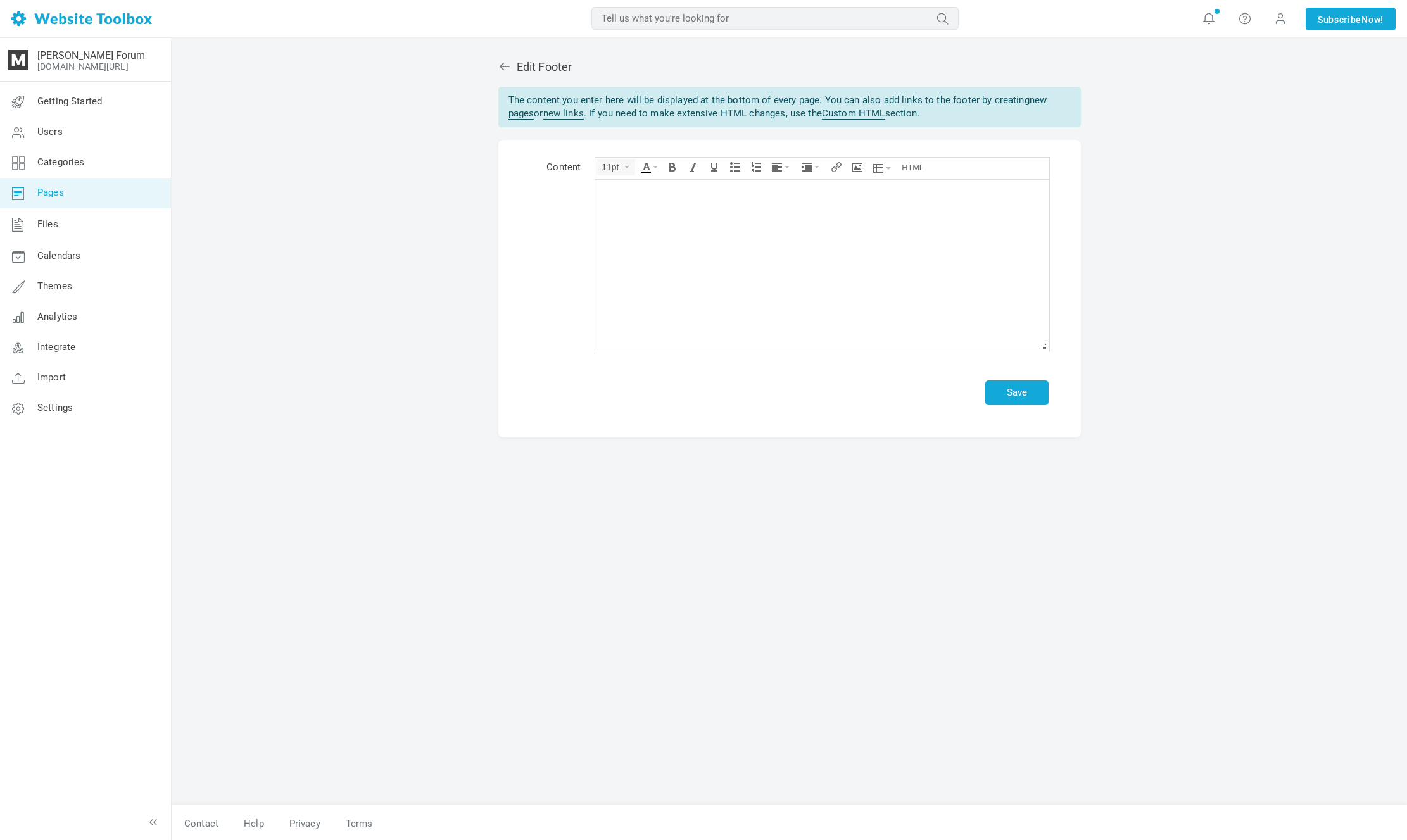
click at [766, 100] on div "The content you enter here will be displayed at the bottom of every page. You c…" at bounding box center [789, 107] width 583 height 41
drag, startPoint x: 766, startPoint y: 100, endPoint x: 829, endPoint y: 100, distance: 63.0
click at [766, 100] on div "The content you enter here will be displayed at the bottom of every page. You c…" at bounding box center [789, 107] width 583 height 41
click at [832, 100] on div "The content you enter here will be displayed at the bottom of every page. You c…" at bounding box center [789, 107] width 583 height 41
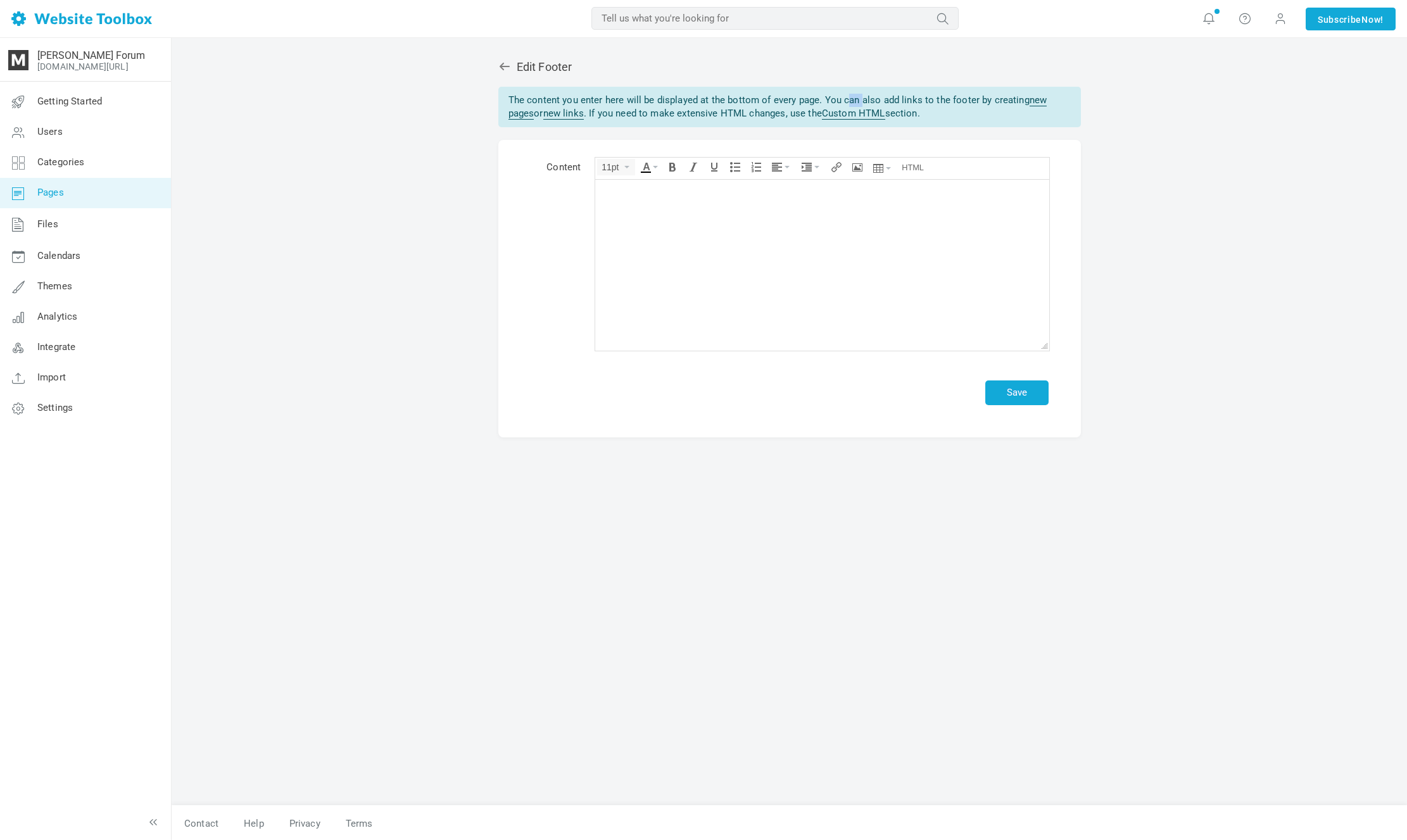
click at [832, 100] on div "The content you enter here will be displayed at the bottom of every page. You c…" at bounding box center [789, 107] width 583 height 41
click at [901, 88] on div "The content you enter here will be displayed at the bottom of every page. You c…" at bounding box center [789, 107] width 583 height 41
drag, startPoint x: 925, startPoint y: 95, endPoint x: 945, endPoint y: 105, distance: 22.4
click at [945, 105] on div "The content you enter here will be displayed at the bottom of every page. You c…" at bounding box center [789, 107] width 583 height 41
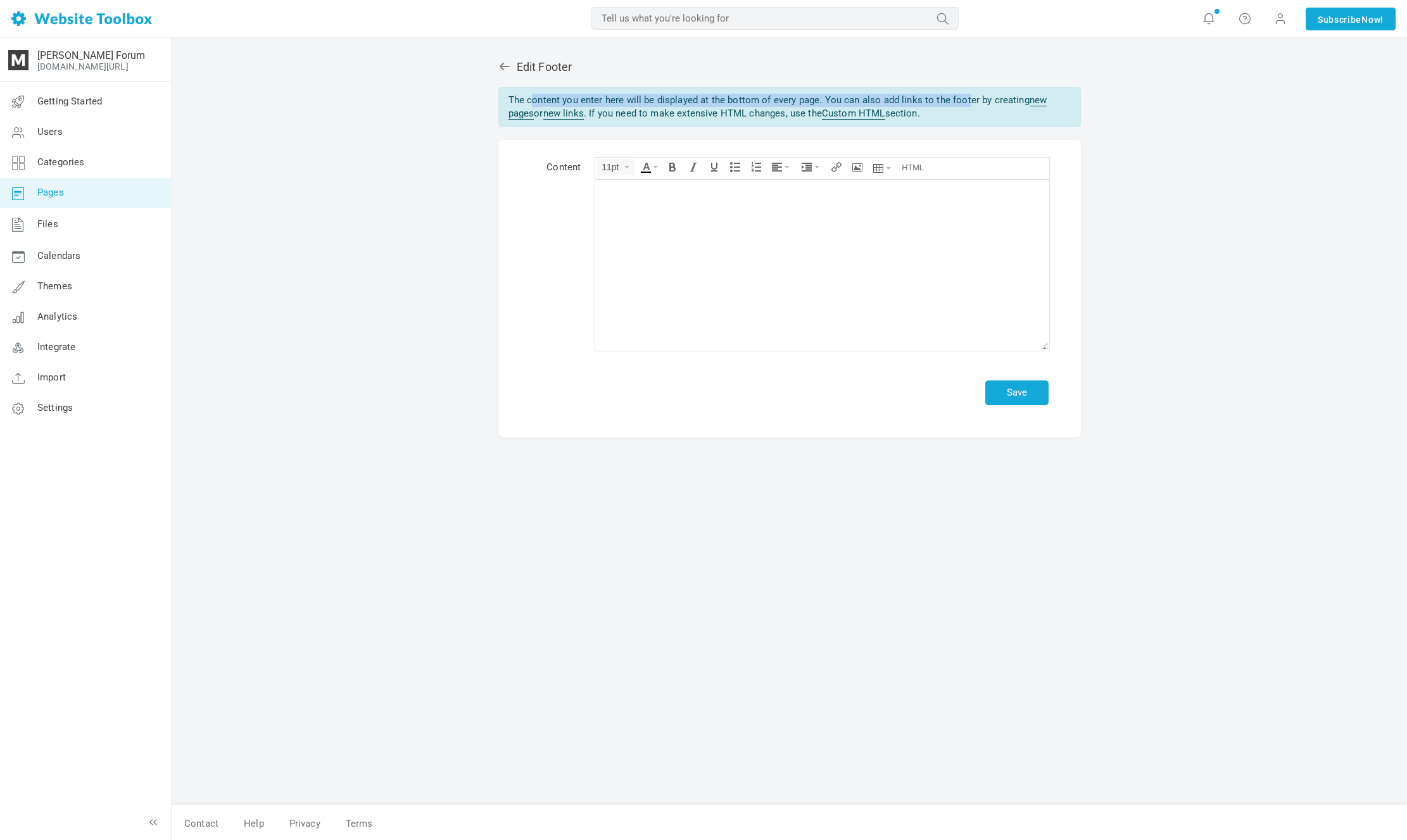
click at [945, 105] on div "The content you enter here will be displayed at the bottom of every page. You c…" at bounding box center [789, 107] width 583 height 41
drag, startPoint x: 950, startPoint y: 113, endPoint x: 956, endPoint y: 92, distance: 21.8
click at [956, 92] on div "The content you enter here will be displayed at the bottom of every page. You c…" at bounding box center [789, 107] width 583 height 41
click at [500, 60] on icon at bounding box center [504, 66] width 13 height 13
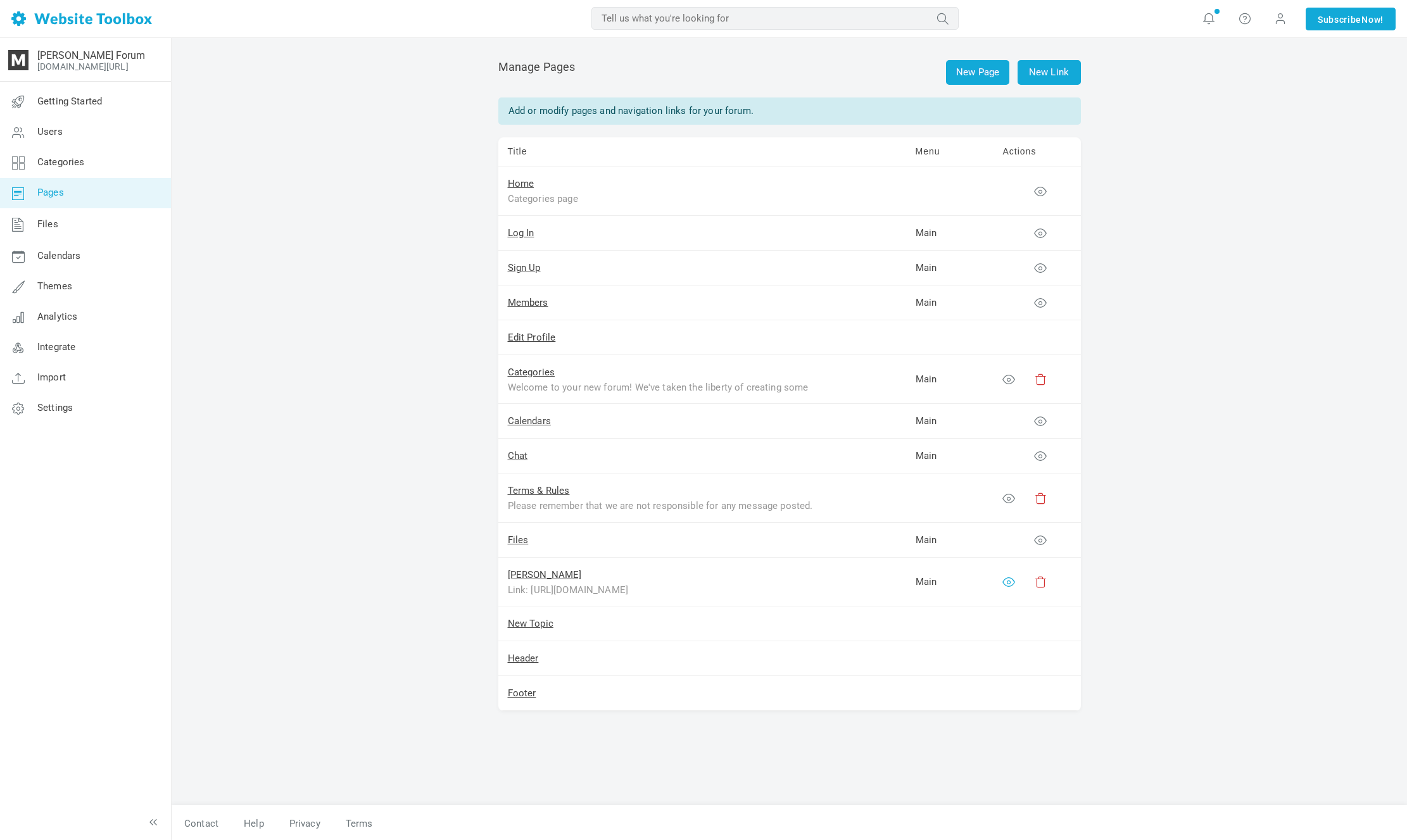
click at [1007, 581] on icon at bounding box center [1008, 581] width 13 height 13
click at [1043, 582] on icon at bounding box center [1040, 581] width 13 height 13
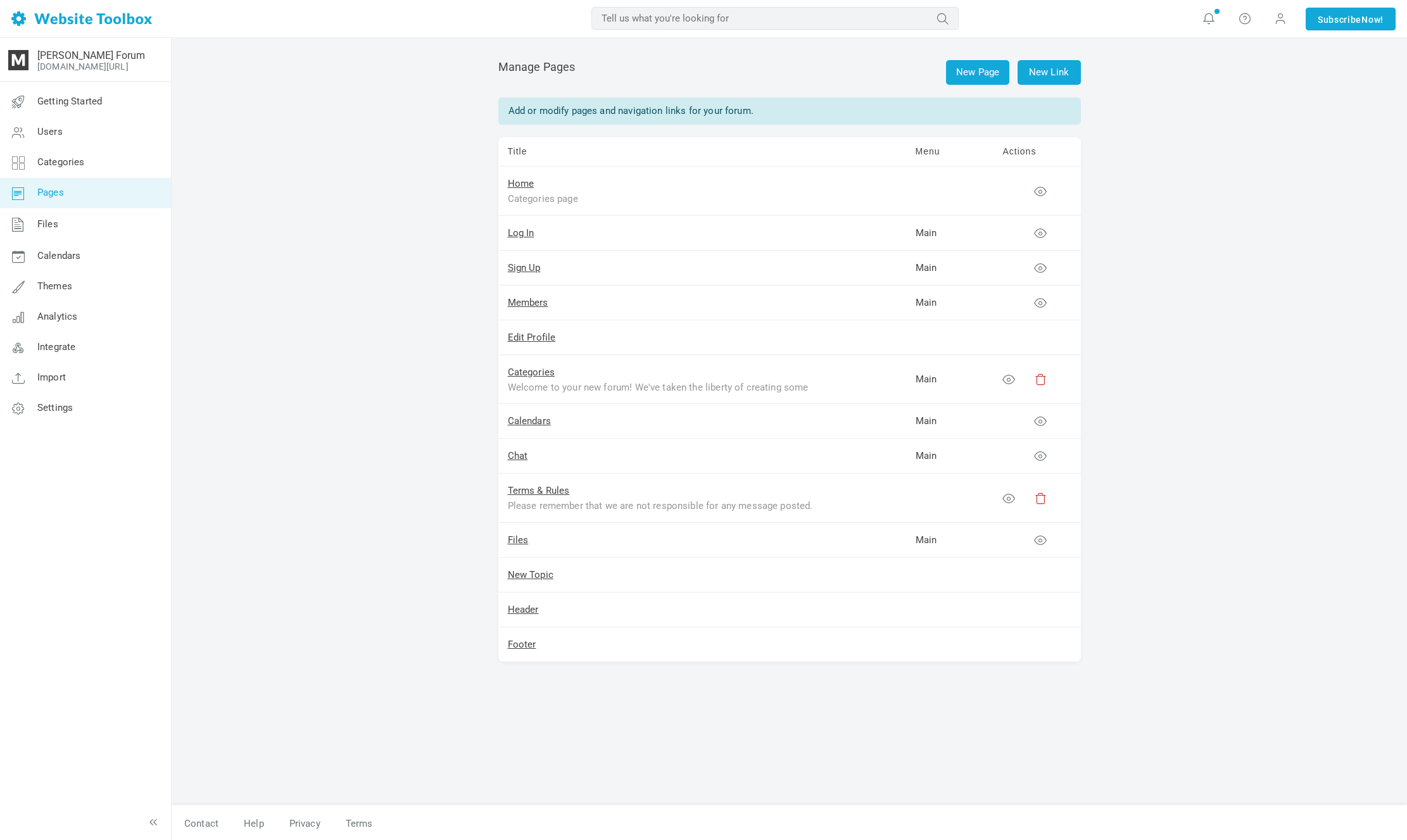
scroll to position [1, 0]
click at [521, 450] on link "Chat" at bounding box center [518, 454] width 20 height 11
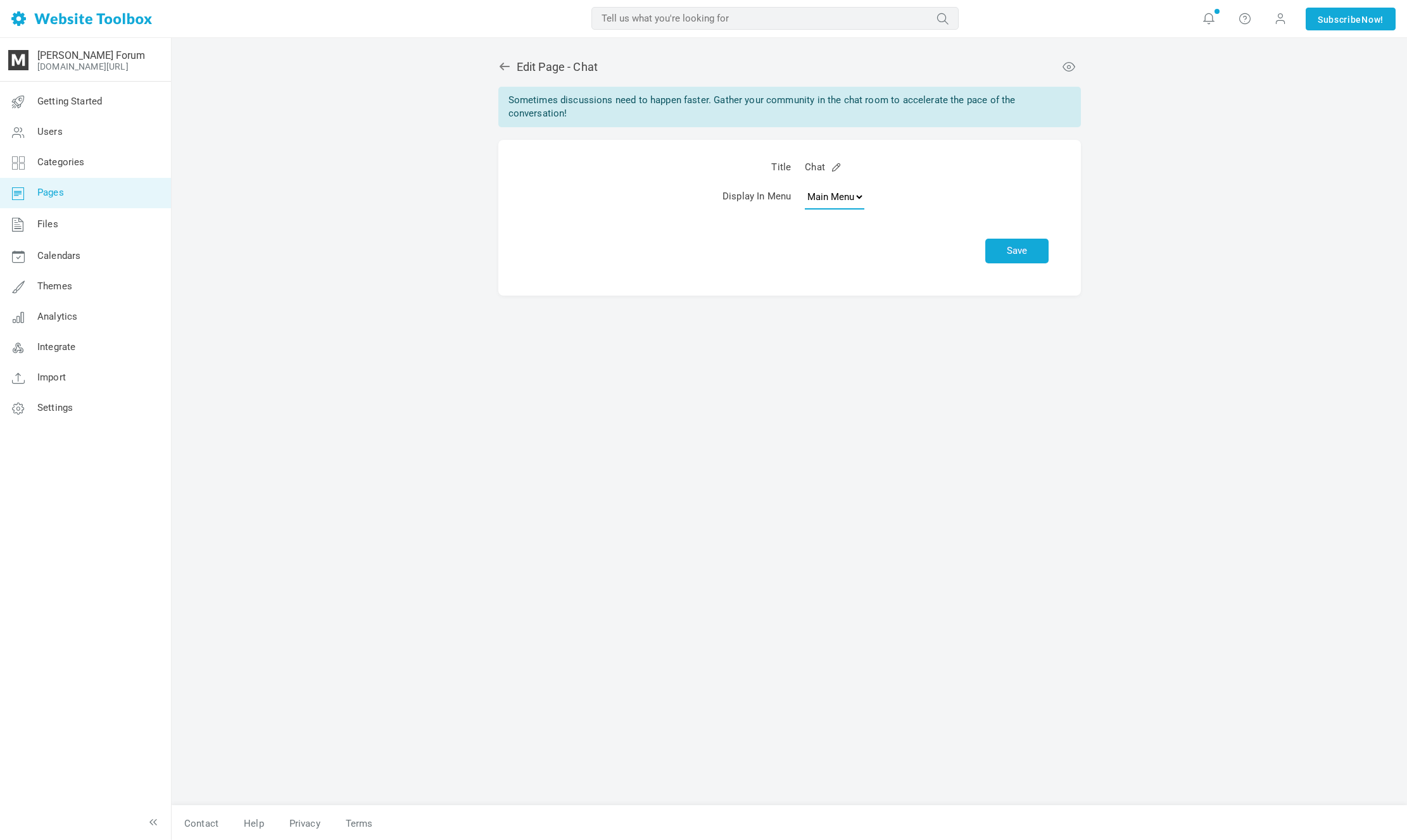
select select
click at [1007, 241] on button "Save" at bounding box center [1016, 250] width 63 height 25
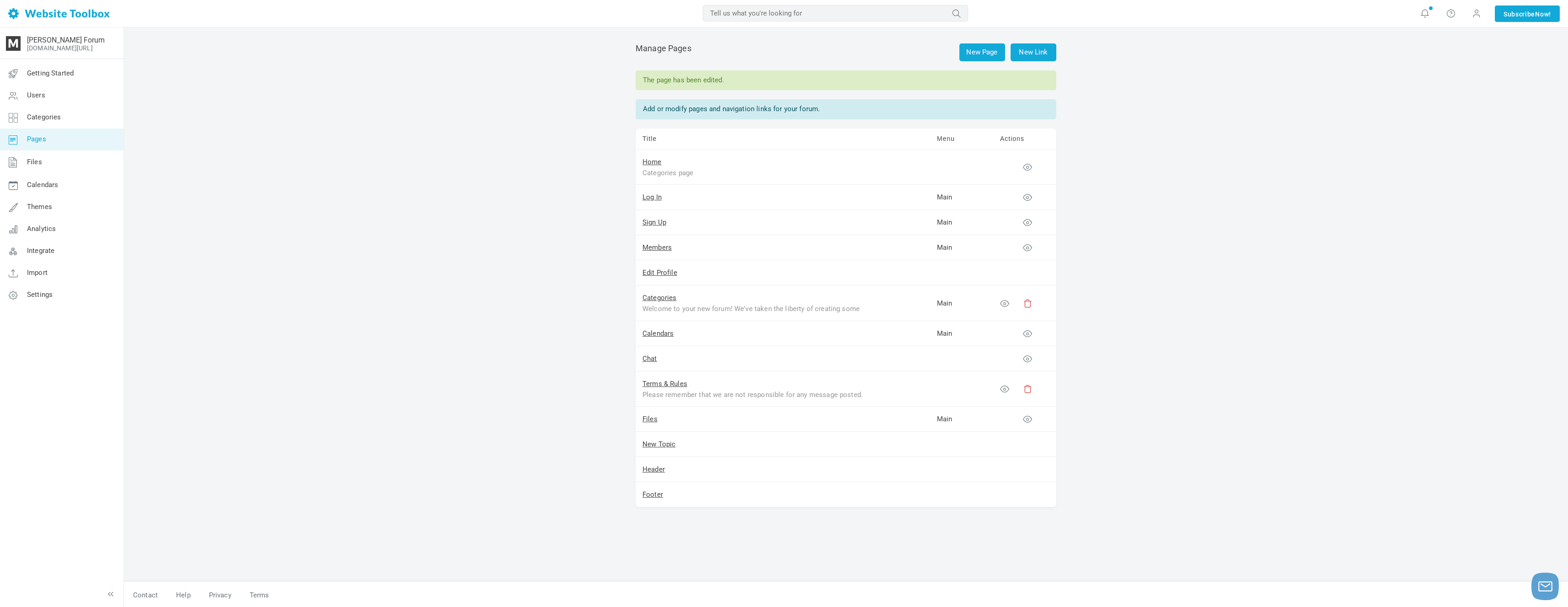
click at [670, 303] on div "Welcome to your new forum! We've taken the liberty of creating some initial cat…" at bounding box center [757, 308] width 228 height 10
click at [670, 300] on link "Categories" at bounding box center [659, 297] width 34 height 8
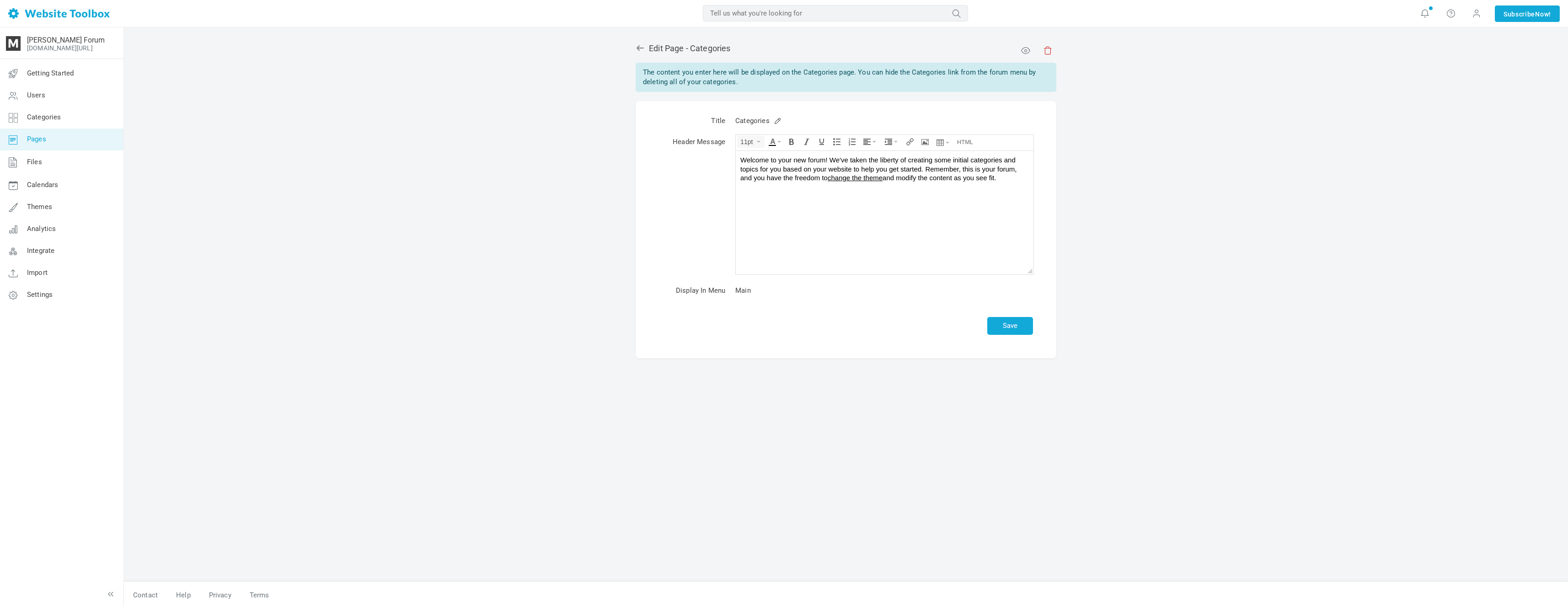
click at [791, 170] on div "Welcome to your new forum! We've taken the liberty of creating some initial cat…" at bounding box center [884, 169] width 289 height 27
click at [889, 327] on td "Save" at bounding box center [884, 321] width 308 height 39
click at [995, 327] on button "Save" at bounding box center [1010, 325] width 46 height 18
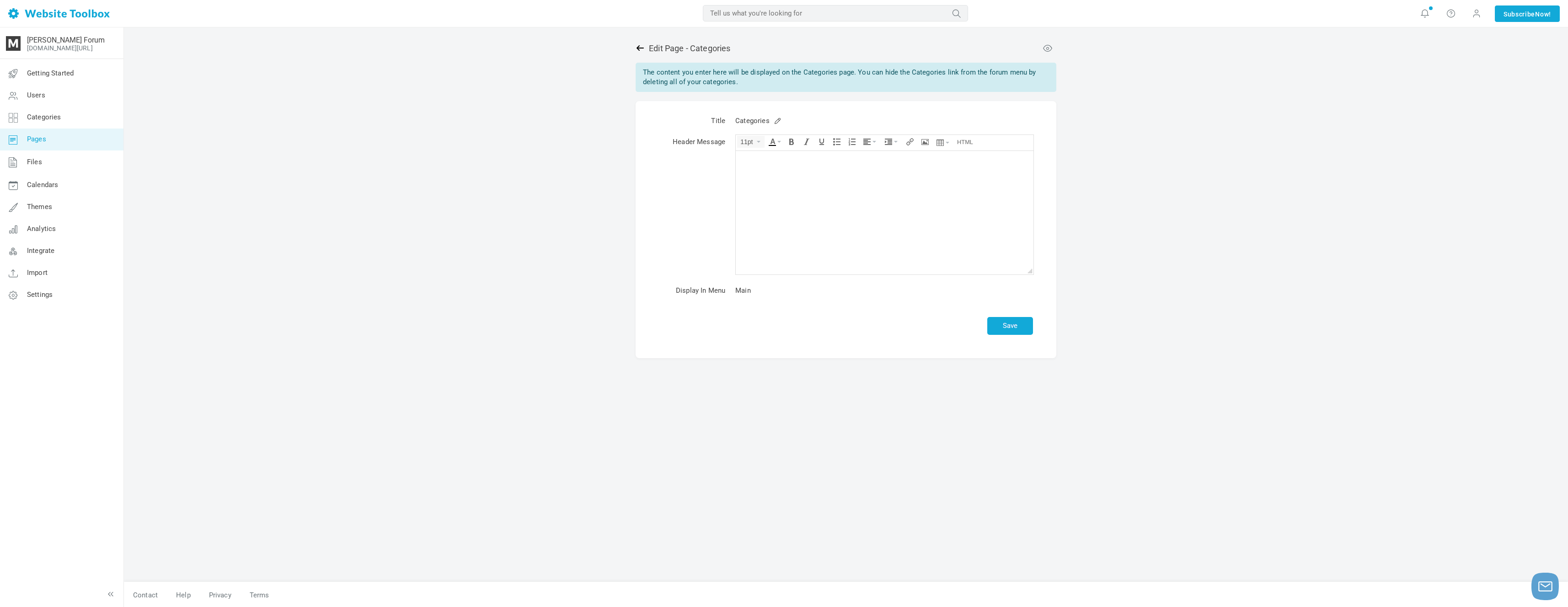
click at [640, 48] on icon at bounding box center [640, 48] width 7 height 5
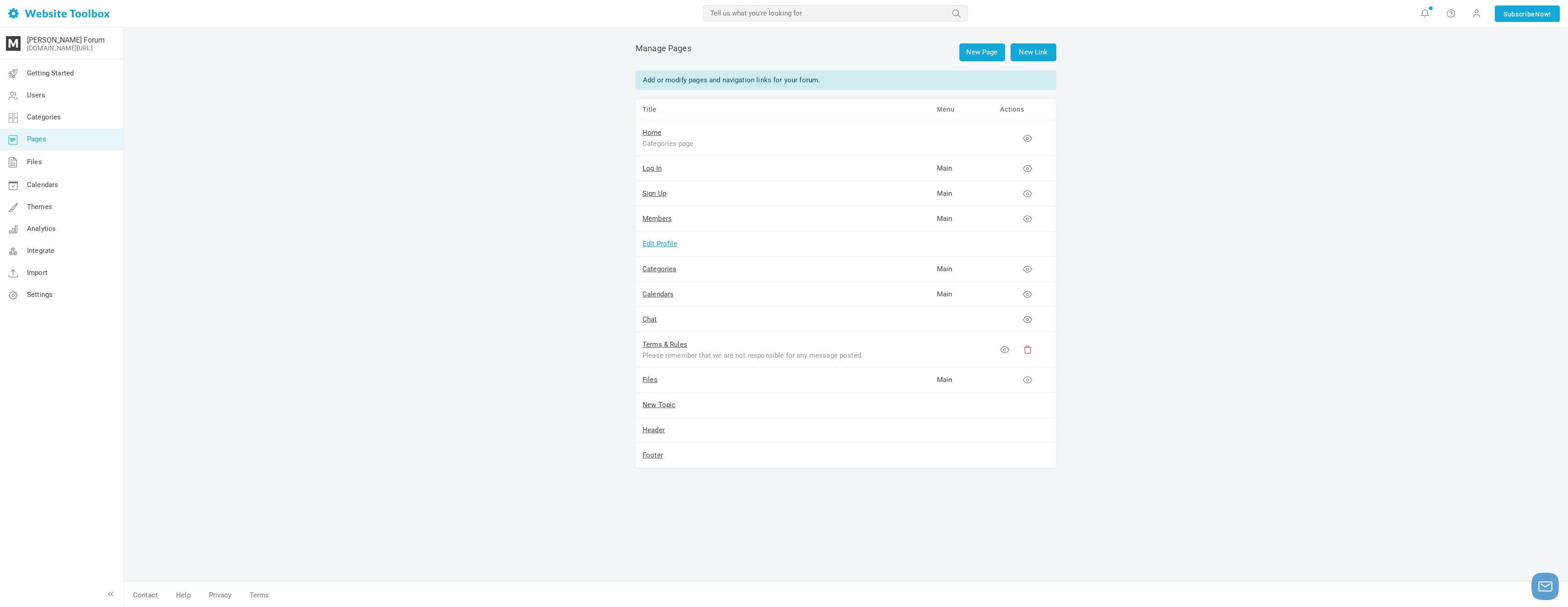
click at [669, 243] on link "Edit Profile" at bounding box center [659, 243] width 35 height 8
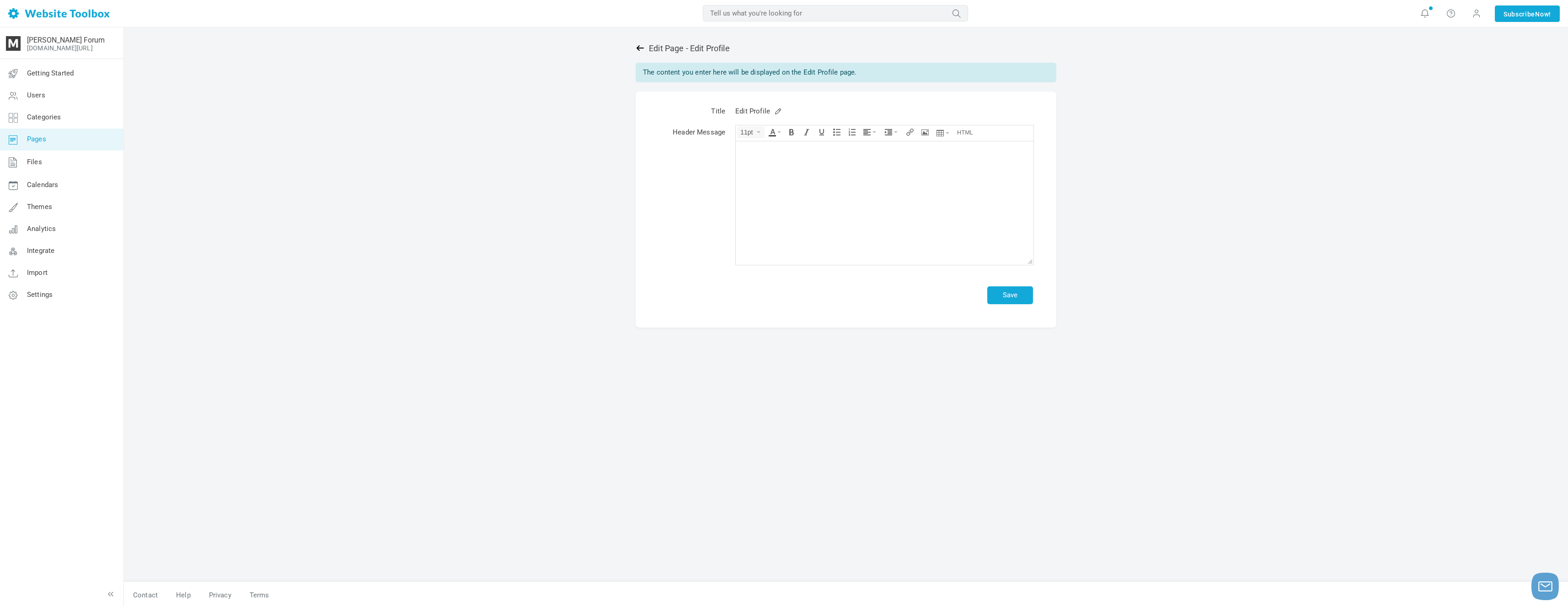
click at [645, 49] on link at bounding box center [642, 48] width 13 height 10
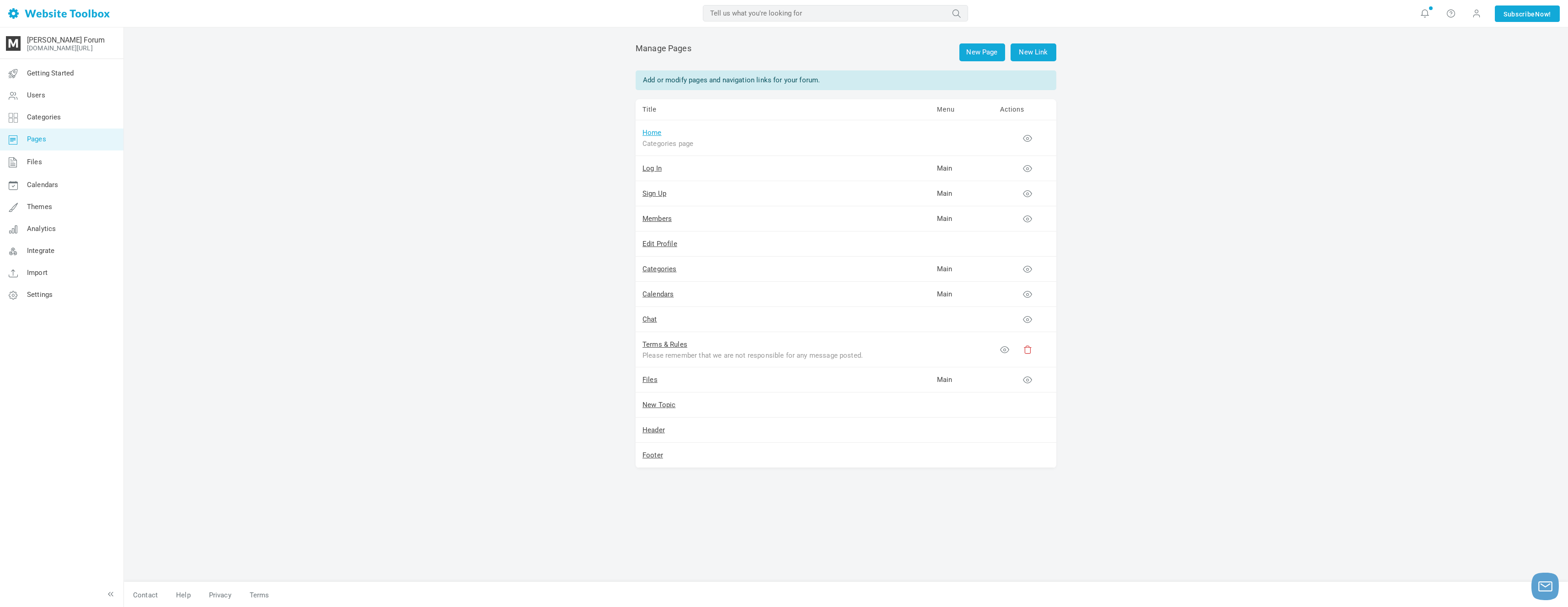
click at [651, 132] on link "Home" at bounding box center [652, 132] width 19 height 8
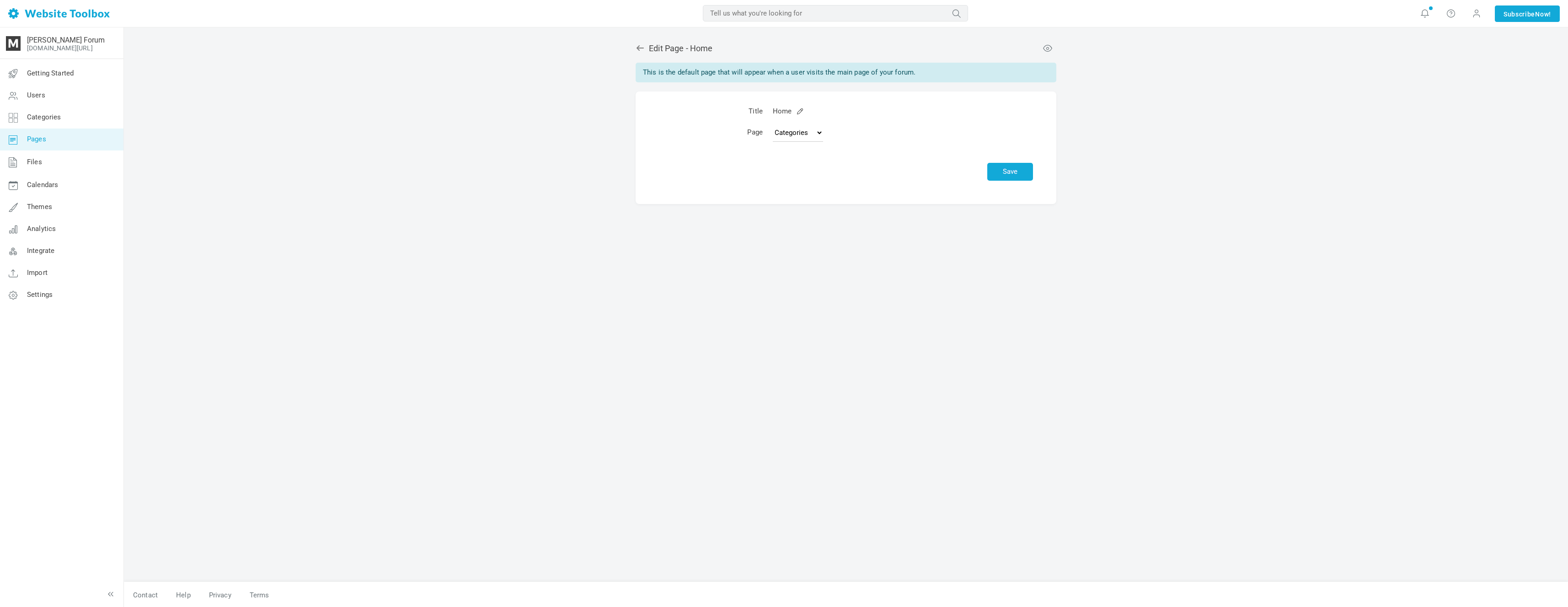
scroll to position [9, 5]
click at [643, 46] on icon at bounding box center [640, 48] width 9 height 9
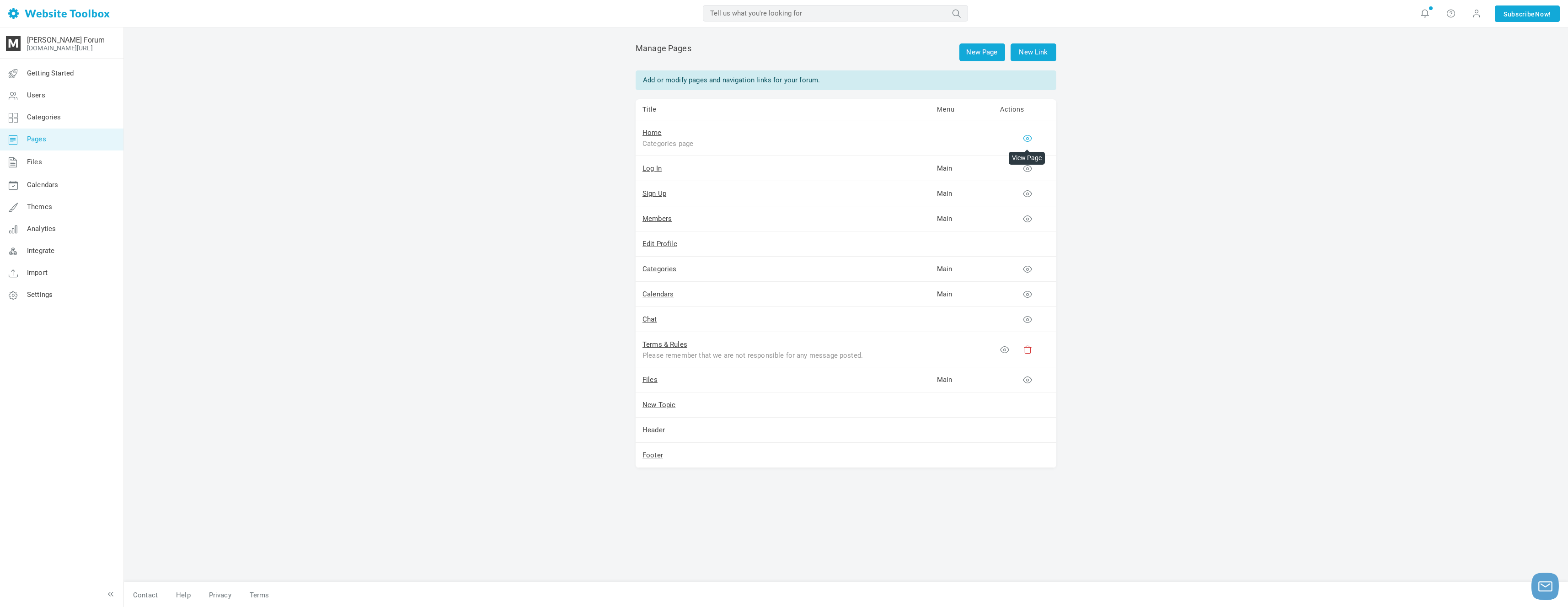
click at [1026, 137] on icon at bounding box center [1027, 138] width 9 height 9
click at [82, 160] on link "Files" at bounding box center [61, 162] width 124 height 24
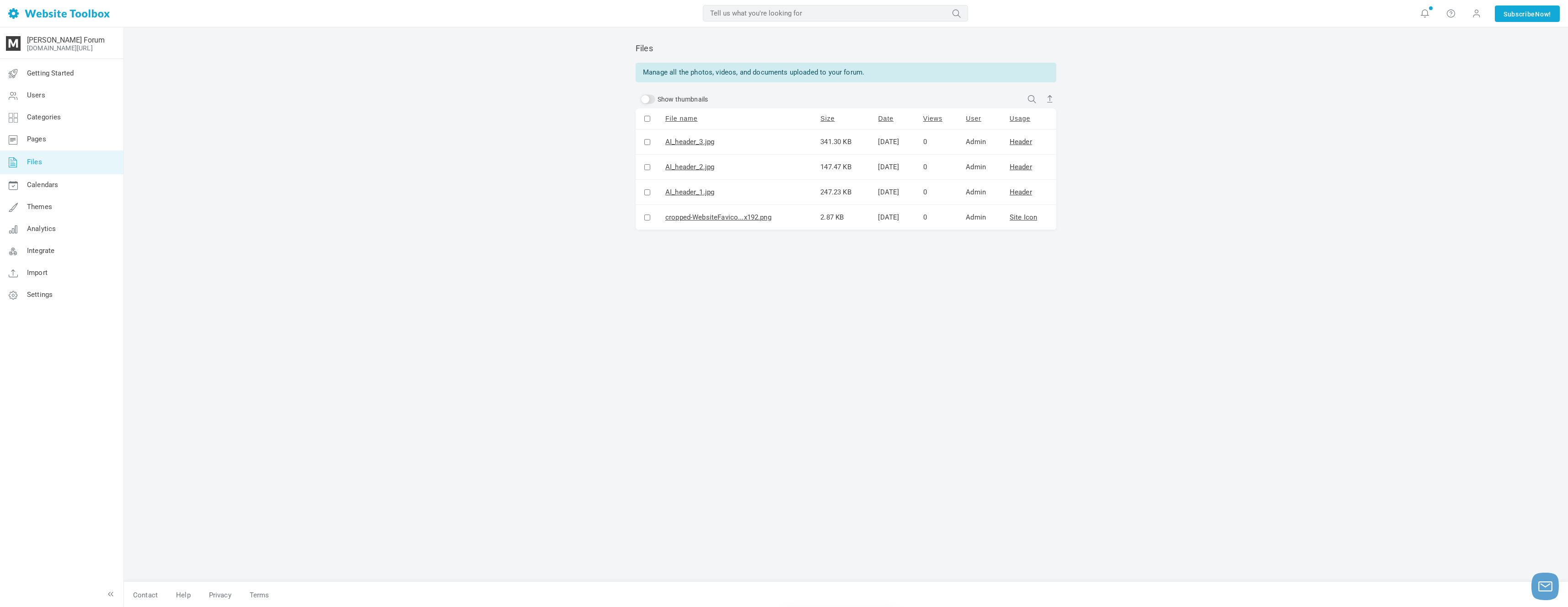
click at [649, 98] on input "Show thumbnails" at bounding box center [648, 99] width 15 height 9
checkbox input "true"
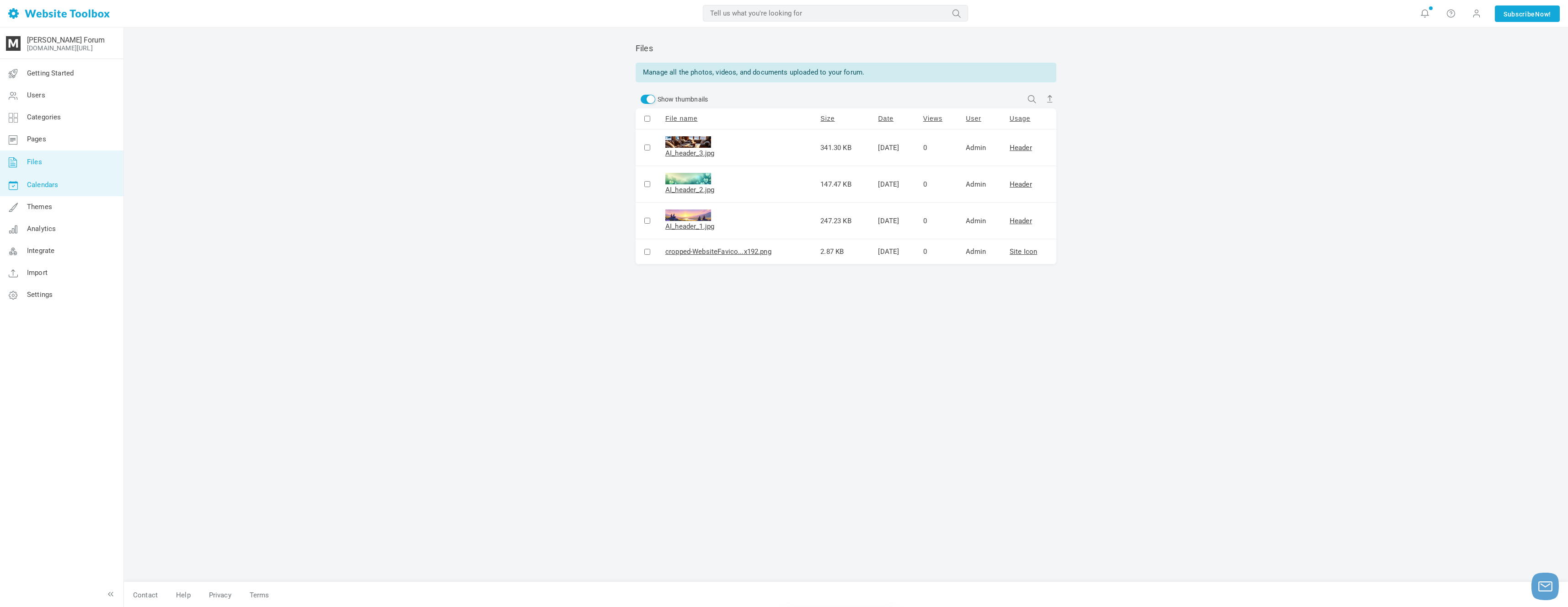
click at [114, 187] on link "Calendars" at bounding box center [61, 185] width 124 height 22
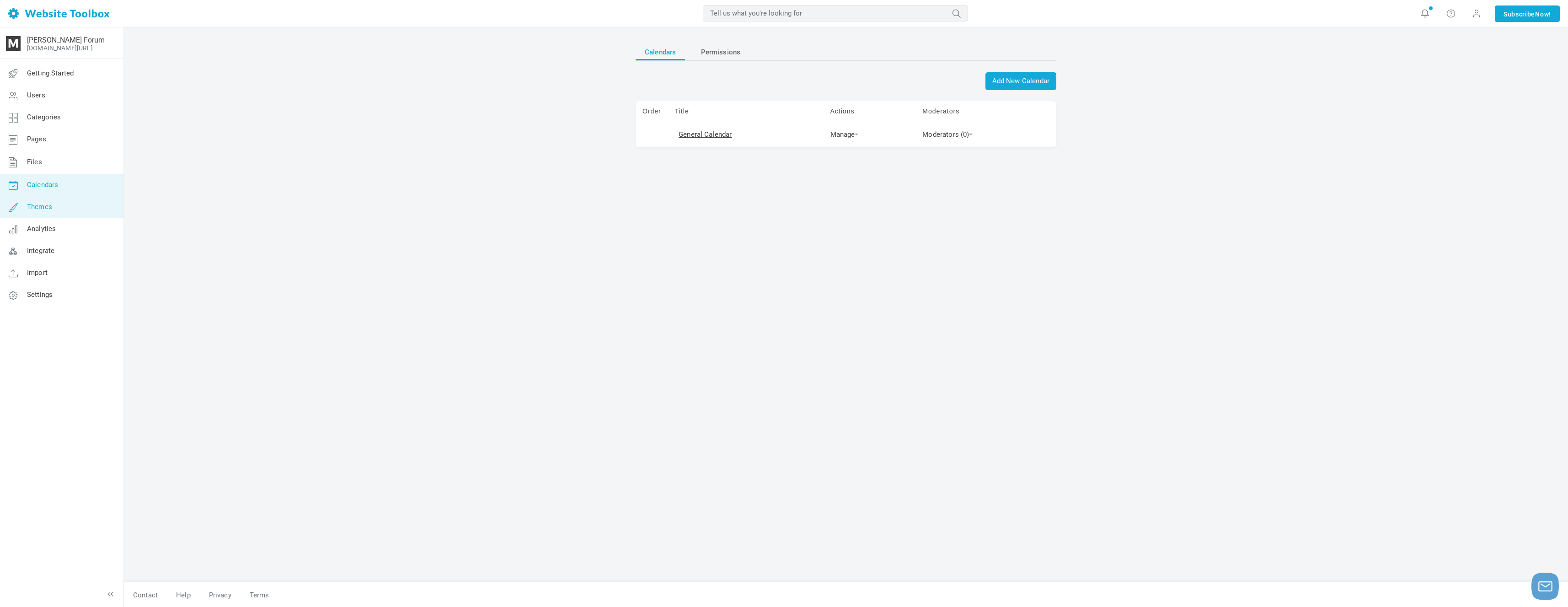
click at [99, 203] on link "Themes" at bounding box center [61, 207] width 124 height 22
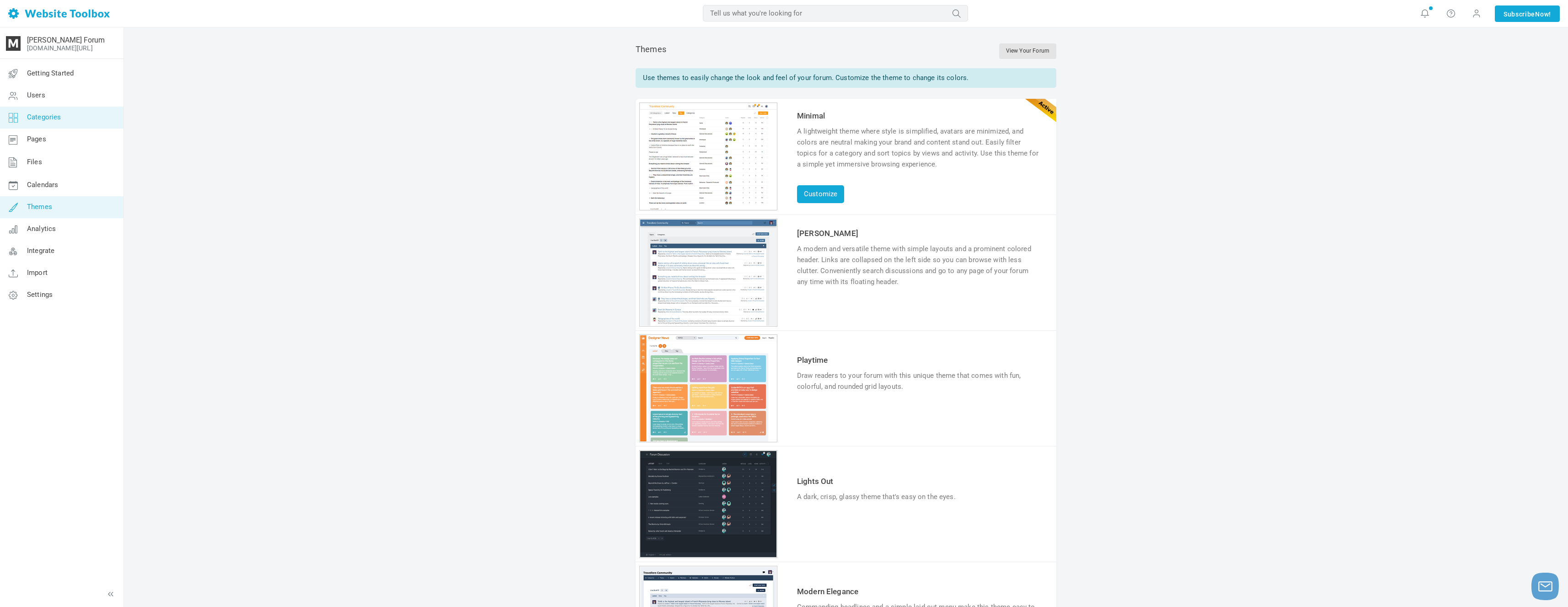
click at [92, 119] on link "Categories" at bounding box center [61, 117] width 124 height 22
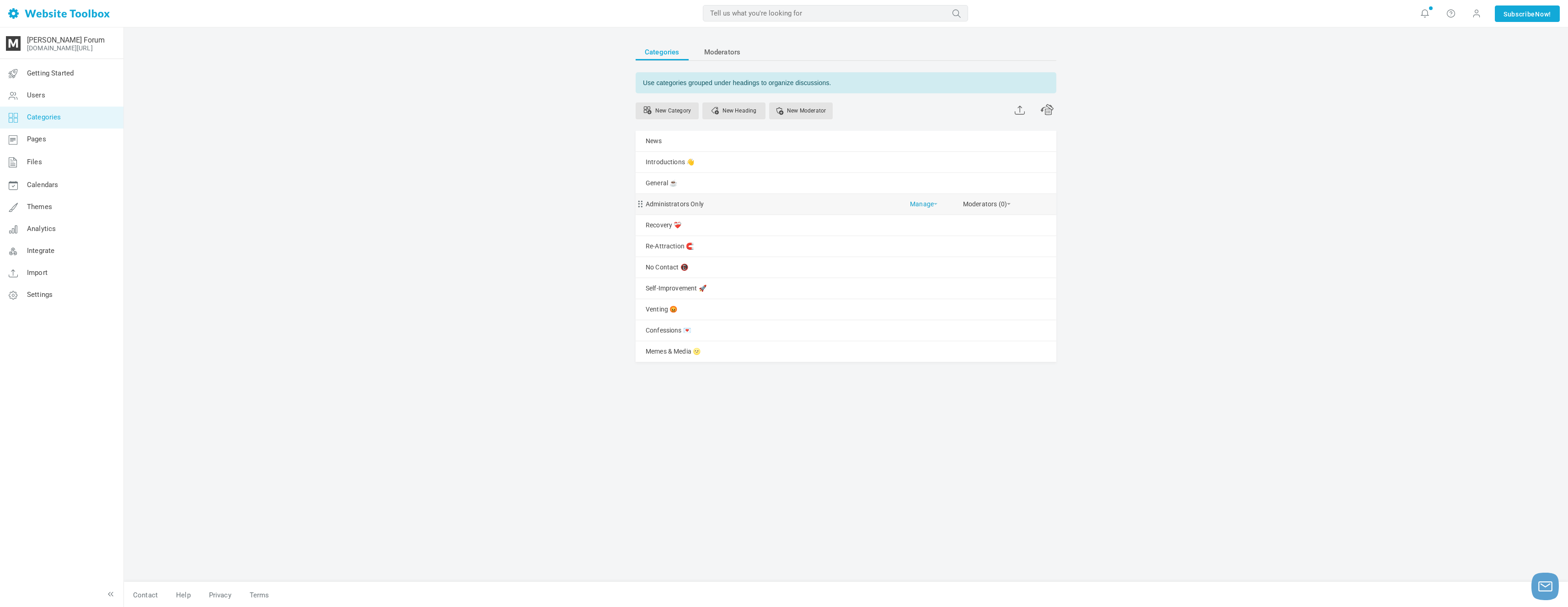
click at [926, 205] on link "Manage" at bounding box center [923, 202] width 27 height 16
click at [957, 241] on link "Delete" at bounding box center [946, 244] width 82 height 20
click at [68, 197] on link "Themes" at bounding box center [61, 207] width 124 height 22
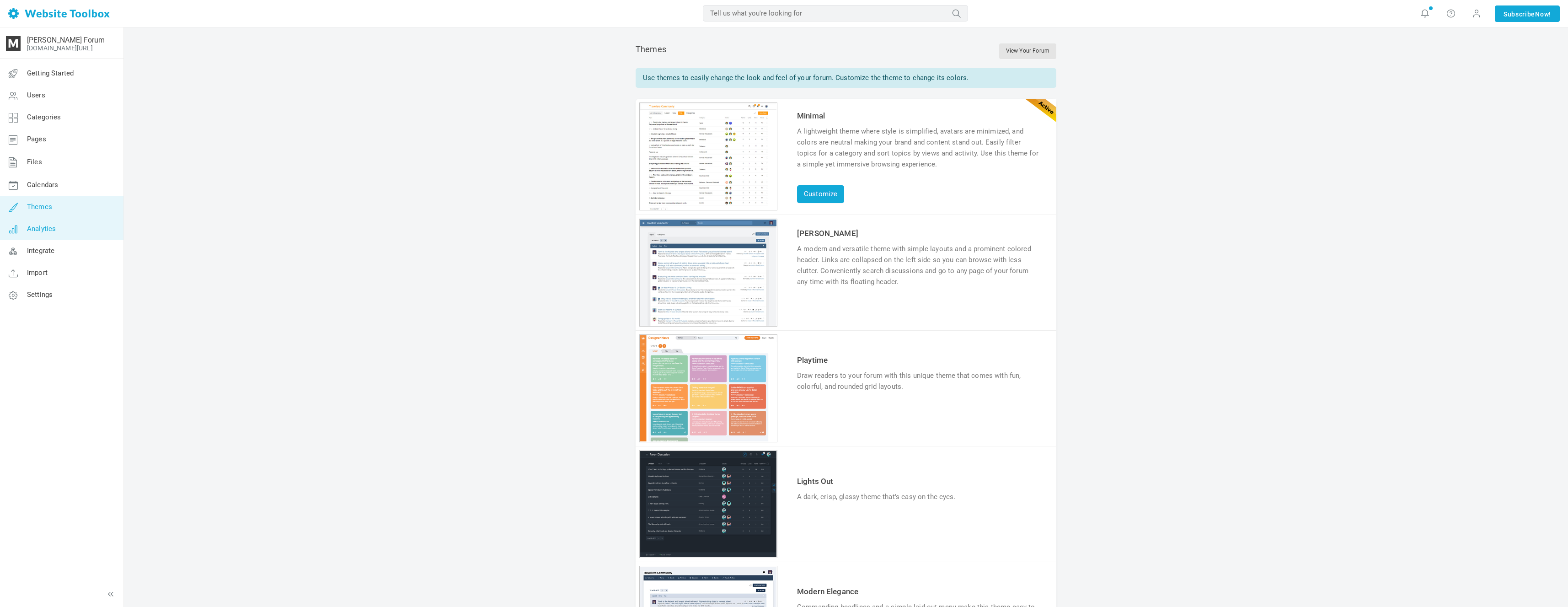
click at [72, 223] on link "Analytics" at bounding box center [61, 229] width 124 height 22
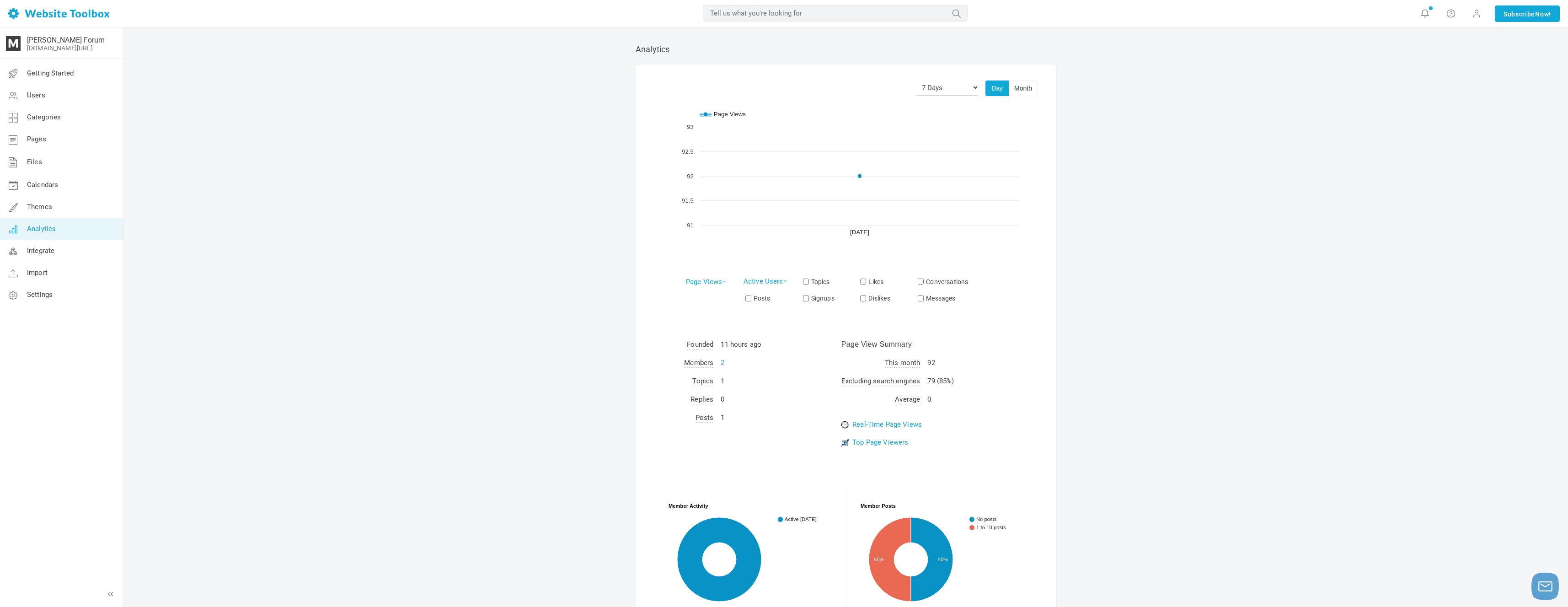
click at [977, 379] on td "79 (85%)" at bounding box center [958, 381] width 68 height 18
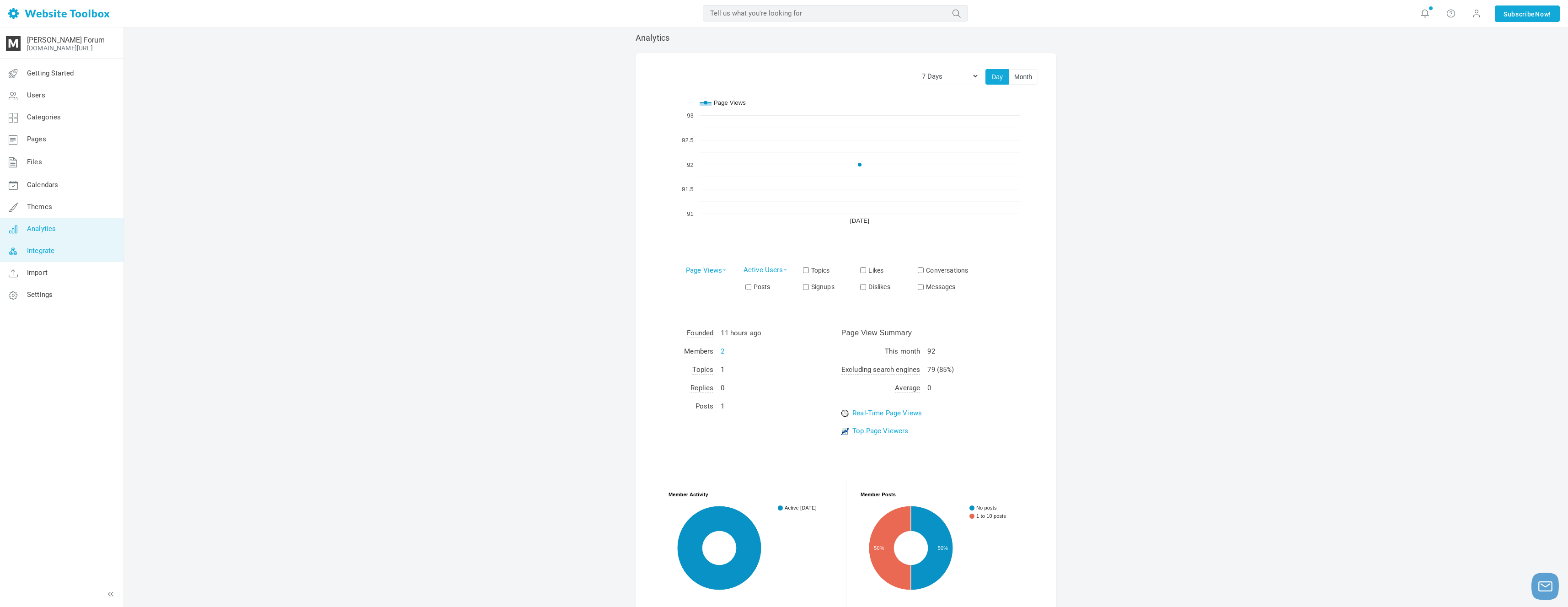
click at [95, 241] on link "Integrate" at bounding box center [61, 251] width 124 height 22
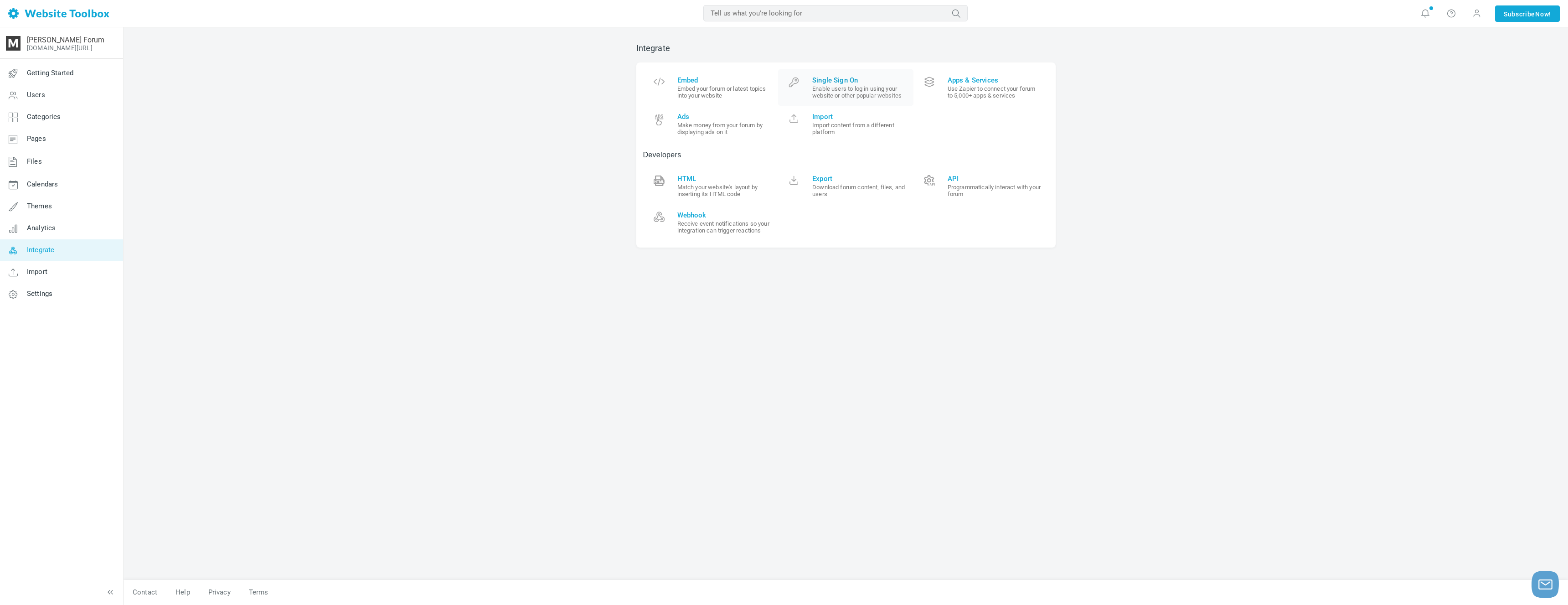
click at [900, 93] on small "Enable users to log in using your website or other popular websites" at bounding box center [859, 92] width 94 height 13
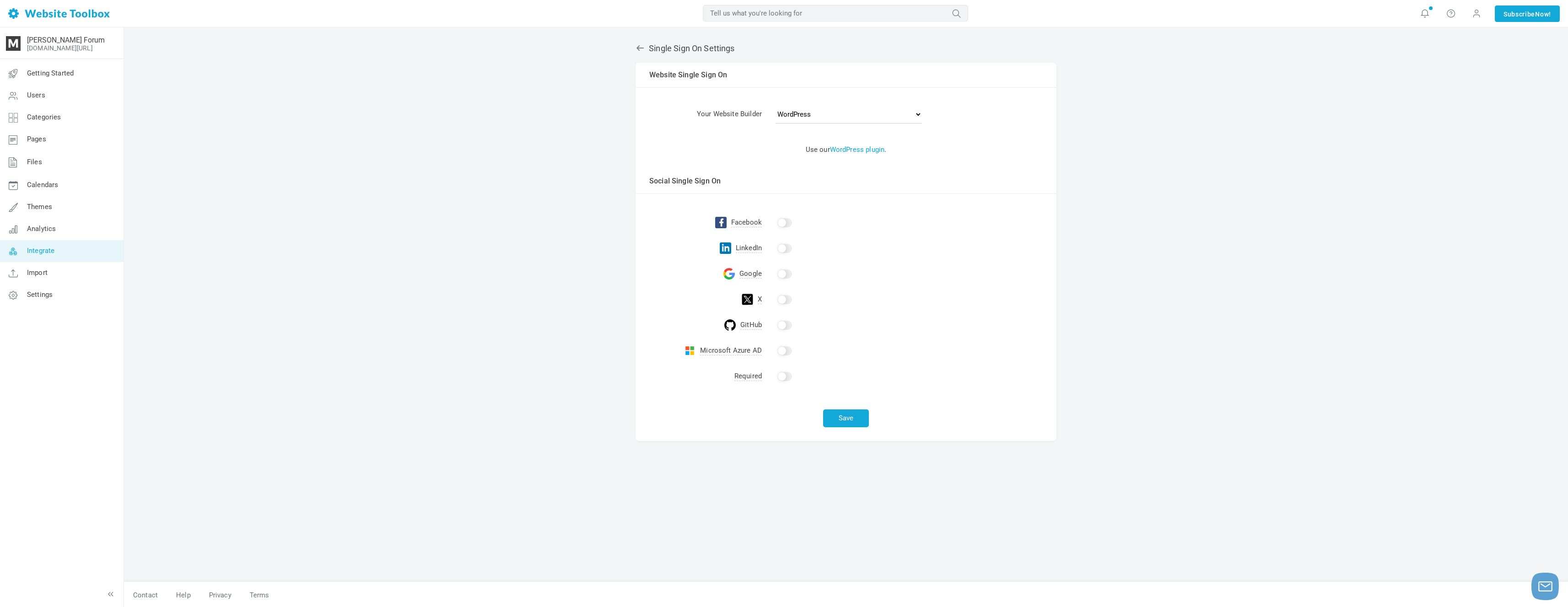
click at [786, 269] on input "checkbox" at bounding box center [785, 274] width 15 height 9
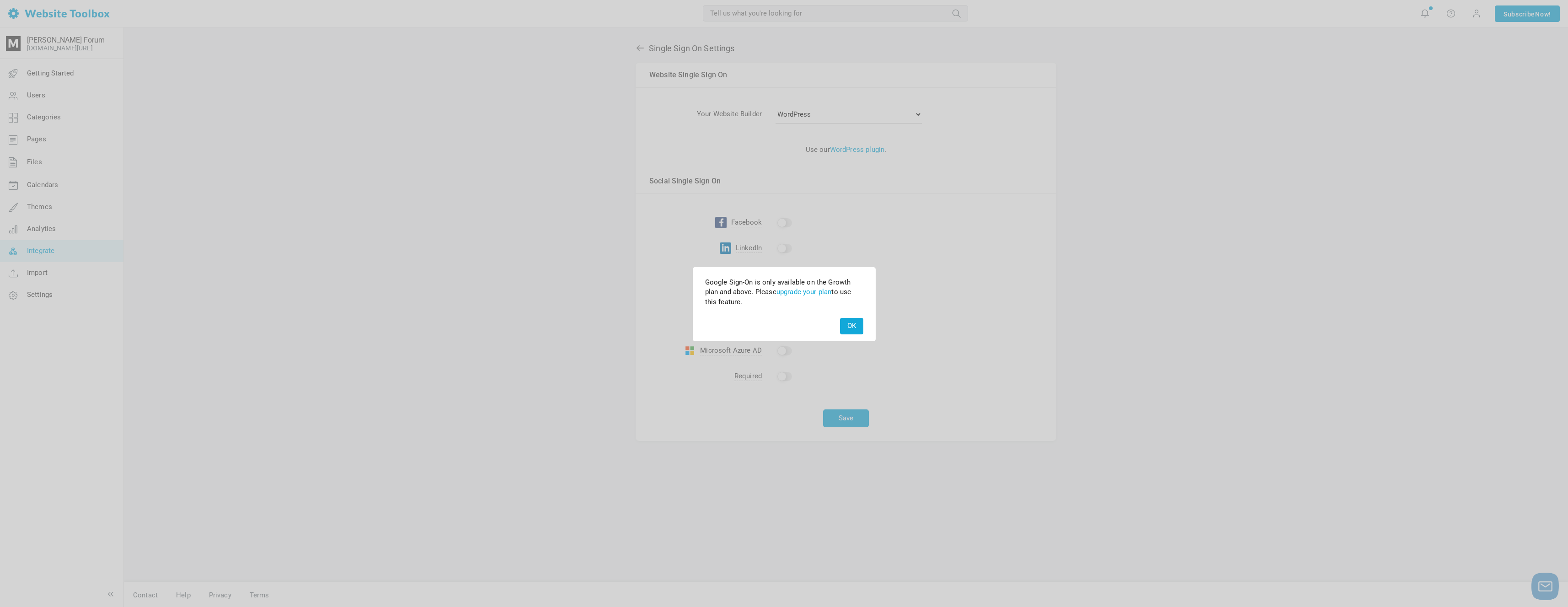
click at [848, 319] on button "OK" at bounding box center [852, 325] width 23 height 16
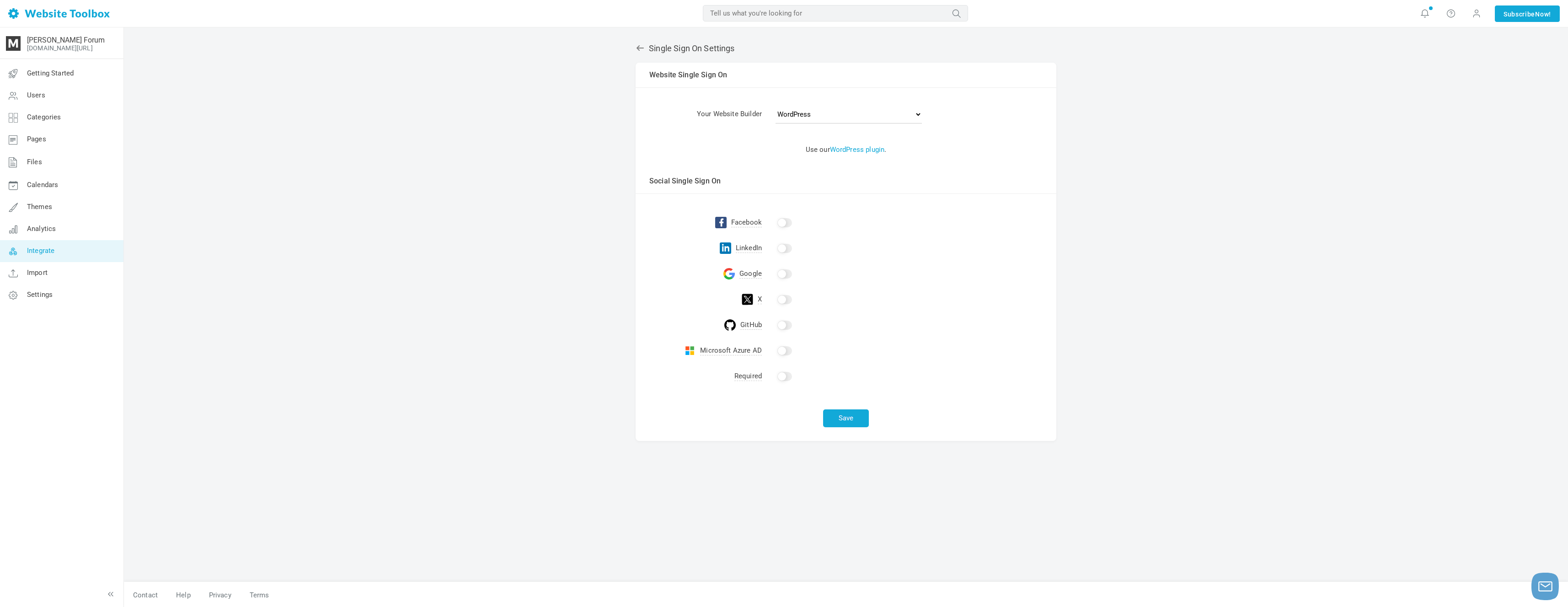
click at [708, 173] on td "Social Single Sign On" at bounding box center [846, 181] width 421 height 25
drag, startPoint x: 747, startPoint y: 173, endPoint x: 812, endPoint y: 161, distance: 66.1
click at [749, 173] on td "Social Single Sign On" at bounding box center [846, 181] width 421 height 25
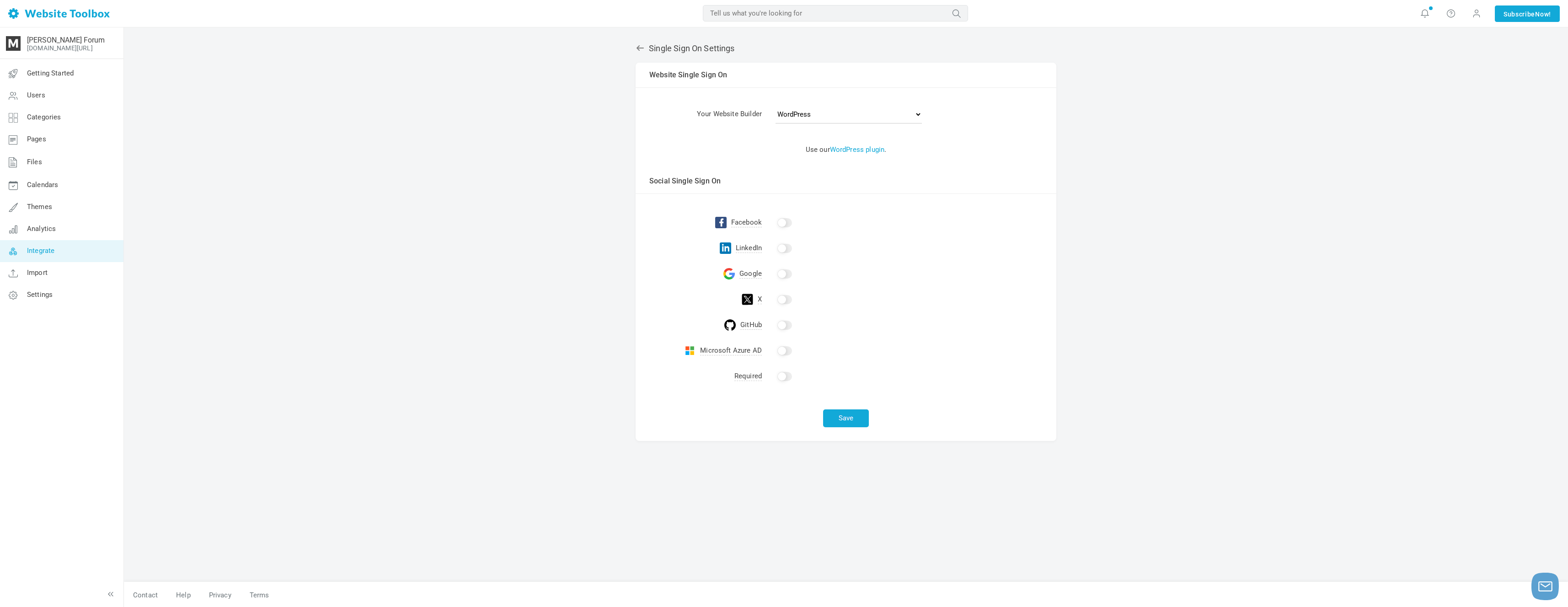
click at [792, 153] on td "Please select your website builder above. If it's not listed, select Other . Us…" at bounding box center [846, 149] width 421 height 38
click at [640, 51] on icon at bounding box center [640, 48] width 9 height 9
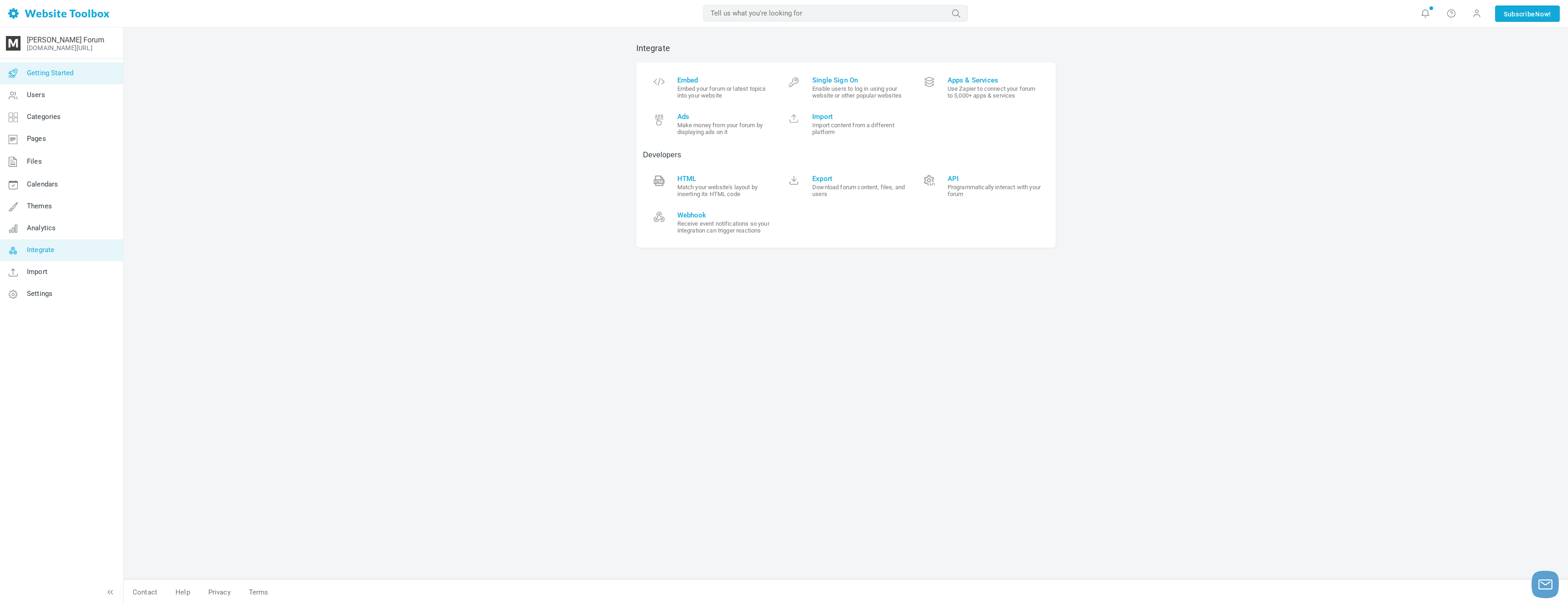
click at [107, 77] on link "Getting Started" at bounding box center [61, 74] width 124 height 22
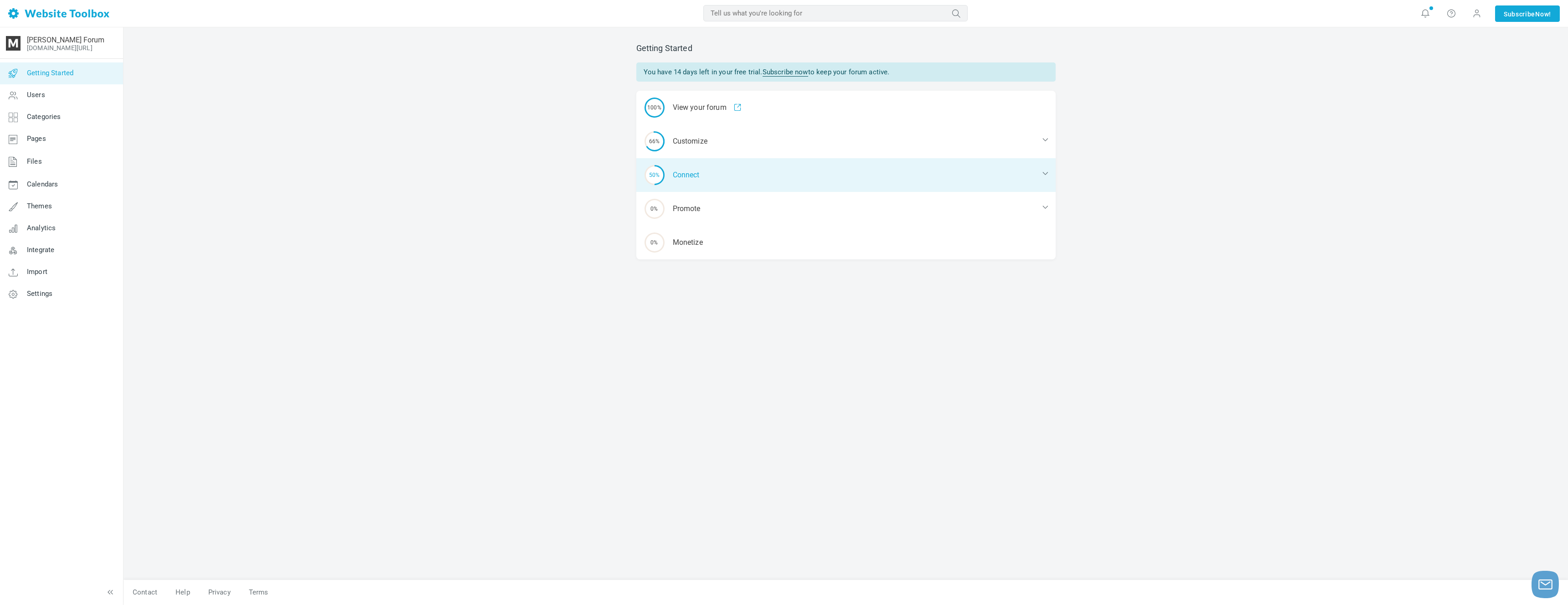
click at [691, 180] on div "50% Connect" at bounding box center [845, 175] width 419 height 33
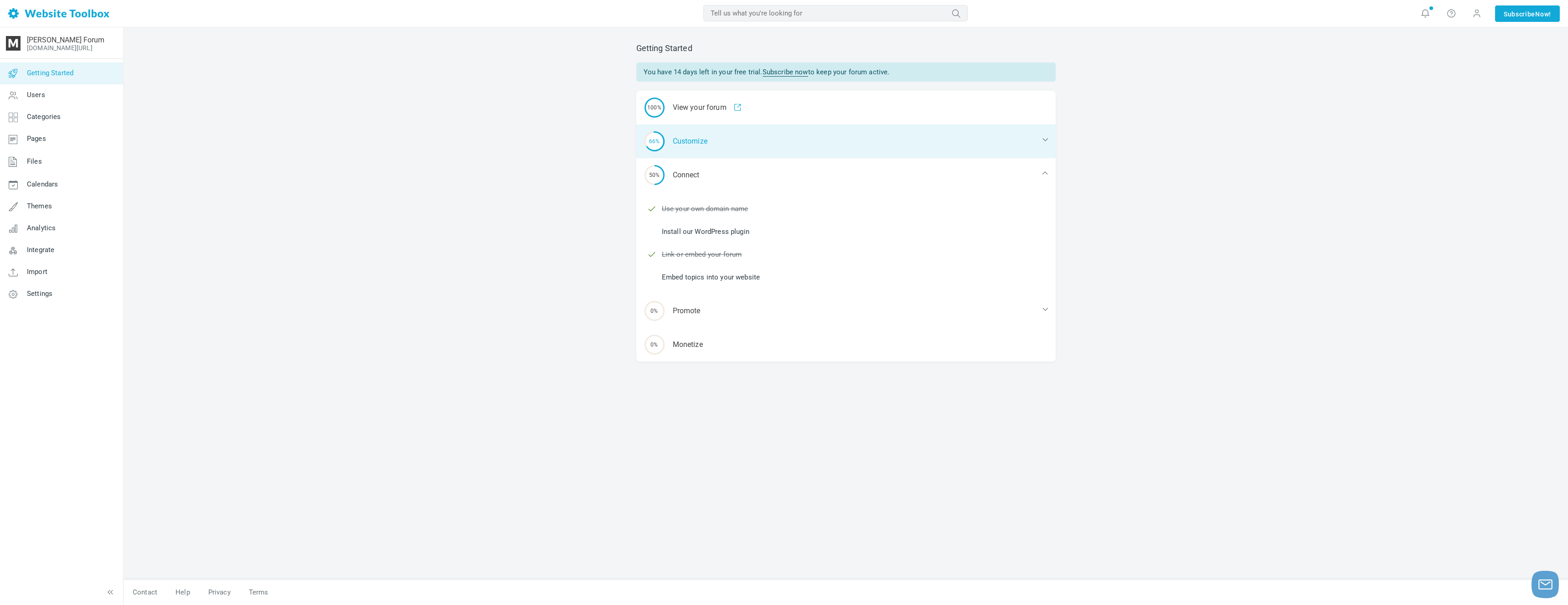
click at [690, 137] on div "66% Customize" at bounding box center [845, 141] width 419 height 33
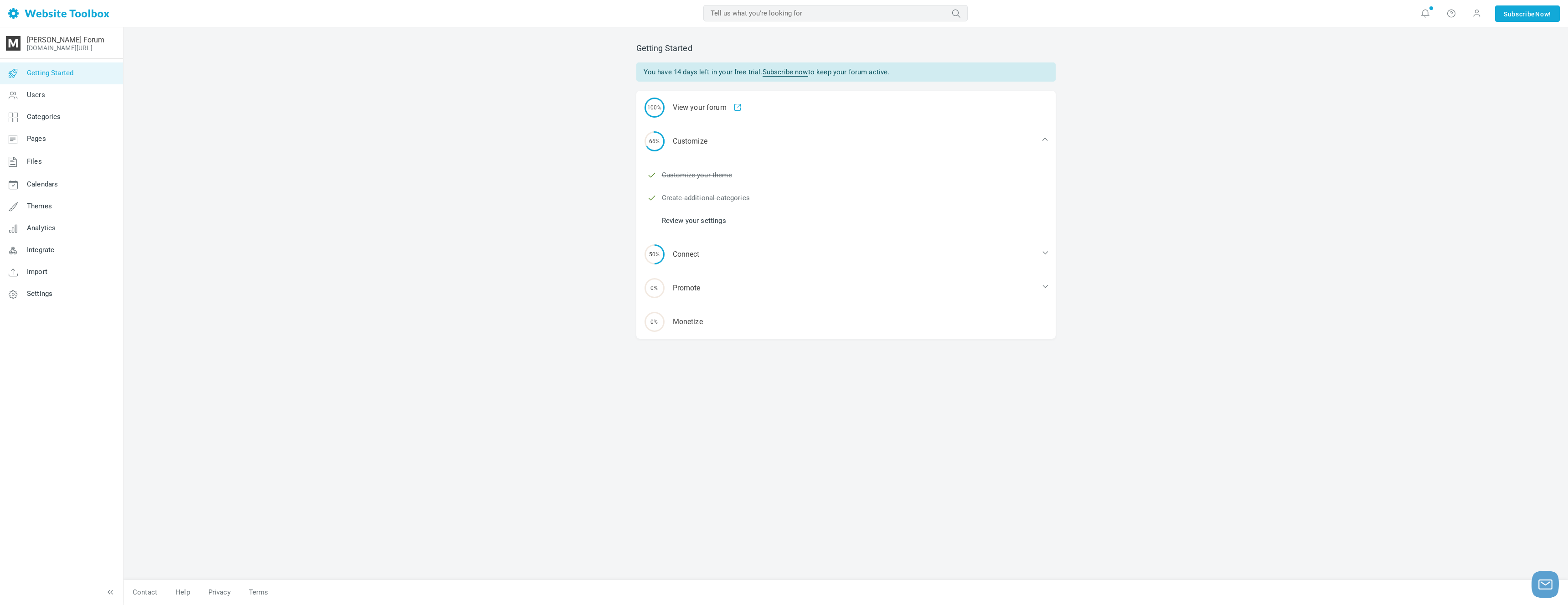
click at [705, 222] on link "Review your settings" at bounding box center [694, 220] width 65 height 10
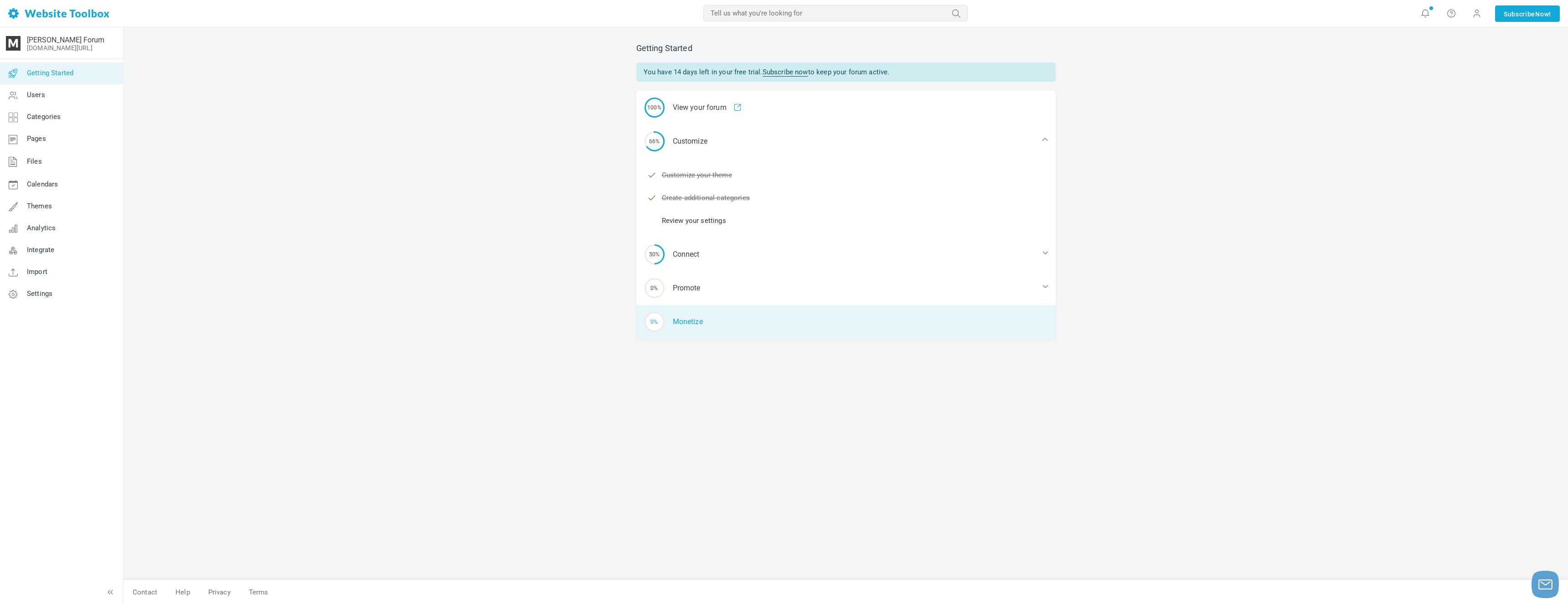
click at [736, 311] on div "0% Monetize" at bounding box center [845, 321] width 419 height 33
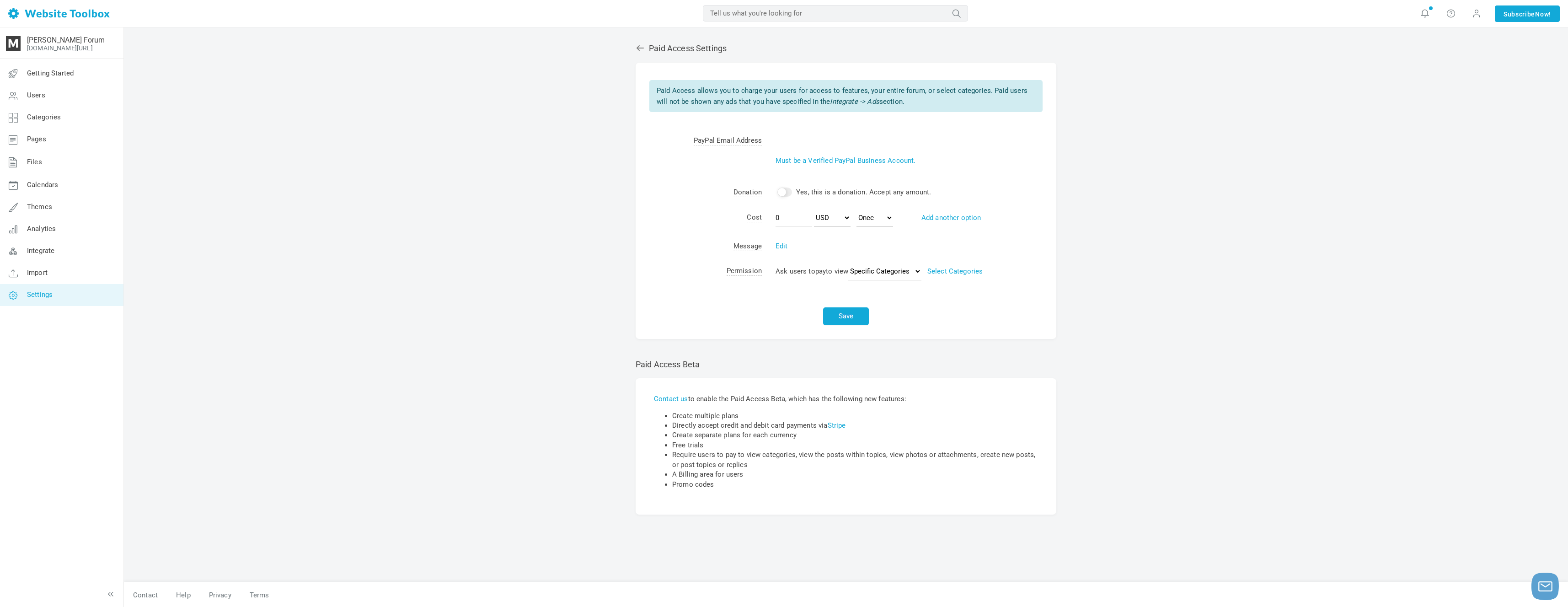
click at [759, 100] on div "Paid Access allows you to charge your users for access to features, your entire…" at bounding box center [846, 96] width 393 height 32
drag, startPoint x: 759, startPoint y: 100, endPoint x: 764, endPoint y: 100, distance: 5.0
click at [760, 100] on div "Paid Access allows you to charge your users for access to features, your entire…" at bounding box center [846, 96] width 393 height 32
click at [789, 93] on div "Paid Access allows you to charge your users for access to features, your entire…" at bounding box center [846, 96] width 393 height 32
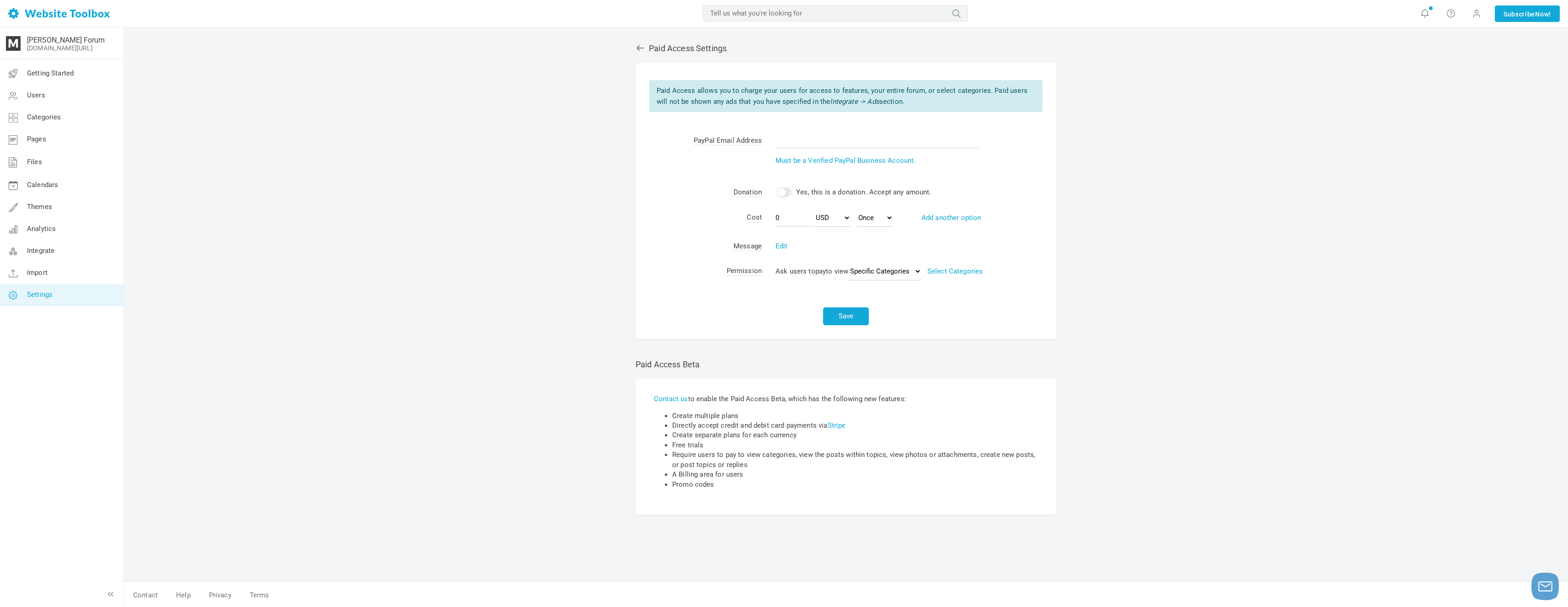
drag, startPoint x: 990, startPoint y: 88, endPoint x: 992, endPoint y: 99, distance: 11.2
click at [992, 99] on div "Paid Access allows you to charge your users for access to features, your entire…" at bounding box center [846, 96] width 393 height 32
drag, startPoint x: 992, startPoint y: 99, endPoint x: 988, endPoint y: 88, distance: 11.7
click at [988, 88] on div "Paid Access allows you to charge your users for access to features, your entire…" at bounding box center [846, 96] width 393 height 32
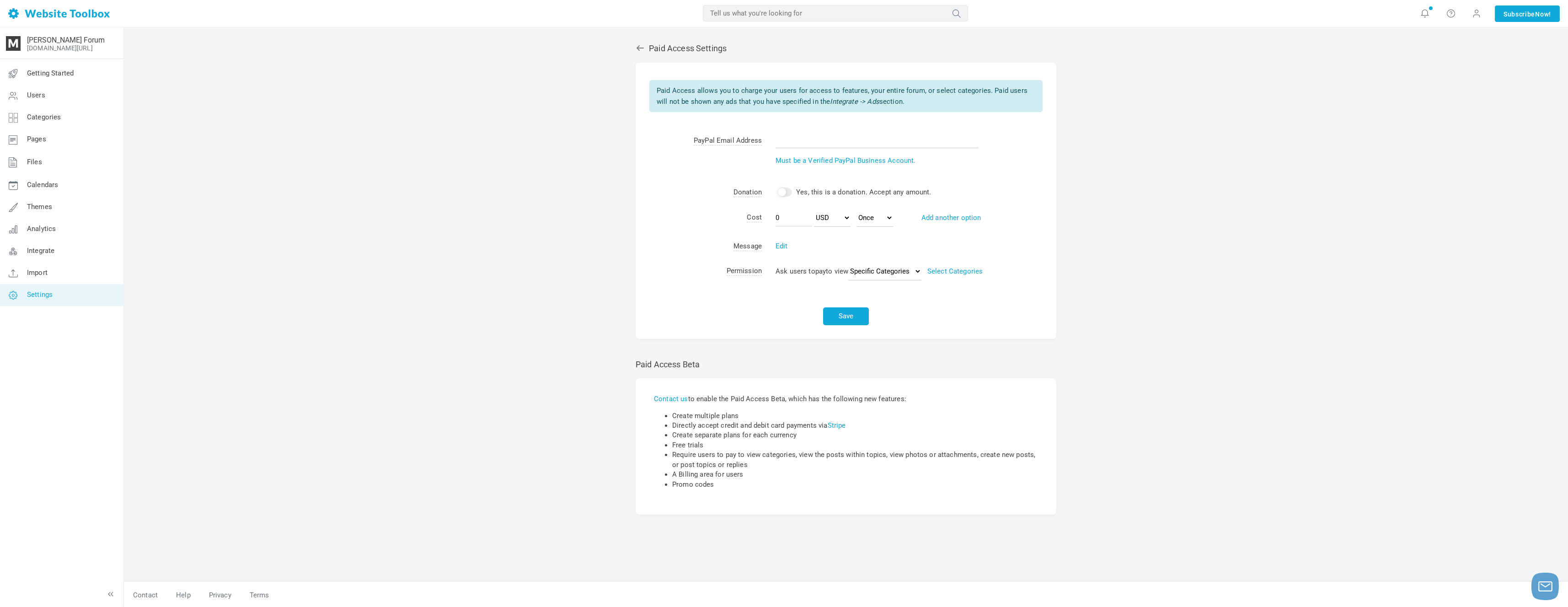
click at [988, 88] on div "Paid Access allows you to charge your users for access to features, your entire…" at bounding box center [846, 96] width 393 height 32
drag, startPoint x: 988, startPoint y: 88, endPoint x: 992, endPoint y: 103, distance: 15.5
click at [992, 103] on div "Paid Access allows you to charge your users for access to features, your entire…" at bounding box center [846, 96] width 393 height 32
drag, startPoint x: 774, startPoint y: 101, endPoint x: 889, endPoint y: 101, distance: 115.0
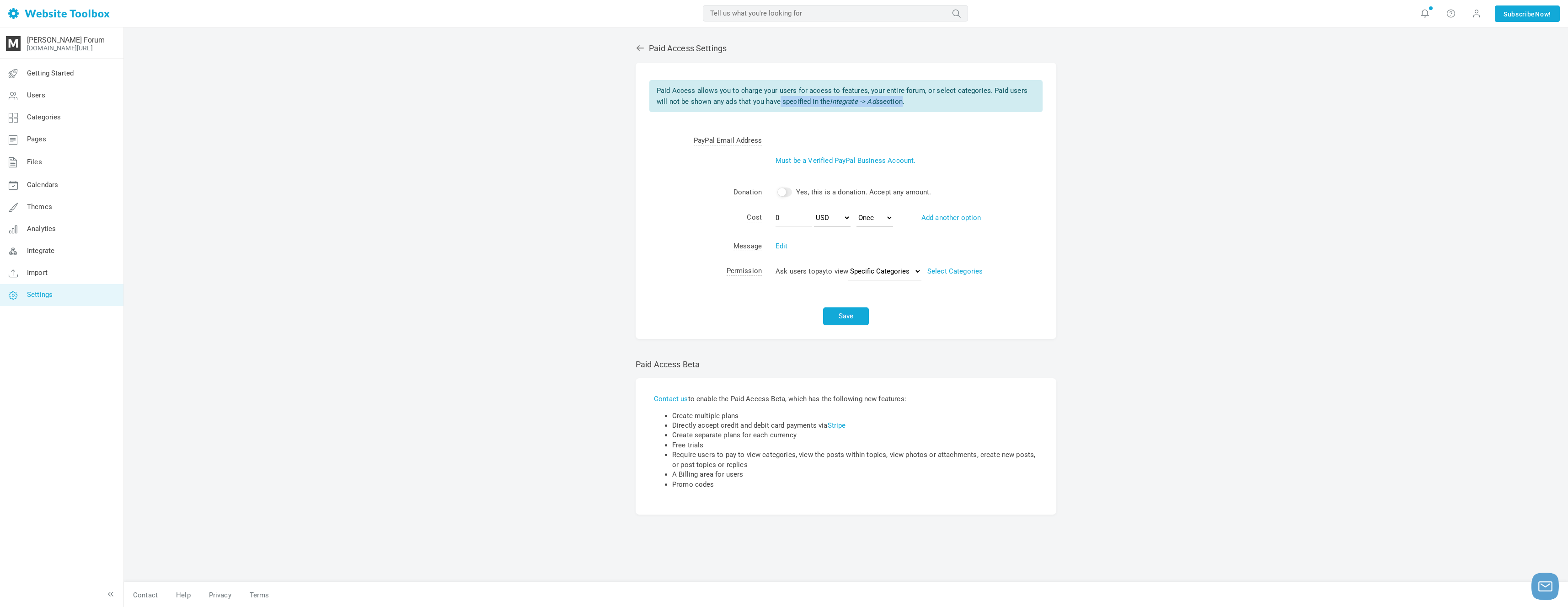
click at [889, 101] on div "Paid Access allows you to charge your users for access to features, your entire…" at bounding box center [846, 96] width 393 height 32
drag, startPoint x: 889, startPoint y: 101, endPoint x: 892, endPoint y: 110, distance: 9.5
click at [889, 101] on div "Paid Access allows you to charge your users for access to features, your entire…" at bounding box center [846, 96] width 393 height 32
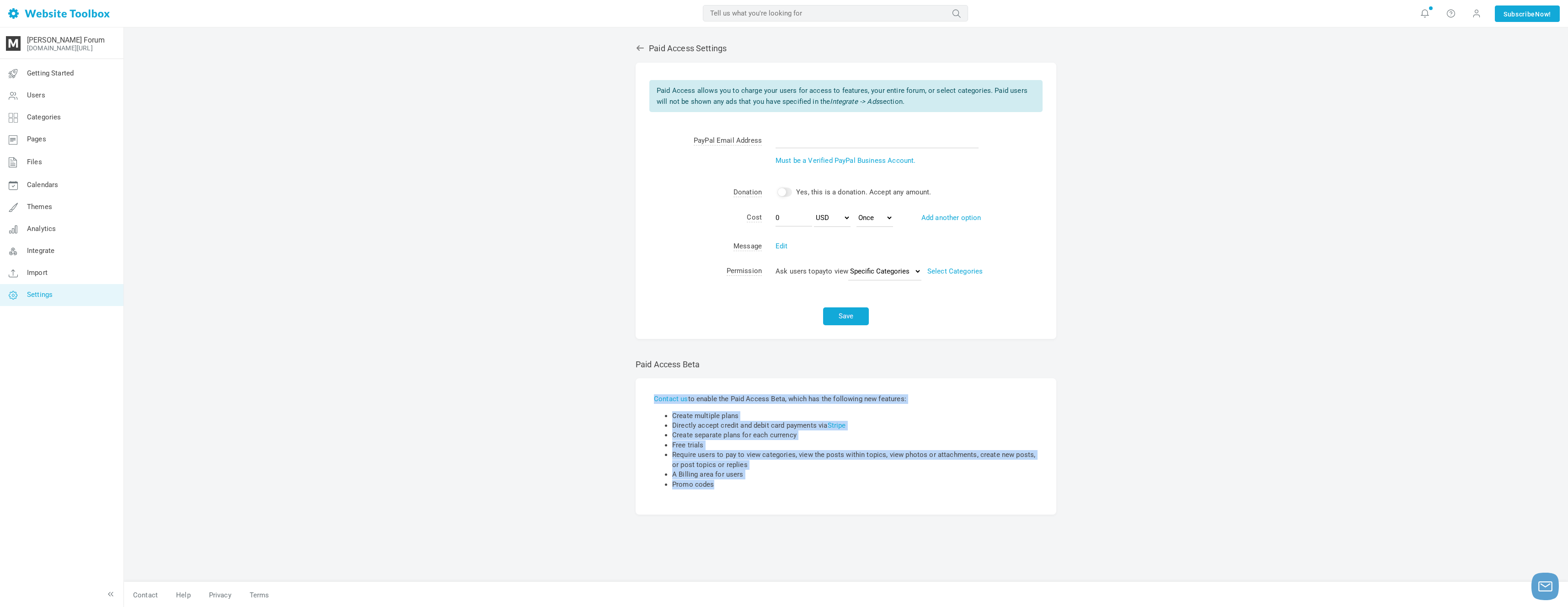
drag, startPoint x: 749, startPoint y: 390, endPoint x: 816, endPoint y: 485, distance: 116.2
click at [810, 481] on div "Contact us to enable the Paid Access Beta, which has the following new features…" at bounding box center [846, 446] width 421 height 136
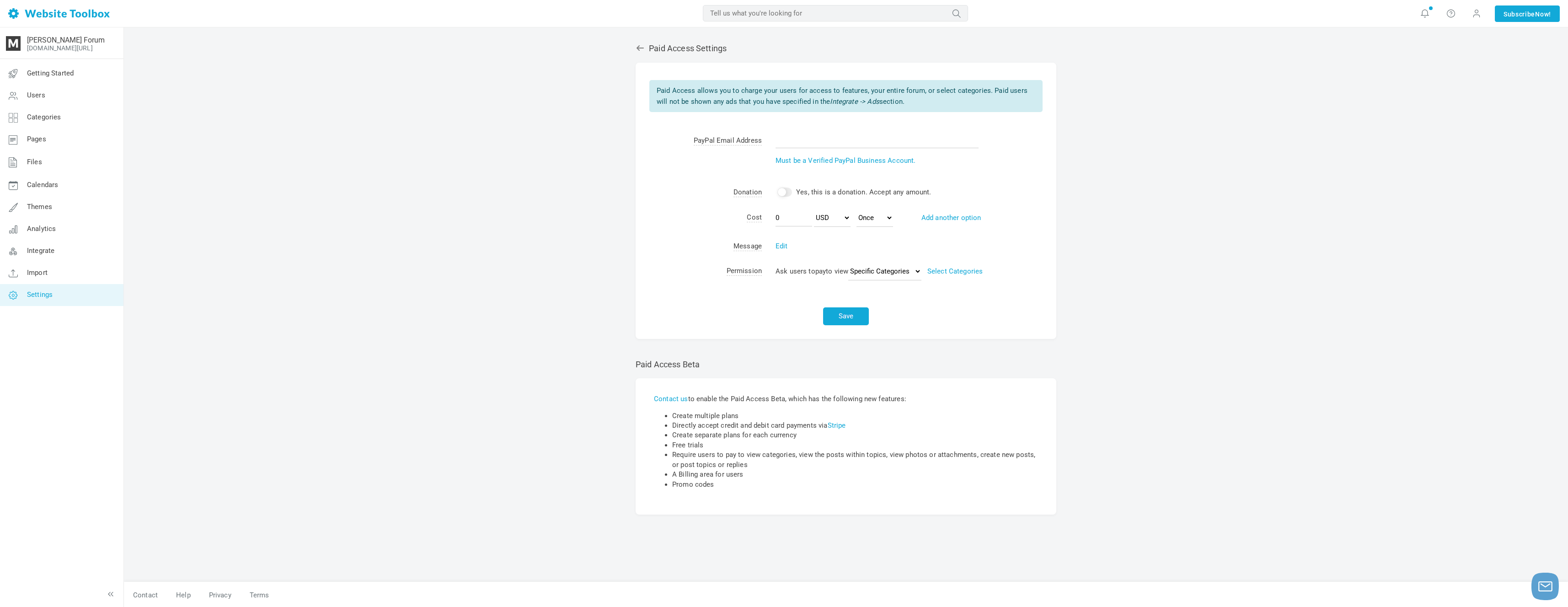
click at [816, 485] on div "Contact us to enable the Paid Access Beta, which has the following new features…" at bounding box center [846, 446] width 421 height 136
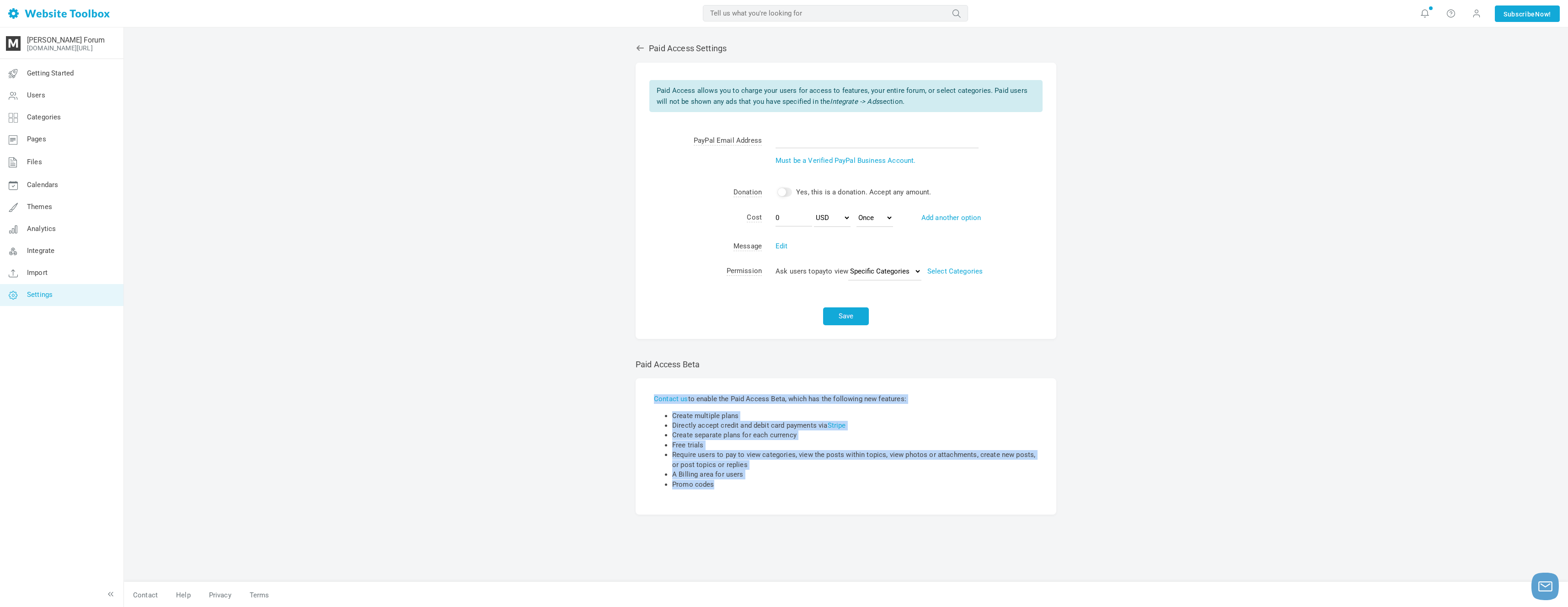
drag, startPoint x: 862, startPoint y: 420, endPoint x: 938, endPoint y: 383, distance: 84.5
click at [938, 383] on div "Contact us to enable the Paid Access Beta, which has the following new features…" at bounding box center [846, 446] width 421 height 136
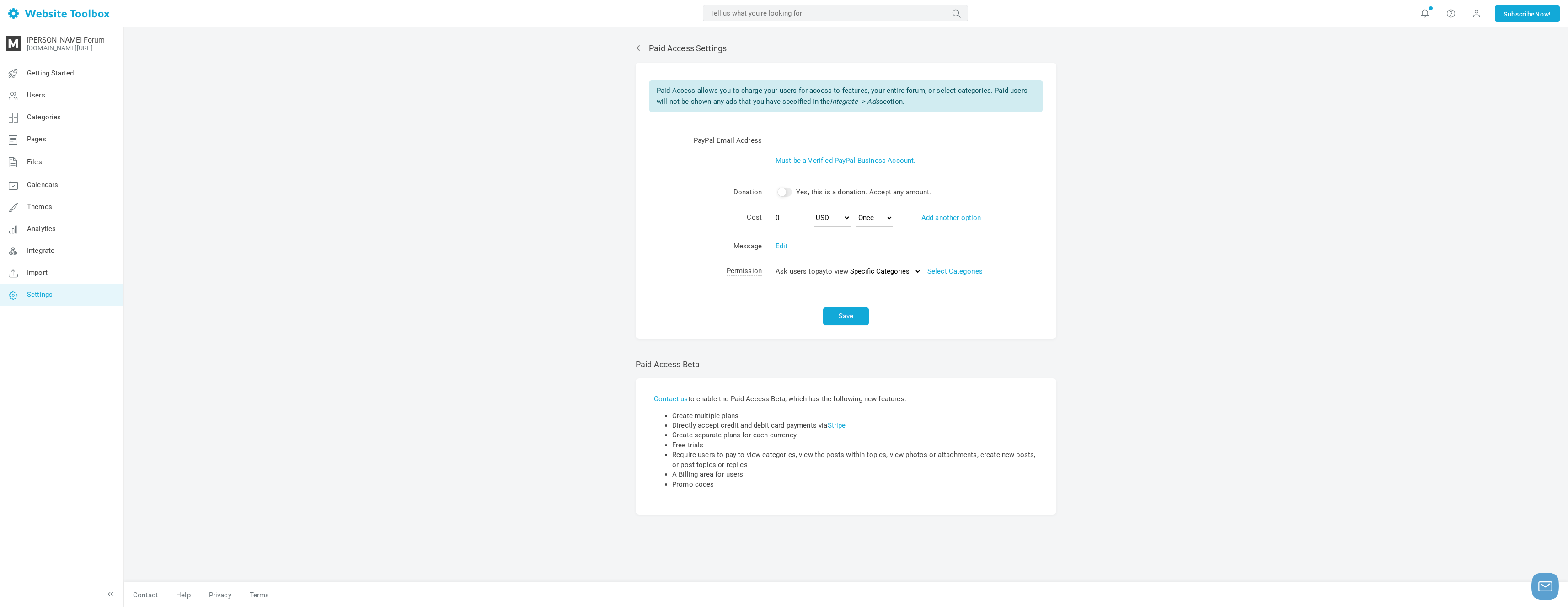
click at [749, 411] on li "Create multiple plans" at bounding box center [855, 416] width 366 height 10
click at [736, 421] on li "Directly accept credit and debit card payments via Stripe" at bounding box center [855, 426] width 366 height 10
drag, startPoint x: 733, startPoint y: 394, endPoint x: 796, endPoint y: 394, distance: 63.0
click at [796, 394] on p "Contact us to enable the Paid Access Beta, which has the following new features:" at bounding box center [846, 399] width 384 height 10
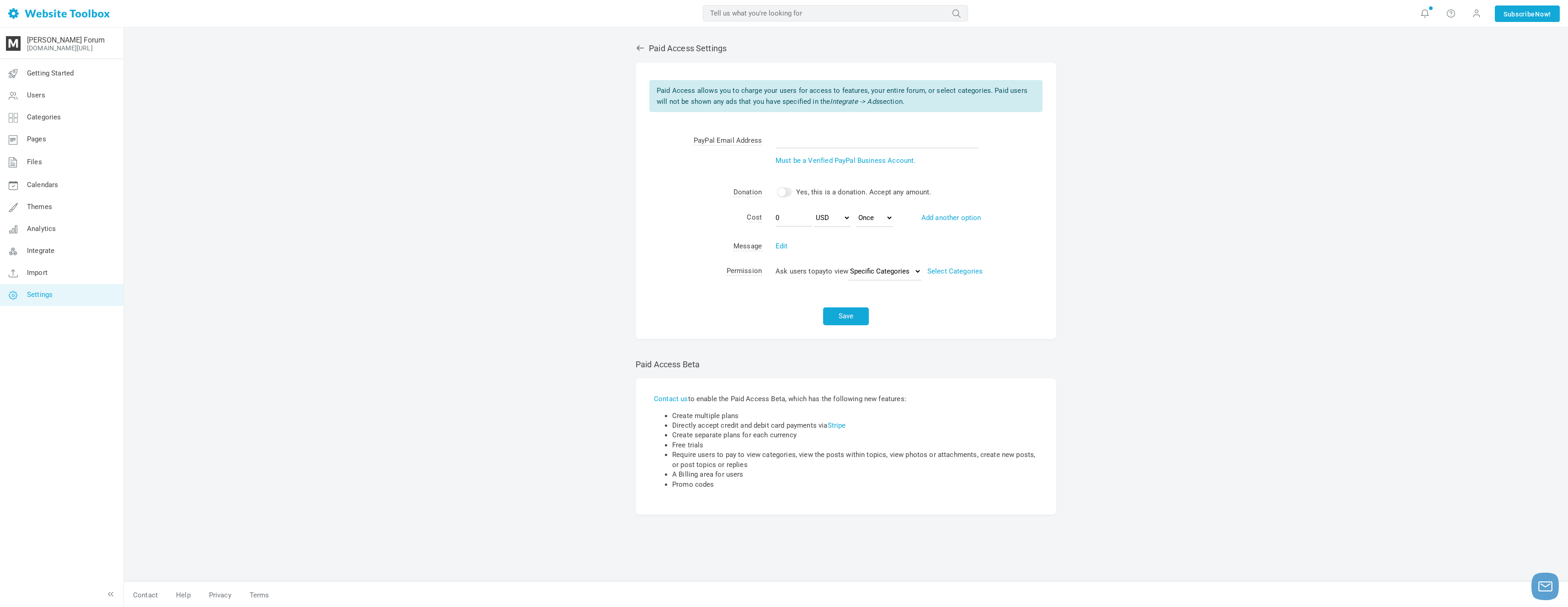
click at [731, 462] on li "Require users to pay to view categories, view the posts within topics, view pho…" at bounding box center [855, 460] width 366 height 20
drag, startPoint x: 711, startPoint y: 487, endPoint x: 481, endPoint y: 336, distance: 275.1
click at [711, 487] on div "Contact us to enable the Paid Access Beta, which has the following new features…" at bounding box center [846, 446] width 421 height 136
click at [90, 81] on link "Getting Started" at bounding box center [61, 74] width 124 height 22
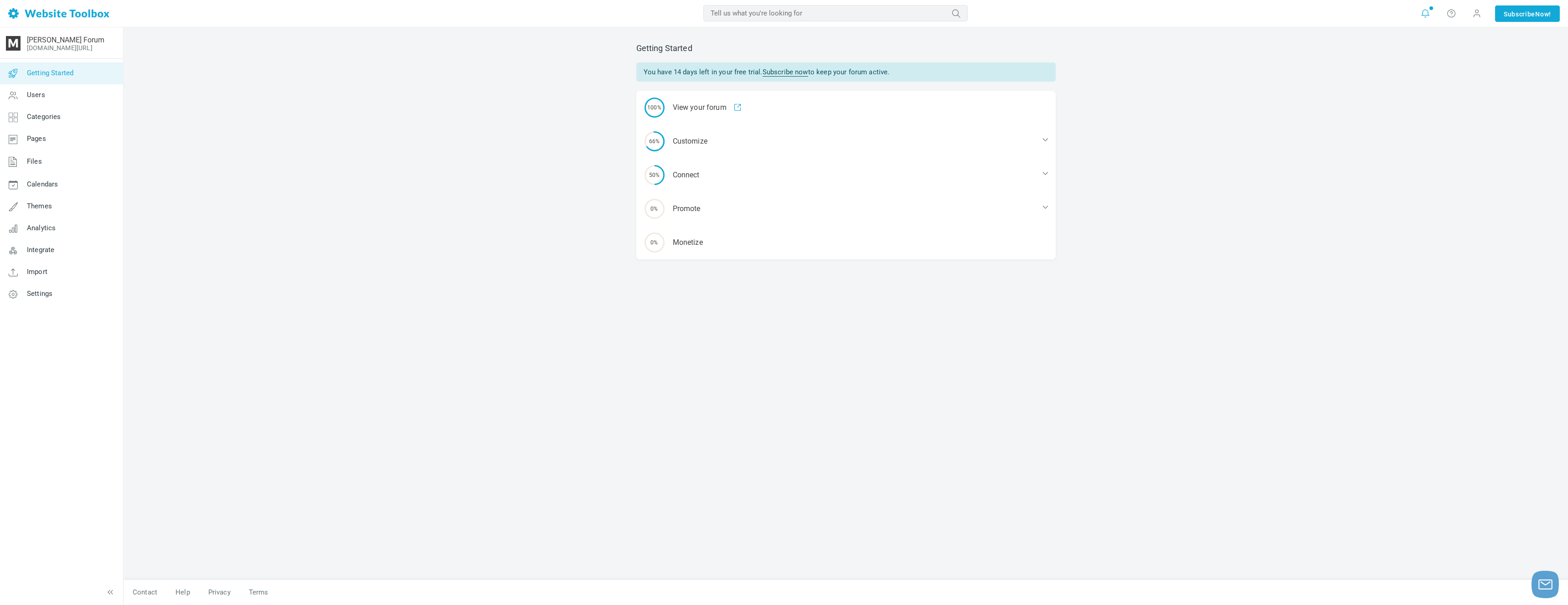
click at [1425, 14] on icon at bounding box center [1425, 13] width 9 height 9
click at [1472, 16] on span at bounding box center [1477, 13] width 9 height 9
click at [1500, 68] on link "Account" at bounding box center [1499, 63] width 137 height 22
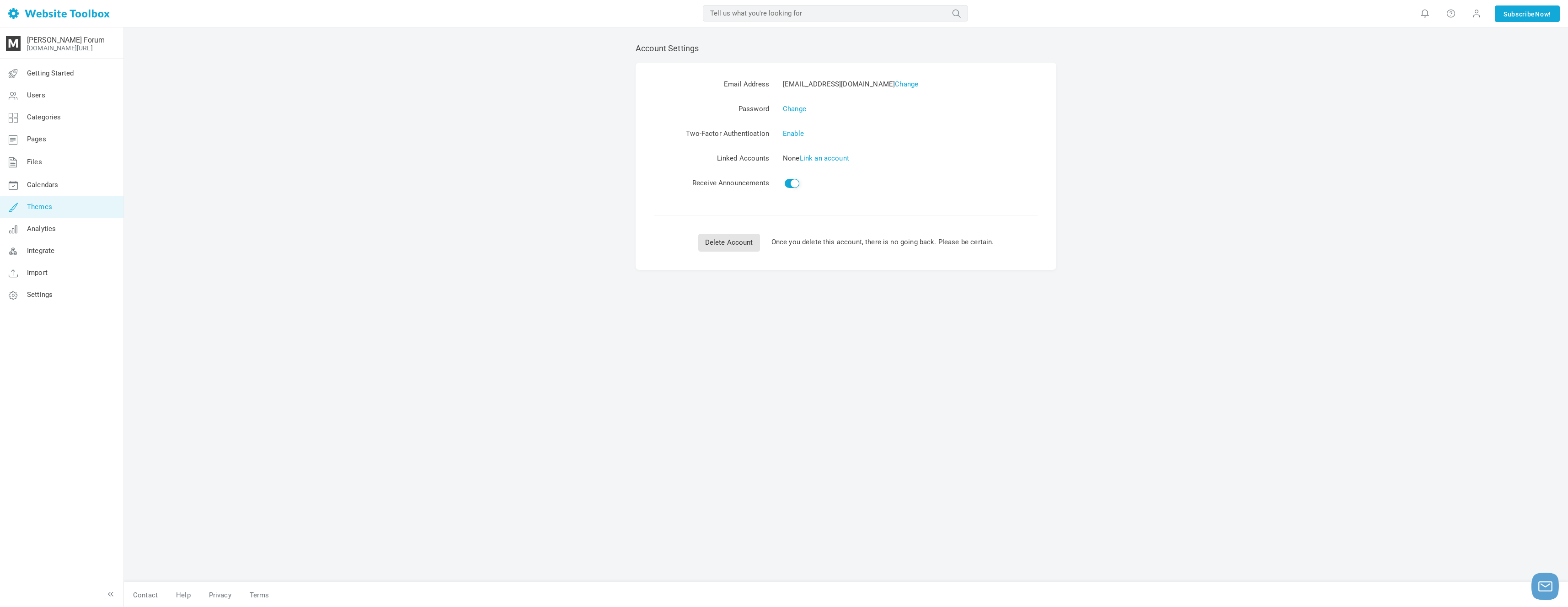
click at [73, 210] on link "Themes" at bounding box center [61, 207] width 124 height 22
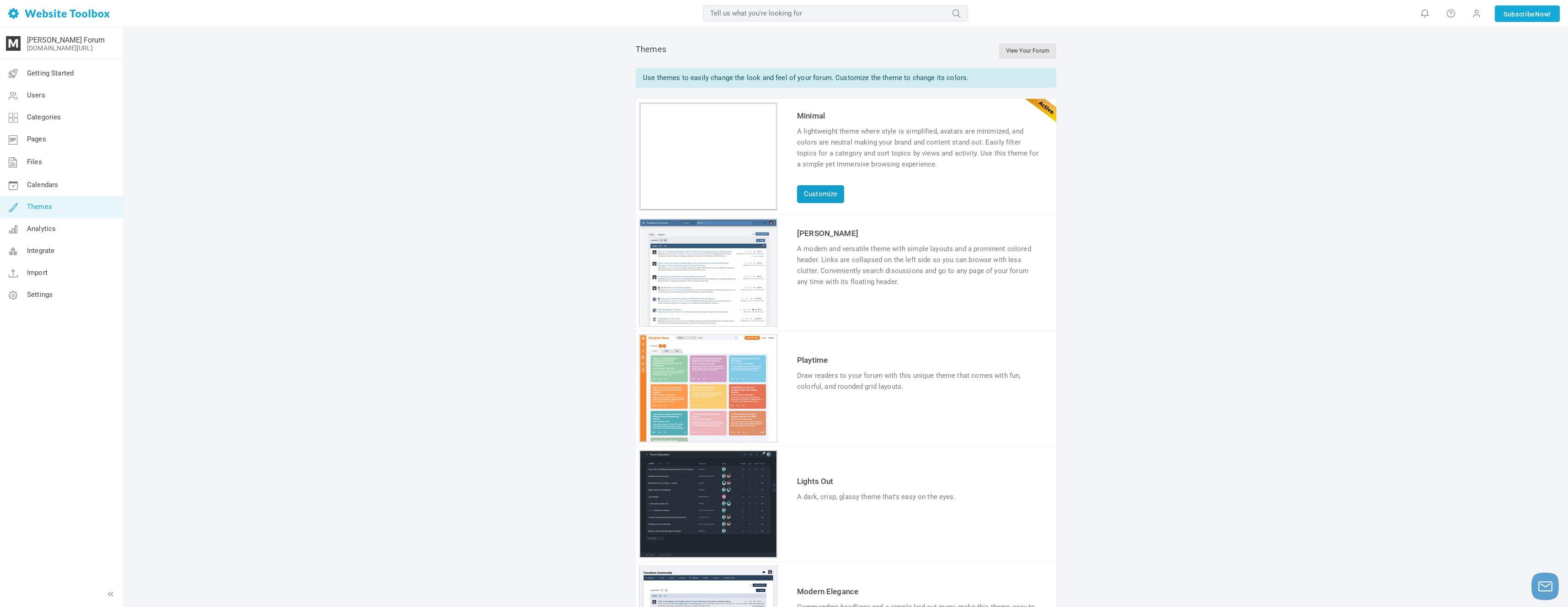
click at [832, 192] on link "Customize" at bounding box center [820, 194] width 47 height 18
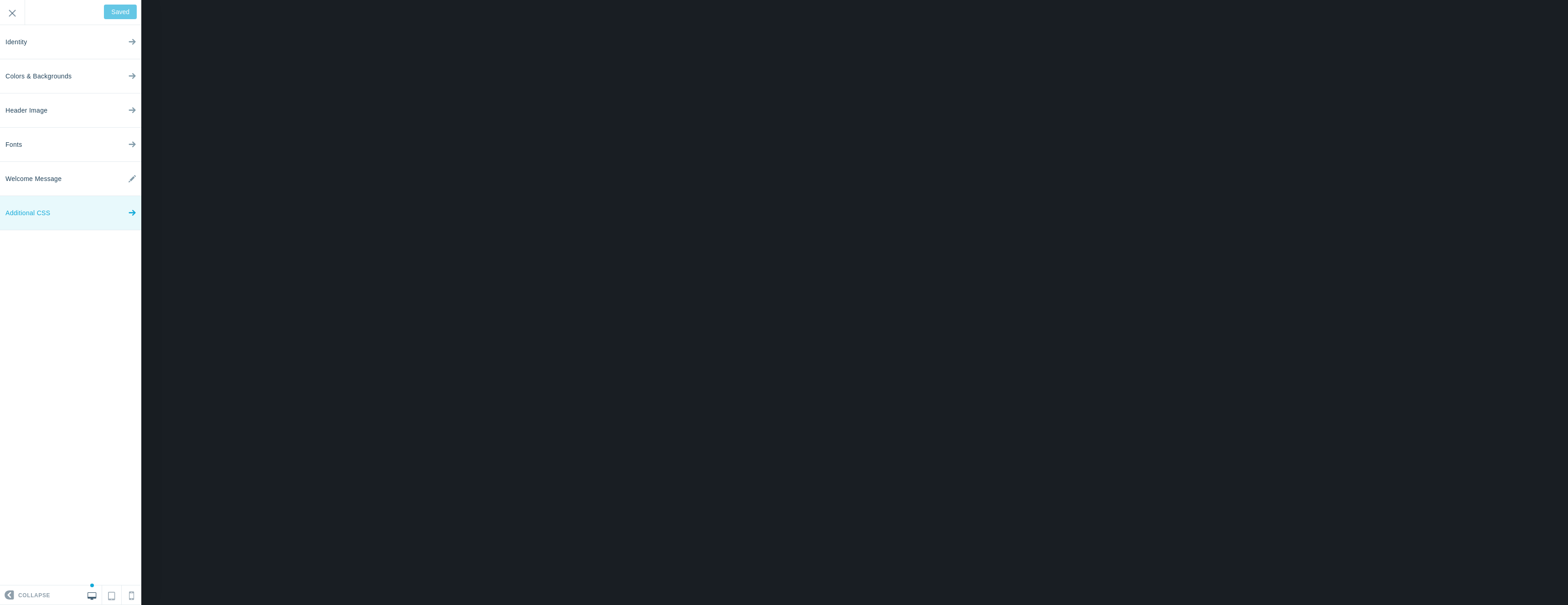
click at [79, 222] on link "Additional CSS" at bounding box center [71, 213] width 141 height 34
click at [85, 152] on div "​ x 1 ​" at bounding box center [77, 352] width 155 height 494
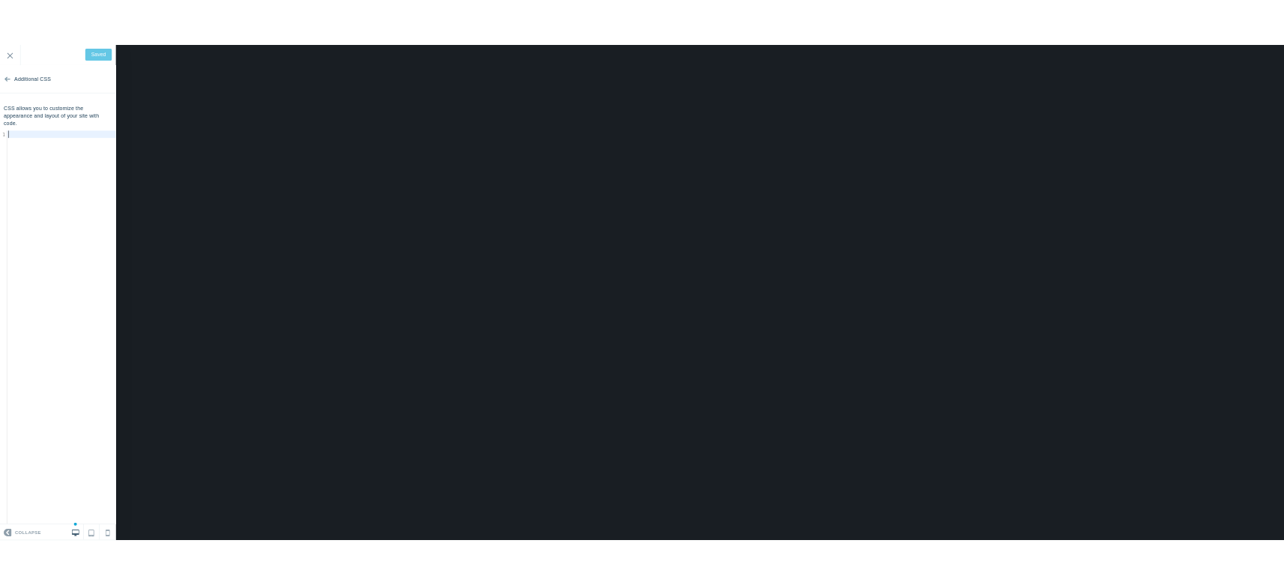
scroll to position [7, 0]
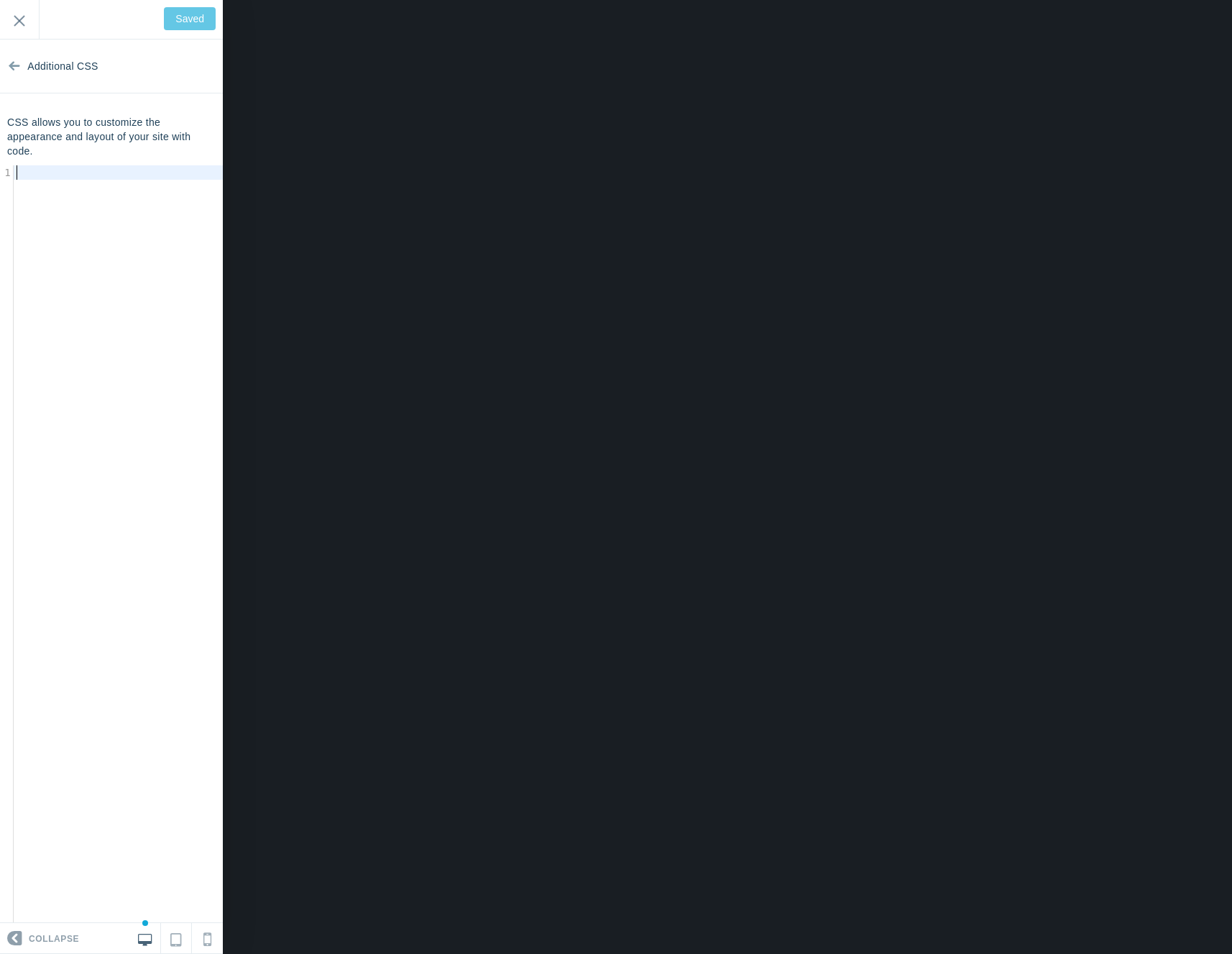
click at [148, 199] on div "​ x 1 ​" at bounding box center [122, 555] width 245 height 779
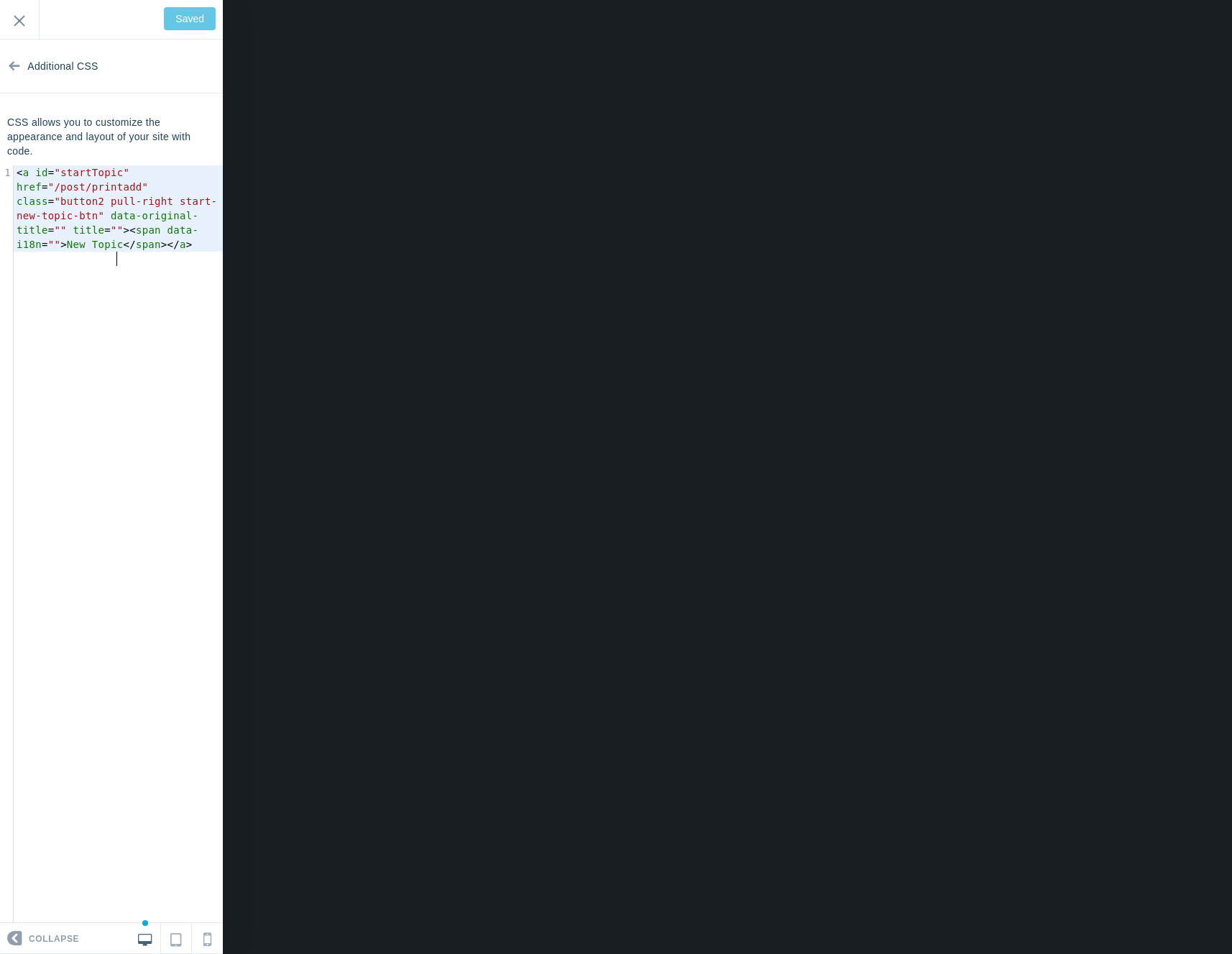
type input "Save"
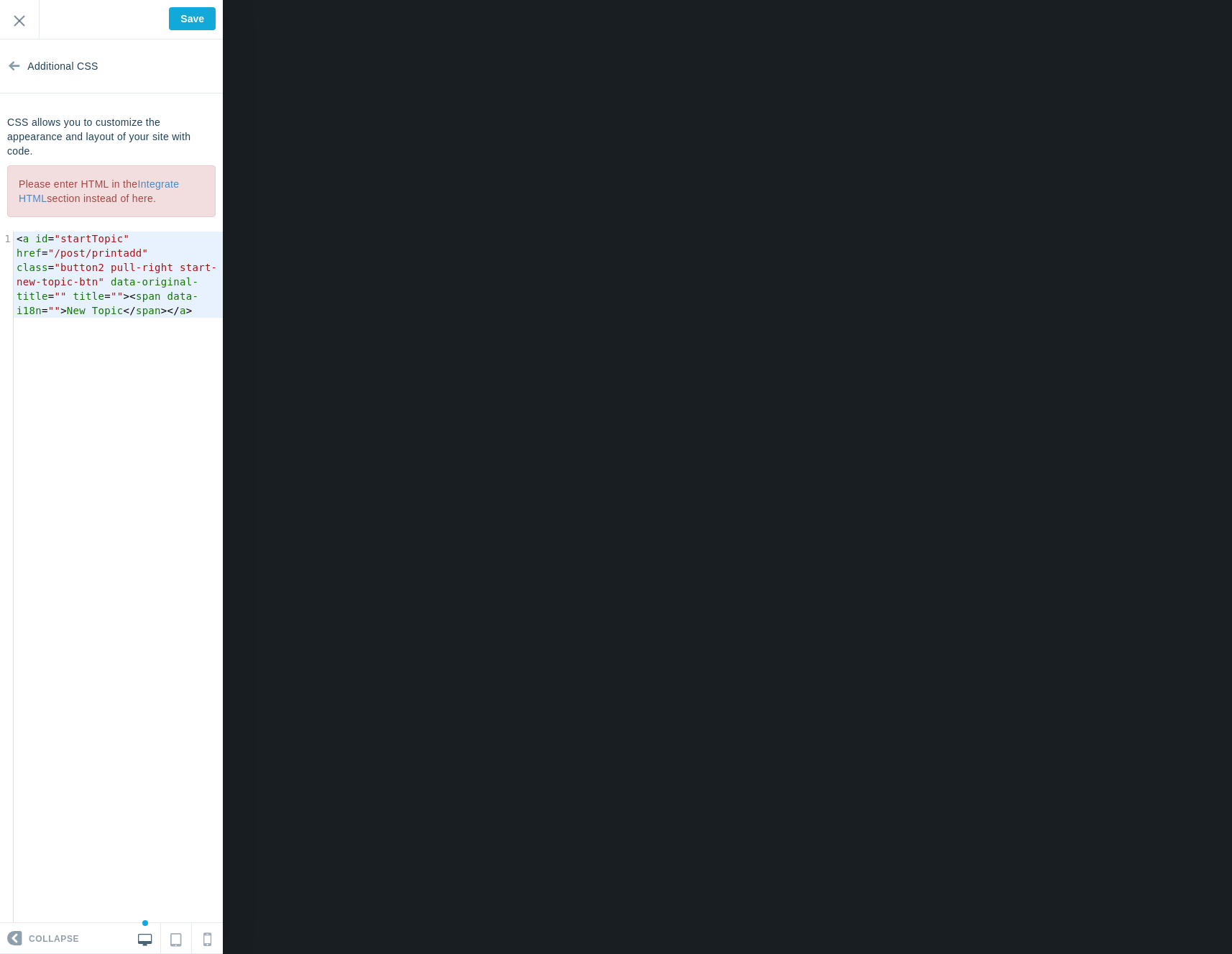
click at [67, 246] on pre "< a id = "startTopic" href = "/post/printadd" class = "button2 pull-right start…" at bounding box center [123, 274] width 219 height 86
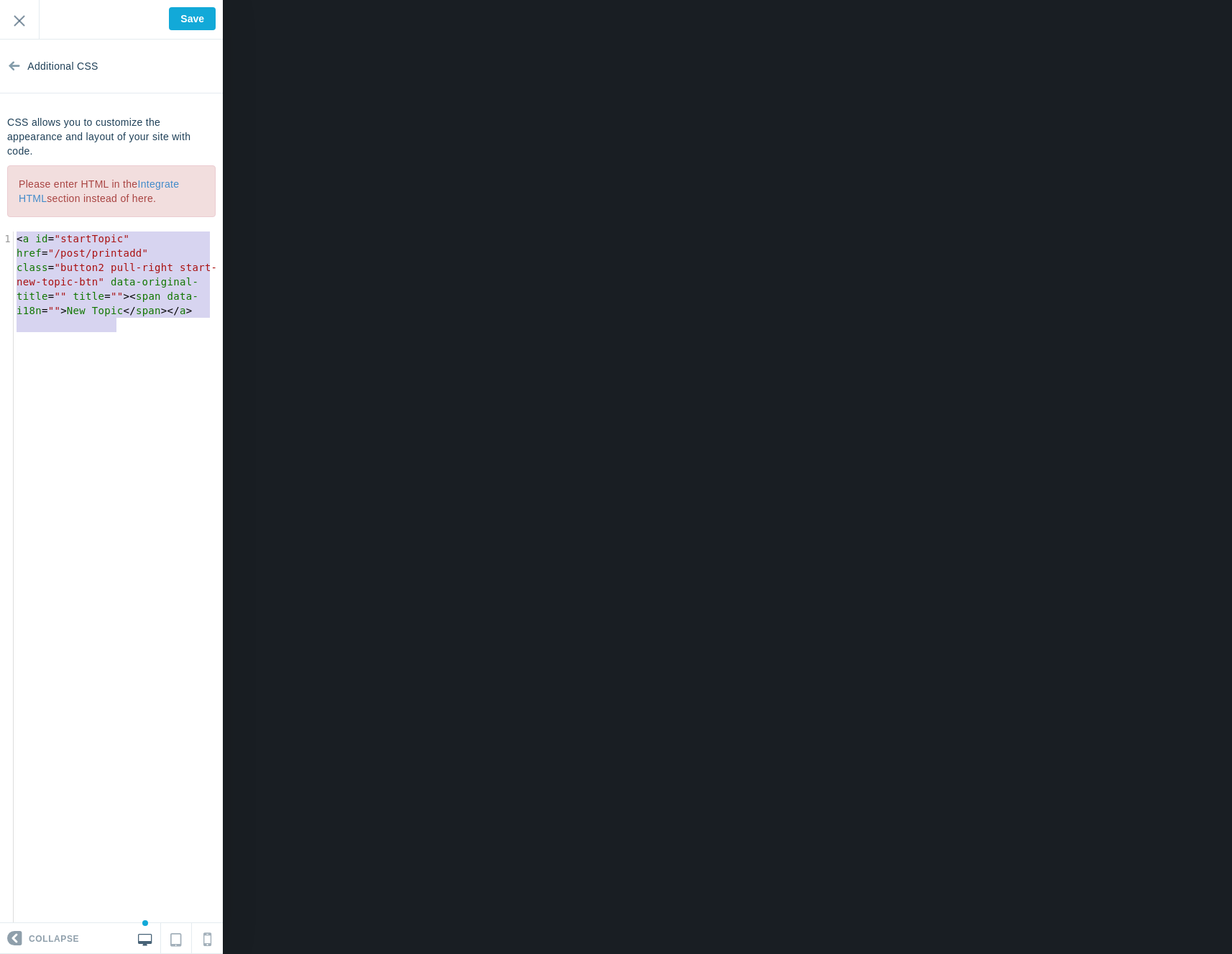
type textarea "<a id="startTopic" href="/post/printadd" class="button2 pull-right start-new-to…"
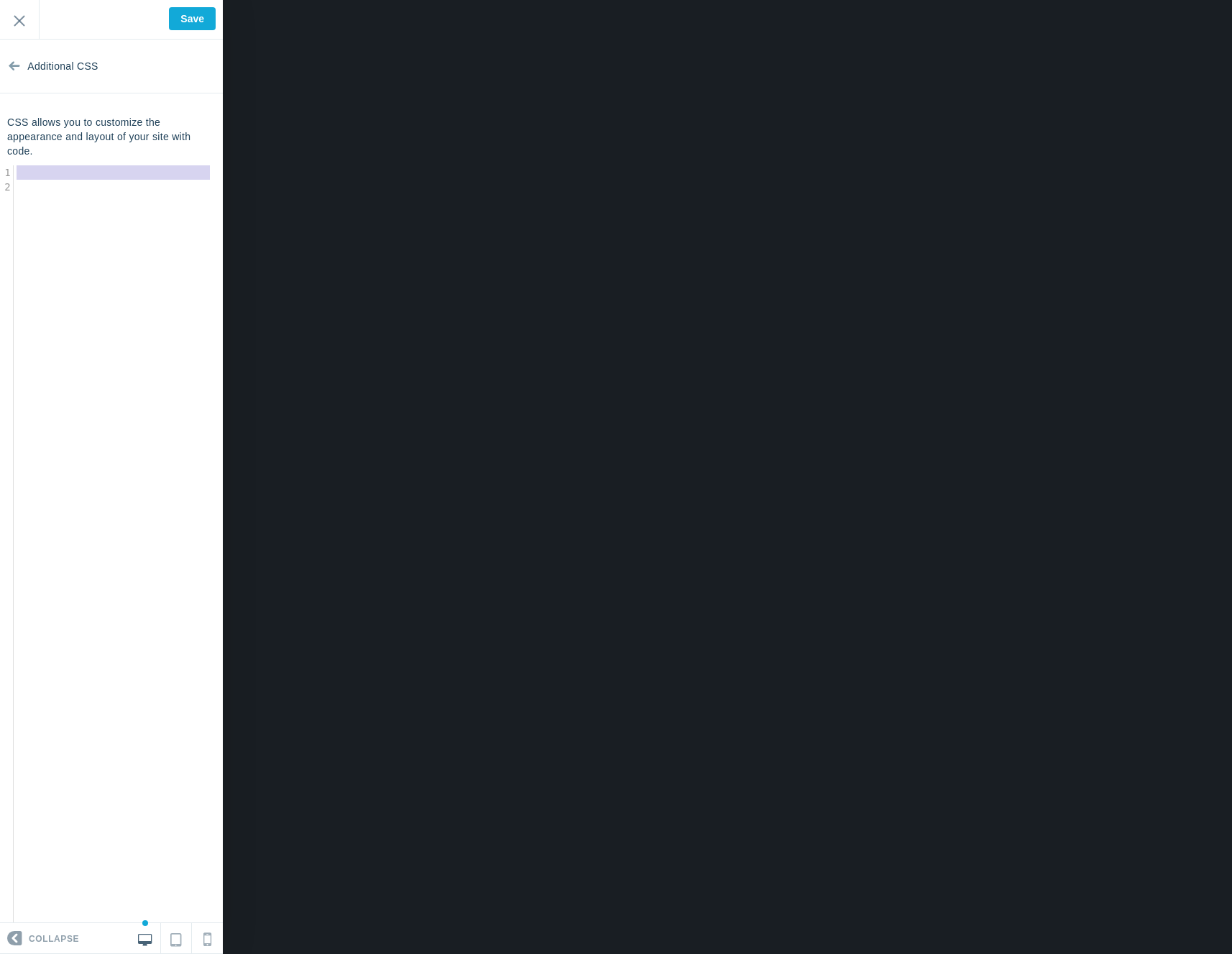
click at [61, 179] on div "1 ​ 2 ​" at bounding box center [123, 179] width 219 height 29
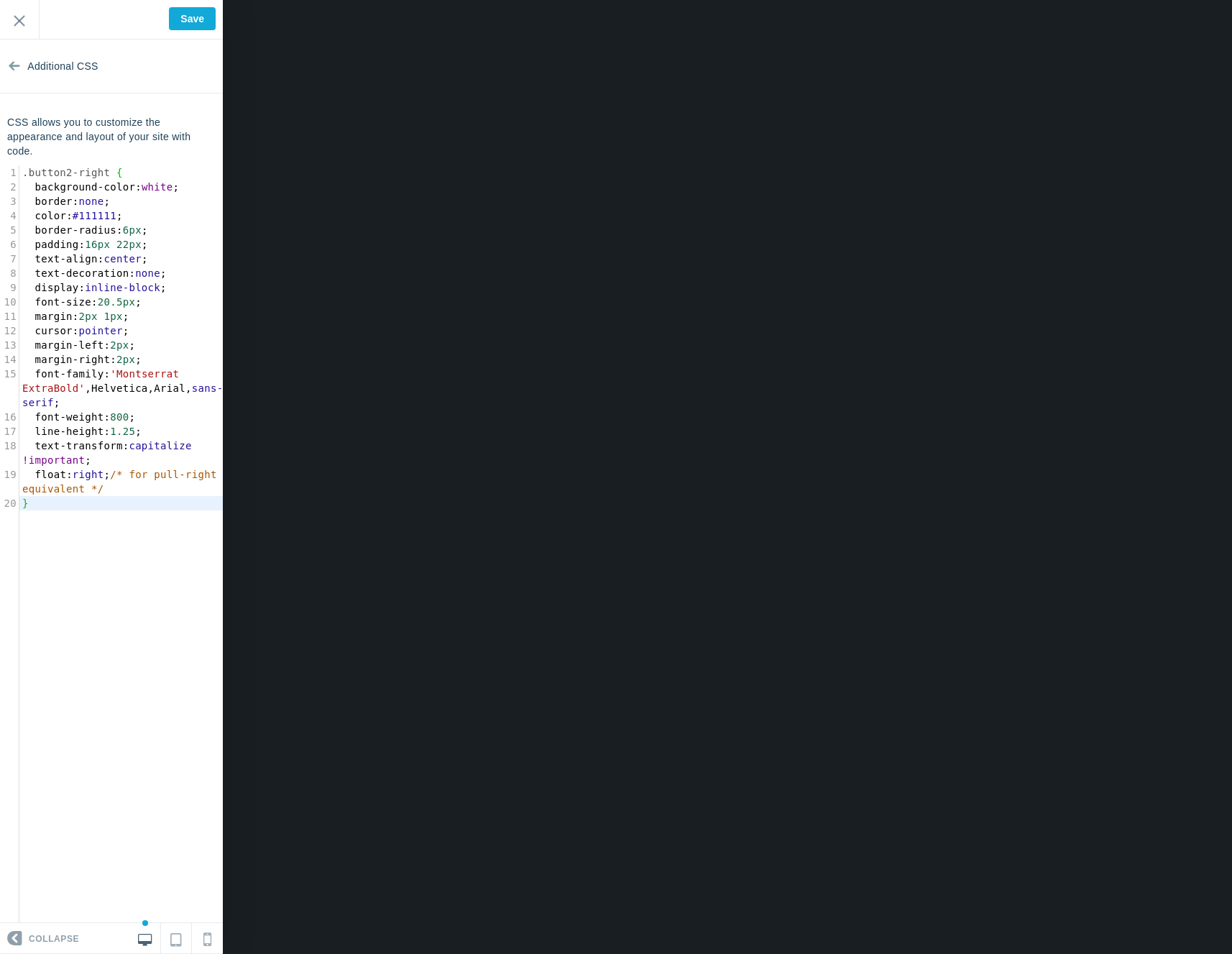
click at [157, 217] on pre "color : #111111 ;" at bounding box center [126, 215] width 213 height 14
click at [156, 240] on pre "padding : 16px 22px ;" at bounding box center [126, 244] width 213 height 14
click at [95, 463] on pre "text-transform : capitalize !important ;" at bounding box center [126, 453] width 213 height 29
click at [140, 487] on span "/* for pull-right equivalent */" at bounding box center [122, 481] width 201 height 26
click at [127, 517] on div "x 20 1 .button2-right { 2 background-color : white ; 3 border : none ; 4 color …" at bounding box center [122, 555] width 245 height 779
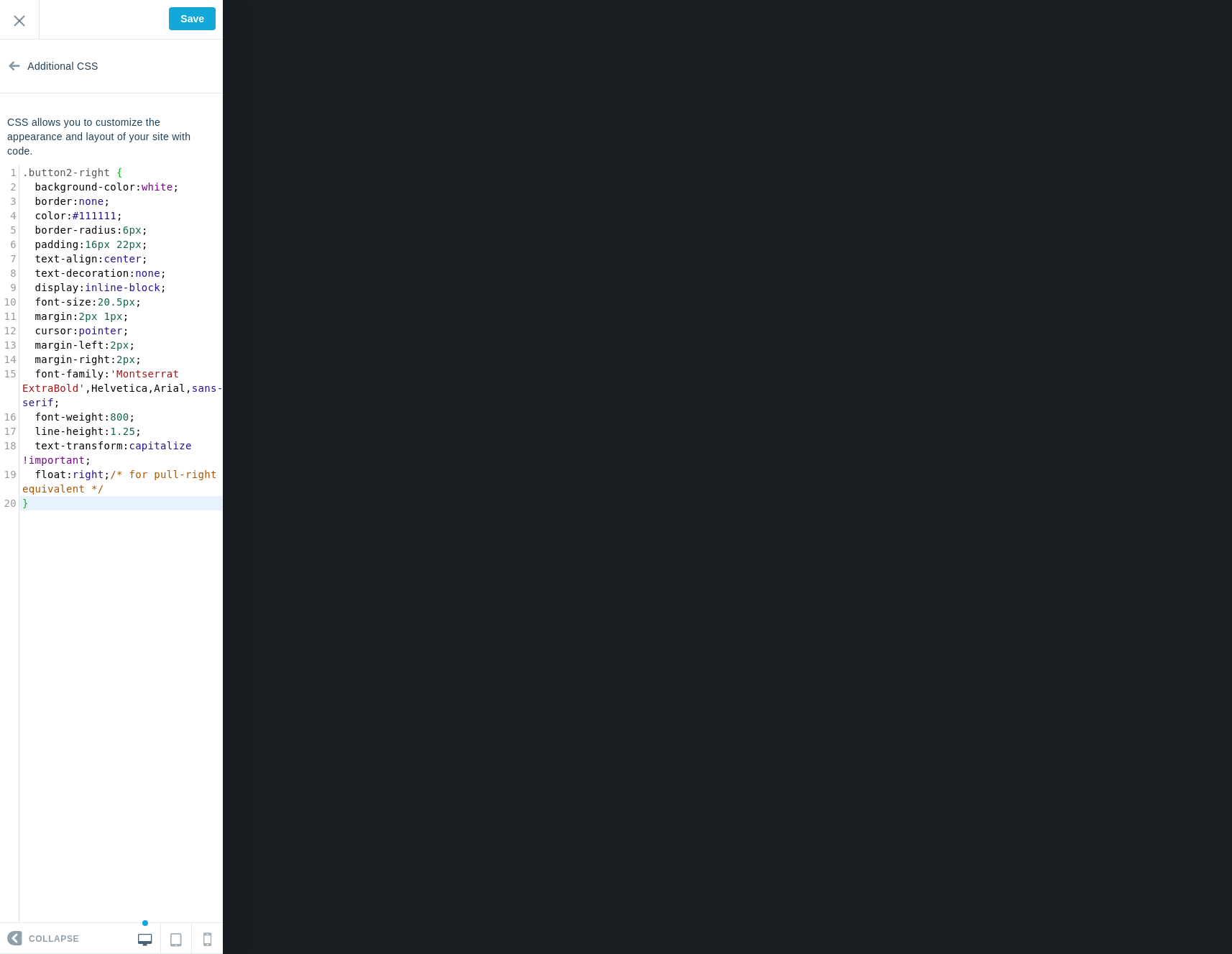
click at [161, 484] on pre "float : right ; /* for pull-right equivalent */" at bounding box center [126, 482] width 213 height 29
click at [200, 36] on div ".button2-right { background-color: white; border: none; color: #111111; border-…" at bounding box center [111, 19] width 223 height 39
click at [201, 27] on input "Save" at bounding box center [192, 18] width 47 height 23
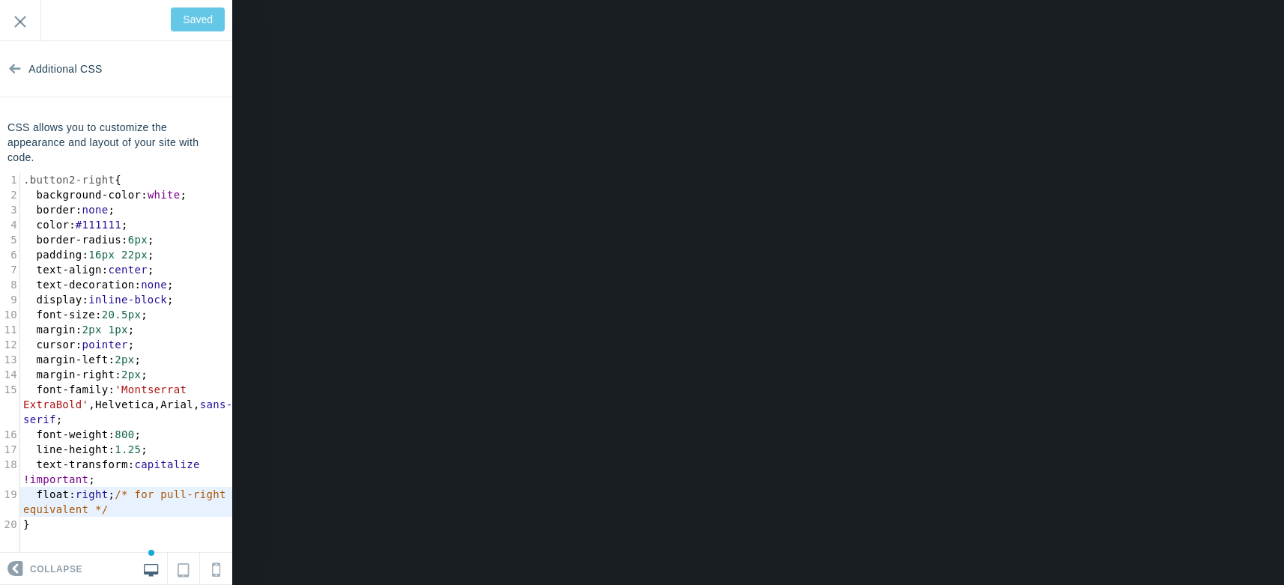
type input "Save"
click at [173, 286] on span "text-decoration : none ;" at bounding box center [98, 285] width 151 height 12
type textarea ".button2-right { background-color: white; border: none; color: #111111; border-…"
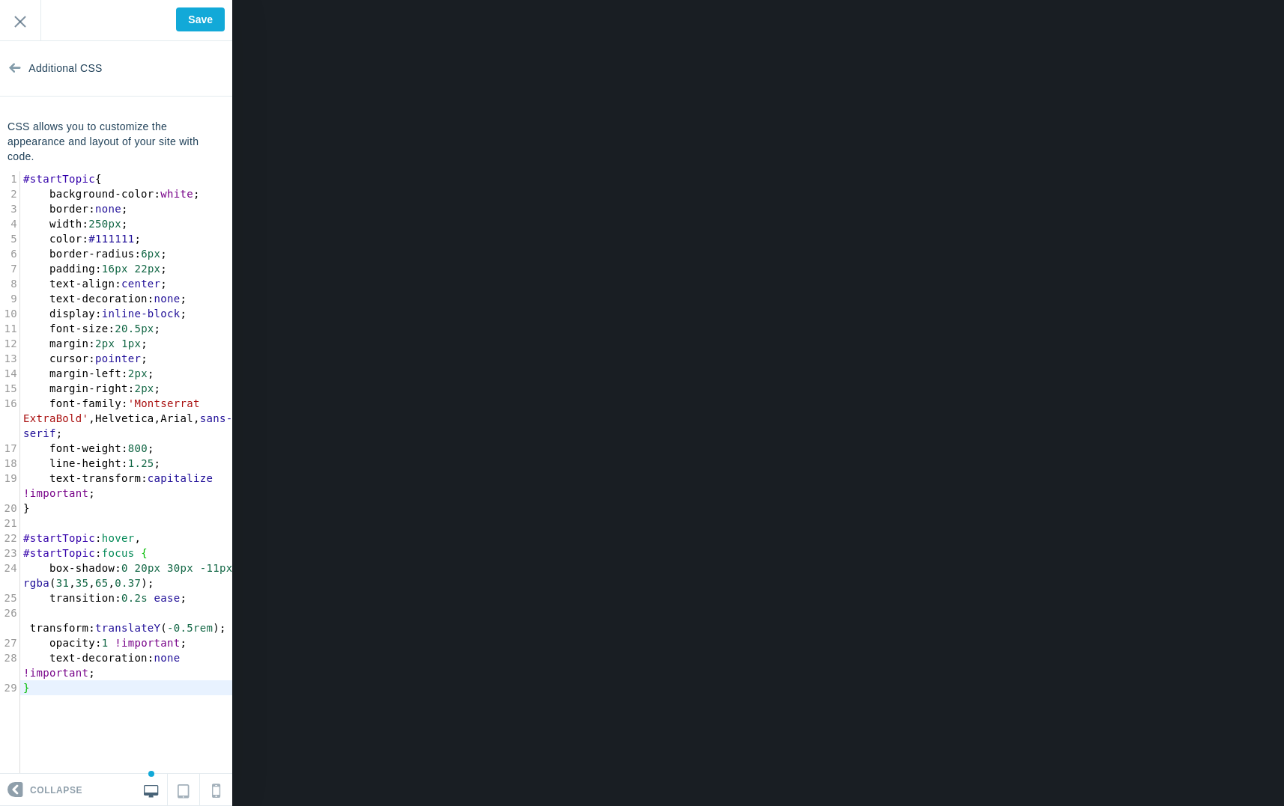
scroll to position [0, 0]
type textarea "; font-family: 'Mon"
click at [157, 396] on div "1 #startTopic { 2 background-color : white ; 3 border : none ; 4 width : 250px …" at bounding box center [131, 434] width 222 height 524
click at [128, 219] on span "width : 250px ;" at bounding box center [75, 225] width 105 height 12
click at [115, 240] on span "#111111" at bounding box center [111, 240] width 46 height 12
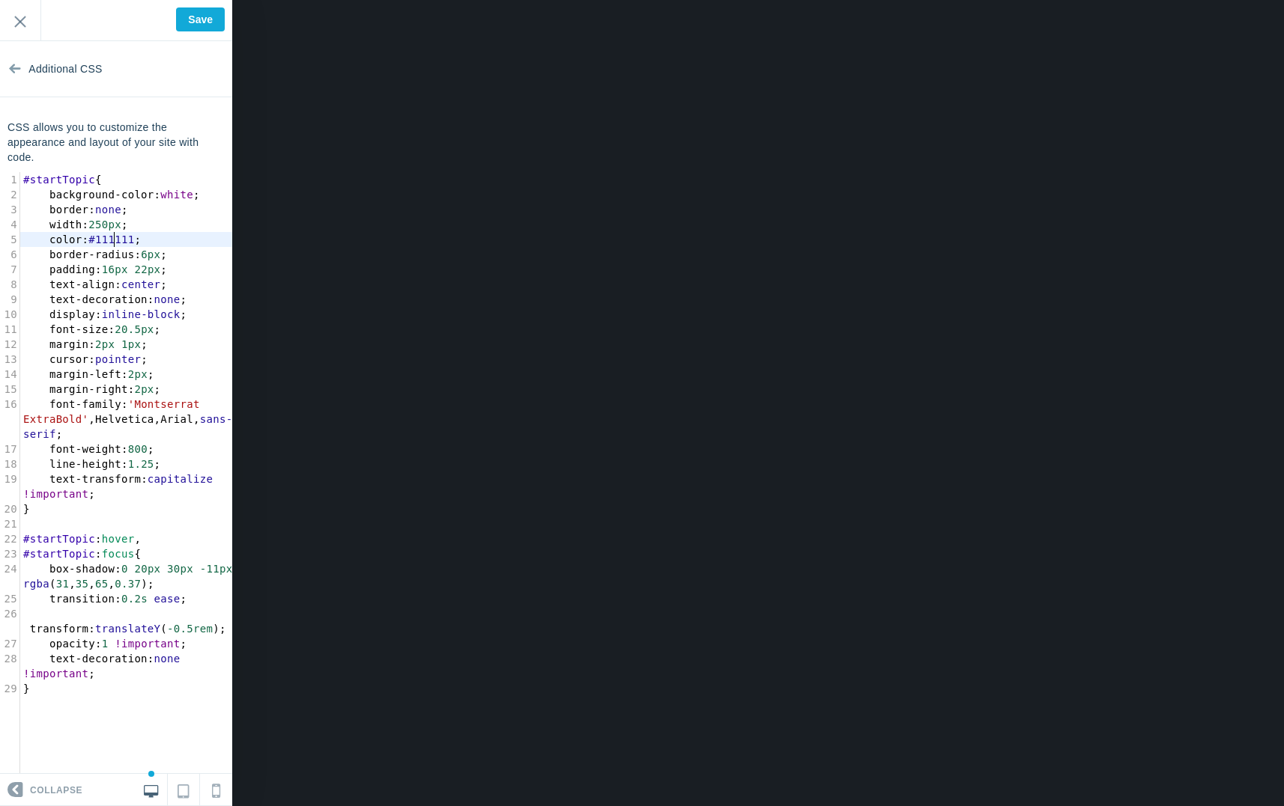
type textarea "111111"
click at [115, 240] on span "#111111" at bounding box center [111, 240] width 46 height 12
drag, startPoint x: 106, startPoint y: 201, endPoint x: 186, endPoint y: 192, distance: 81.4
click at [108, 201] on pre "background-color : white ;" at bounding box center [131, 194] width 222 height 15
click at [186, 192] on span "white" at bounding box center [176, 195] width 33 height 12
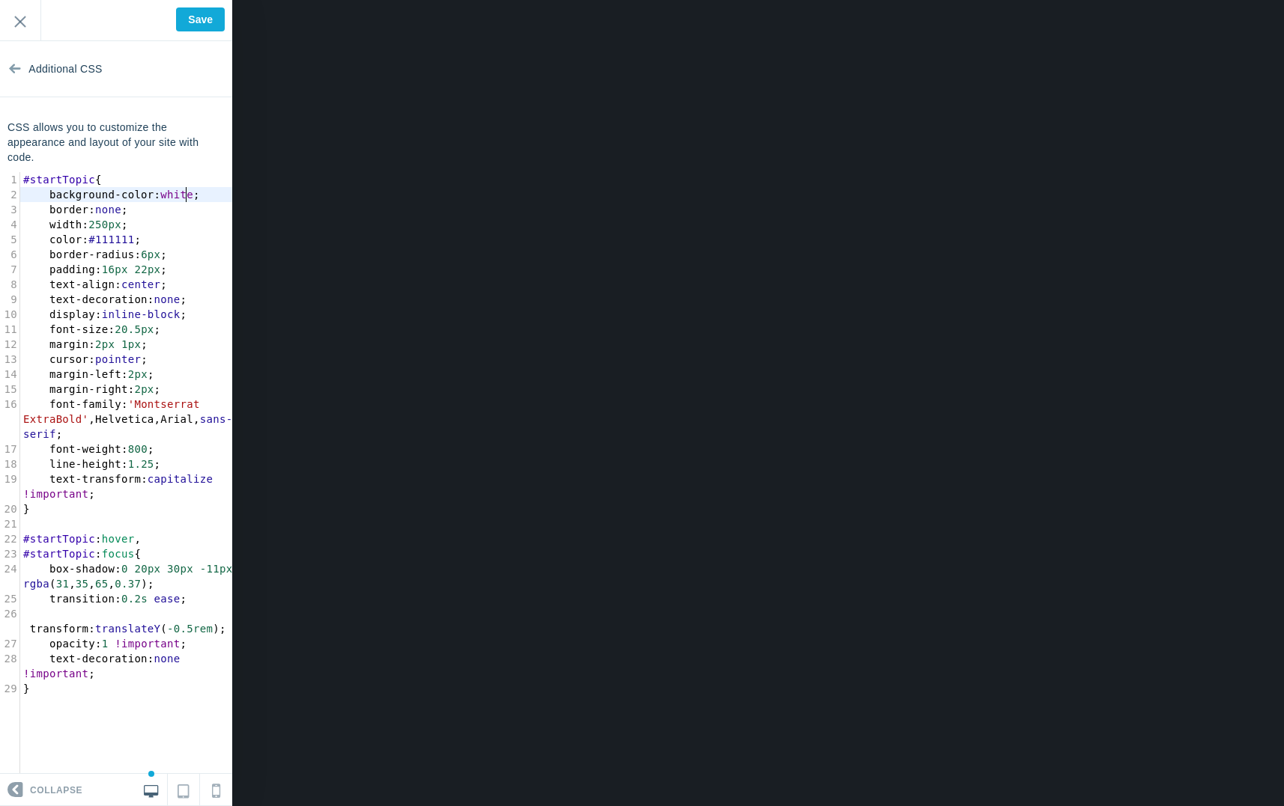
type textarea "white"
click at [186, 192] on span "white" at bounding box center [176, 195] width 33 height 12
click at [133, 431] on pre "font-family : 'Montserrat ExtraBold' , Helvetica , Arial , sans-serif ;" at bounding box center [131, 419] width 222 height 45
type textarea "font-family: 'Montserrat ExtraBold', Helvetica, Arial, sans-serif;"
drag, startPoint x: 121, startPoint y: 430, endPoint x: 40, endPoint y: 401, distance: 85.0
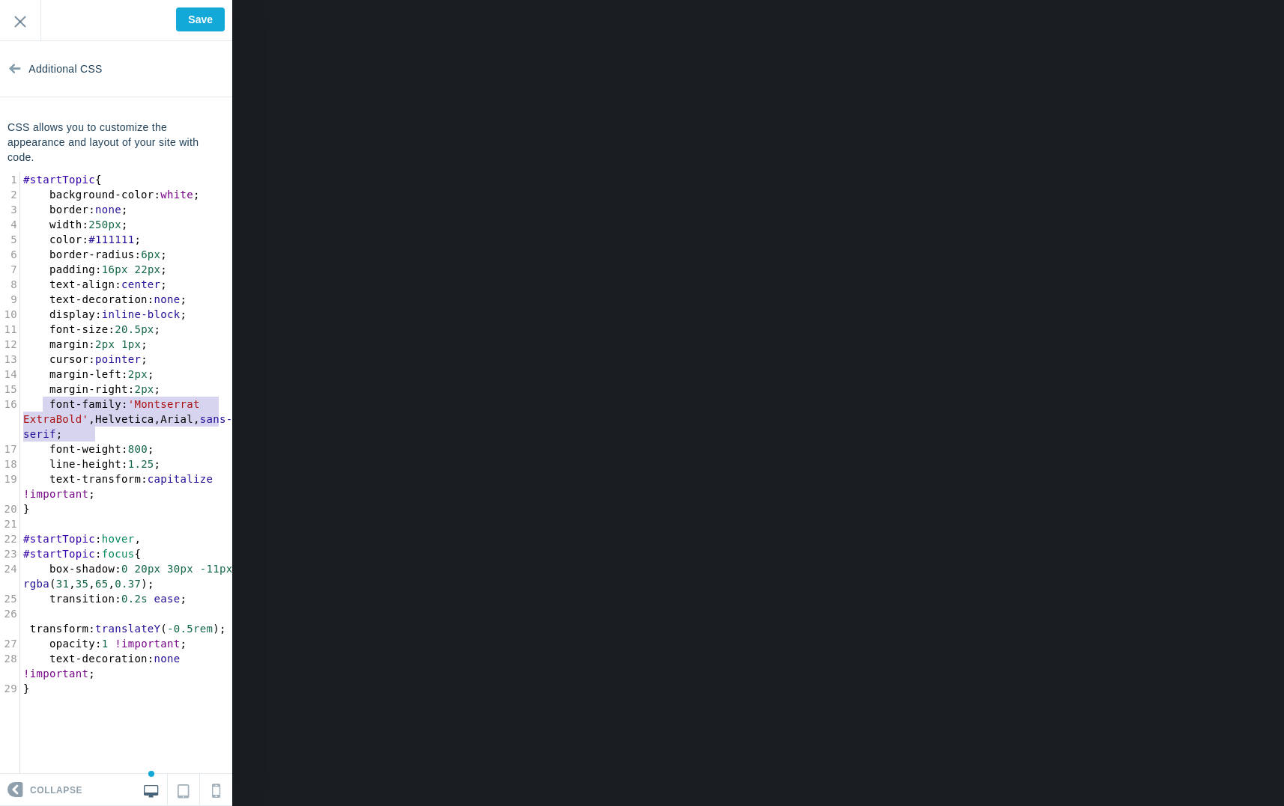
click at [40, 401] on pre "font-family : 'Montserrat ExtraBold' , Helvetica , Arial , sans-serif ;" at bounding box center [131, 419] width 222 height 45
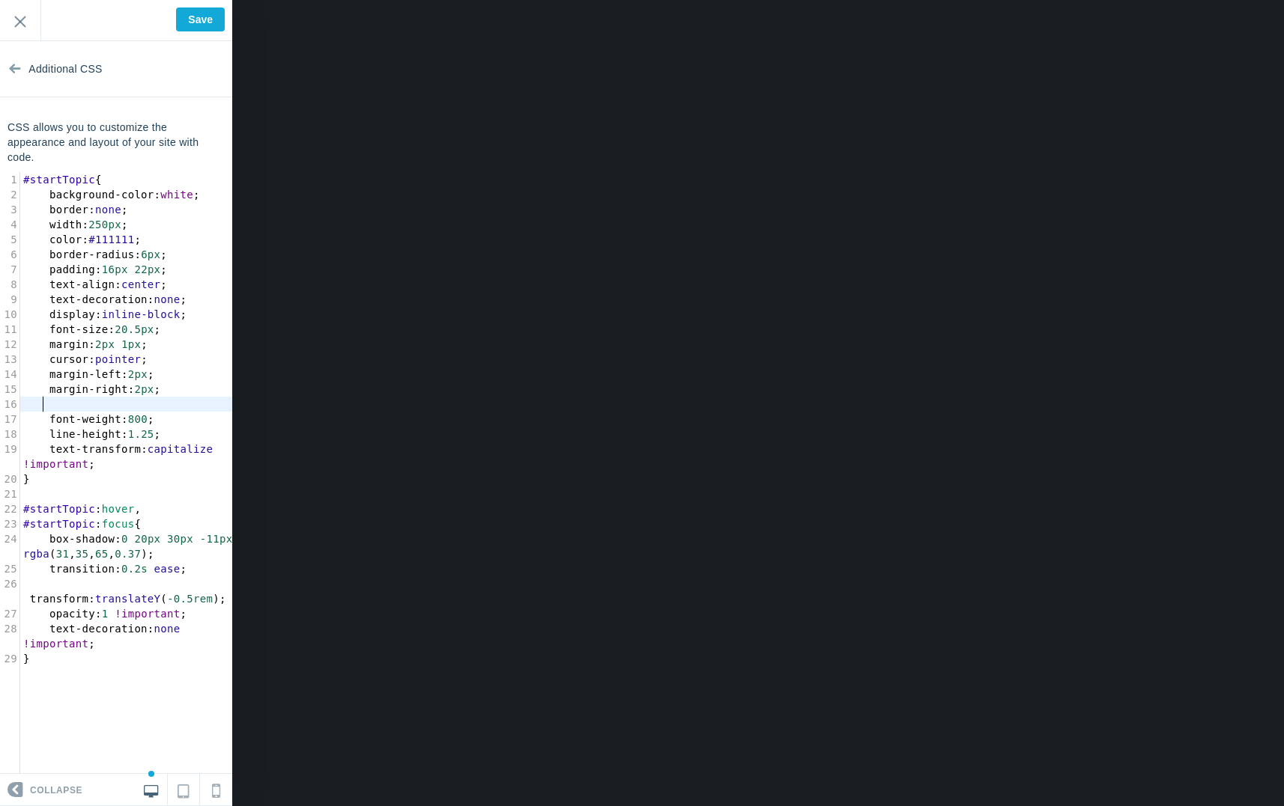
click at [100, 388] on span "margin-right" at bounding box center [88, 389] width 79 height 12
click at [187, 378] on pre "margin-left : 2px ;" at bounding box center [131, 374] width 222 height 15
click at [112, 345] on span "2px" at bounding box center [104, 344] width 19 height 12
click at [168, 410] on pre at bounding box center [131, 404] width 222 height 15
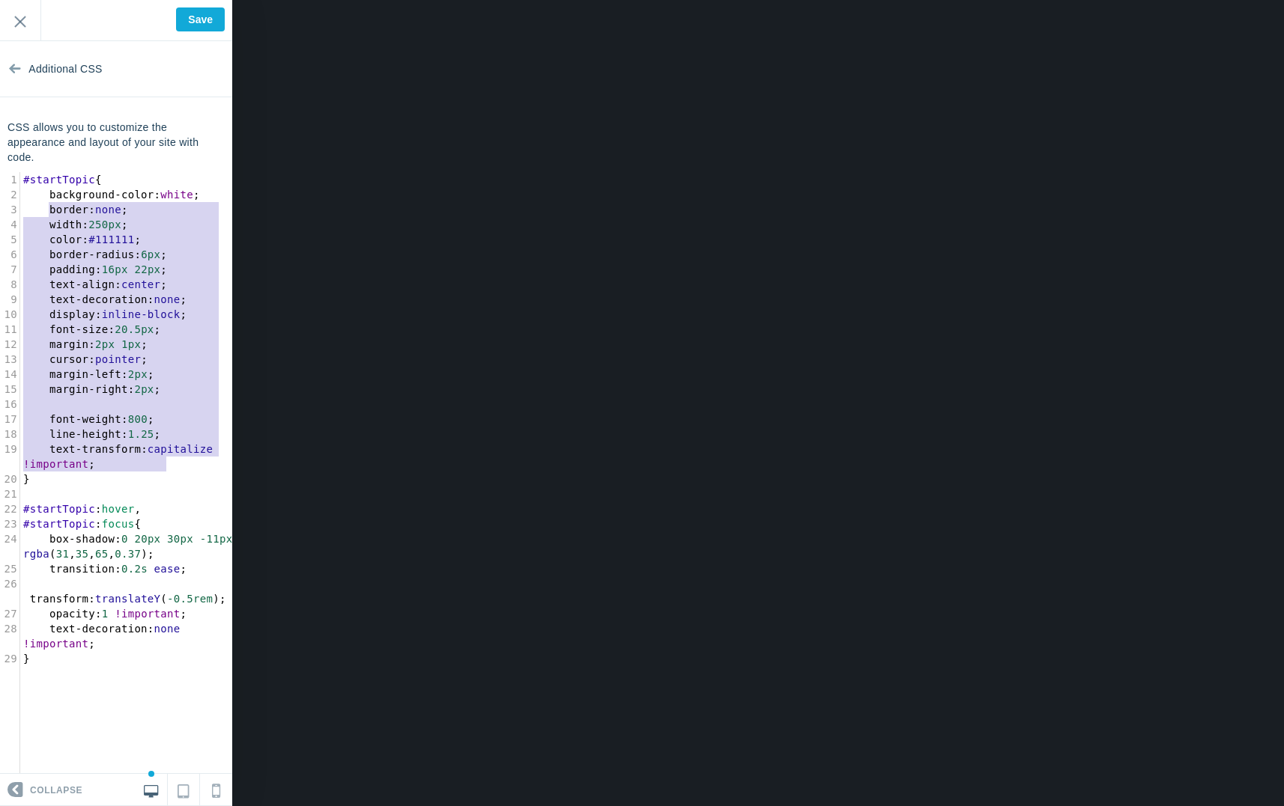
type textarea "background-color: white; border: none; width: 250px; color: #111111; border-rad…"
drag, startPoint x: 170, startPoint y: 461, endPoint x: 48, endPoint y: 201, distance: 286.4
click at [48, 201] on div "1 #startTopic { 2 background-color : white ; 3 border : none ; 4 width : 250px …" at bounding box center [131, 419] width 222 height 494
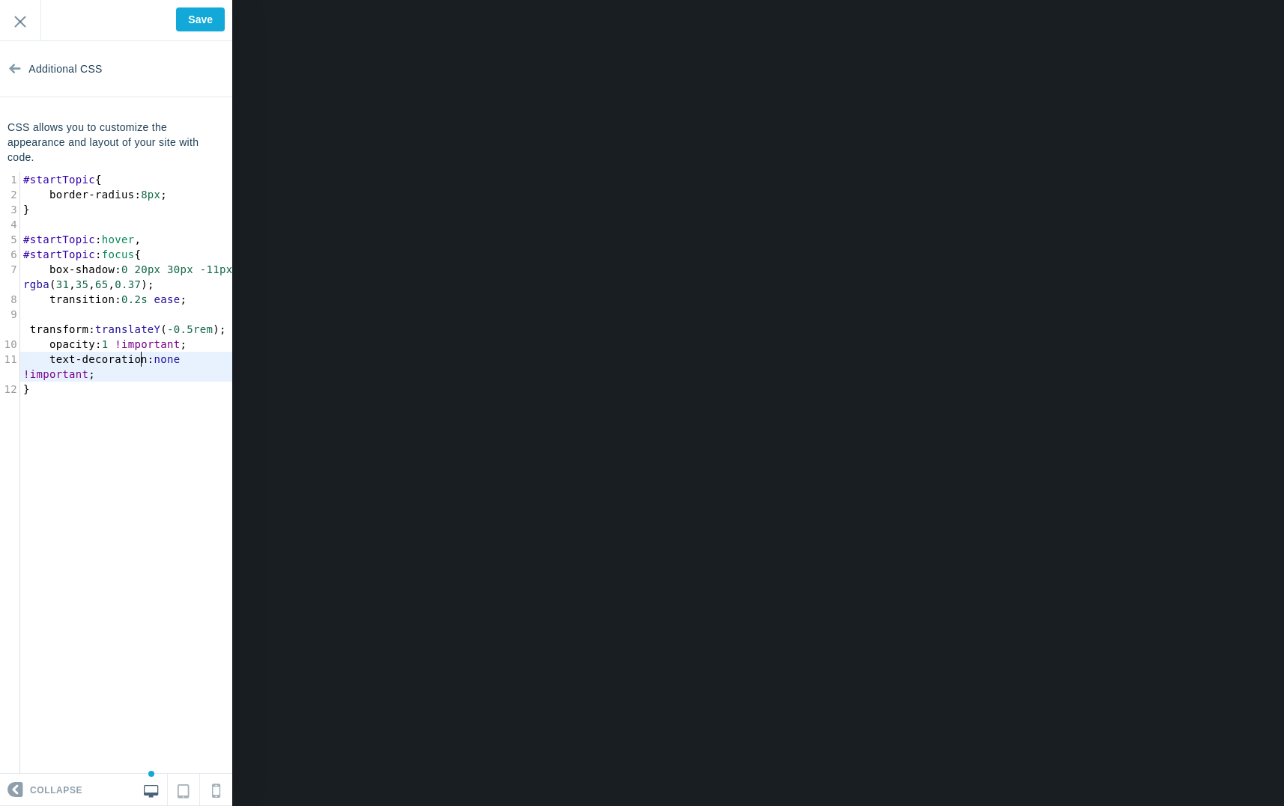
type textarea "n"
drag, startPoint x: 140, startPoint y: 360, endPoint x: 219, endPoint y: 321, distance: 88.7
click at [145, 359] on span "text-decoration" at bounding box center [98, 359] width 98 height 12
click at [131, 226] on pre "​" at bounding box center [131, 224] width 222 height 15
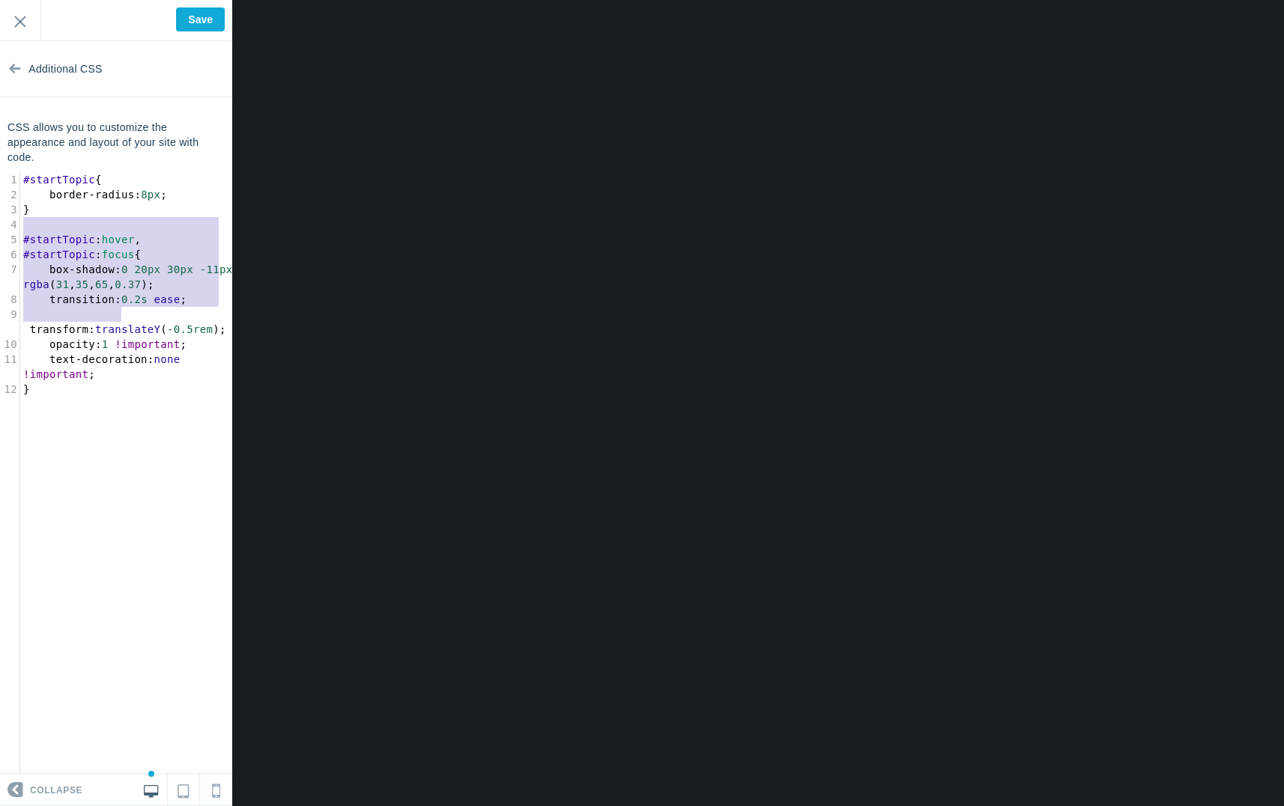
type textarea "#startTopic:hover, #startTopic:focus { box-shadow: 0 20px 30px -11px rgba(31,35…"
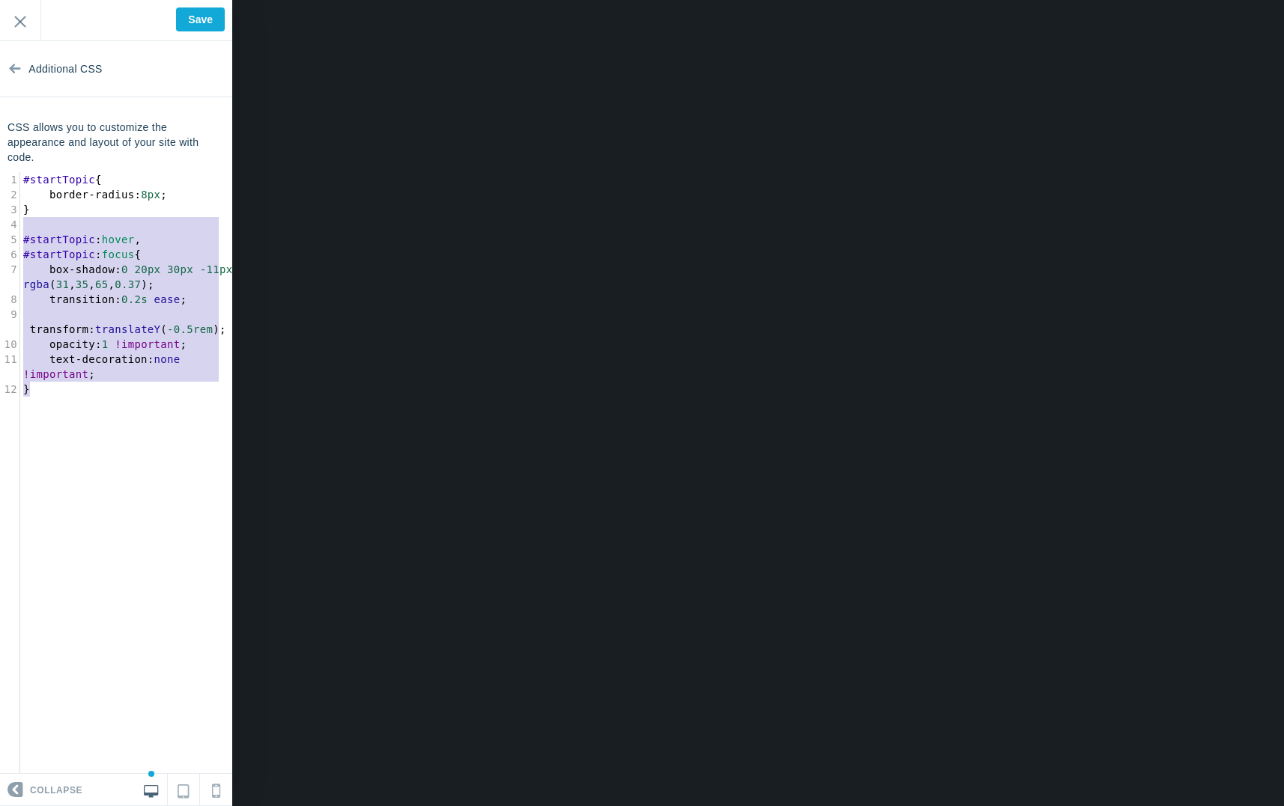
drag, startPoint x: 133, startPoint y: 227, endPoint x: 151, endPoint y: 389, distance: 163.5
click at [151, 389] on div "1 #startTopic { 2 border-radius : 8px ; 3 } 4 ​ 5 #startTopic : hover , 6 #star…" at bounding box center [131, 284] width 222 height 225
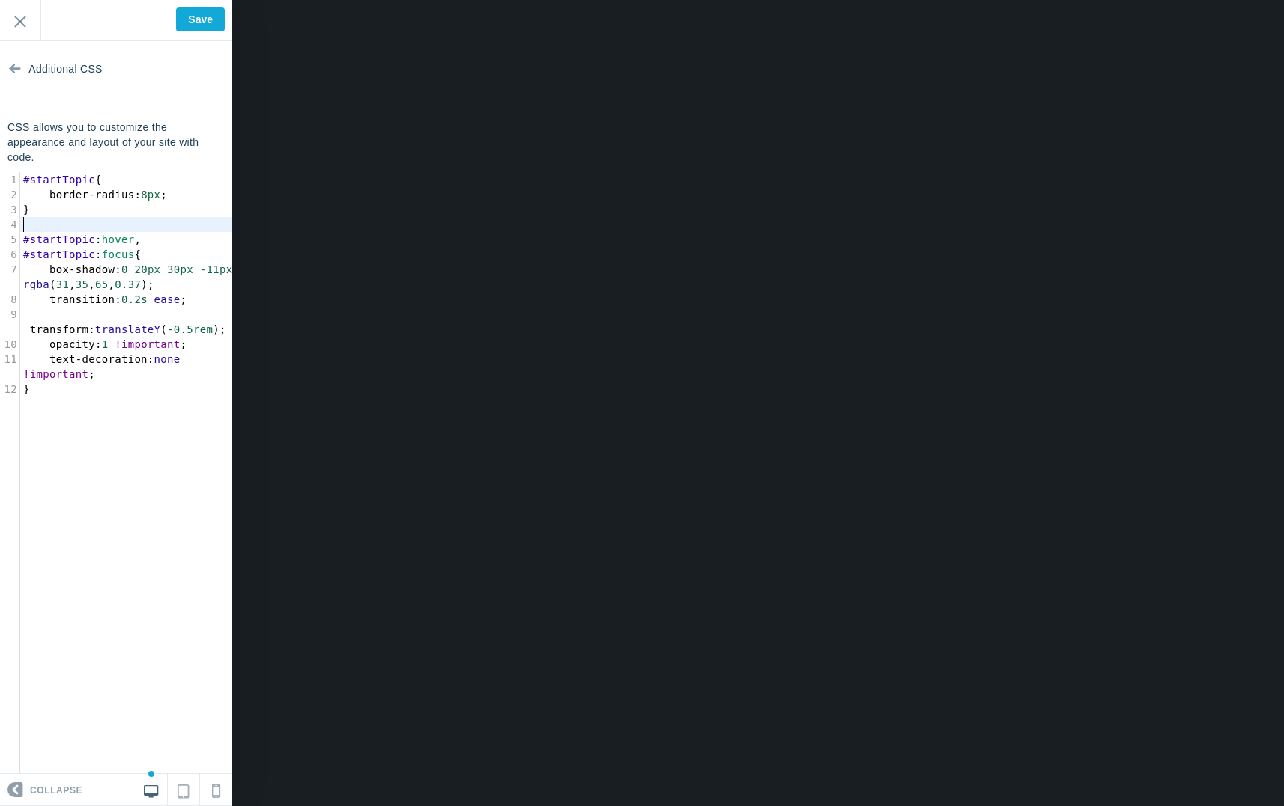
click at [146, 222] on pre "​" at bounding box center [131, 224] width 222 height 15
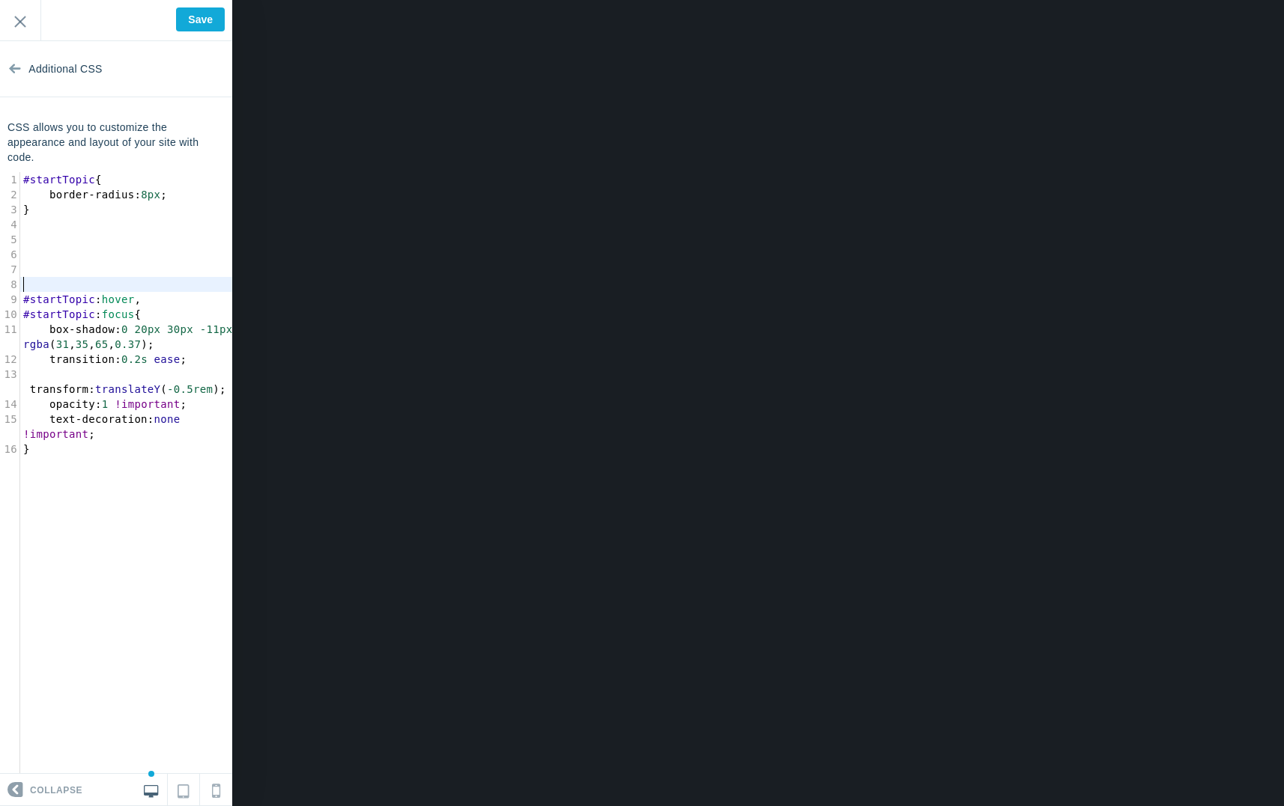
click at [161, 301] on pre "#startTopic : hover ," at bounding box center [131, 299] width 222 height 15
type textarea "#startTopic { border-radius: 8px; } #startTopic:hover, #startTopic:focus { box-…"
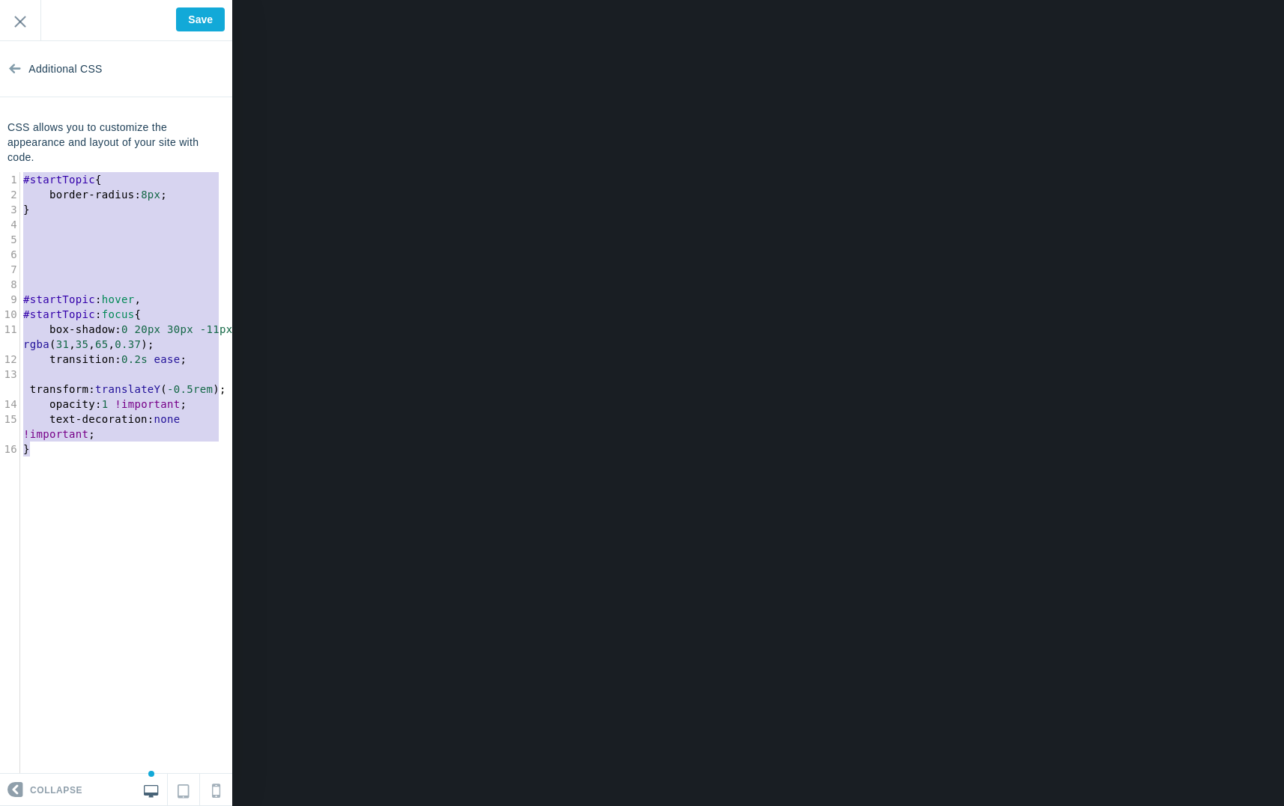
paste textarea
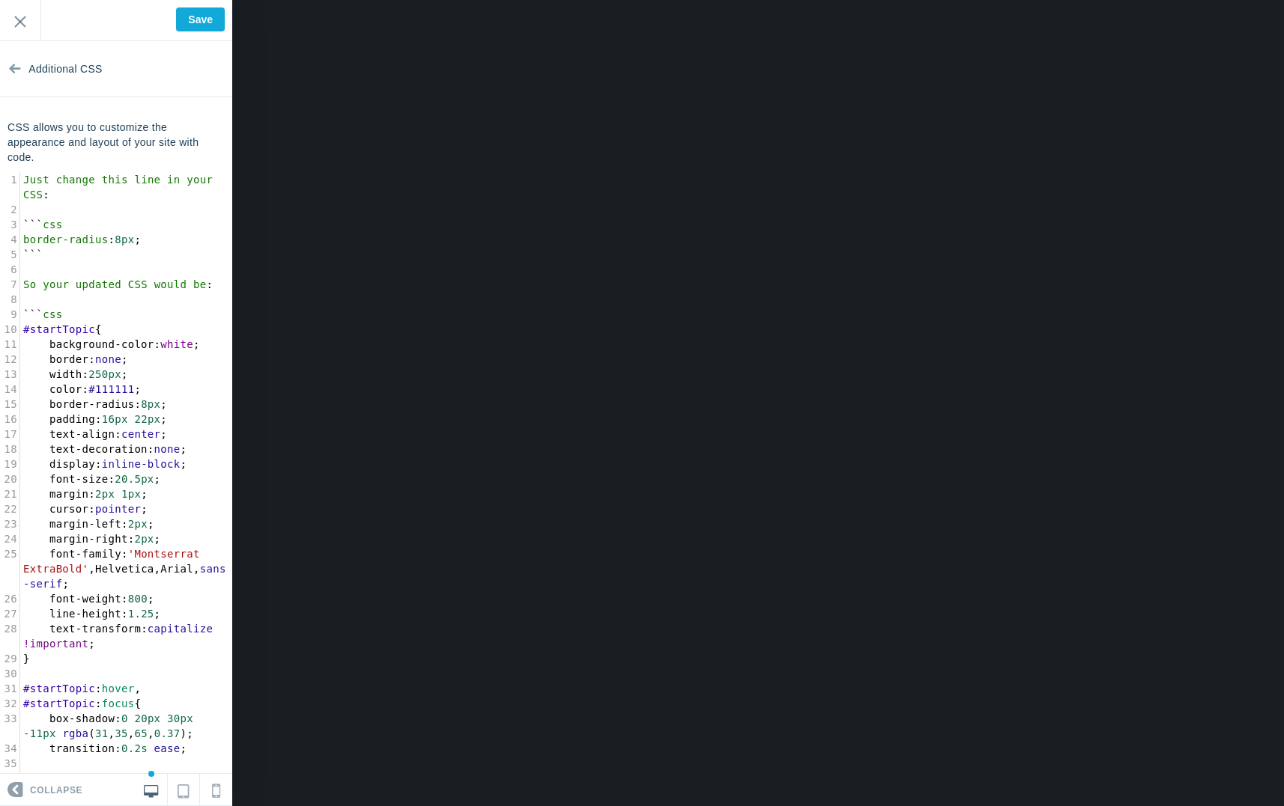
scroll to position [102, 0]
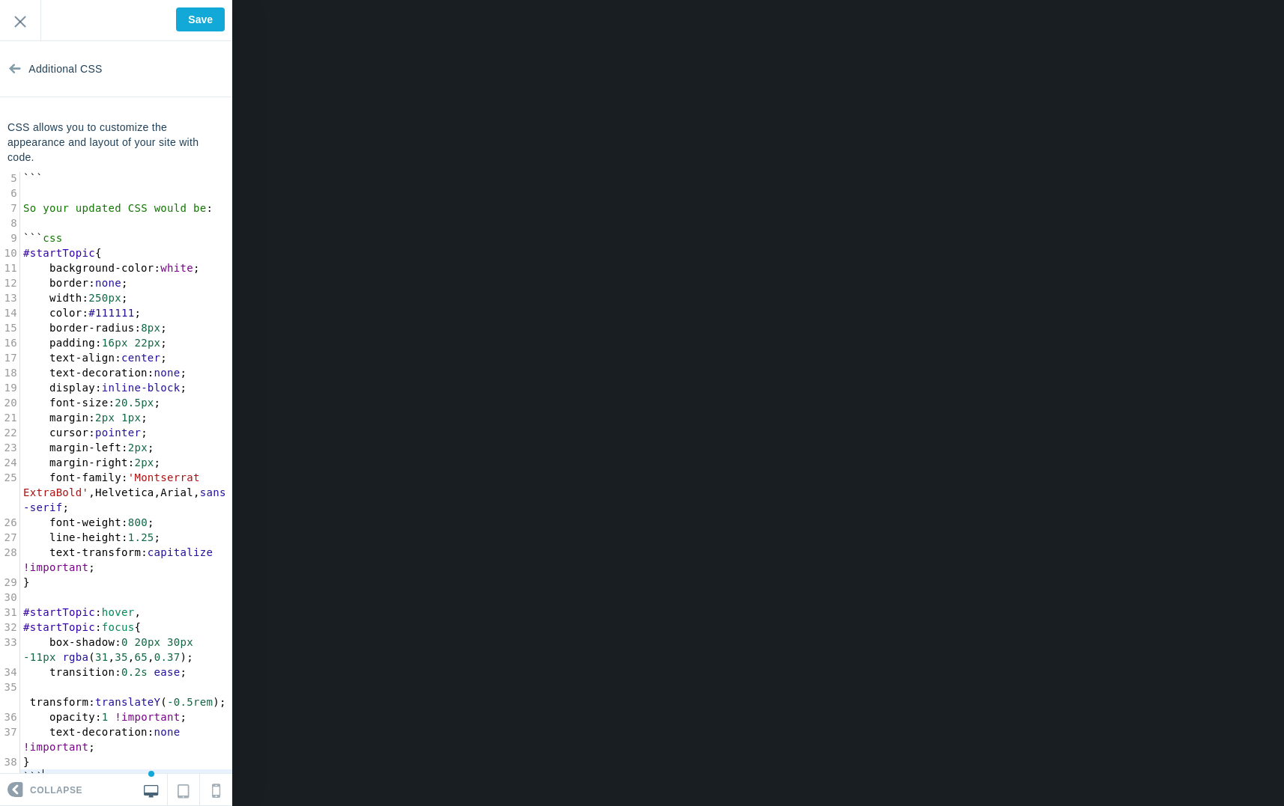
click at [172, 291] on pre "width : 250px ;" at bounding box center [126, 298] width 212 height 15
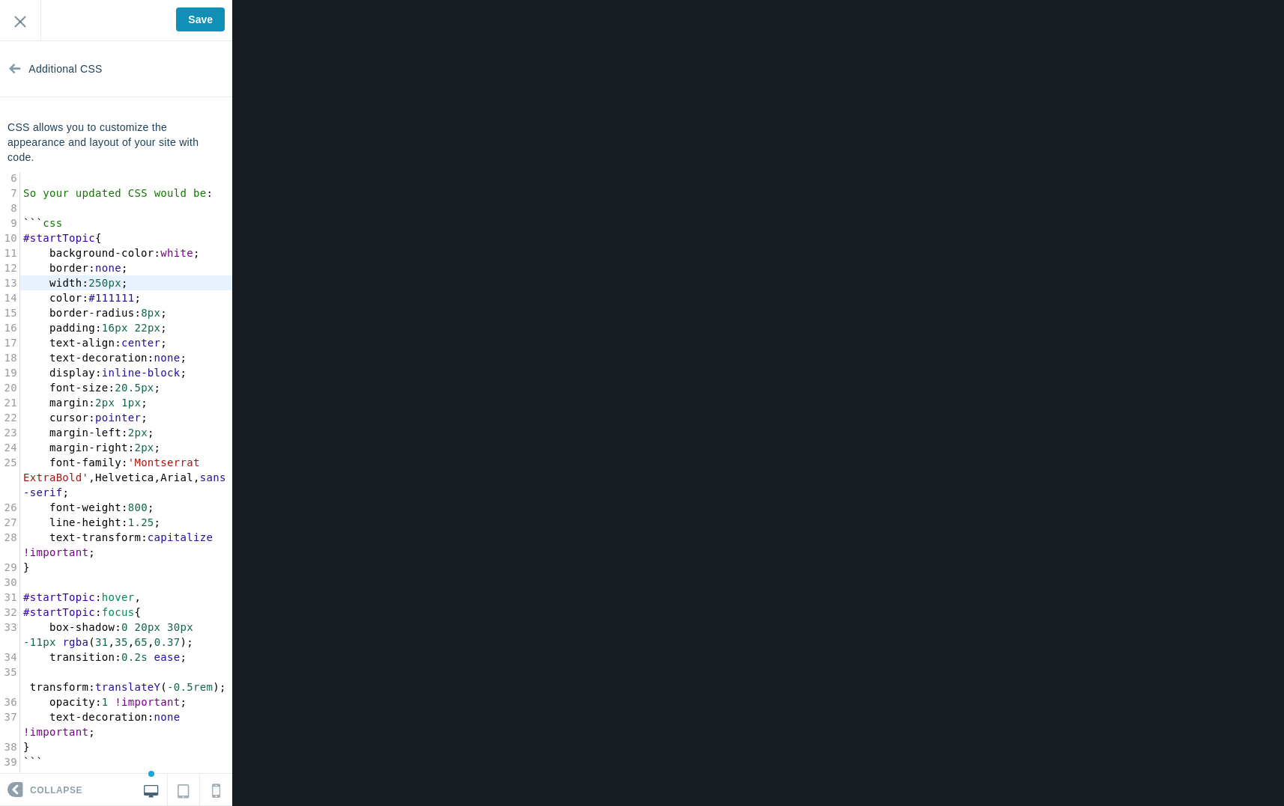
click at [175, 22] on div "Save Exit" at bounding box center [116, 20] width 232 height 41
click at [183, 25] on input "Save" at bounding box center [200, 19] width 49 height 24
type input "Saved"
click at [142, 251] on pre "background-color : white ;" at bounding box center [126, 253] width 212 height 15
type textarea "Just change this line in your CSS: ```css border-radius: 8px; ``` So your updat…"
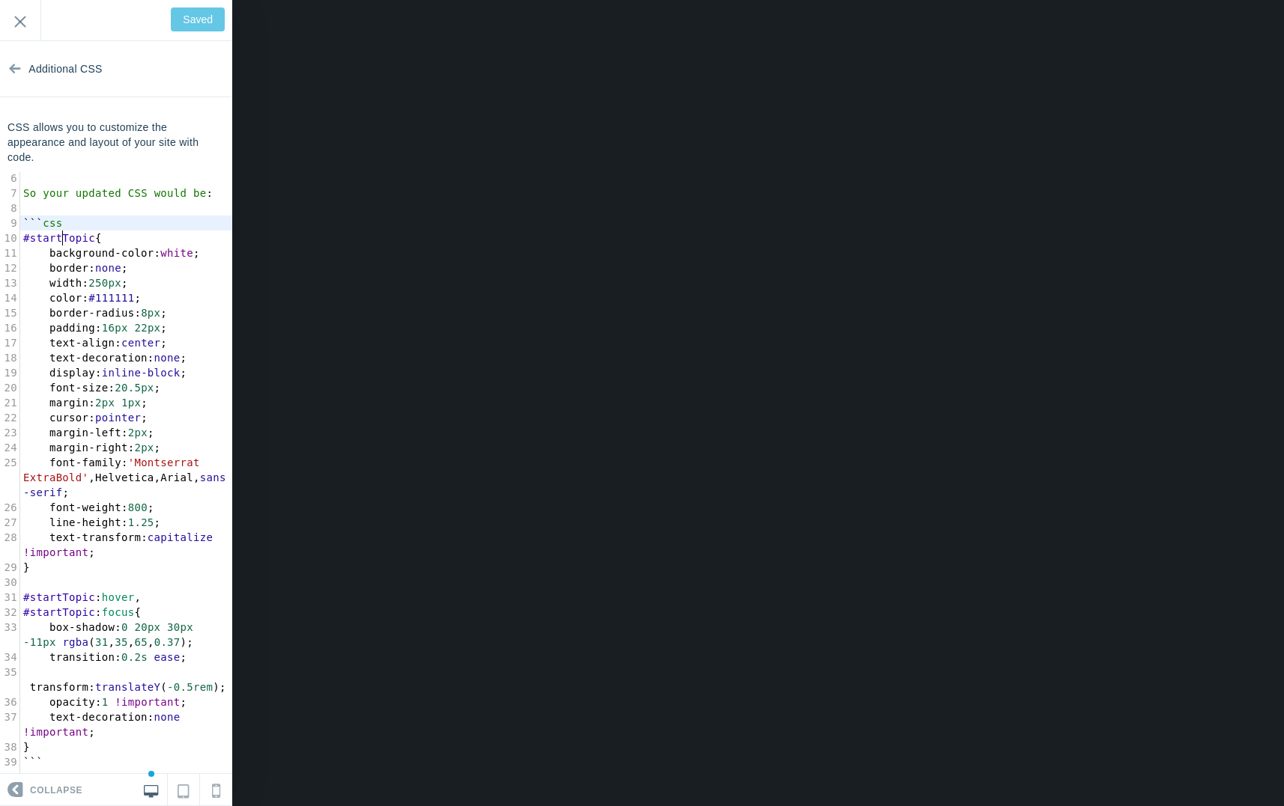
scroll to position [0, 0]
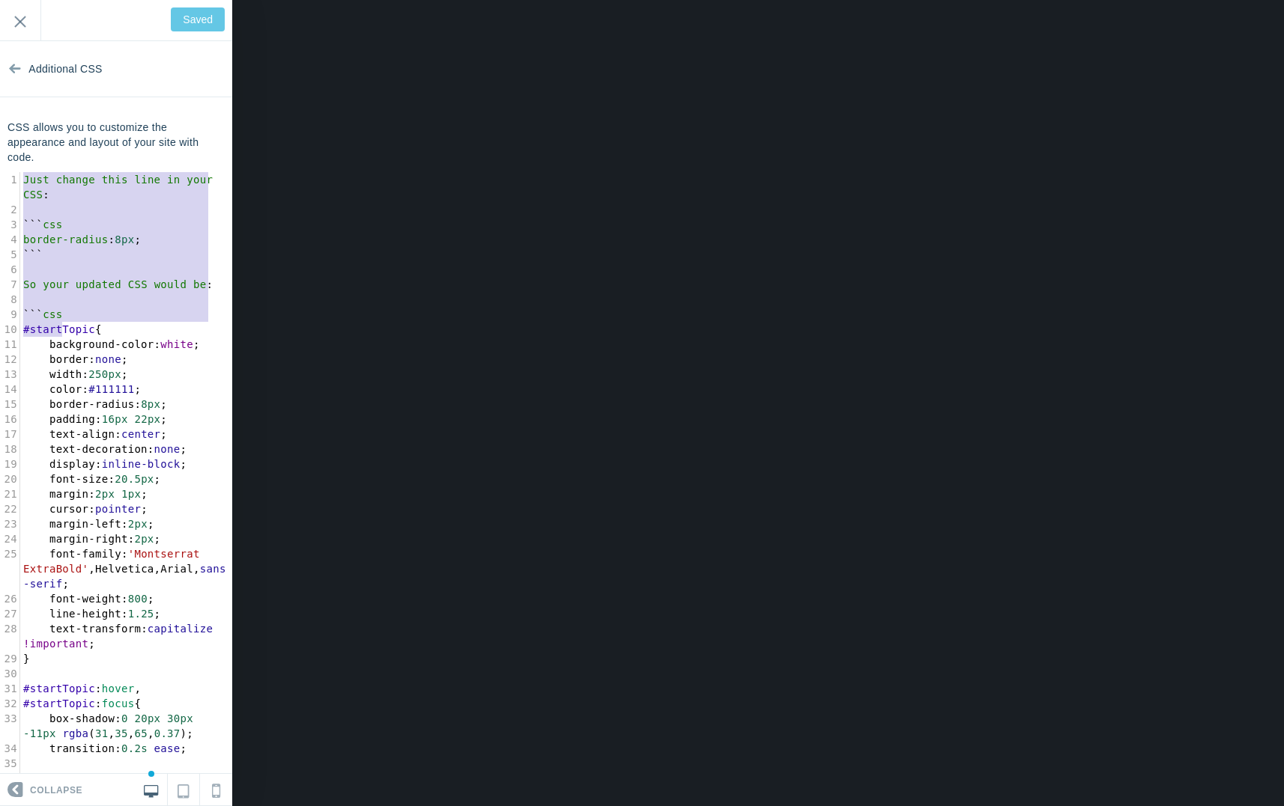
drag, startPoint x: 119, startPoint y: 229, endPoint x: 153, endPoint y: 148, distance: 87.6
click at [152, 145] on div "CSS allows you to customize the appearance and layout of your site with code. J…" at bounding box center [116, 447] width 232 height 654
type input "Save"
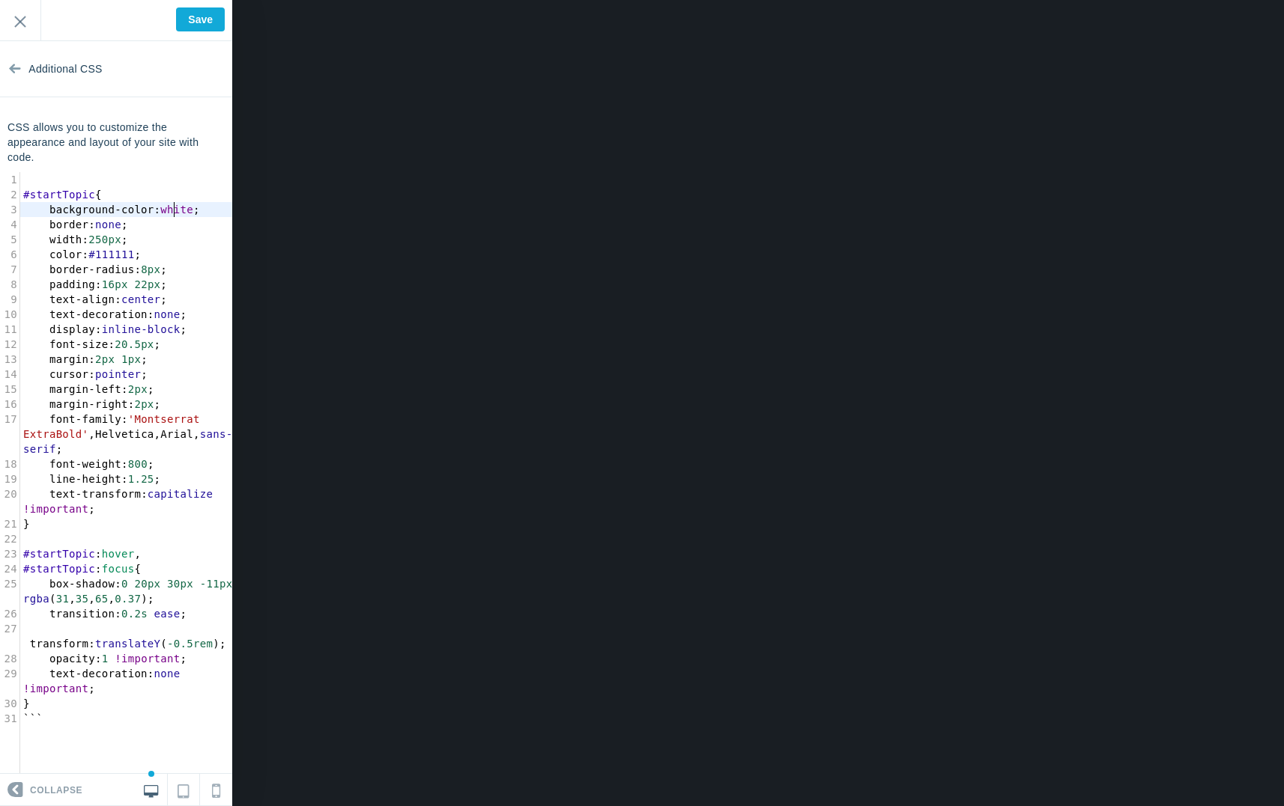
click at [173, 207] on span "white" at bounding box center [176, 210] width 33 height 12
type textarea "white"
click at [173, 207] on span "white" at bounding box center [176, 210] width 33 height 12
click at [212, 28] on input "Save" at bounding box center [200, 19] width 49 height 24
type input "Saved"
